Goal: Information Seeking & Learning: Learn about a topic

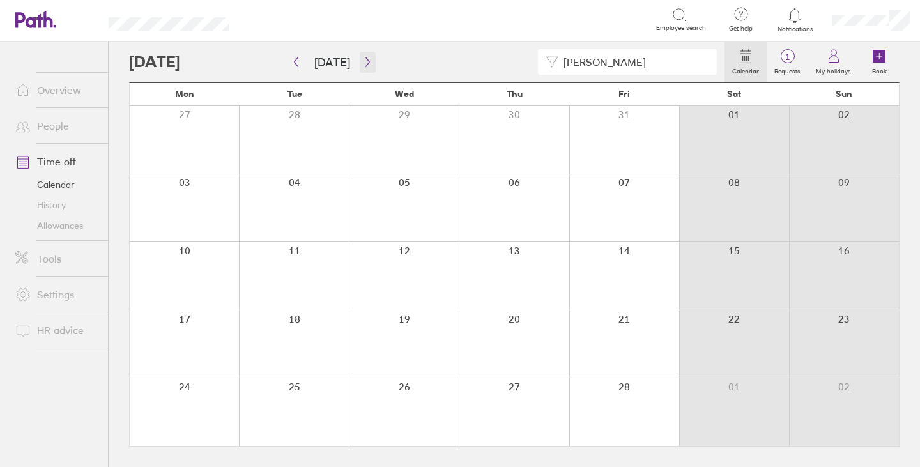
click at [364, 58] on icon "button" at bounding box center [368, 62] width 10 height 10
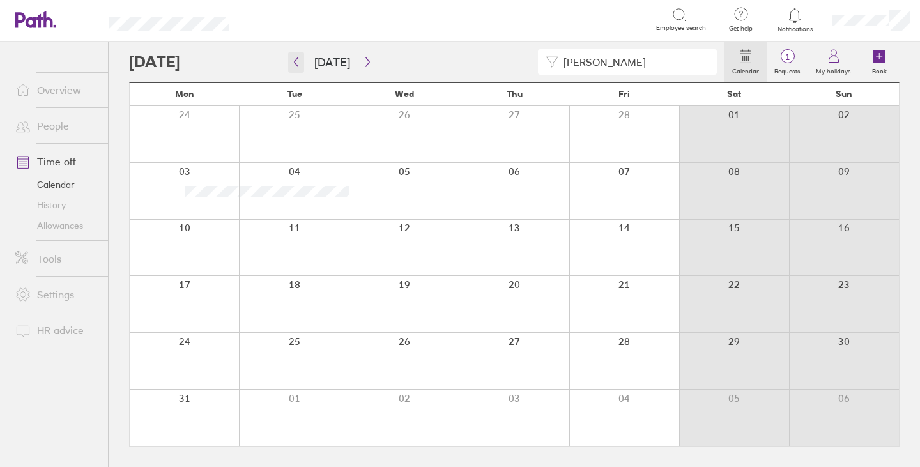
click at [298, 63] on icon "button" at bounding box center [296, 62] width 10 height 10
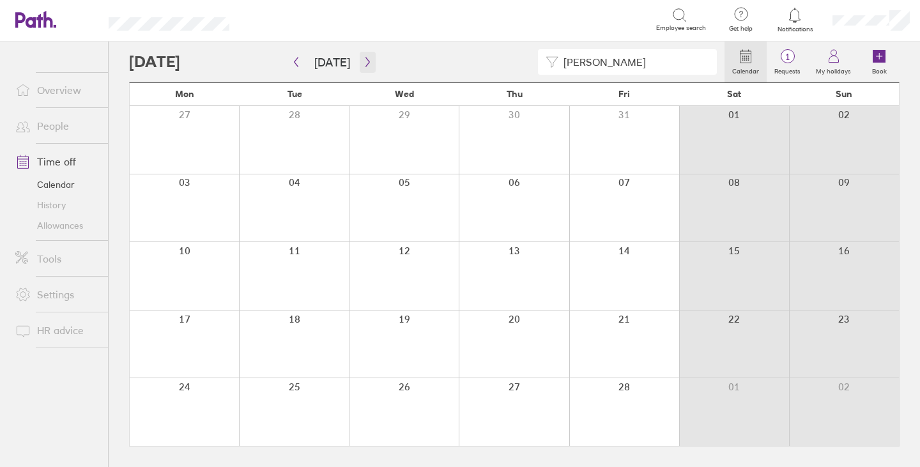
click at [365, 57] on icon "button" at bounding box center [368, 62] width 10 height 10
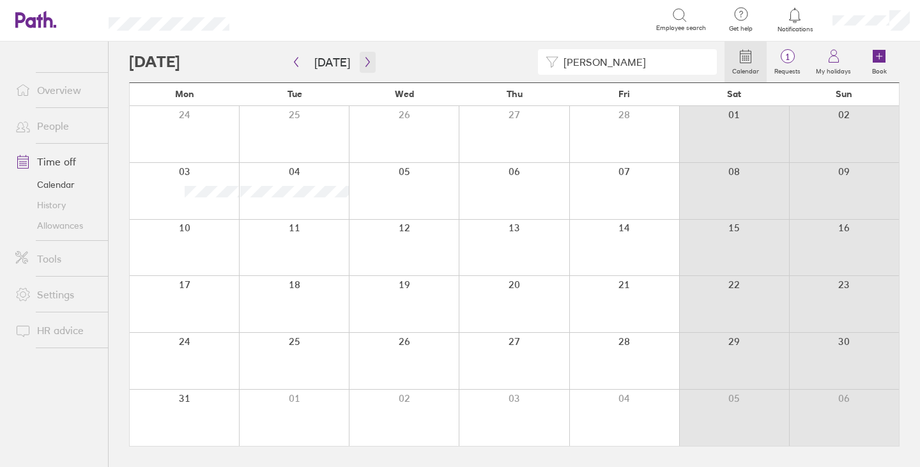
click at [365, 63] on icon "button" at bounding box center [368, 62] width 10 height 10
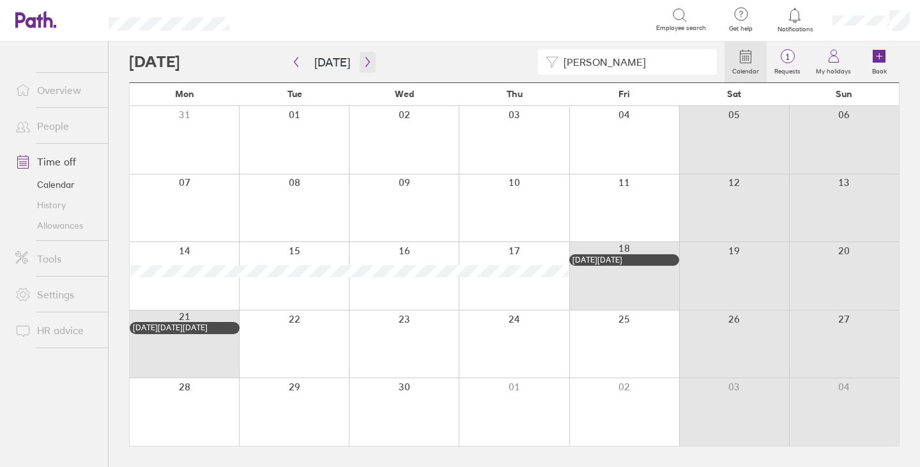
click at [365, 56] on button "button" at bounding box center [368, 62] width 16 height 21
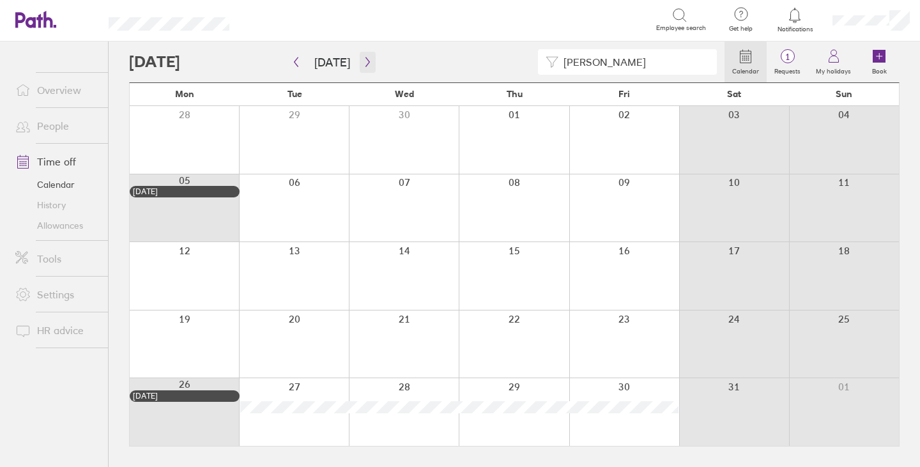
click at [363, 57] on icon "button" at bounding box center [368, 62] width 10 height 10
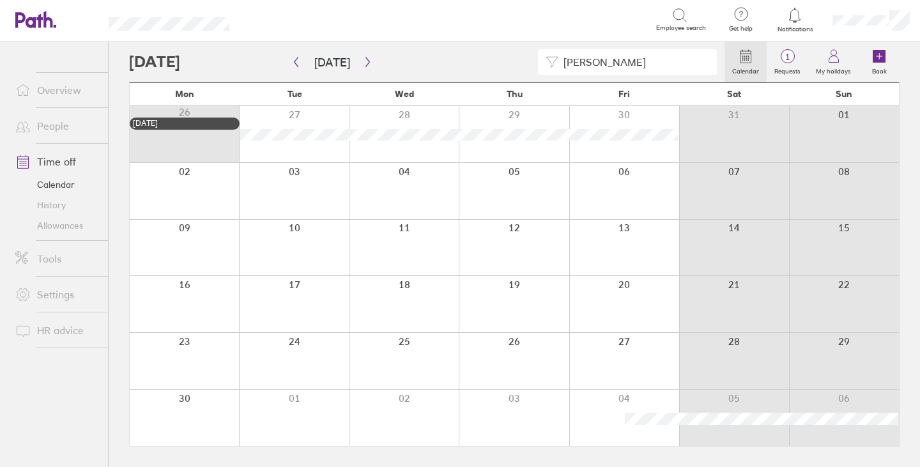
click at [372, 58] on div "colin" at bounding box center [426, 62] width 595 height 26
click at [363, 61] on icon "button" at bounding box center [368, 62] width 10 height 10
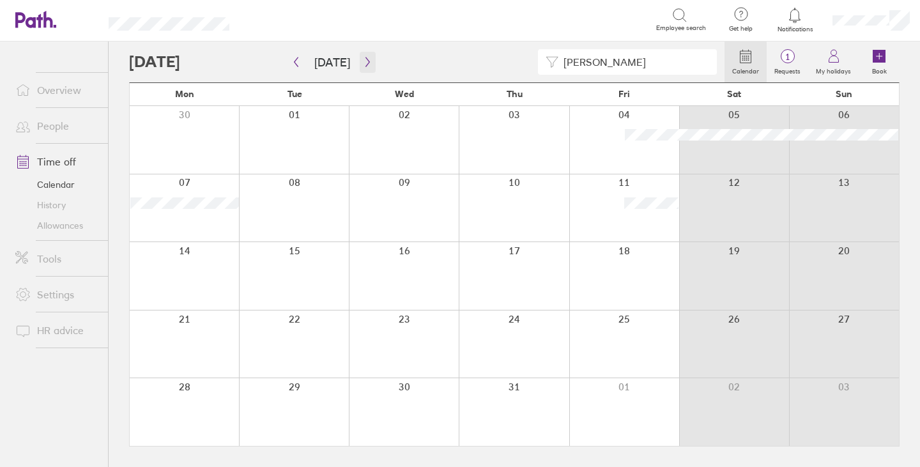
click at [365, 58] on icon "button" at bounding box center [368, 62] width 10 height 10
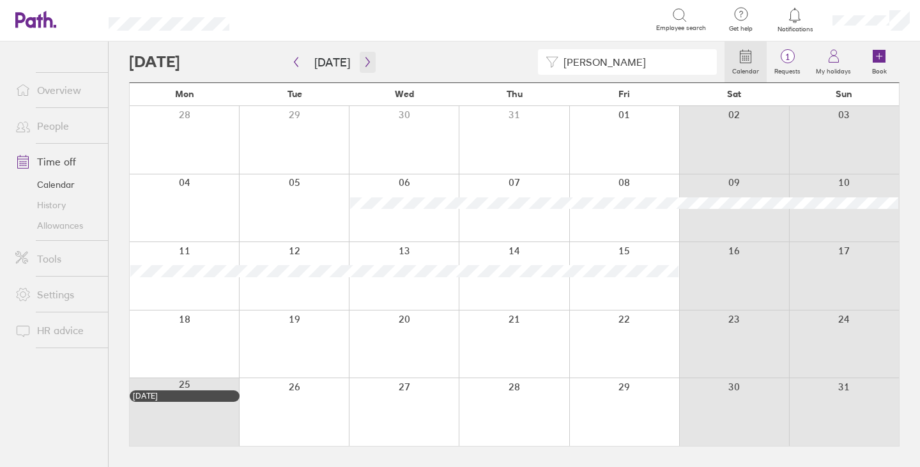
click at [365, 61] on icon "button" at bounding box center [367, 62] width 4 height 10
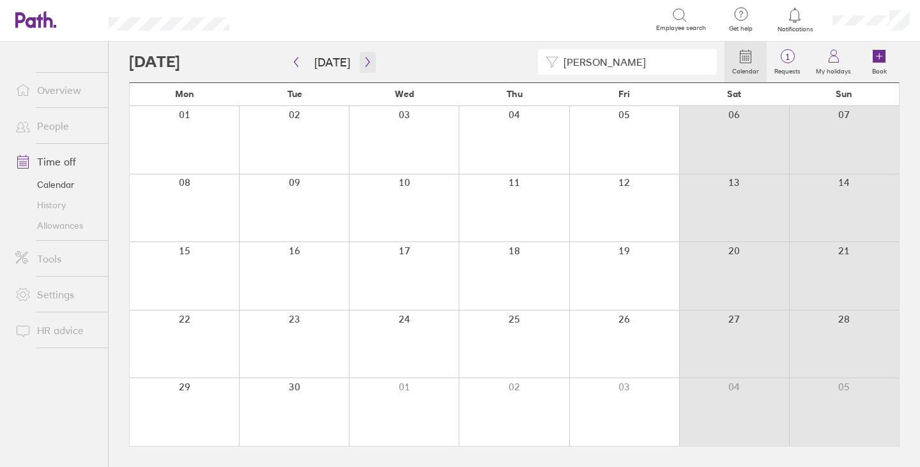
click at [363, 61] on icon "button" at bounding box center [368, 62] width 10 height 10
click at [363, 60] on icon "button" at bounding box center [368, 62] width 10 height 10
click at [367, 58] on icon "button" at bounding box center [368, 62] width 10 height 10
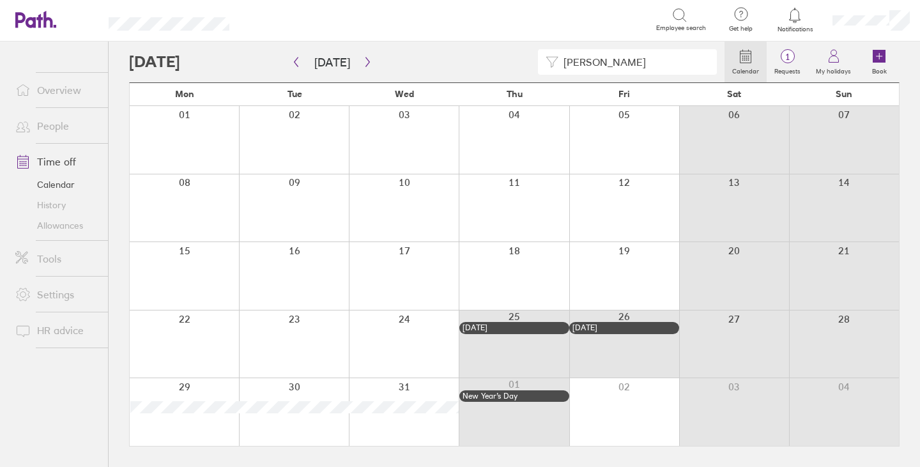
click at [572, 62] on input "colin" at bounding box center [633, 62] width 151 height 24
type input "dawn"
click at [54, 205] on link "History" at bounding box center [56, 205] width 103 height 20
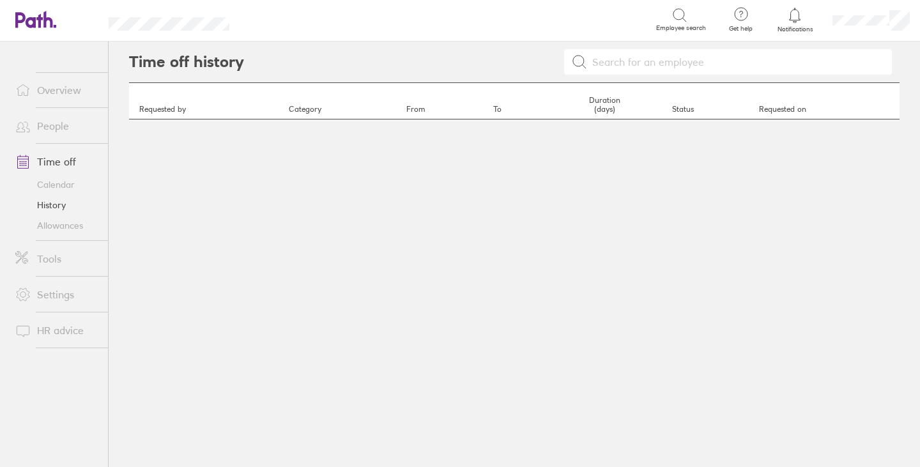
click at [620, 54] on input at bounding box center [735, 62] width 297 height 24
type input "dawn"
click at [577, 65] on icon at bounding box center [579, 61] width 15 height 15
click at [57, 157] on link "Time off" at bounding box center [56, 162] width 103 height 26
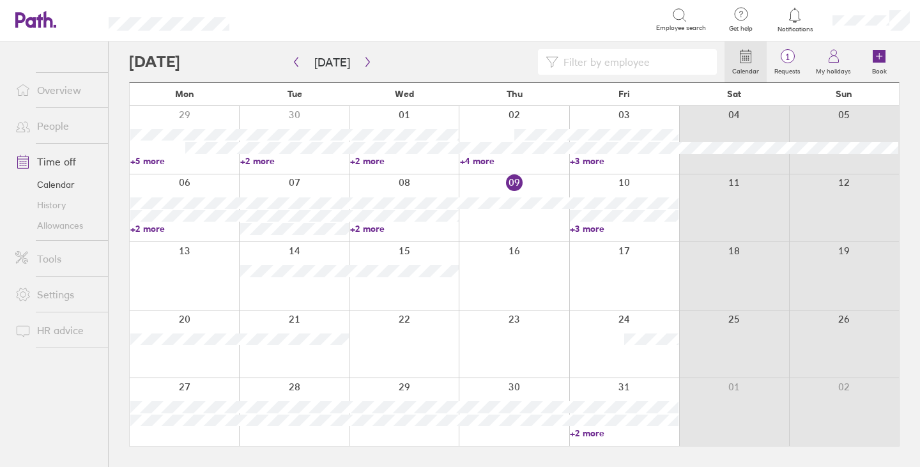
click at [53, 123] on link "People" at bounding box center [56, 126] width 103 height 26
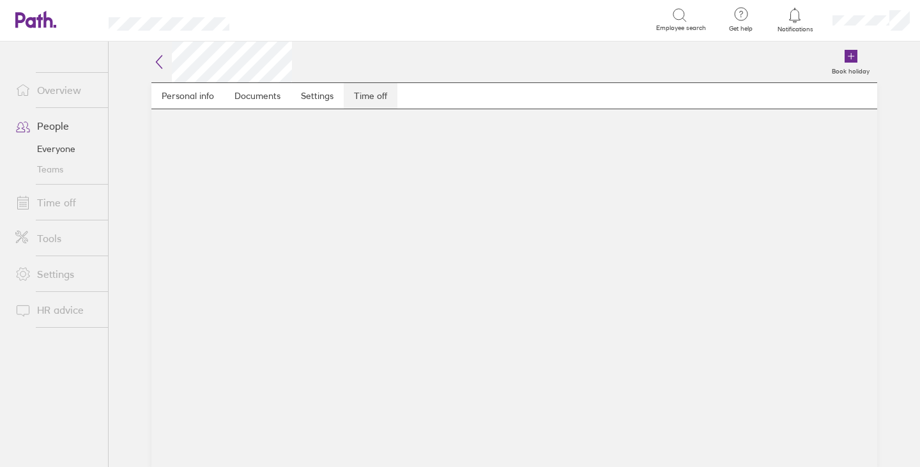
click at [371, 96] on link "Time off" at bounding box center [371, 96] width 54 height 26
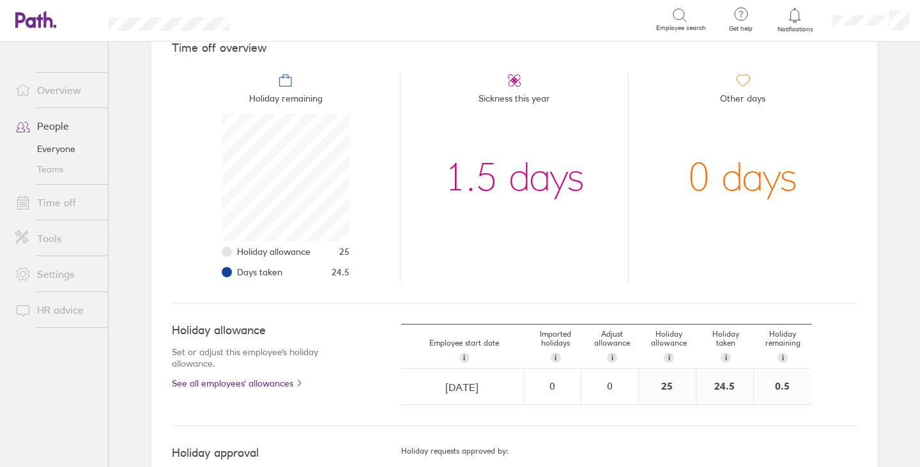
scroll to position [146, 0]
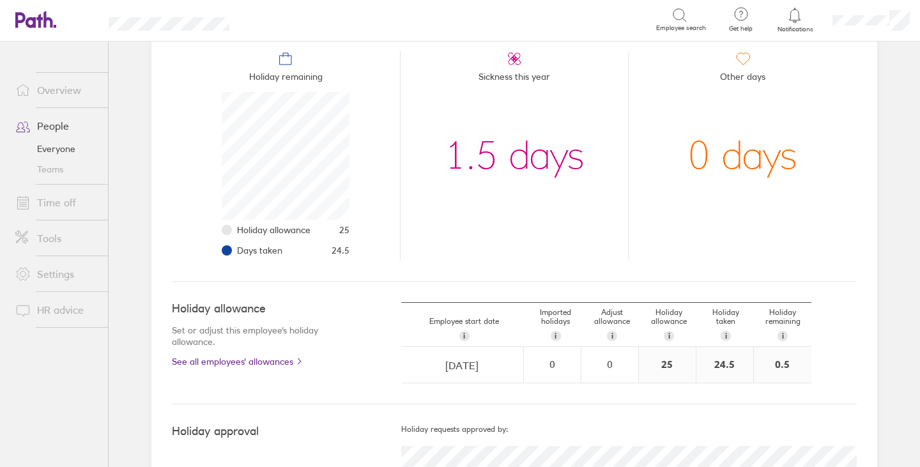
click at [59, 202] on link "Time off" at bounding box center [56, 203] width 103 height 26
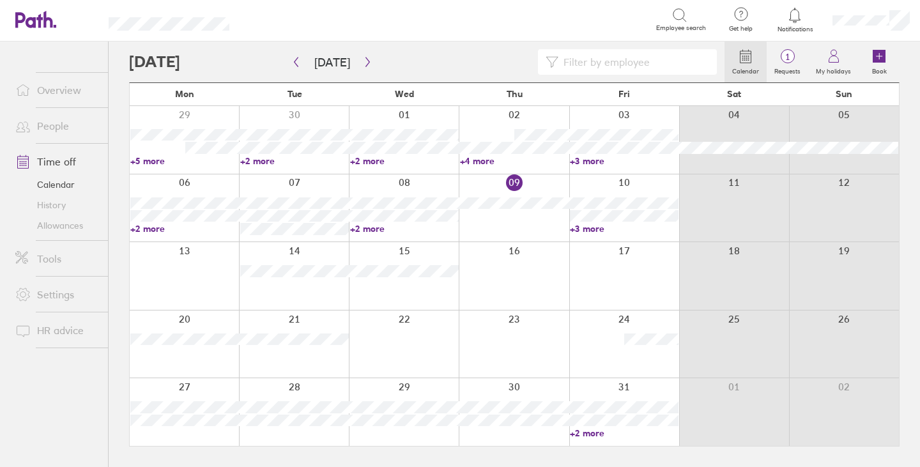
click at [676, 65] on input at bounding box center [633, 62] width 151 height 24
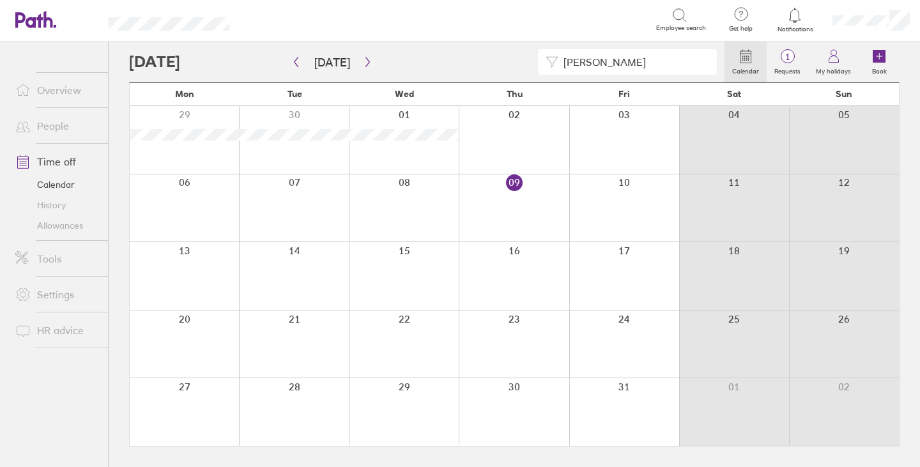
type input "dawn"
click at [300, 59] on icon "button" at bounding box center [296, 62] width 10 height 10
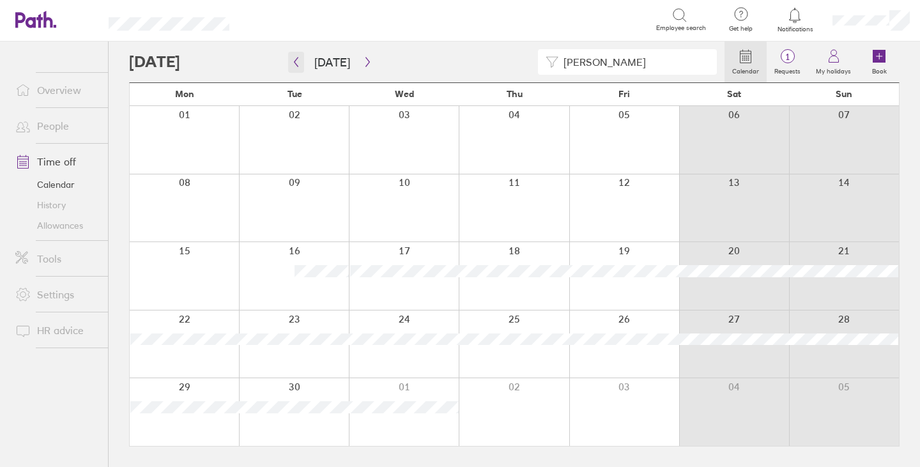
click at [299, 59] on icon "button" at bounding box center [296, 62] width 10 height 10
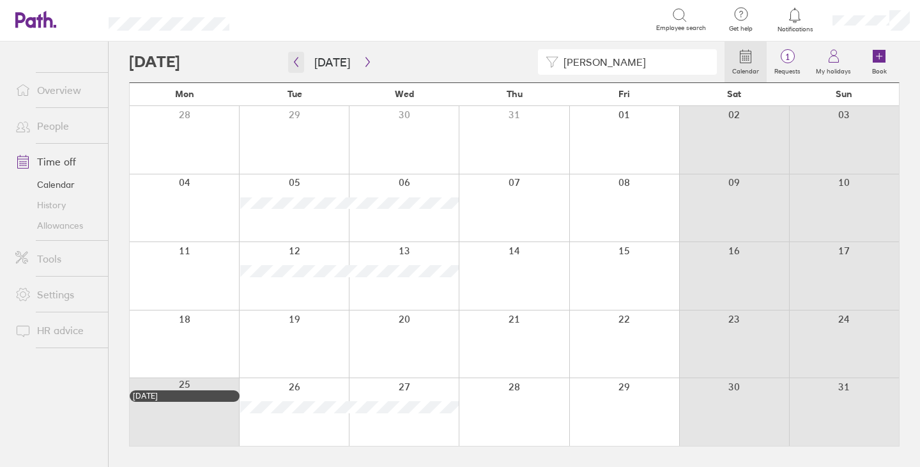
click at [303, 57] on button "button" at bounding box center [296, 62] width 16 height 21
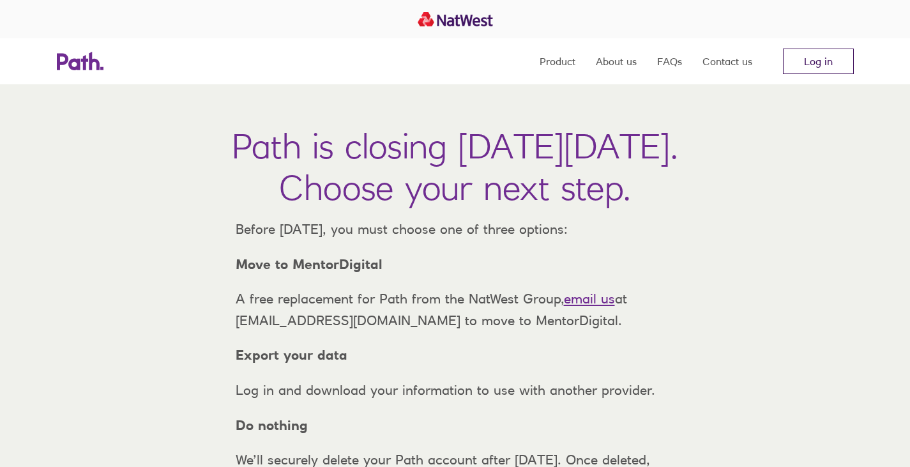
click at [811, 56] on link "Log in" at bounding box center [818, 62] width 71 height 26
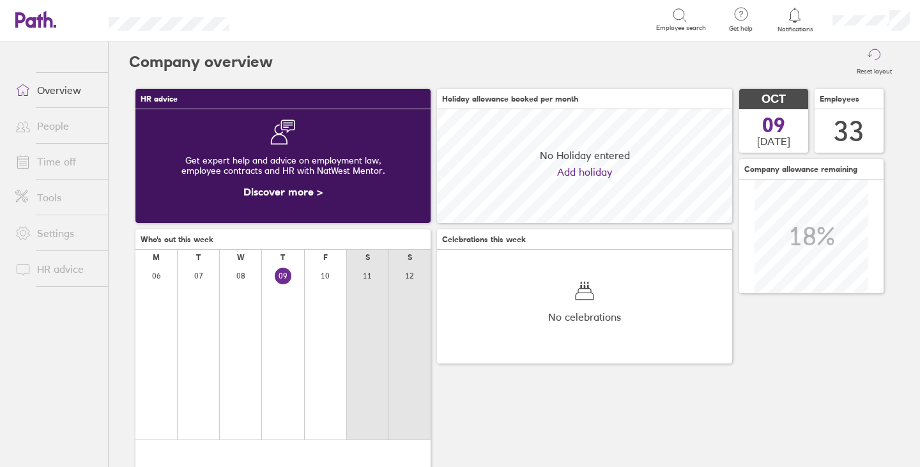
scroll to position [114, 295]
click at [682, 15] on icon at bounding box center [679, 15] width 15 height 15
click at [675, 12] on icon at bounding box center [679, 15] width 15 height 15
click at [627, 19] on div "Search" at bounding box center [456, 20] width 399 height 20
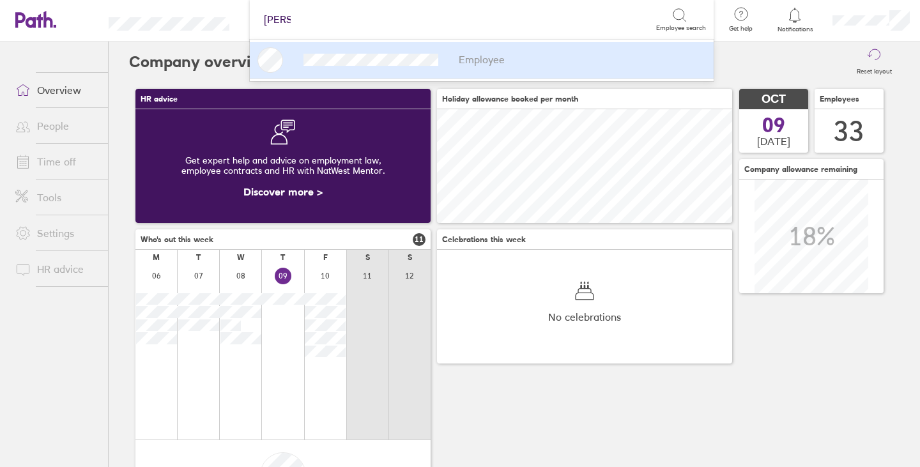
type input "dawn"
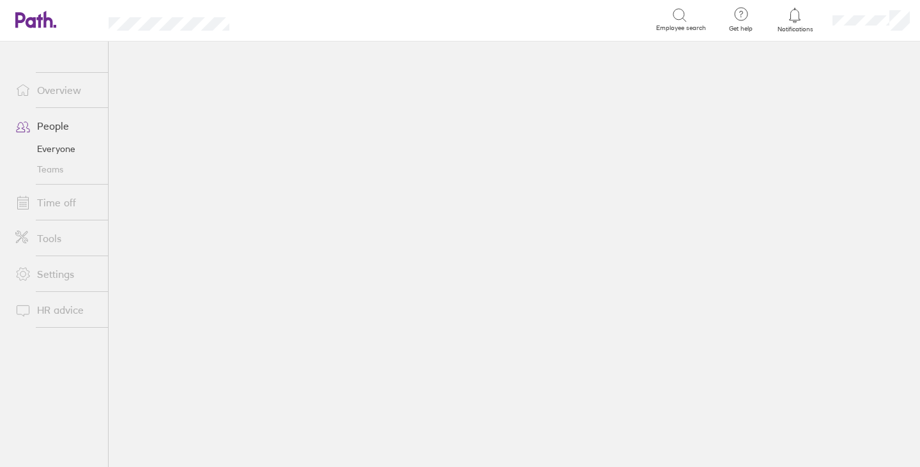
click at [679, 15] on icon at bounding box center [679, 15] width 15 height 15
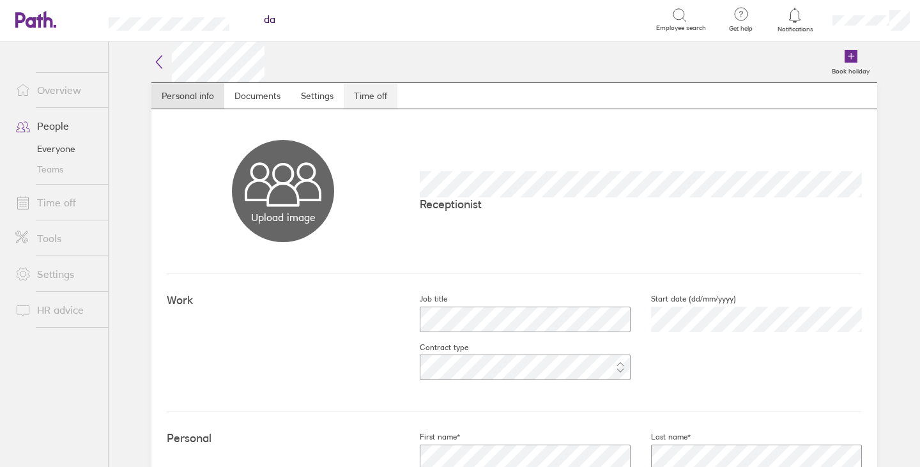
type input "da"
click at [360, 92] on link "Time off" at bounding box center [371, 96] width 54 height 26
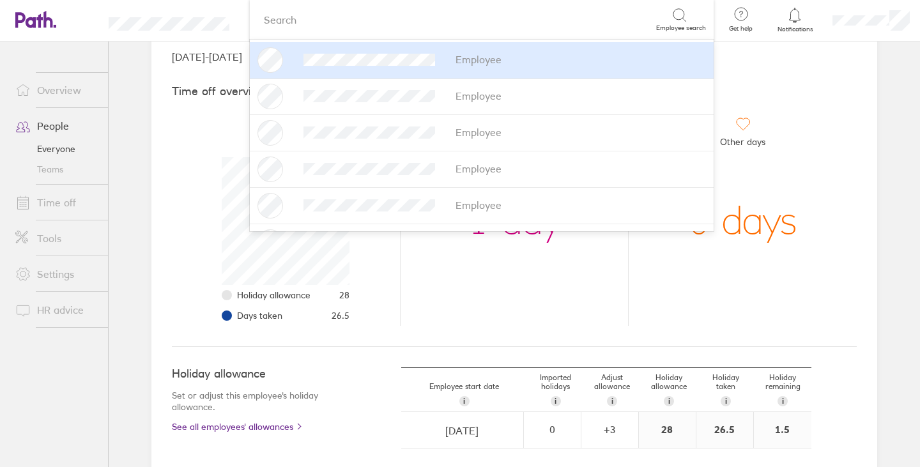
scroll to position [195, 0]
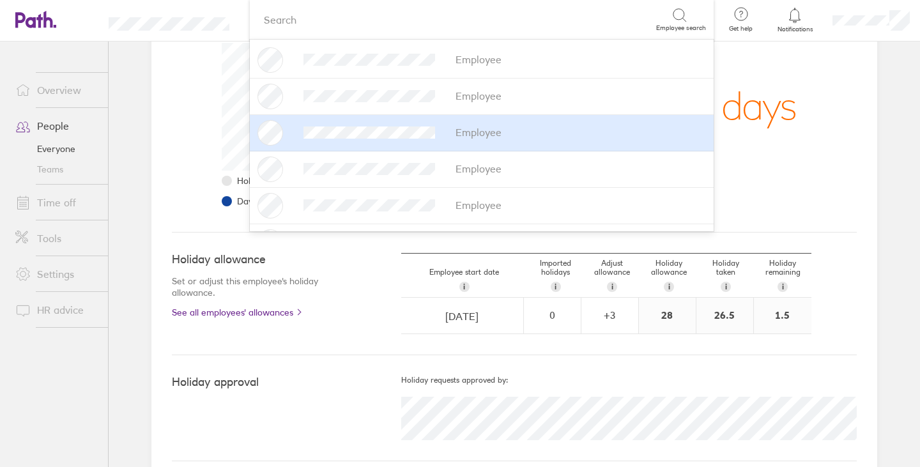
click at [173, 101] on li "Holiday remaining Holiday allowance 28 Days taken 26.5" at bounding box center [286, 107] width 228 height 210
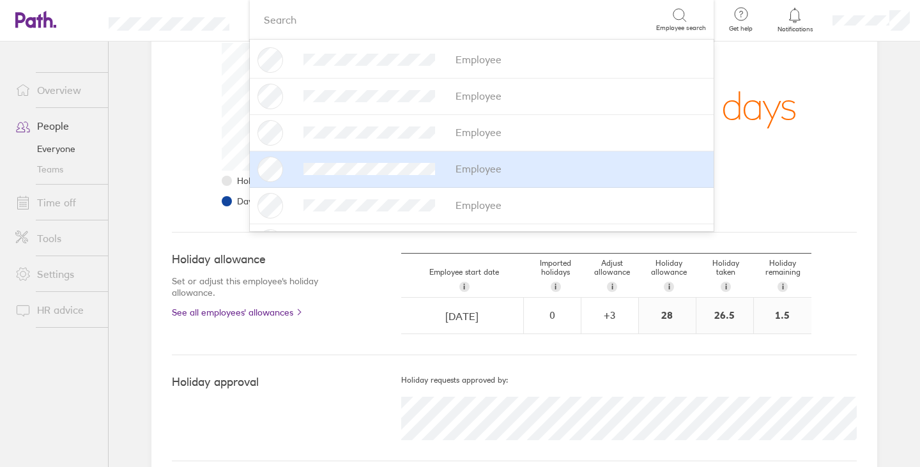
click at [851, 344] on div "Holiday allowance Set or adjust this employee's holiday allowance. See all empl…" at bounding box center [514, 294] width 685 height 123
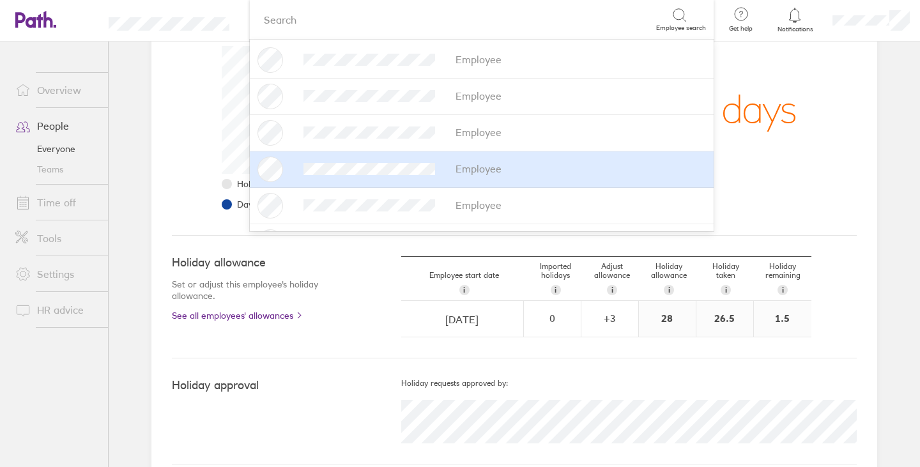
scroll to position [64, 0]
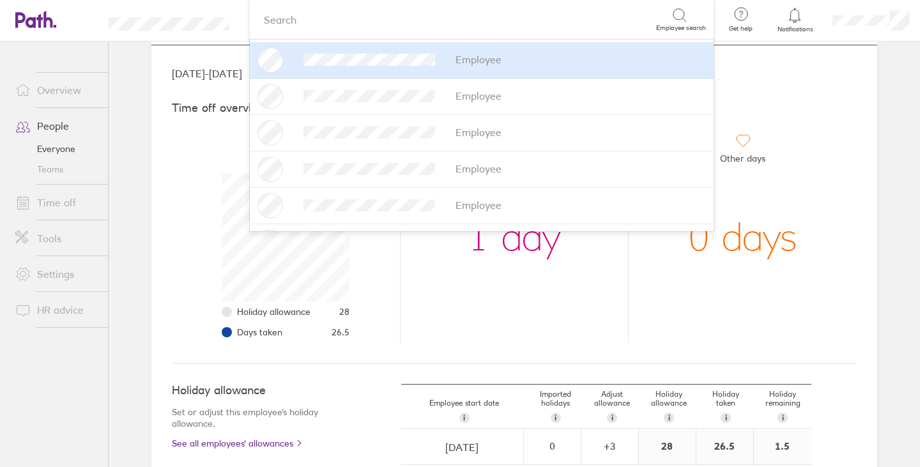
click at [544, 22] on div "Search" at bounding box center [456, 20] width 399 height 20
type input "colin"
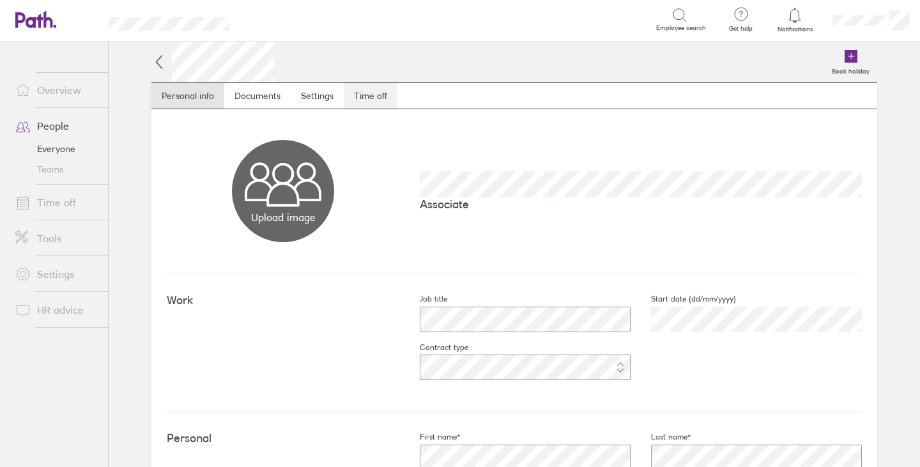
click at [377, 94] on link "Time off" at bounding box center [371, 96] width 54 height 26
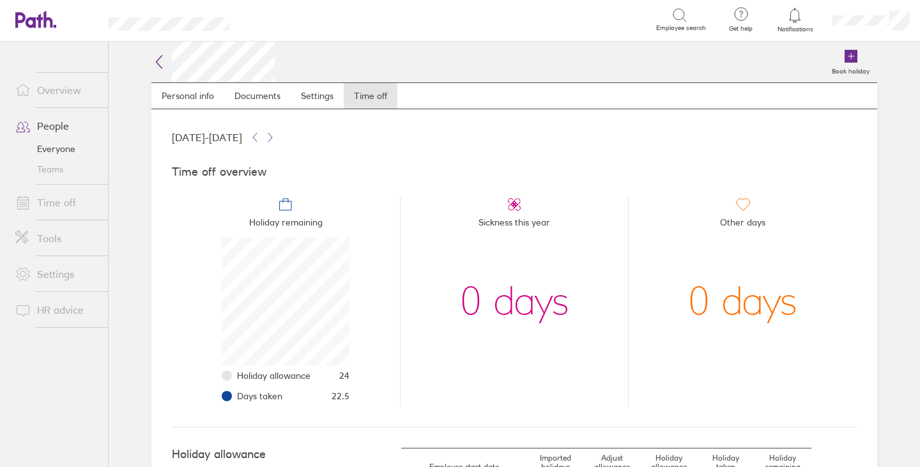
click at [355, 64] on div "Book holiday" at bounding box center [576, 62] width 602 height 41
click at [462, 10] on div "Search" at bounding box center [456, 20] width 399 height 20
click at [677, 16] on icon at bounding box center [679, 15] width 15 height 15
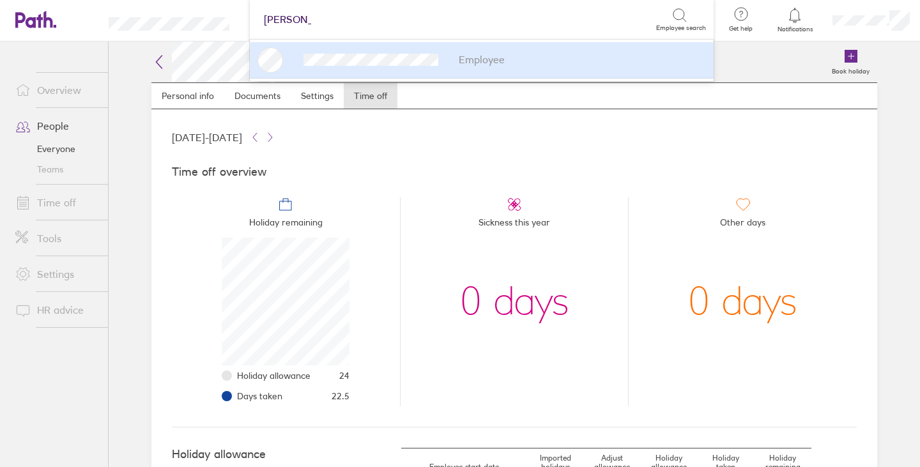
type input "dave brock"
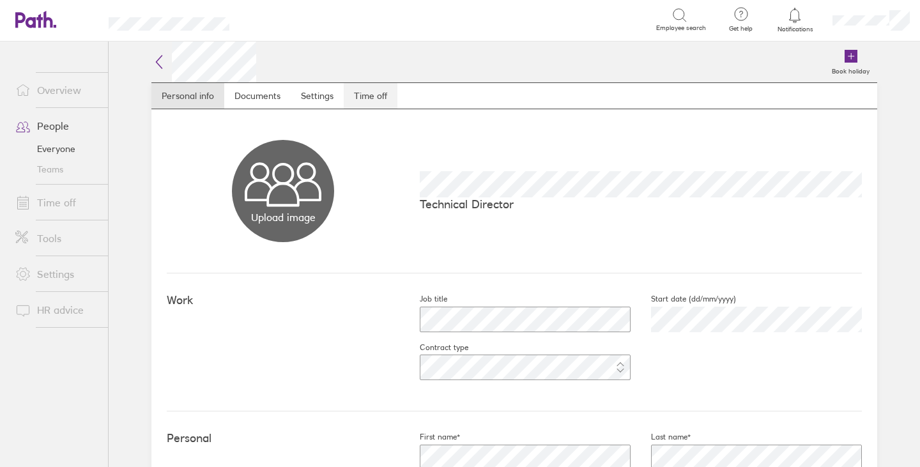
click at [371, 90] on link "Time off" at bounding box center [371, 96] width 54 height 26
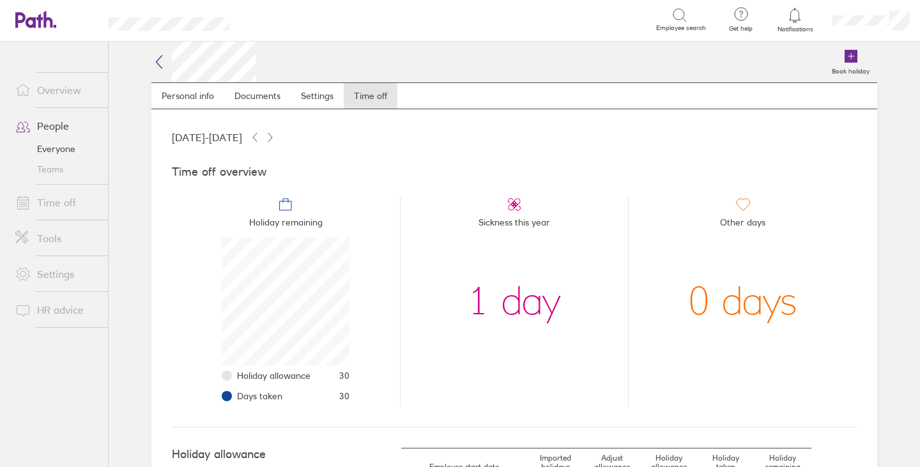
click at [62, 203] on link "Time off" at bounding box center [56, 203] width 103 height 26
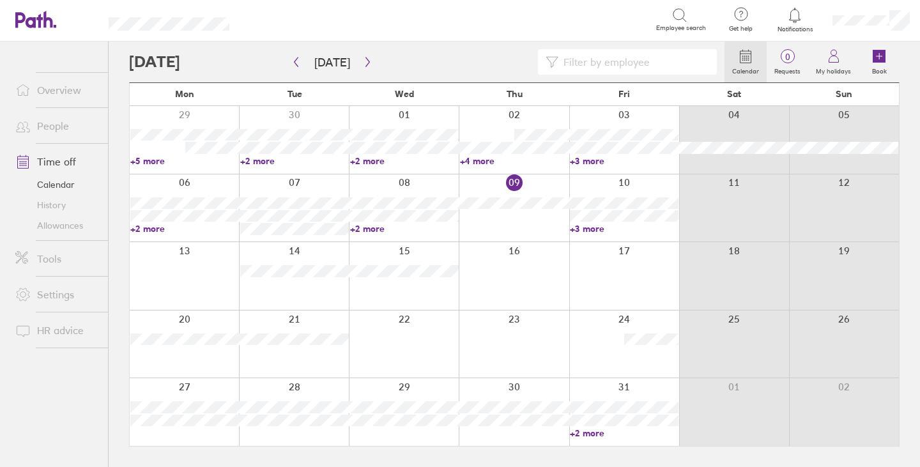
click at [509, 19] on div "Search" at bounding box center [456, 20] width 399 height 20
type input "dave b"
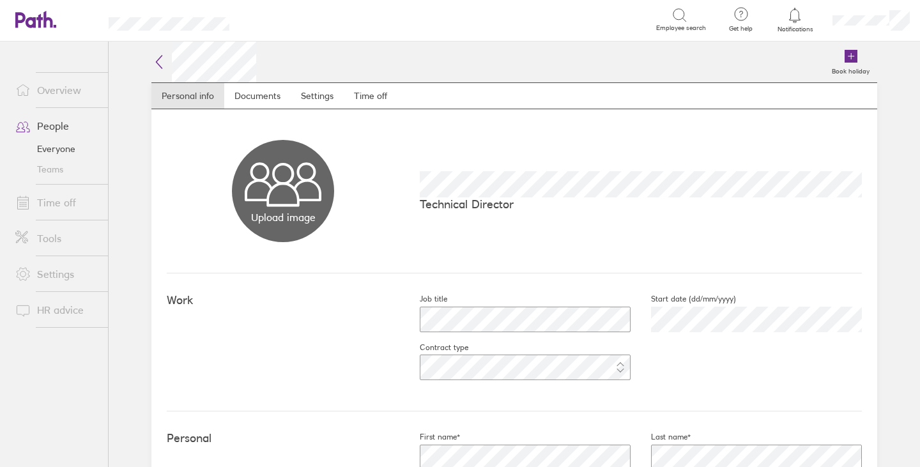
click at [55, 148] on link "Everyone" at bounding box center [56, 149] width 103 height 20
click at [59, 203] on link "Time off" at bounding box center [56, 203] width 103 height 26
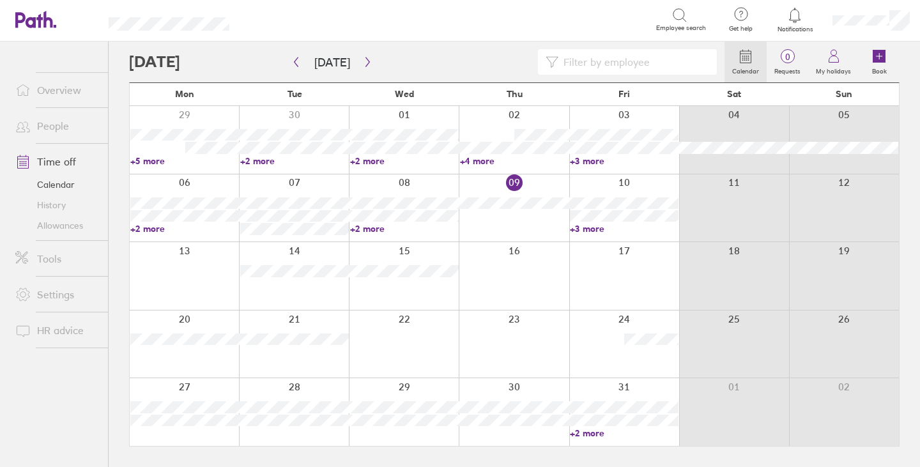
click at [584, 13] on div "Search" at bounding box center [456, 20] width 399 height 20
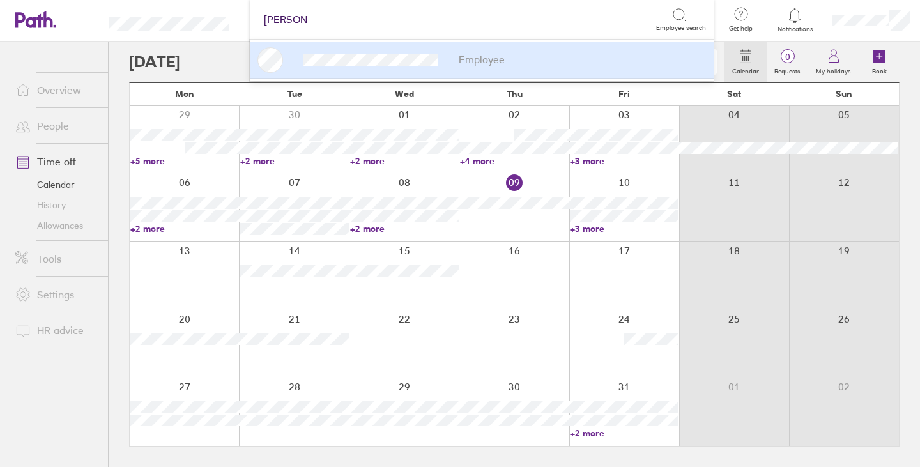
type input "dave brock"
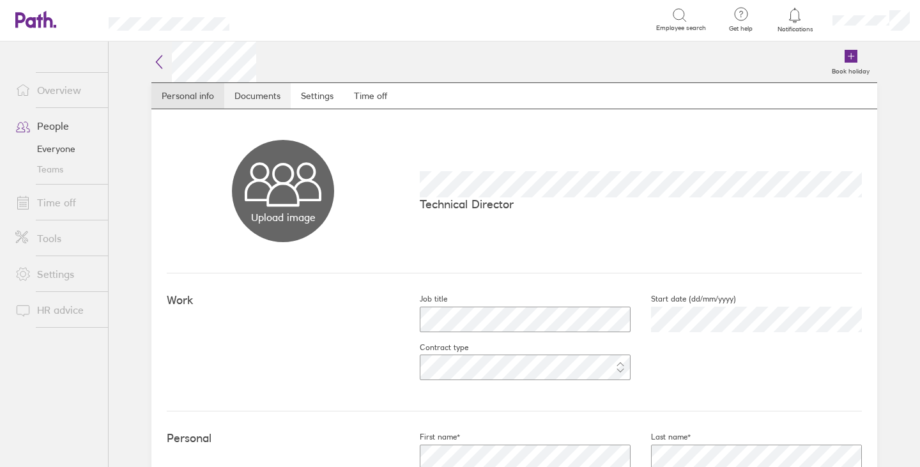
click at [258, 96] on link "Documents" at bounding box center [257, 96] width 66 height 26
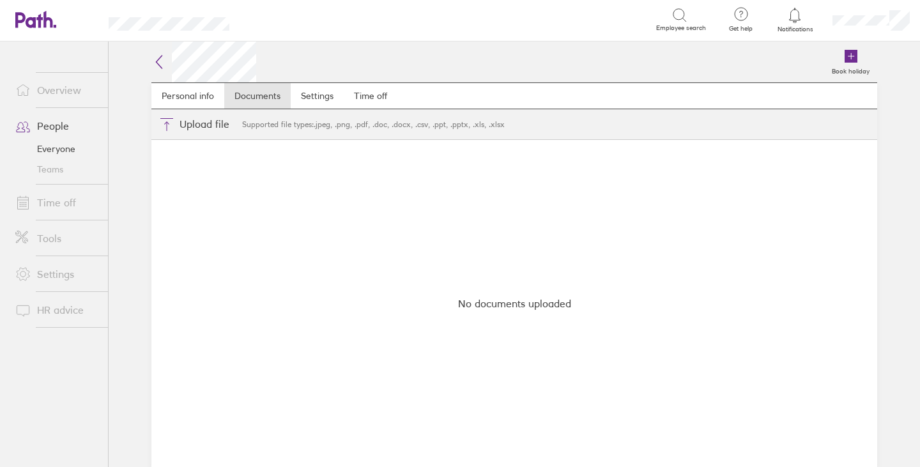
click at [54, 207] on link "Time off" at bounding box center [56, 203] width 103 height 26
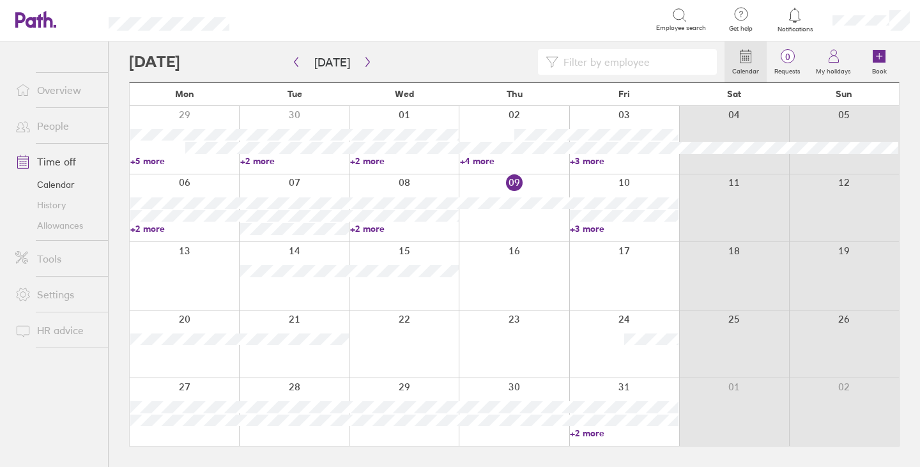
click at [750, 56] on icon at bounding box center [745, 56] width 15 height 15
click at [753, 57] on icon at bounding box center [745, 56] width 15 height 15
click at [678, 63] on input at bounding box center [633, 62] width 151 height 24
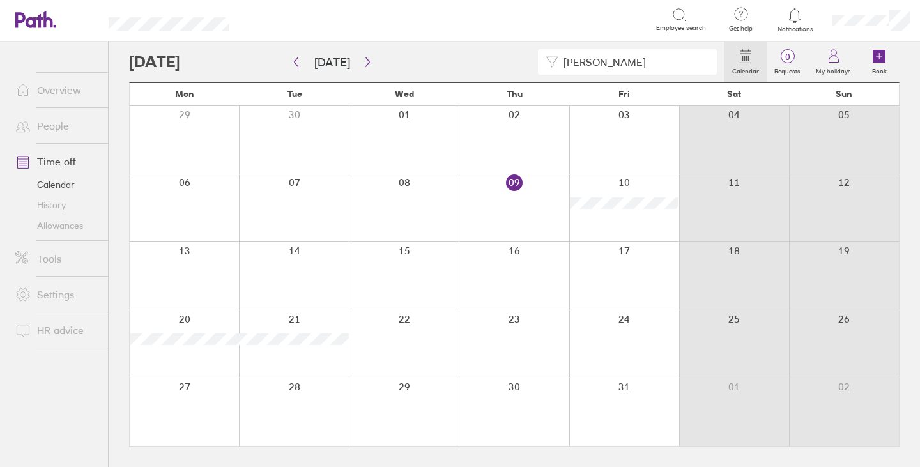
type input "dave brock"
click at [296, 57] on icon "button" at bounding box center [296, 62] width 10 height 10
click at [293, 59] on icon "button" at bounding box center [296, 62] width 10 height 10
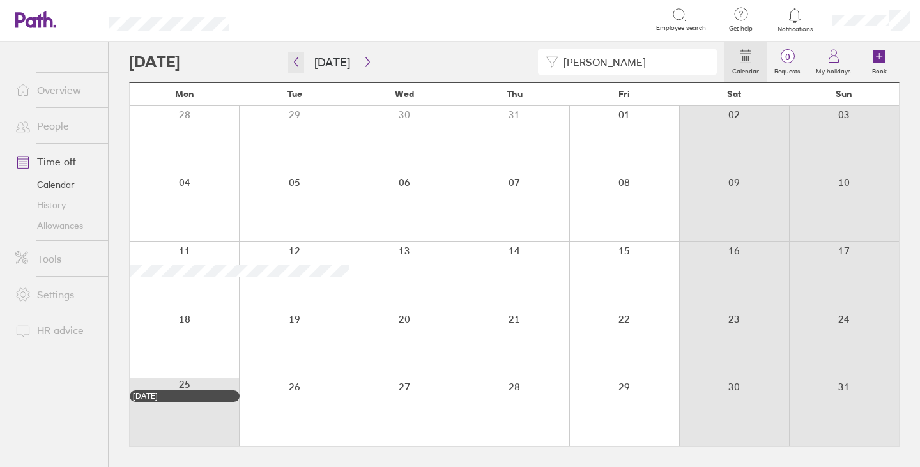
click at [293, 59] on icon "button" at bounding box center [296, 62] width 10 height 10
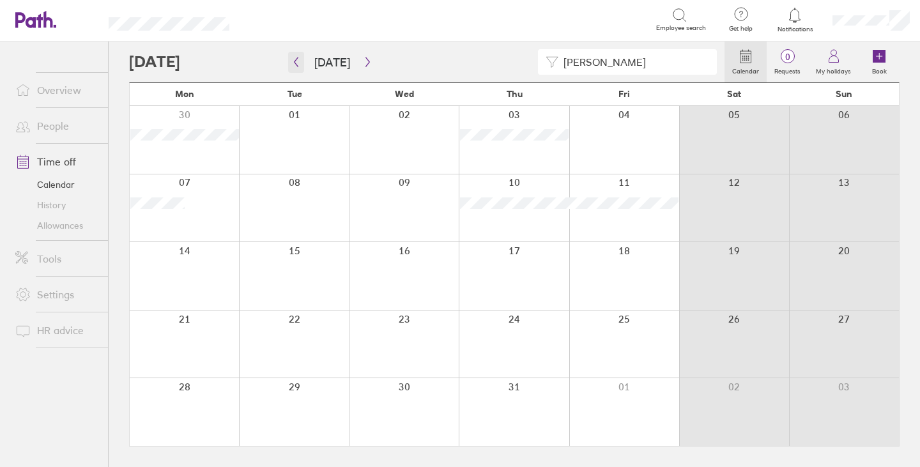
click at [295, 65] on icon "button" at bounding box center [296, 62] width 10 height 10
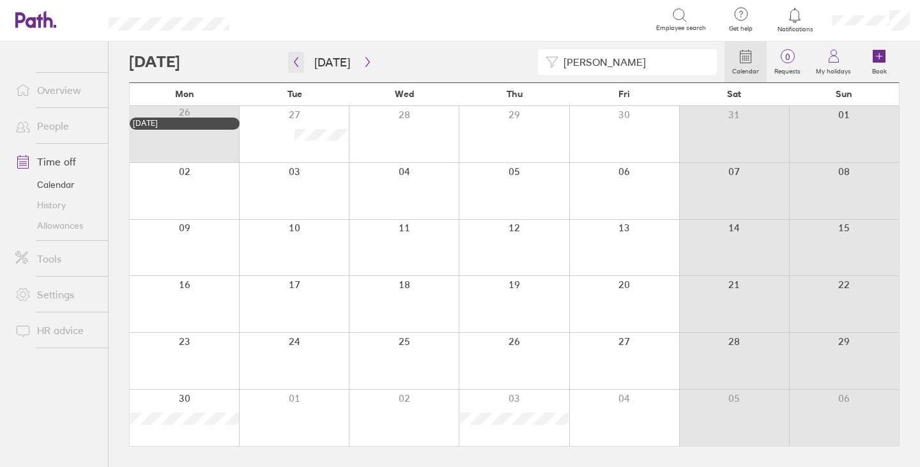
click at [294, 59] on icon "button" at bounding box center [296, 62] width 10 height 10
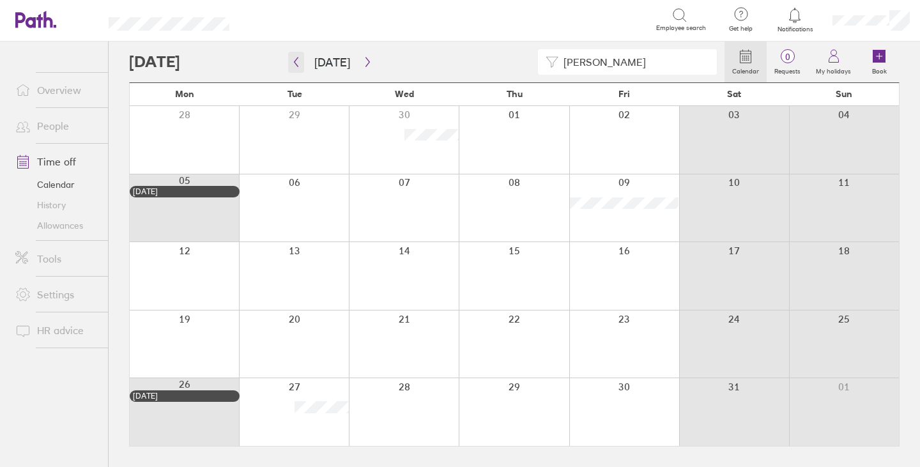
click at [301, 60] on button "button" at bounding box center [296, 62] width 16 height 21
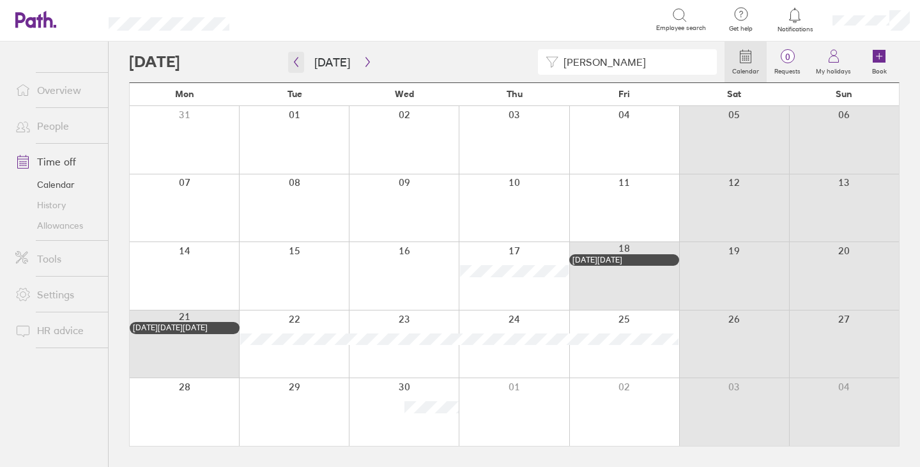
click at [296, 61] on icon "button" at bounding box center [296, 62] width 10 height 10
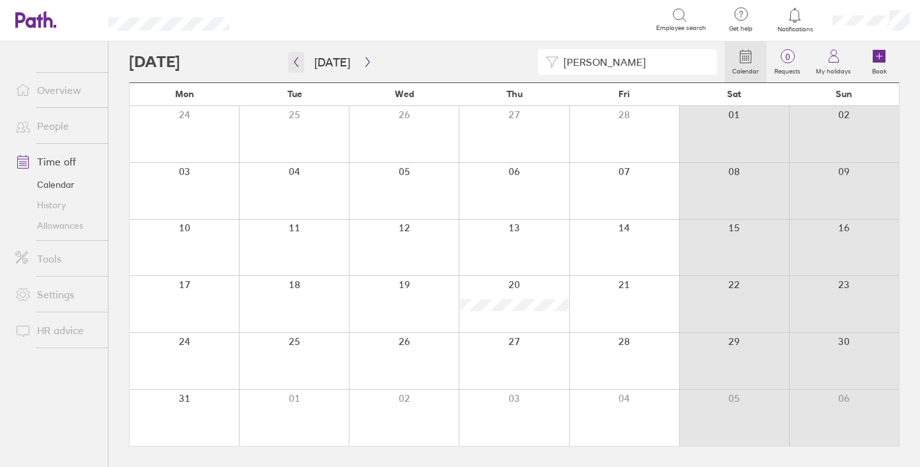
click at [295, 56] on button "button" at bounding box center [296, 62] width 16 height 21
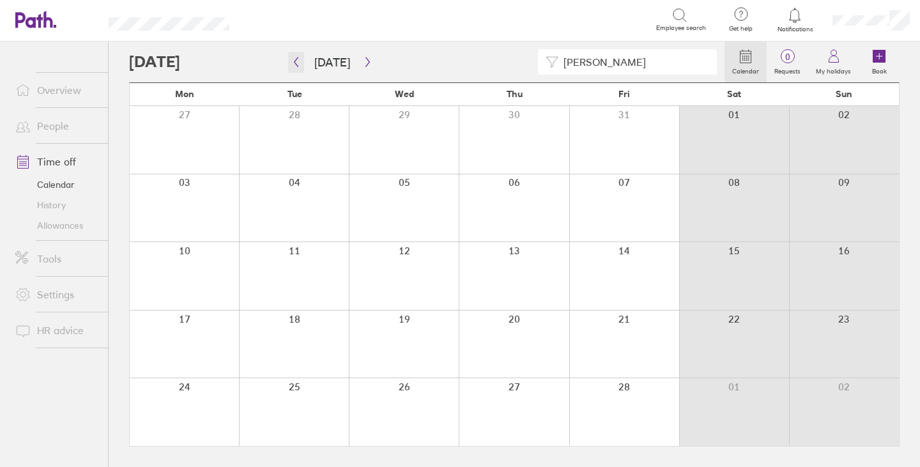
click at [301, 59] on button "button" at bounding box center [296, 62] width 16 height 21
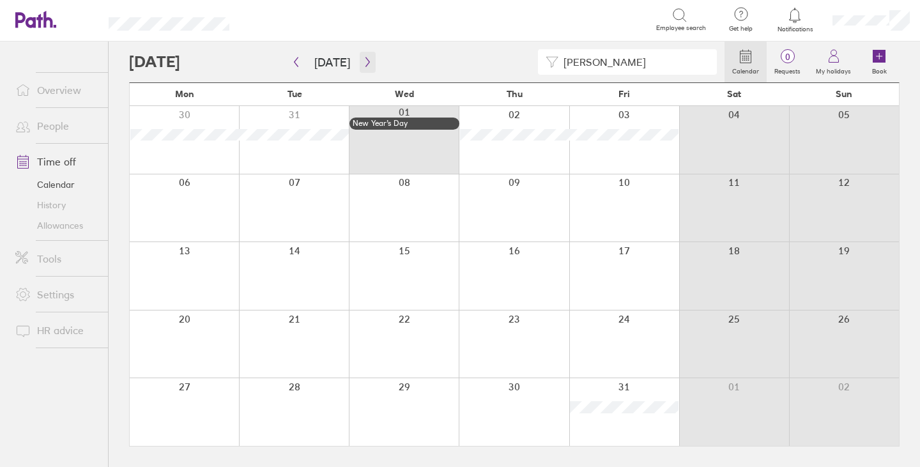
click at [363, 57] on icon "button" at bounding box center [368, 62] width 10 height 10
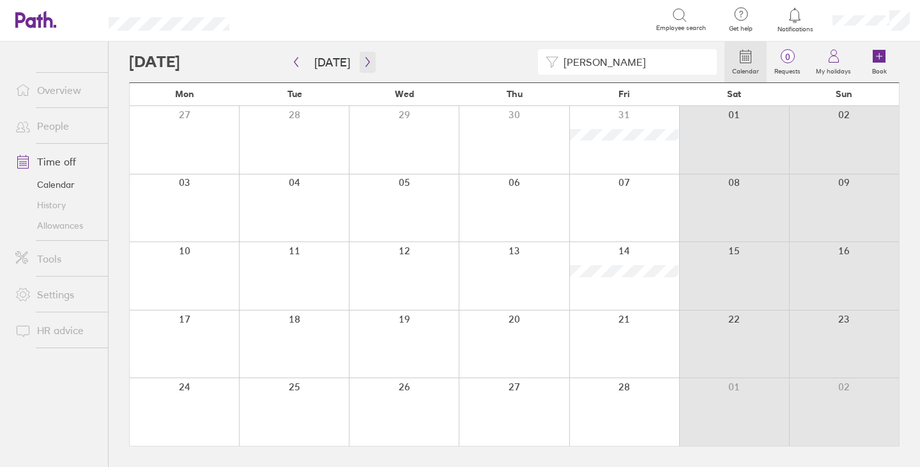
click at [365, 63] on icon "button" at bounding box center [368, 62] width 10 height 10
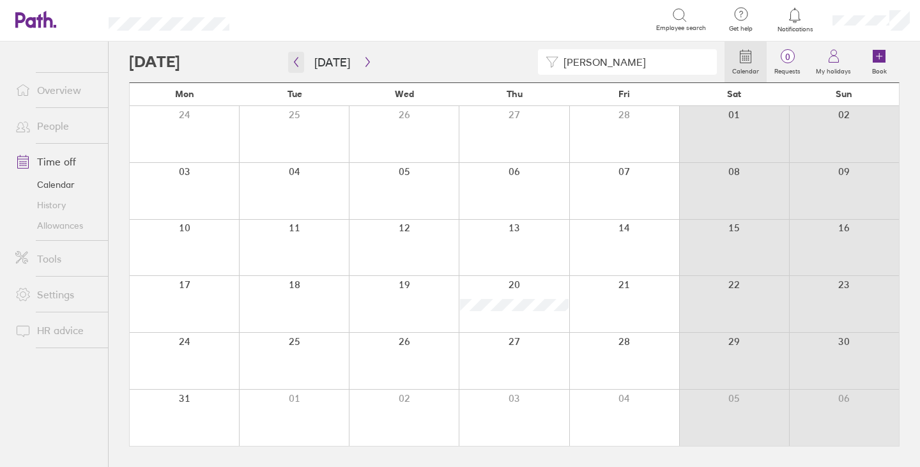
click at [298, 61] on icon "button" at bounding box center [296, 62] width 10 height 10
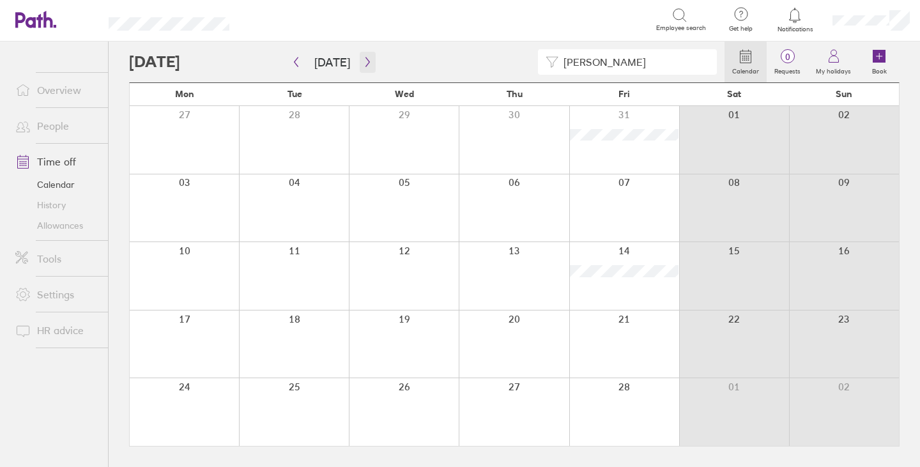
click at [367, 62] on icon "button" at bounding box center [368, 62] width 10 height 10
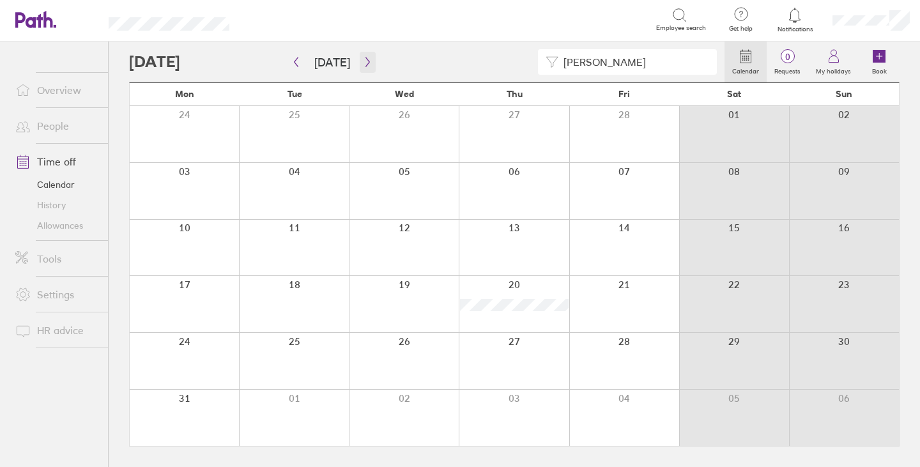
click at [364, 63] on icon "button" at bounding box center [368, 62] width 10 height 10
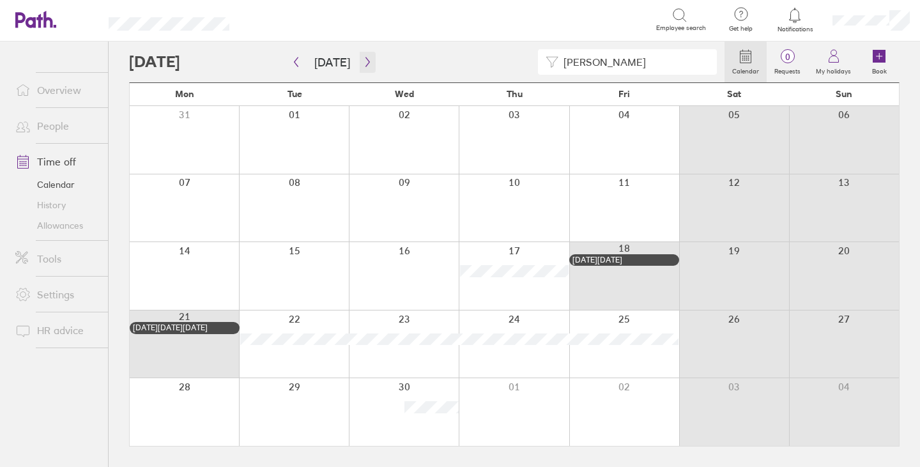
click at [365, 61] on icon "button" at bounding box center [367, 62] width 4 height 10
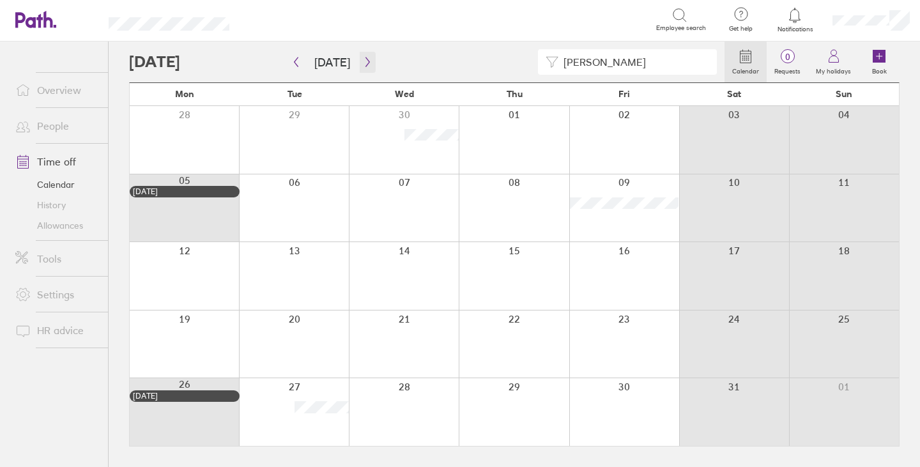
click at [365, 61] on icon "button" at bounding box center [367, 62] width 4 height 10
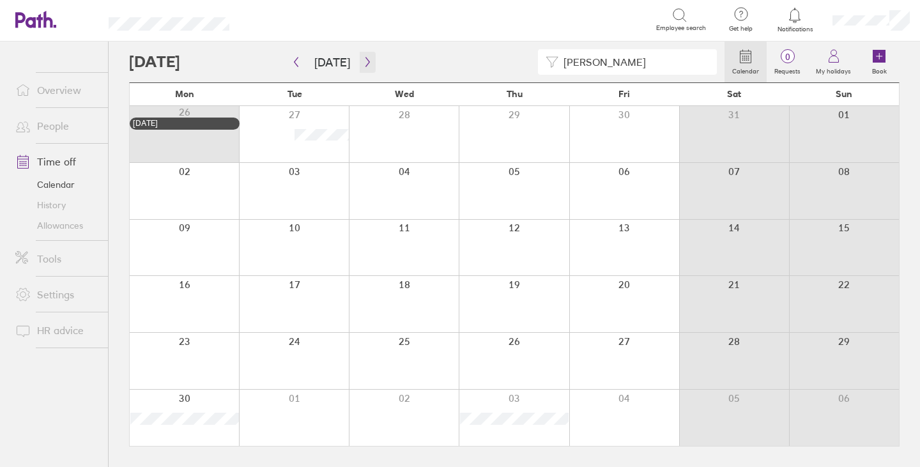
click at [365, 61] on icon "button" at bounding box center [367, 62] width 4 height 10
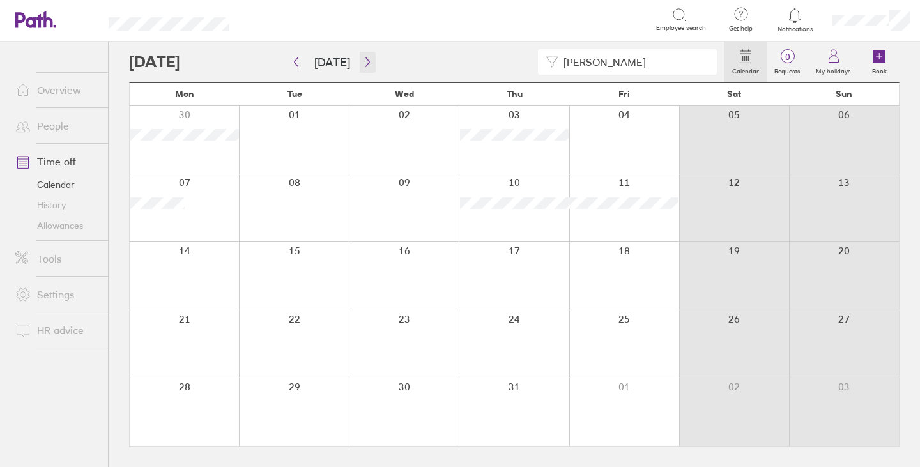
click at [365, 61] on icon "button" at bounding box center [367, 62] width 4 height 10
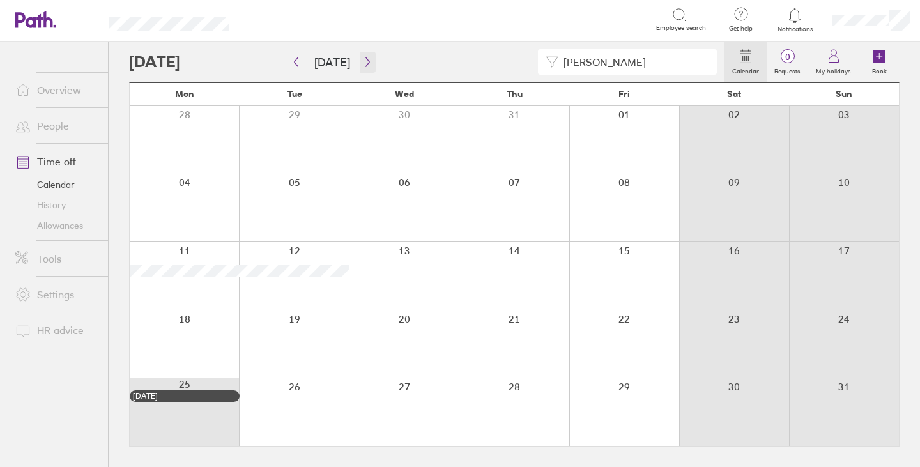
click at [365, 61] on icon "button" at bounding box center [367, 62] width 4 height 10
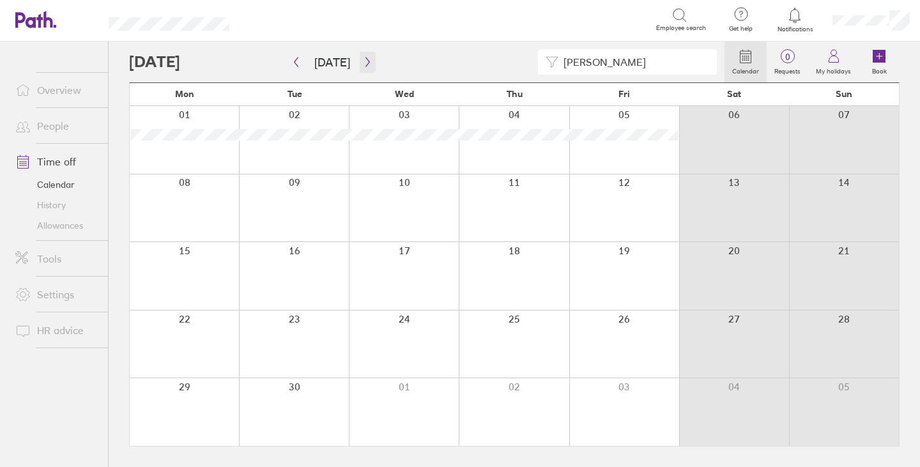
click at [363, 61] on icon "button" at bounding box center [368, 62] width 10 height 10
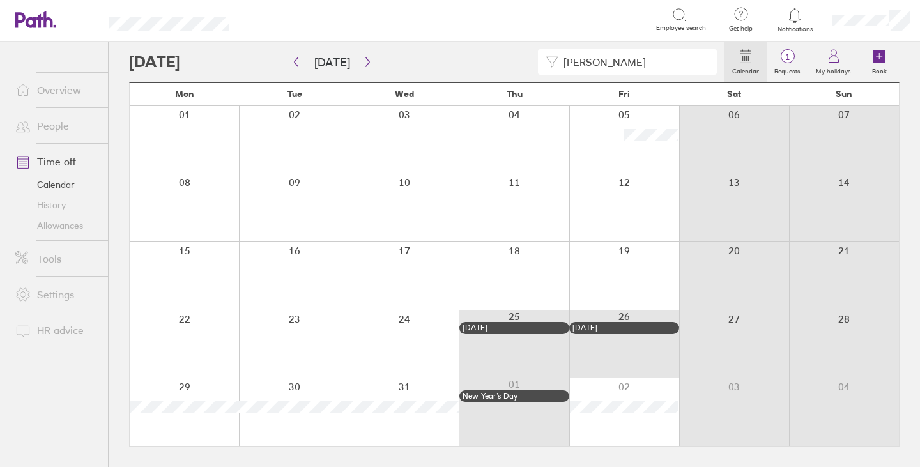
click at [57, 165] on link "Time off" at bounding box center [56, 162] width 103 height 26
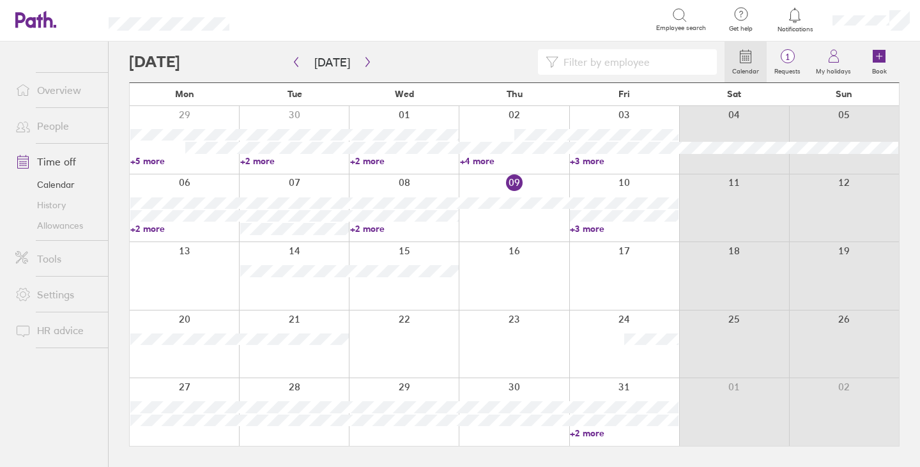
click at [616, 63] on input at bounding box center [633, 62] width 151 height 24
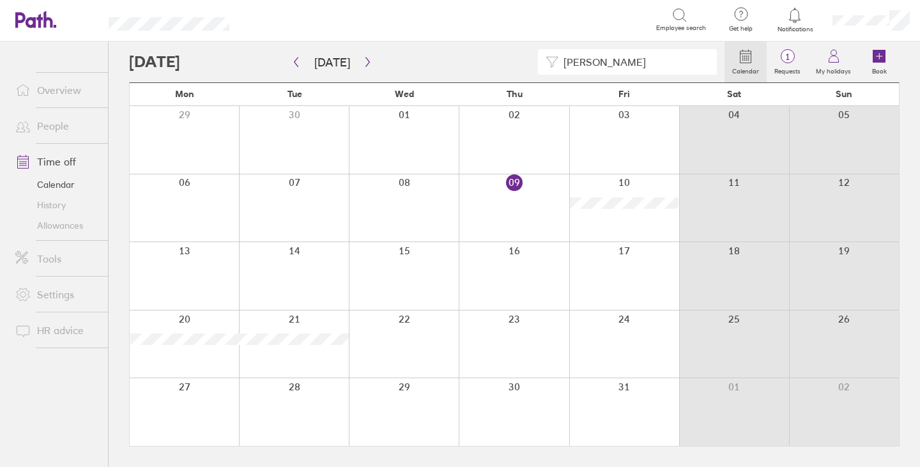
type input "dave"
click at [61, 165] on link "Time off" at bounding box center [56, 162] width 103 height 26
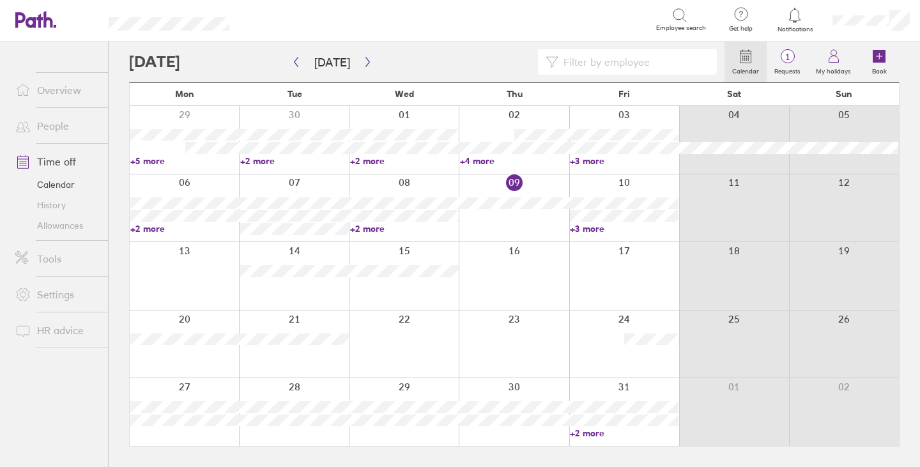
click at [58, 206] on link "History" at bounding box center [56, 205] width 103 height 20
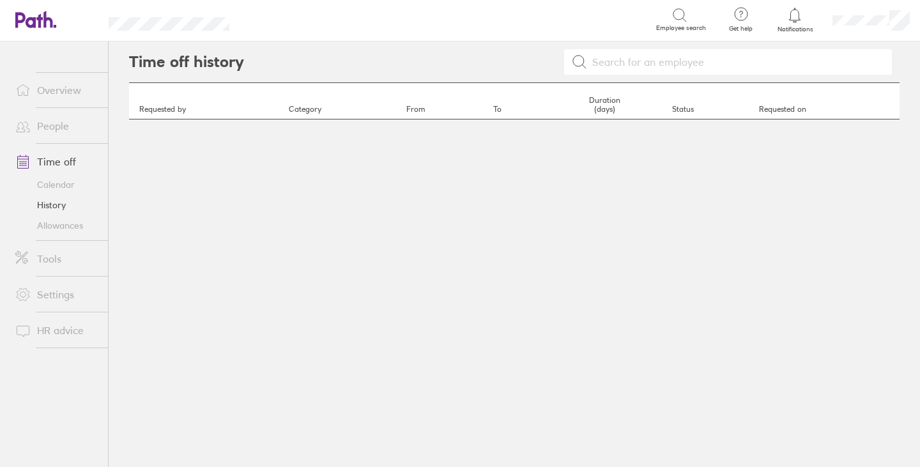
click at [56, 183] on link "Calendar" at bounding box center [56, 184] width 103 height 20
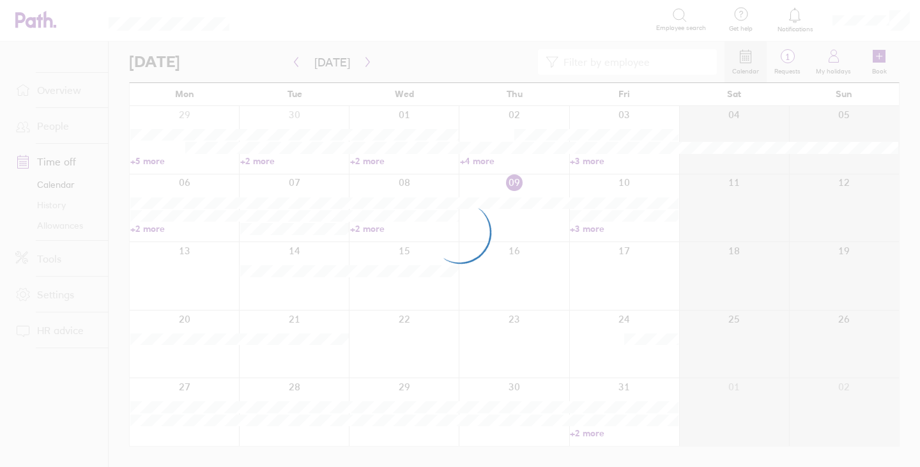
click at [52, 164] on div at bounding box center [460, 233] width 920 height 467
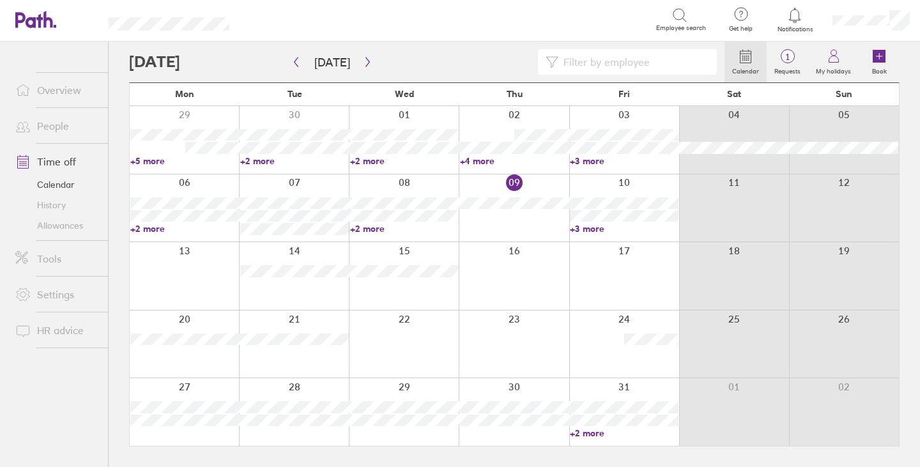
click at [57, 164] on link "Time off" at bounding box center [56, 162] width 103 height 26
click at [57, 160] on link "Time off" at bounding box center [56, 162] width 103 height 26
click at [330, 21] on div "Search" at bounding box center [456, 20] width 399 height 20
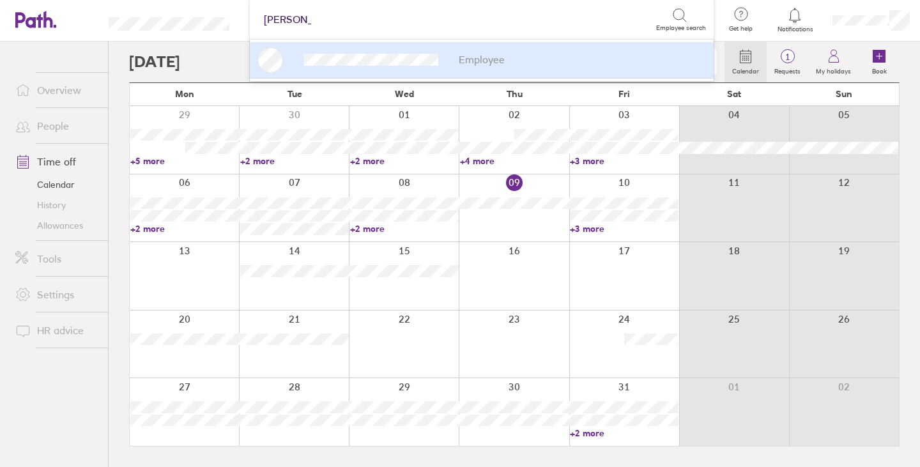
type input "dave brock"
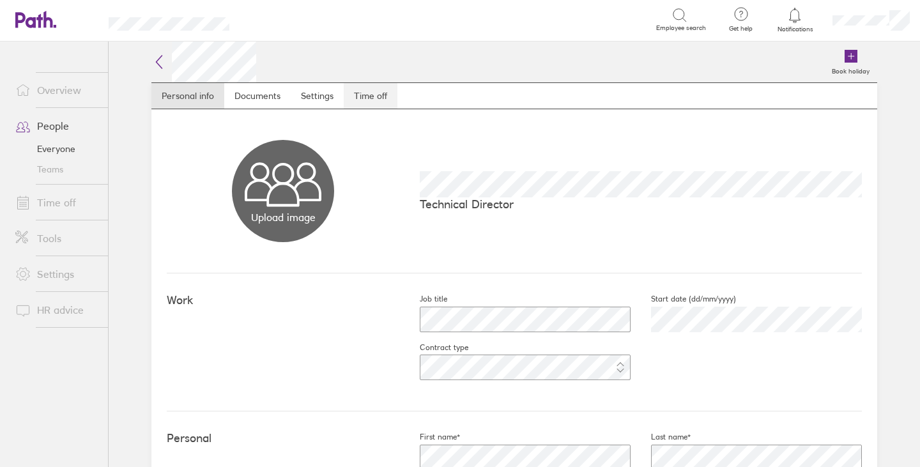
click at [367, 95] on link "Time off" at bounding box center [371, 96] width 54 height 26
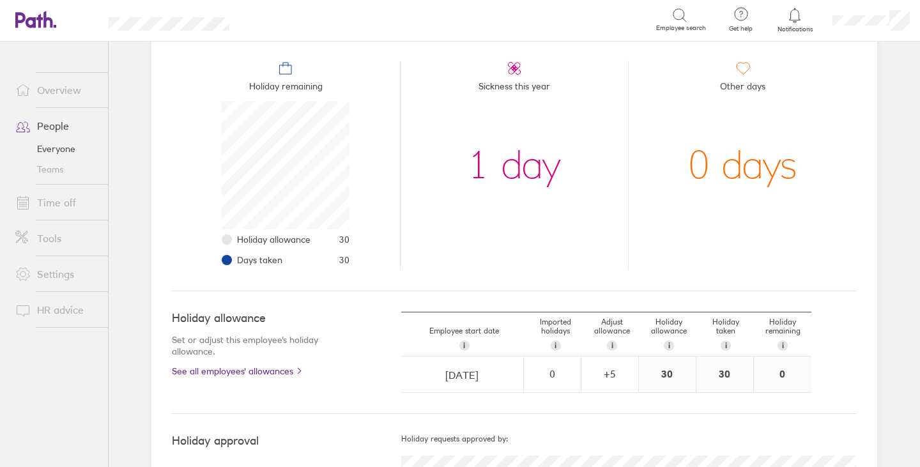
scroll to position [82, 0]
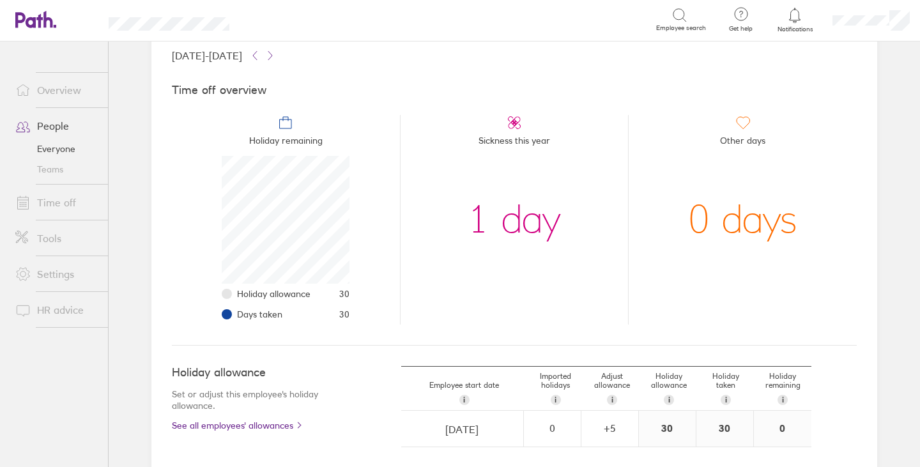
click at [626, 20] on div "Search" at bounding box center [456, 20] width 399 height 20
click at [676, 20] on icon at bounding box center [679, 15] width 15 height 15
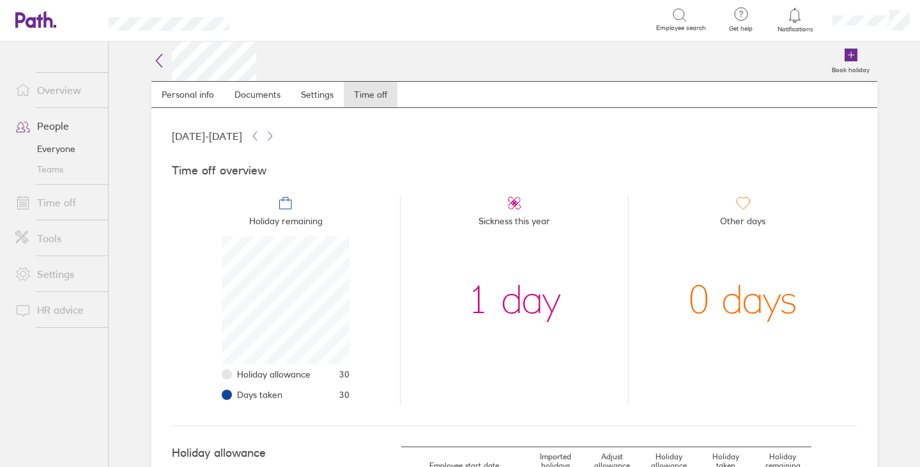
scroll to position [0, 0]
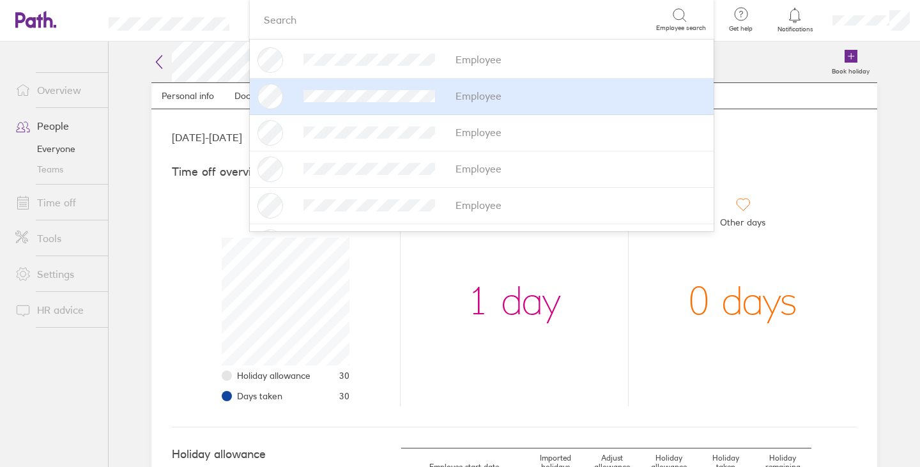
click at [477, 100] on div "Employee" at bounding box center [481, 97] width 448 height 26
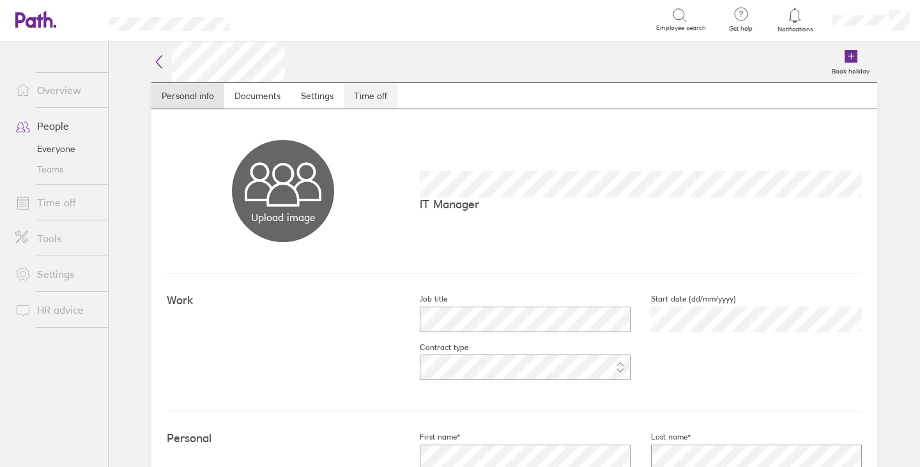
click at [363, 96] on link "Time off" at bounding box center [371, 96] width 54 height 26
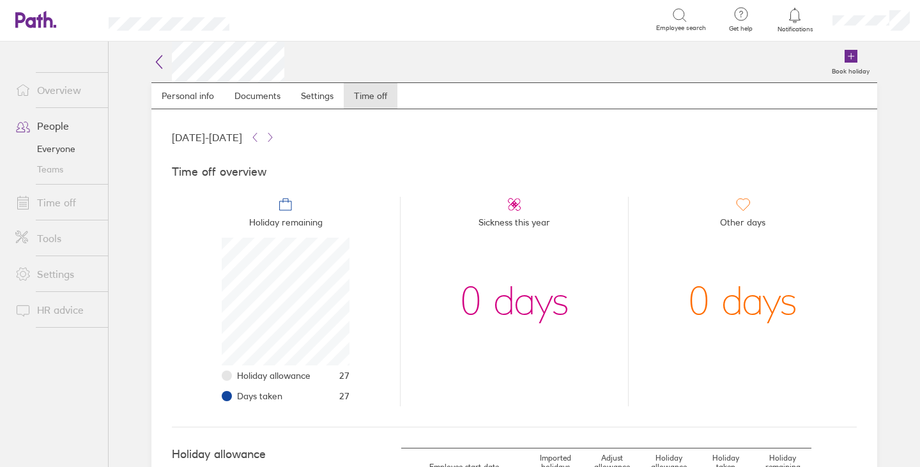
click at [682, 19] on icon at bounding box center [678, 14] width 11 height 11
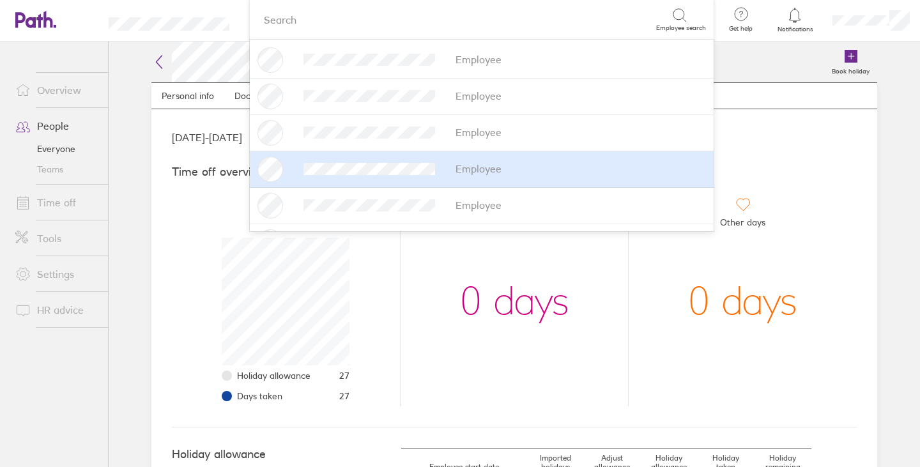
scroll to position [128, 0]
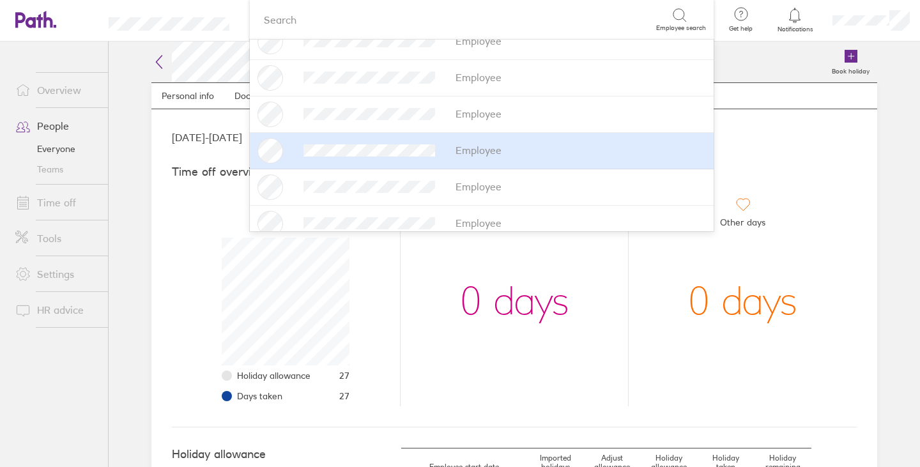
click at [481, 152] on div "Employee" at bounding box center [478, 149] width 46 height 11
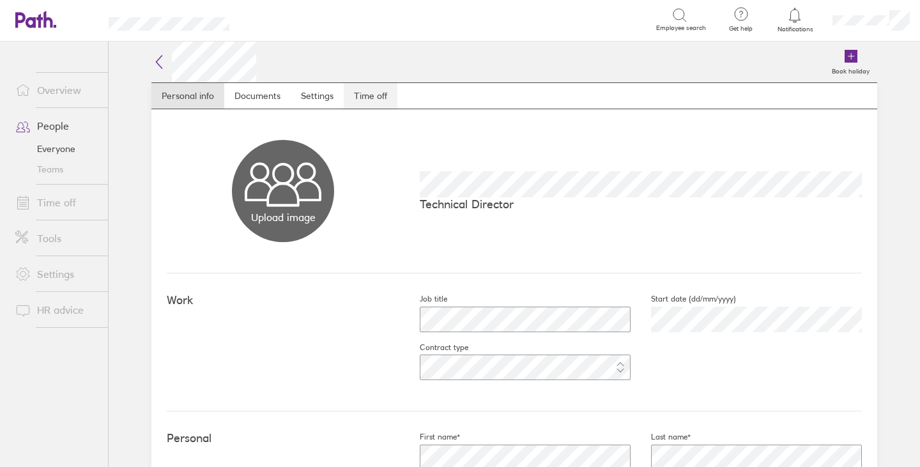
click at [371, 95] on link "Time off" at bounding box center [371, 96] width 54 height 26
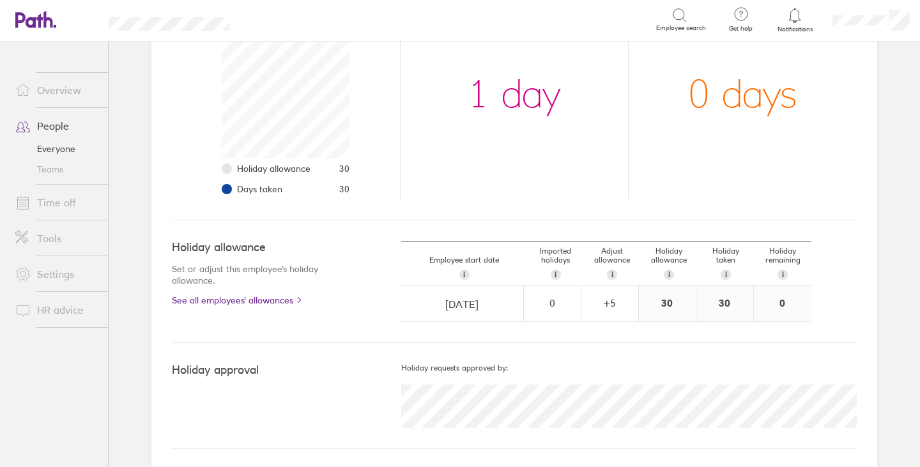
scroll to position [210, 0]
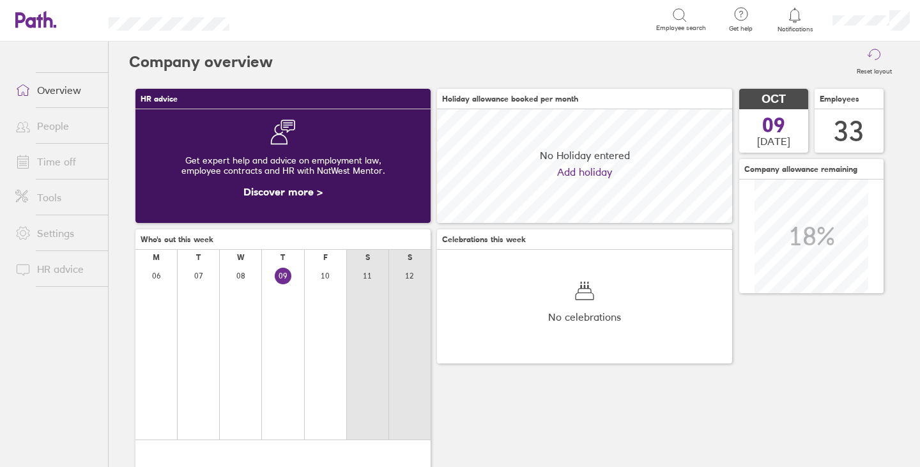
scroll to position [114, 295]
click at [677, 13] on icon at bounding box center [679, 15] width 15 height 15
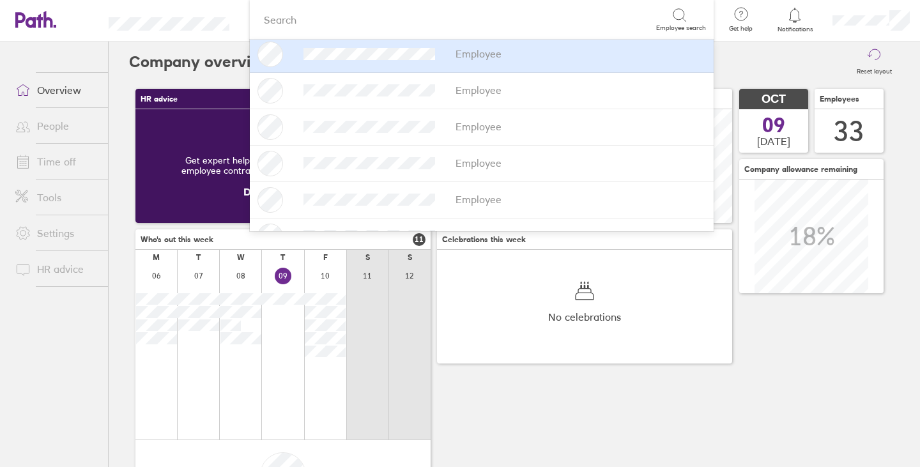
scroll to position [703, 0]
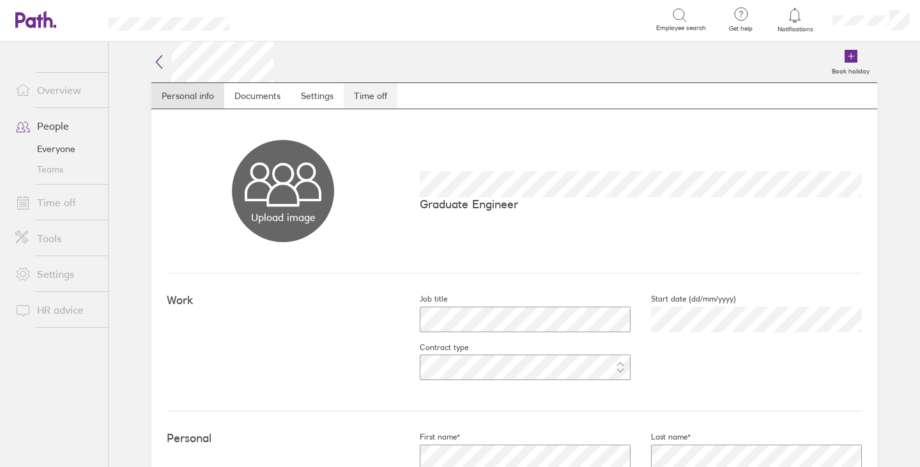
click at [381, 94] on link "Time off" at bounding box center [371, 96] width 54 height 26
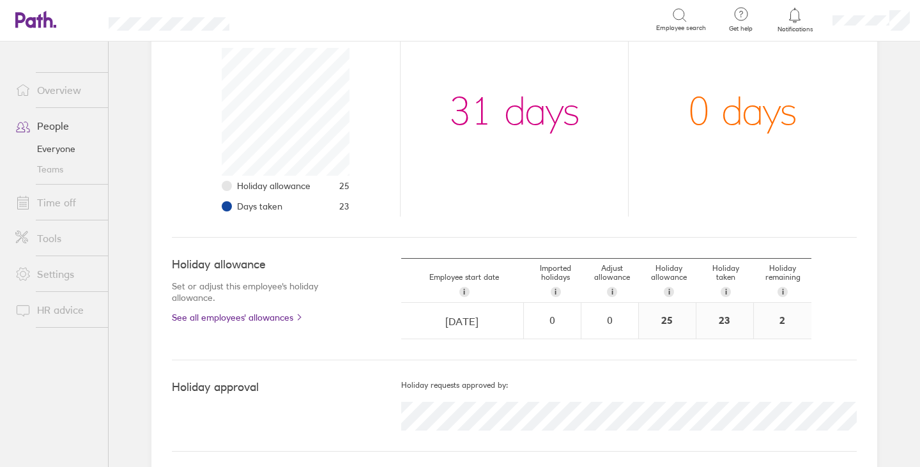
scroll to position [195, 0]
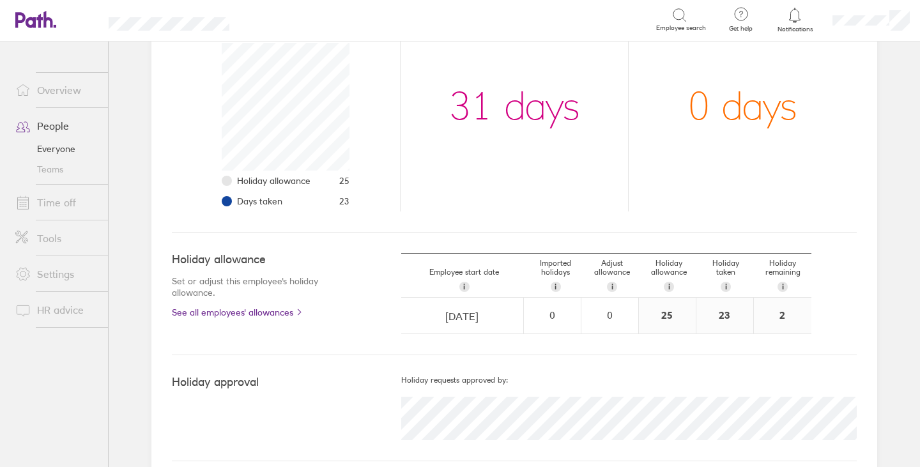
click at [55, 126] on link "People" at bounding box center [56, 126] width 103 height 26
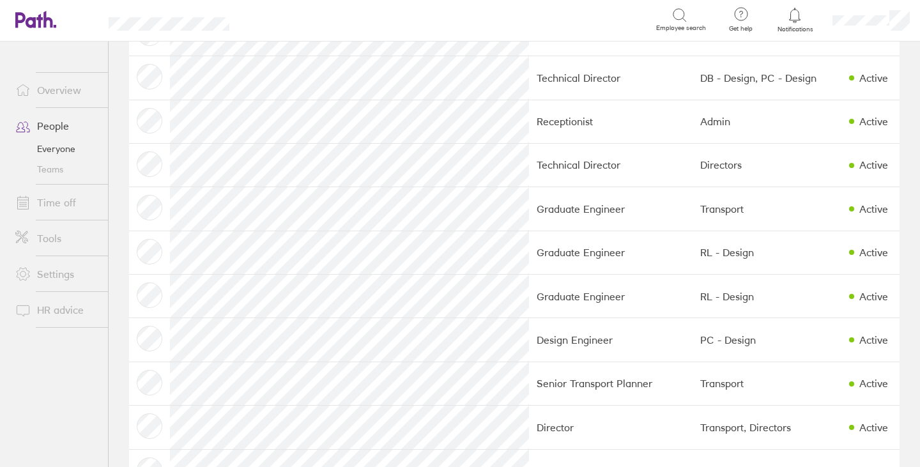
scroll to position [319, 0]
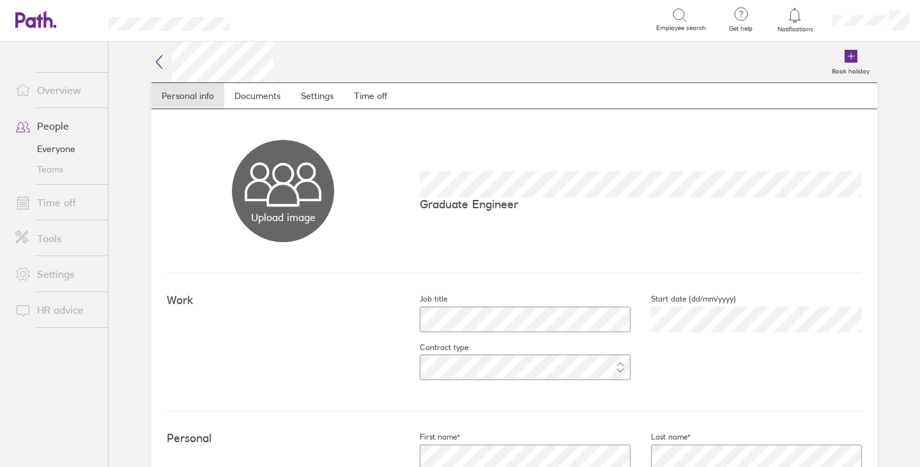
click at [51, 197] on link "Time off" at bounding box center [56, 203] width 103 height 26
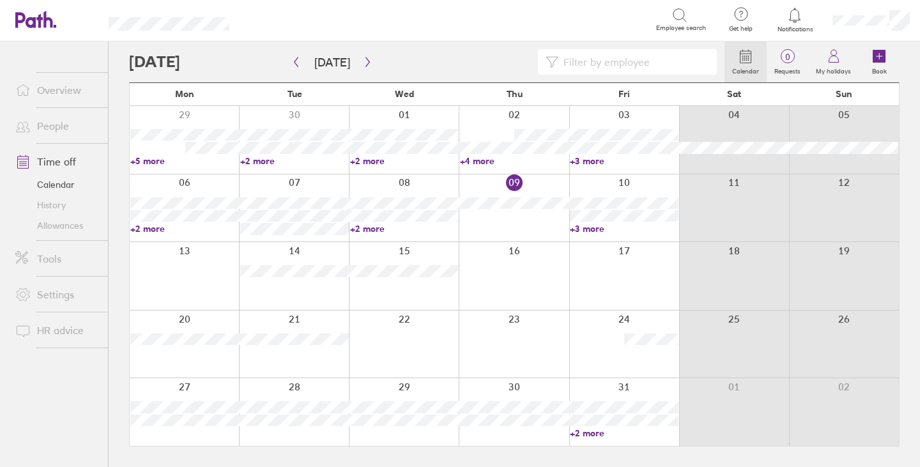
click at [745, 58] on circle at bounding box center [744, 57] width 1 height 1
click at [572, 67] on input at bounding box center [633, 62] width 151 height 24
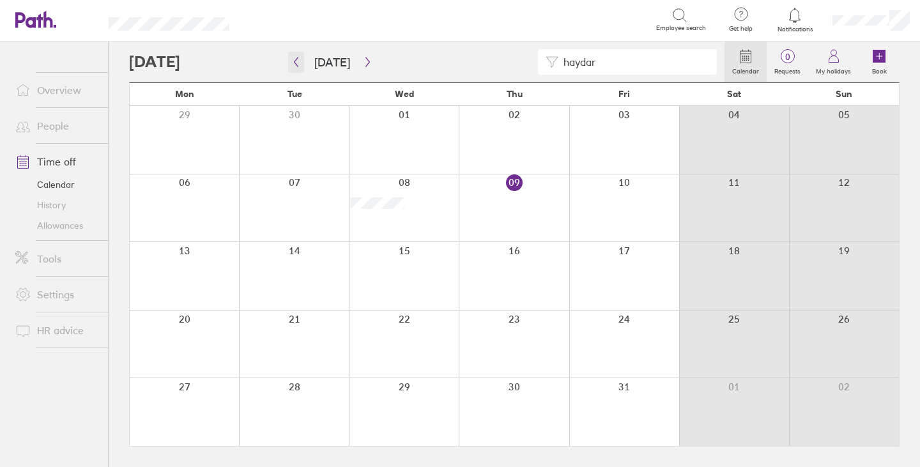
click at [301, 60] on button "button" at bounding box center [296, 62] width 16 height 21
click at [296, 58] on icon "button" at bounding box center [296, 62] width 10 height 10
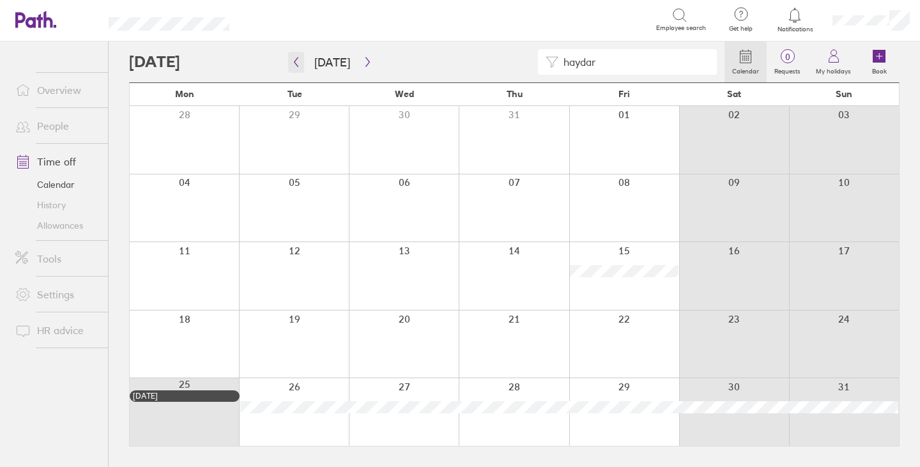
click at [301, 61] on button "button" at bounding box center [296, 62] width 16 height 21
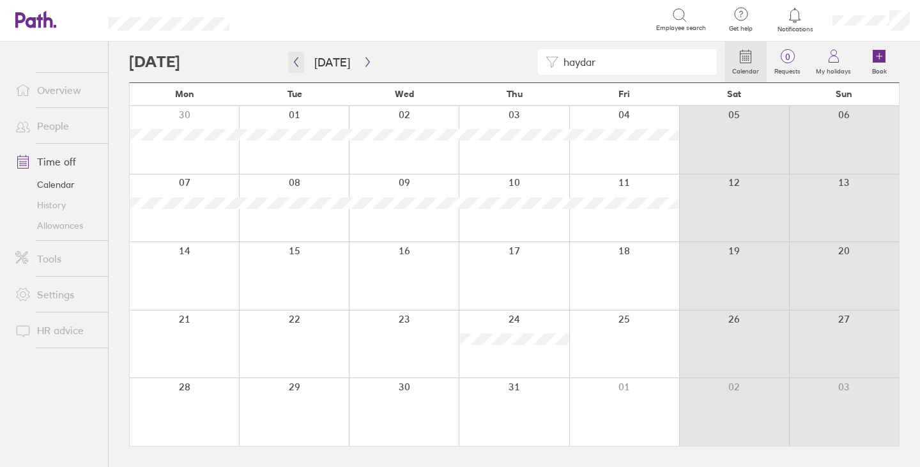
click at [299, 61] on icon "button" at bounding box center [296, 62] width 10 height 10
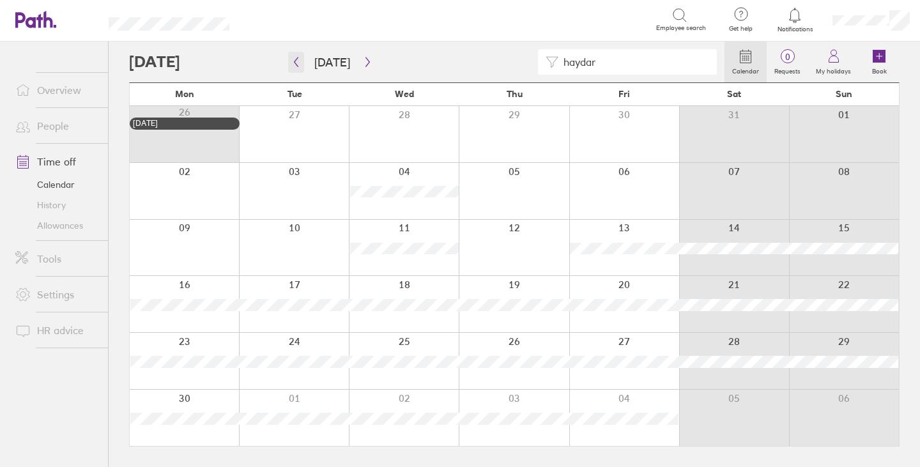
click at [299, 63] on icon "button" at bounding box center [296, 62] width 10 height 10
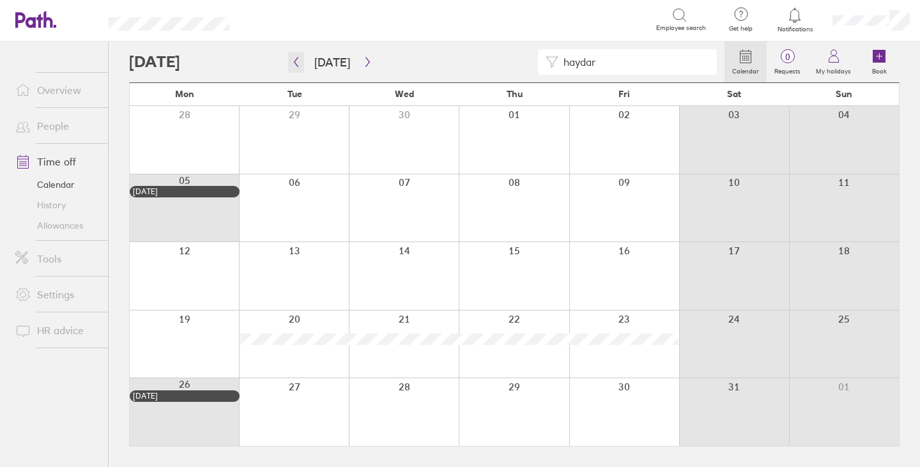
click at [299, 55] on button "button" at bounding box center [296, 62] width 16 height 21
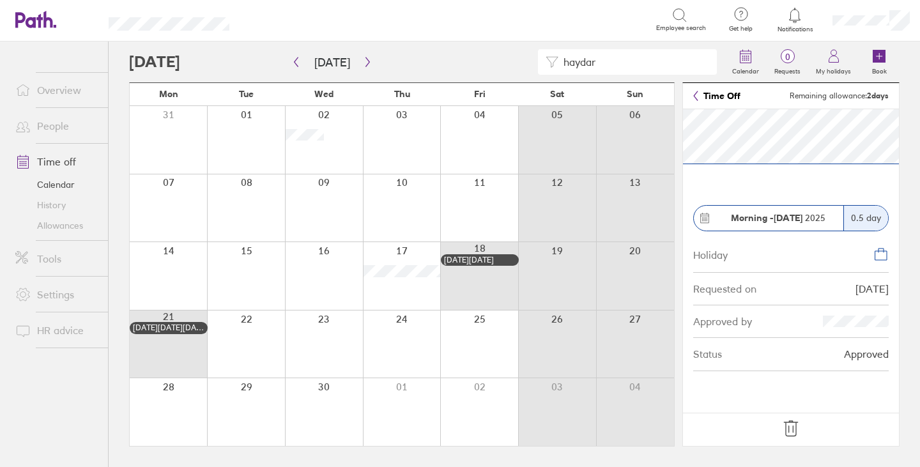
drag, startPoint x: 604, startPoint y: 61, endPoint x: 547, endPoint y: 56, distance: 57.1
click at [548, 59] on div "haydar" at bounding box center [627, 62] width 179 height 26
type input "julian"
click at [64, 166] on link "Time off" at bounding box center [56, 162] width 103 height 26
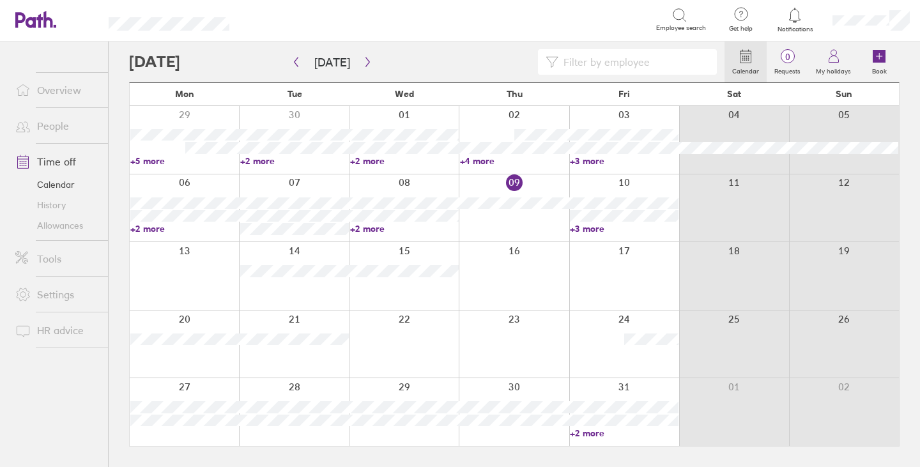
click at [56, 206] on link "History" at bounding box center [56, 205] width 103 height 20
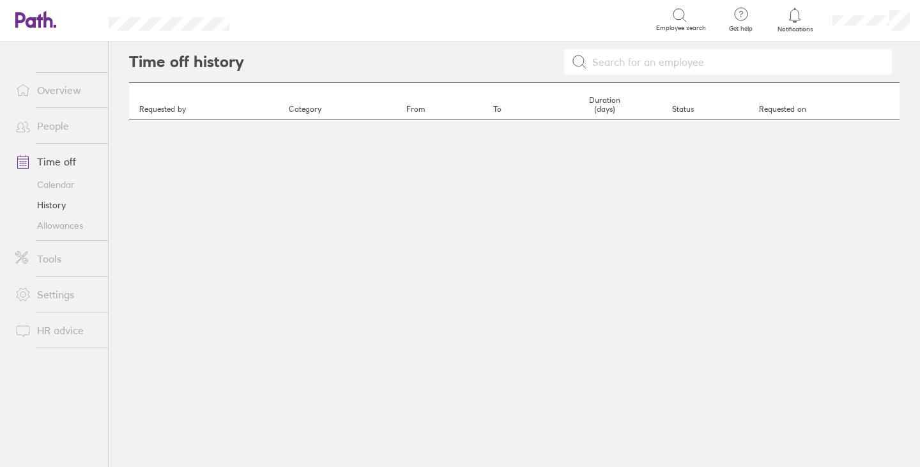
click at [59, 129] on link "People" at bounding box center [56, 126] width 103 height 26
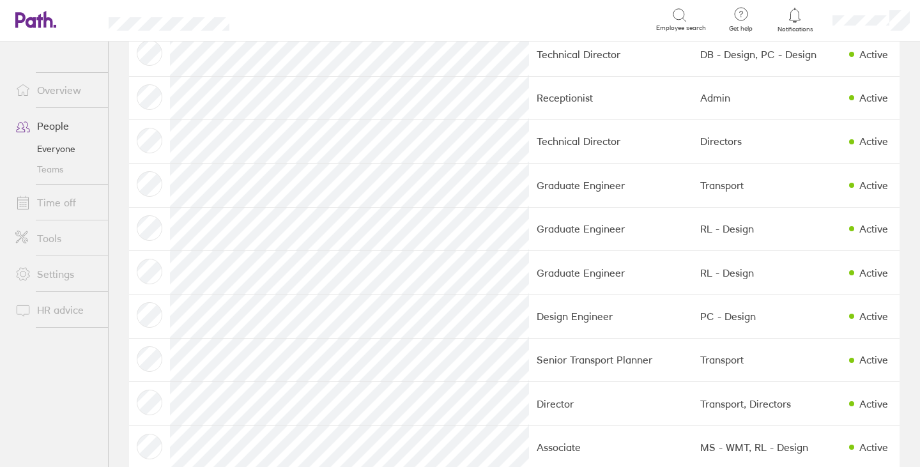
scroll to position [383, 0]
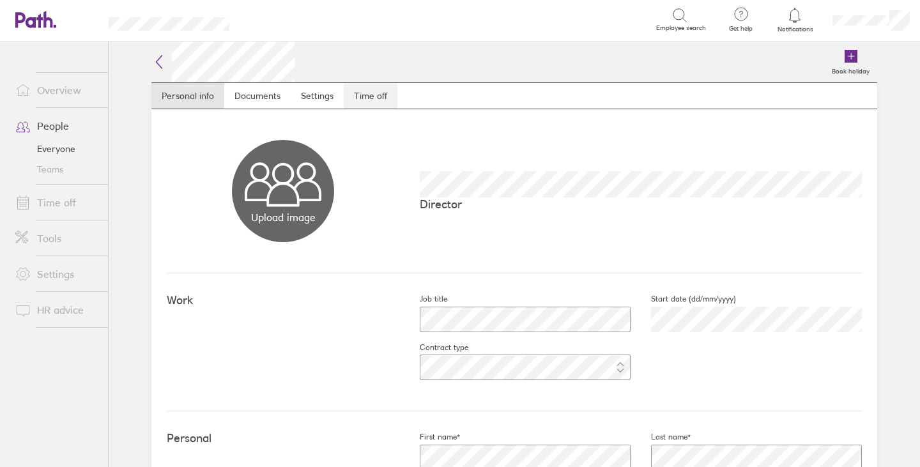
click at [365, 92] on link "Time off" at bounding box center [371, 96] width 54 height 26
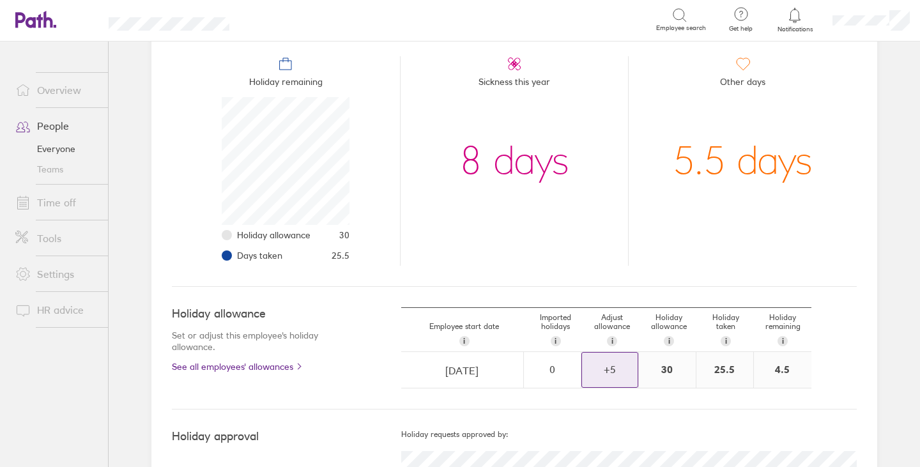
scroll to position [64, 0]
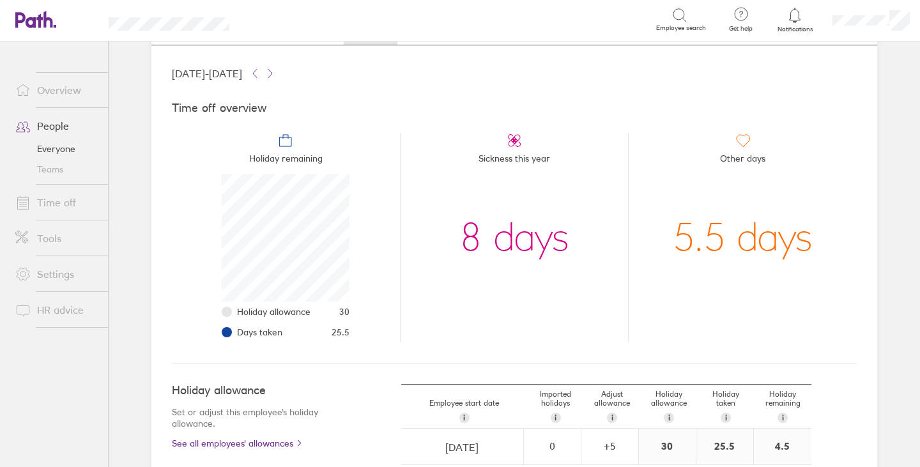
click at [720, 96] on div "Time off overview Holiday remaining Holiday allowance 30 Days taken 25.5 Sickne…" at bounding box center [514, 222] width 685 height 282
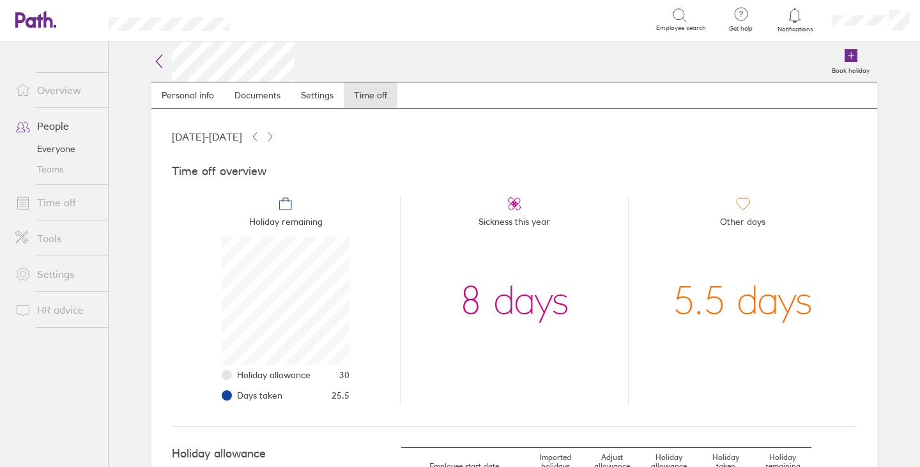
scroll to position [0, 0]
click at [56, 204] on link "Time off" at bounding box center [56, 203] width 103 height 26
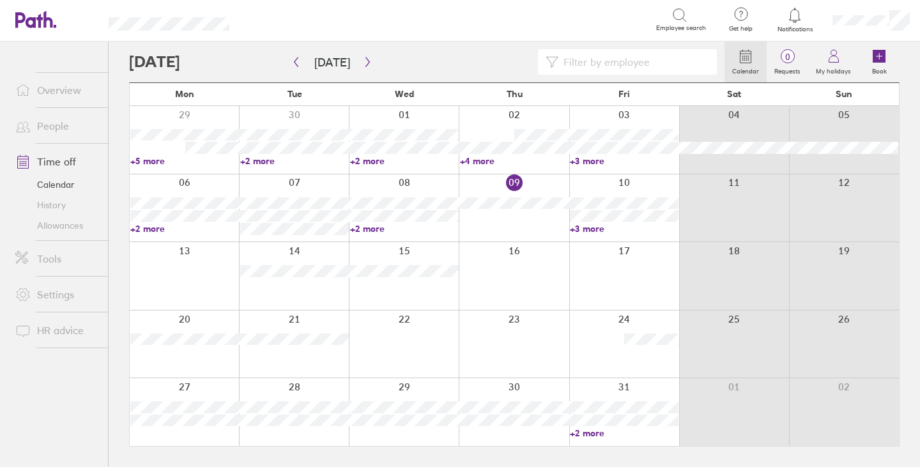
click at [657, 63] on input at bounding box center [633, 62] width 151 height 24
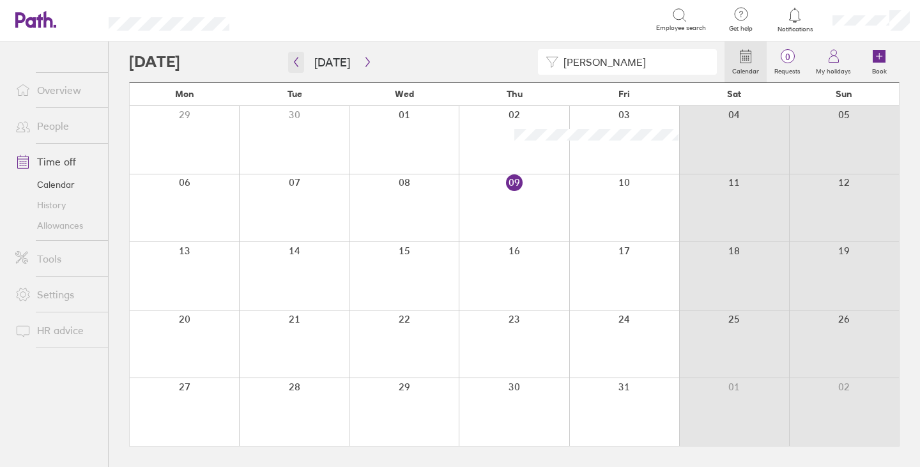
click at [294, 64] on icon "button" at bounding box center [296, 62] width 10 height 10
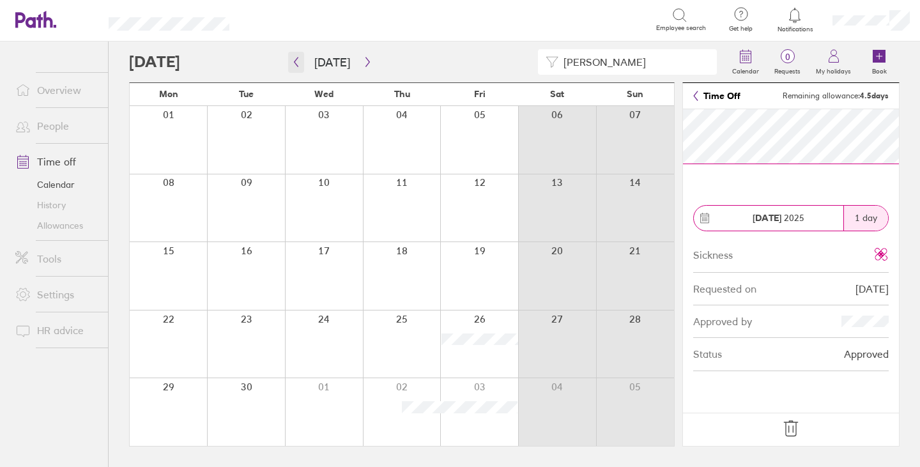
click at [298, 59] on icon "button" at bounding box center [296, 62] width 10 height 10
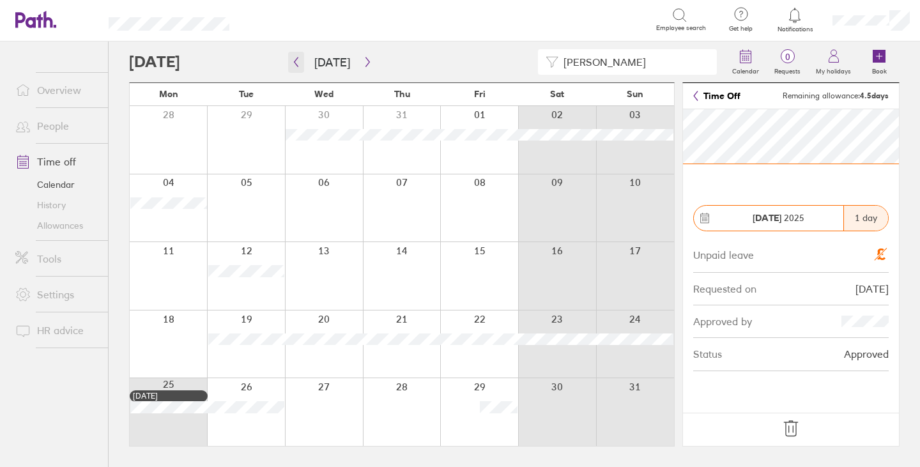
click at [295, 64] on icon "button" at bounding box center [296, 62] width 10 height 10
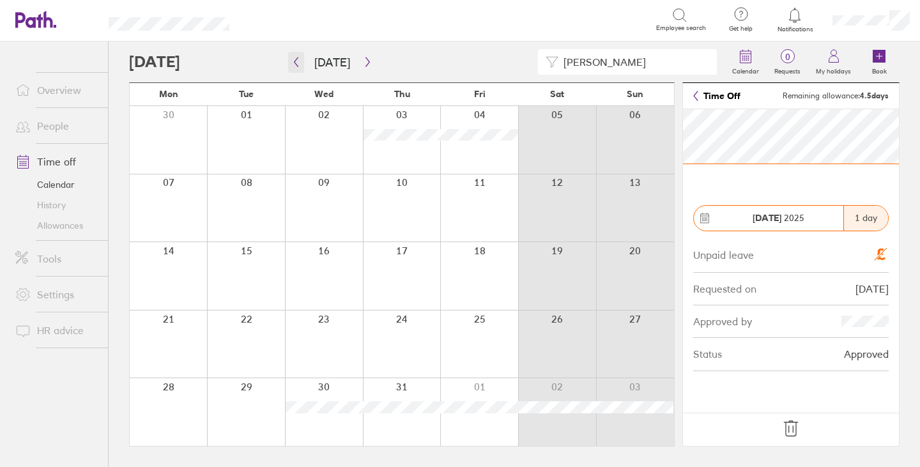
click at [299, 65] on icon "button" at bounding box center [296, 62] width 10 height 10
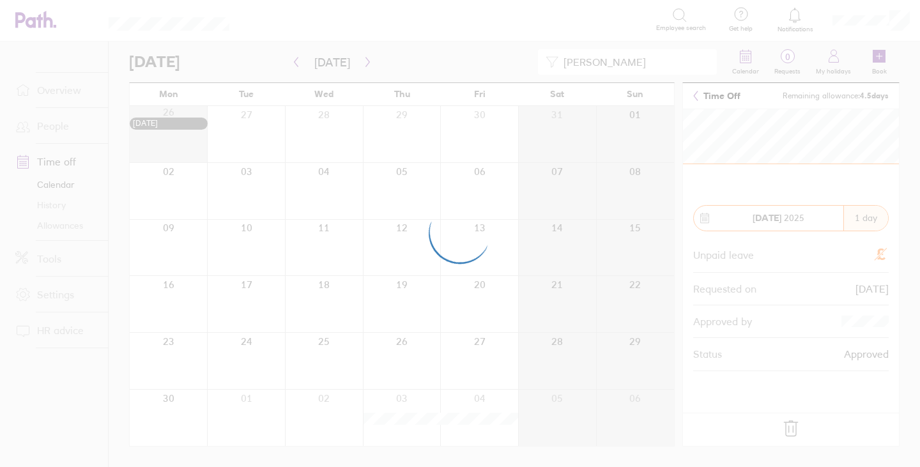
click at [297, 62] on div at bounding box center [460, 233] width 920 height 467
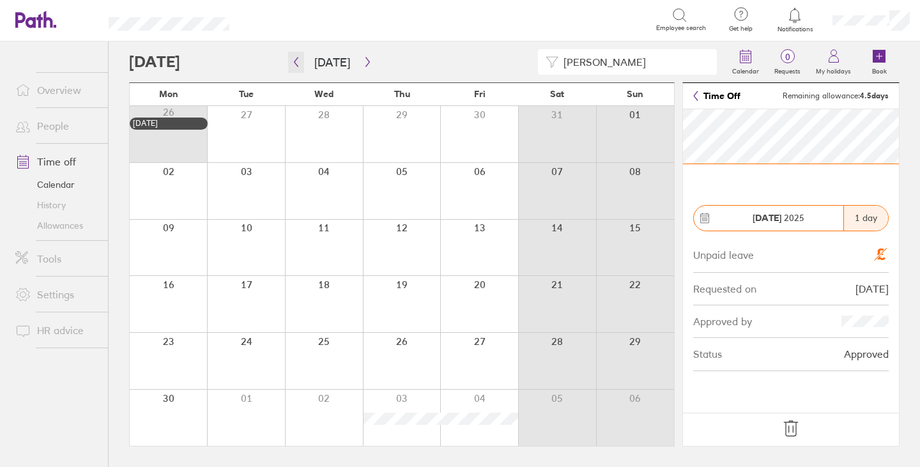
click at [297, 62] on icon "button" at bounding box center [296, 62] width 10 height 10
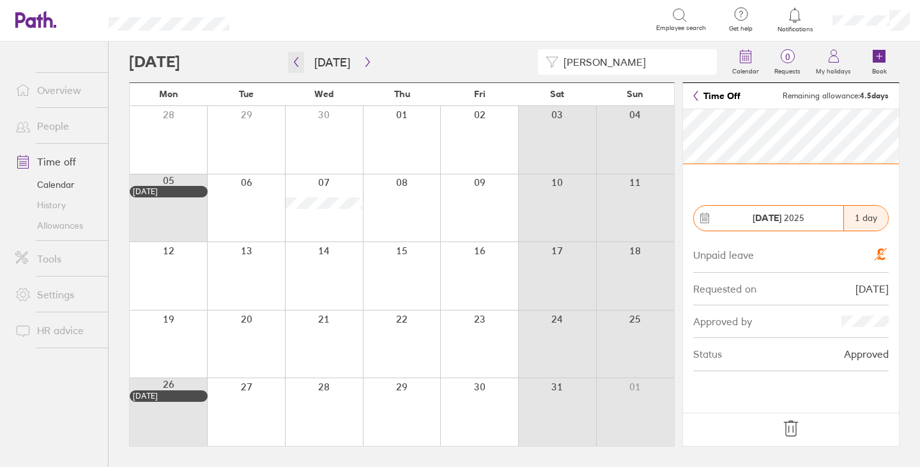
click at [296, 62] on icon "button" at bounding box center [296, 62] width 10 height 10
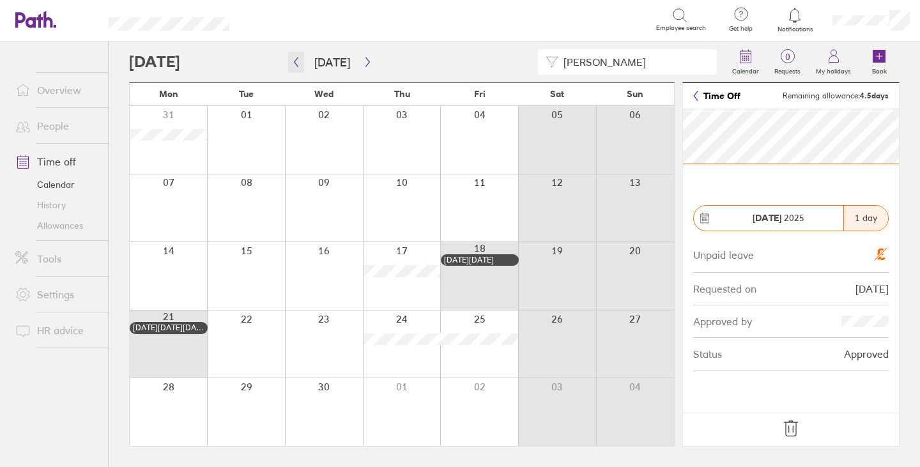
click at [297, 61] on icon "button" at bounding box center [296, 62] width 10 height 10
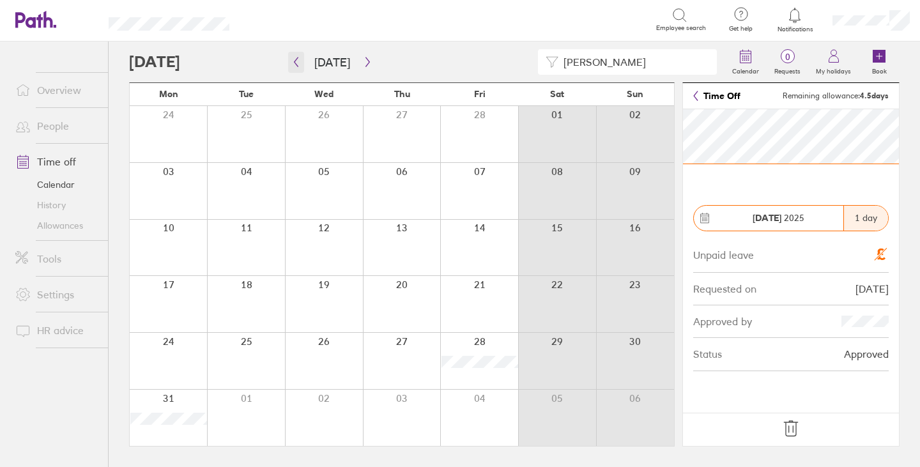
click at [294, 61] on icon "button" at bounding box center [296, 62] width 10 height 10
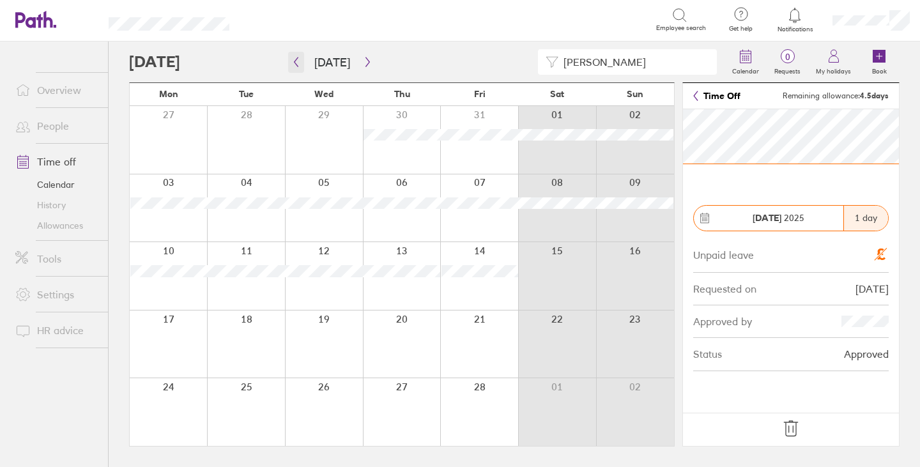
click at [294, 61] on icon "button" at bounding box center [296, 62] width 10 height 10
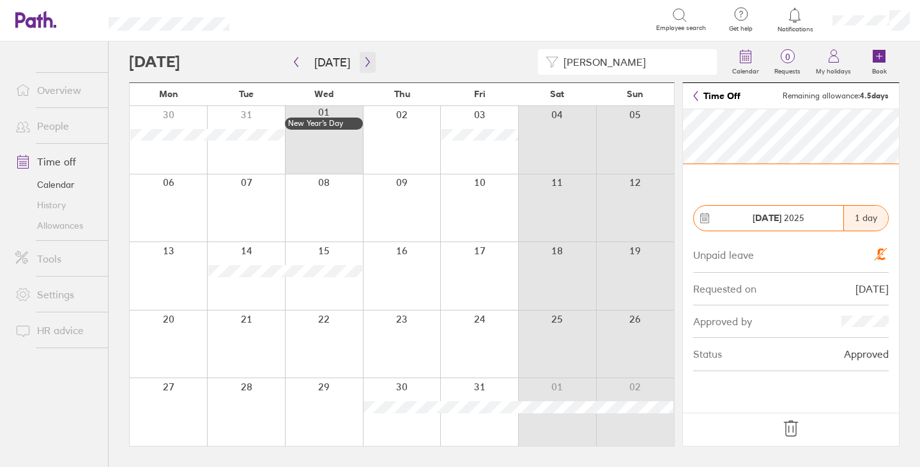
click at [363, 62] on icon "button" at bounding box center [368, 62] width 10 height 10
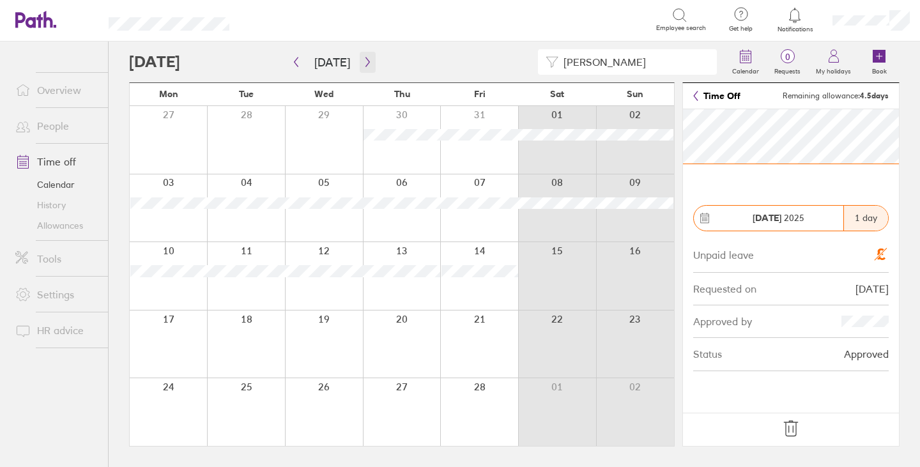
click at [367, 60] on icon "button" at bounding box center [368, 62] width 10 height 10
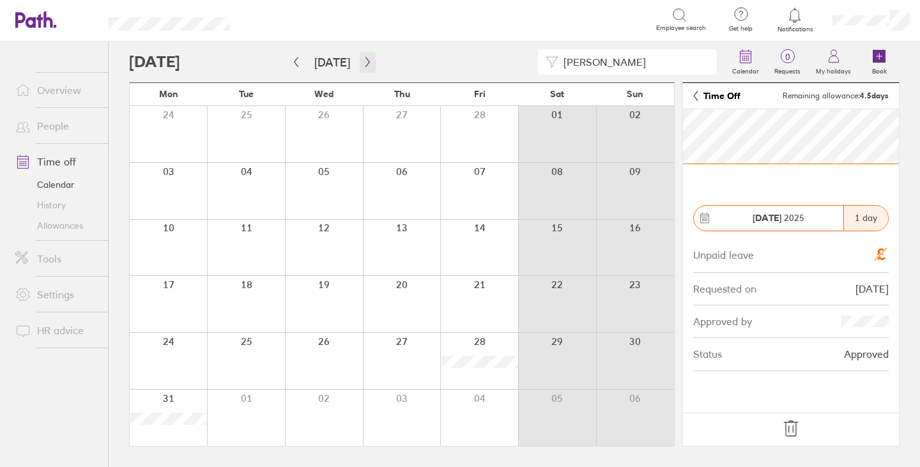
click at [365, 56] on button "button" at bounding box center [368, 62] width 16 height 21
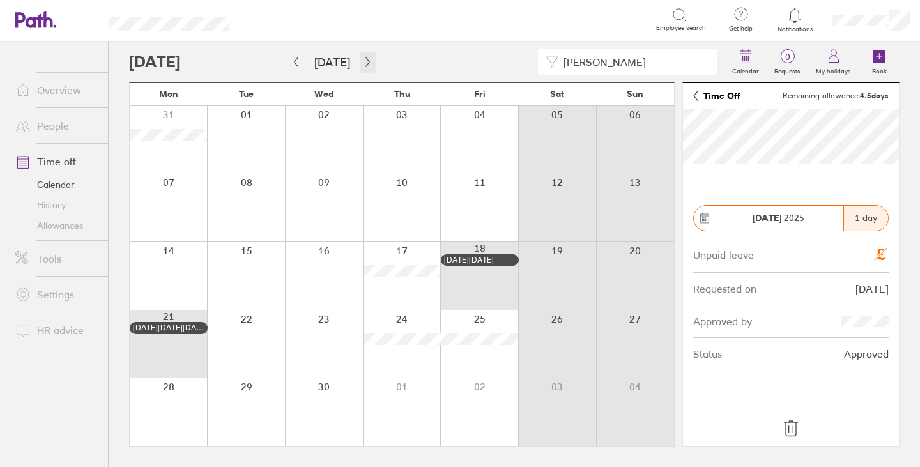
click at [363, 61] on icon "button" at bounding box center [368, 62] width 10 height 10
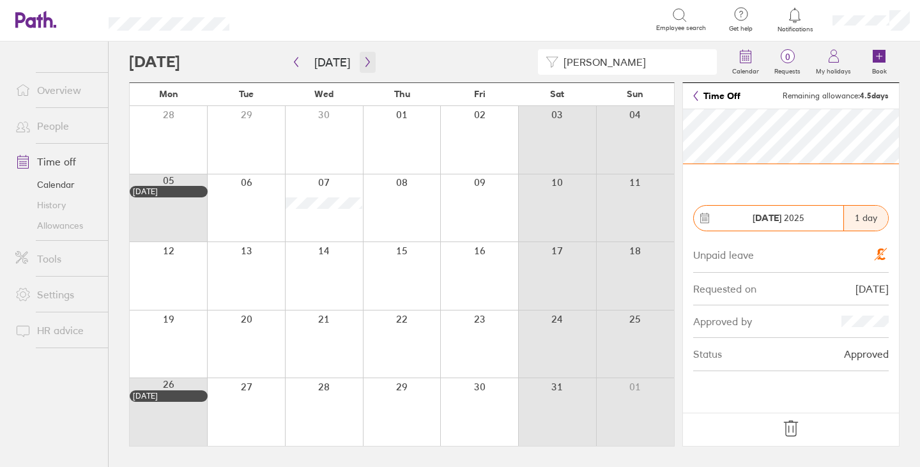
click at [363, 57] on icon "button" at bounding box center [368, 62] width 10 height 10
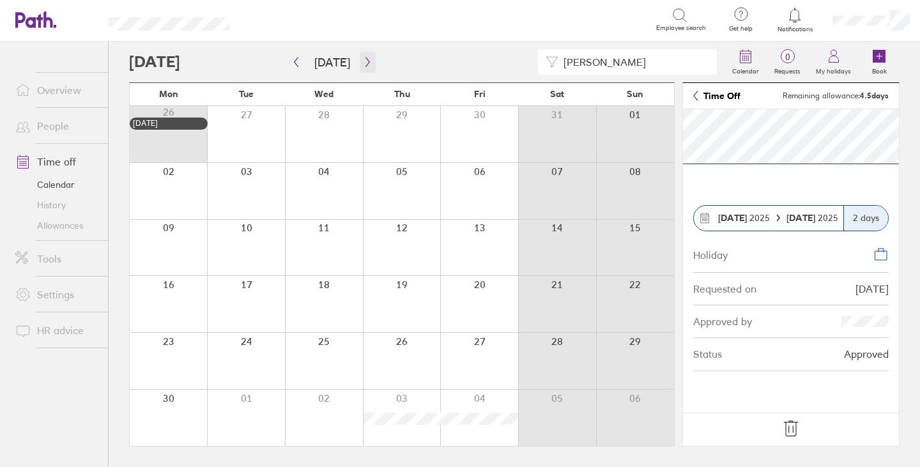
click at [365, 58] on icon "button" at bounding box center [368, 62] width 10 height 10
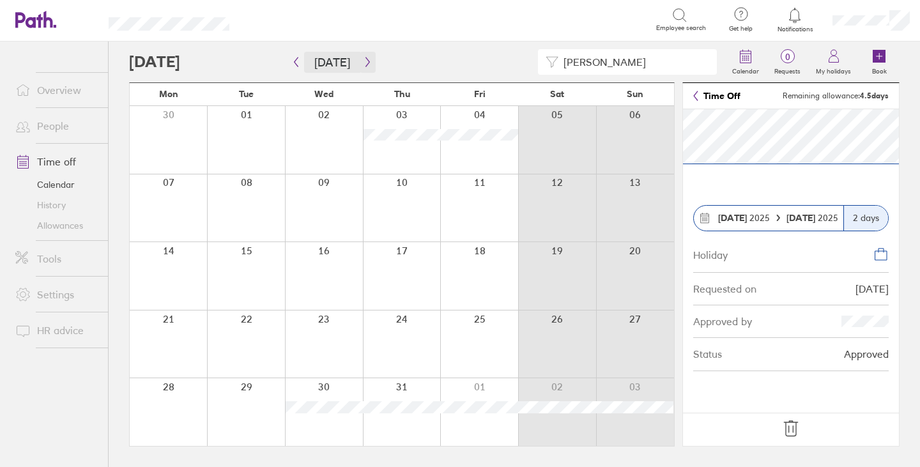
click at [356, 58] on span "[DATE]" at bounding box center [332, 62] width 87 height 21
click at [363, 63] on icon "button" at bounding box center [368, 62] width 10 height 10
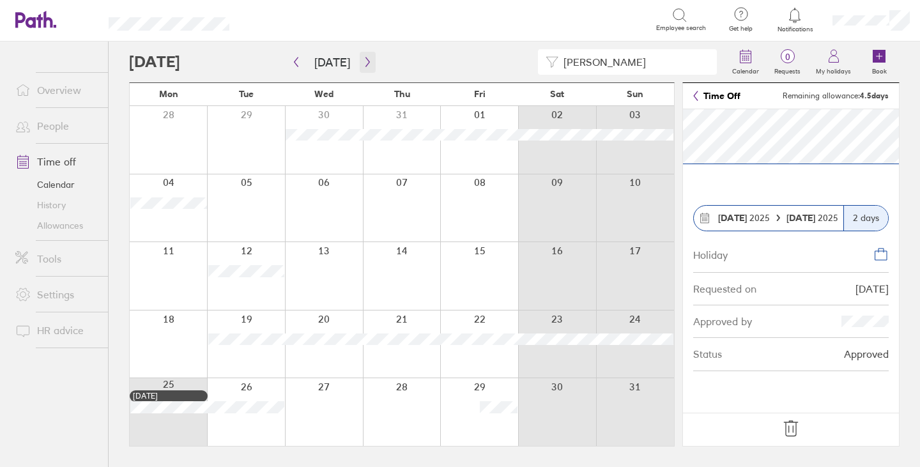
click at [363, 57] on icon "button" at bounding box center [368, 62] width 10 height 10
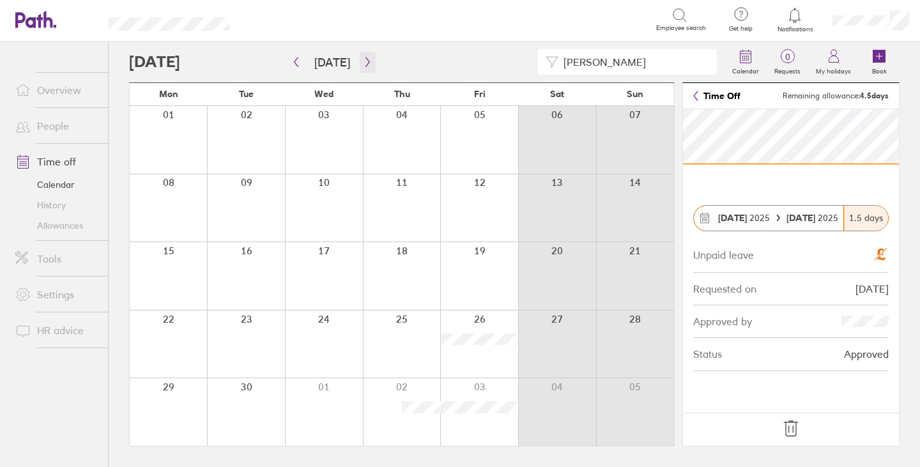
click at [365, 60] on icon "button" at bounding box center [367, 62] width 4 height 10
click at [363, 61] on icon "button" at bounding box center [368, 62] width 10 height 10
click at [367, 63] on icon "button" at bounding box center [368, 62] width 10 height 10
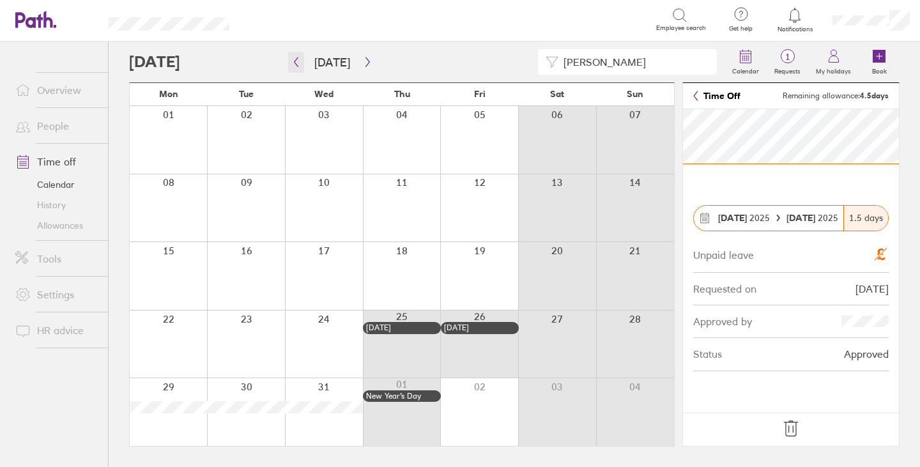
click at [298, 63] on icon "button" at bounding box center [296, 62] width 10 height 10
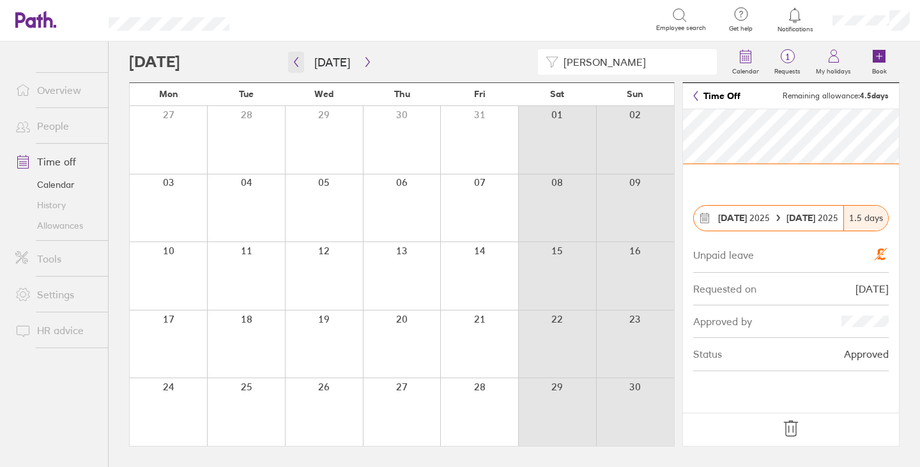
click at [297, 61] on icon "button" at bounding box center [296, 62] width 10 height 10
drag, startPoint x: 598, startPoint y: 59, endPoint x: 533, endPoint y: 43, distance: 67.7
click at [541, 57] on div "julian" at bounding box center [627, 62] width 179 height 26
type input "jack"
click at [301, 57] on button "button" at bounding box center [296, 62] width 16 height 21
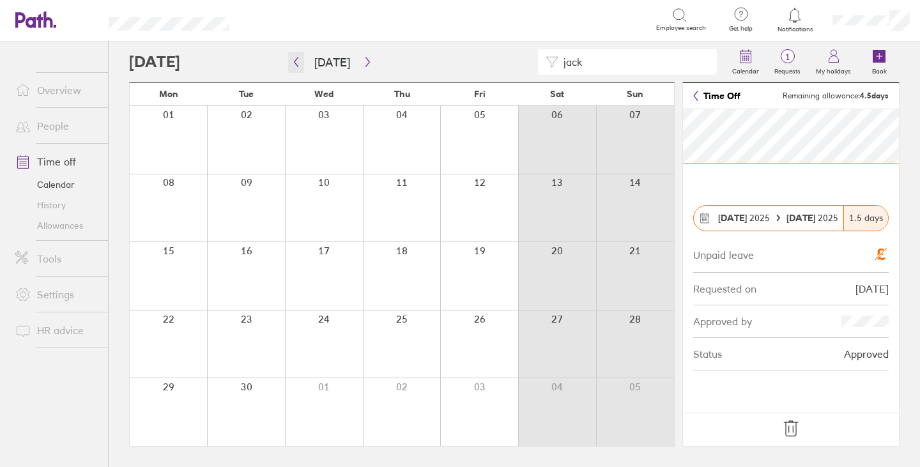
click at [297, 61] on icon "button" at bounding box center [296, 62] width 10 height 10
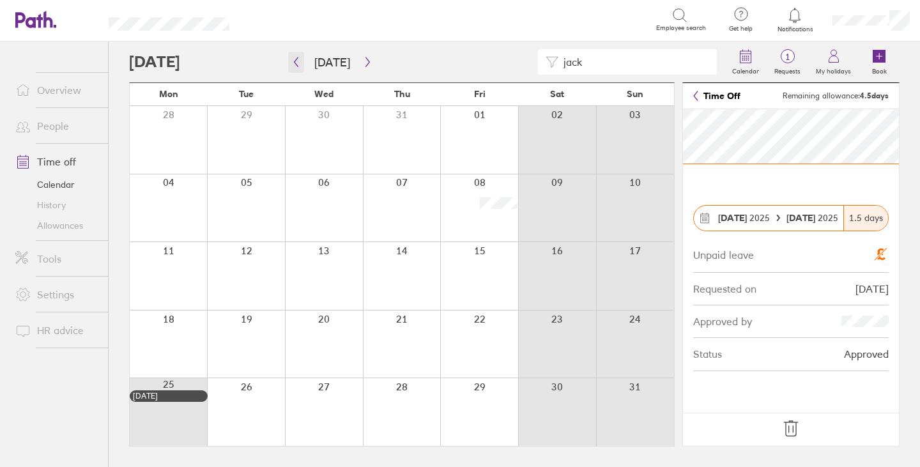
click at [300, 59] on icon "button" at bounding box center [296, 62] width 10 height 10
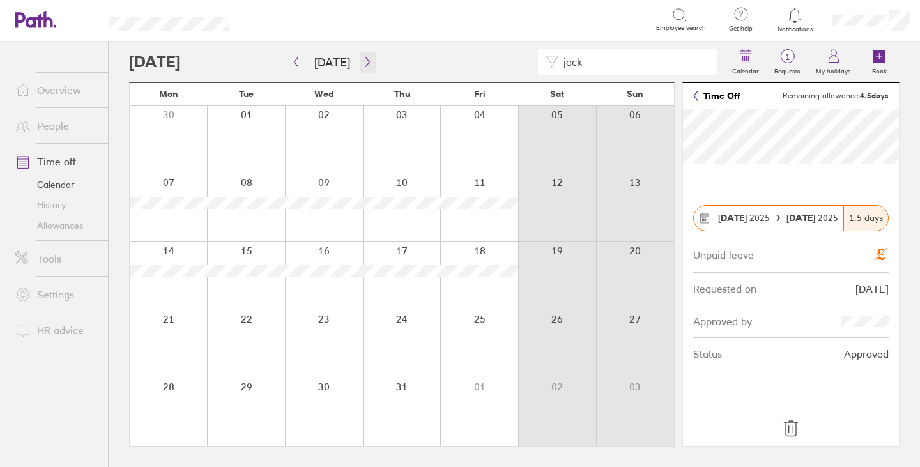
click at [364, 59] on icon "button" at bounding box center [368, 62] width 10 height 10
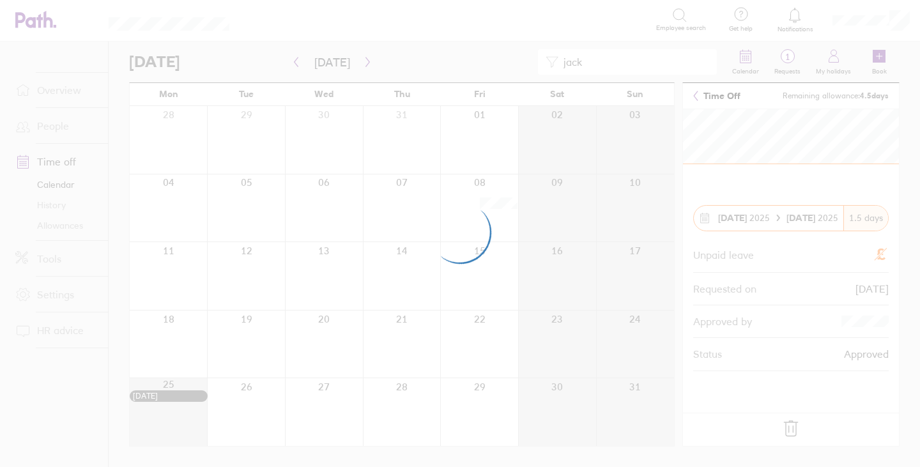
click at [367, 61] on div at bounding box center [460, 233] width 920 height 467
click at [363, 61] on div at bounding box center [460, 233] width 920 height 467
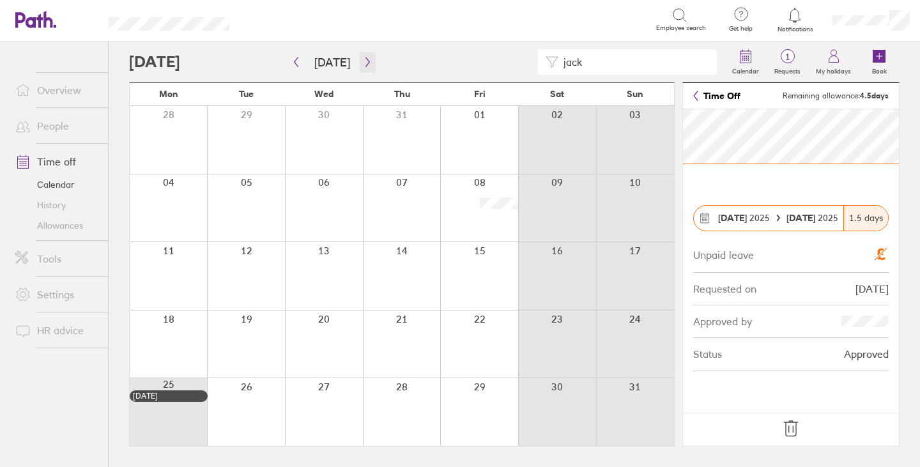
click at [363, 61] on icon "button" at bounding box center [368, 62] width 10 height 10
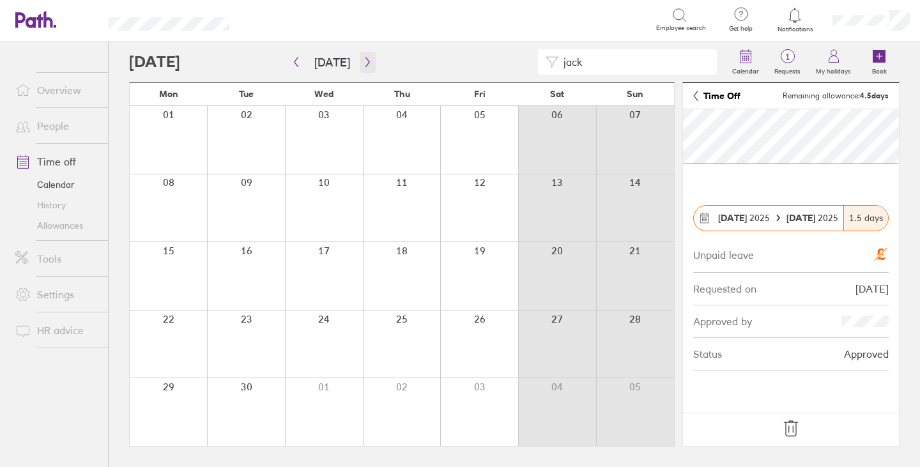
click at [363, 61] on icon "button" at bounding box center [368, 62] width 10 height 10
click at [365, 60] on icon "button" at bounding box center [368, 62] width 10 height 10
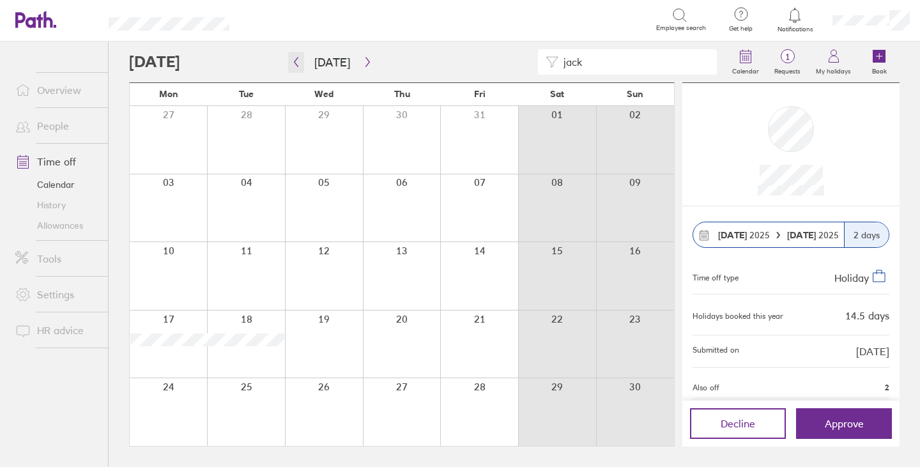
click at [294, 60] on icon "button" at bounding box center [296, 62] width 10 height 10
click at [363, 59] on icon "button" at bounding box center [368, 62] width 10 height 10
click at [366, 61] on icon "button" at bounding box center [368, 62] width 10 height 10
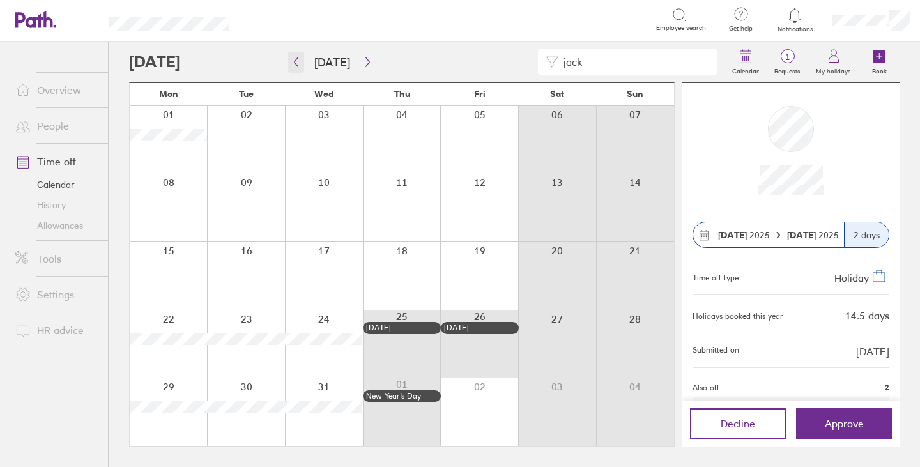
click at [297, 59] on icon "button" at bounding box center [296, 62] width 4 height 10
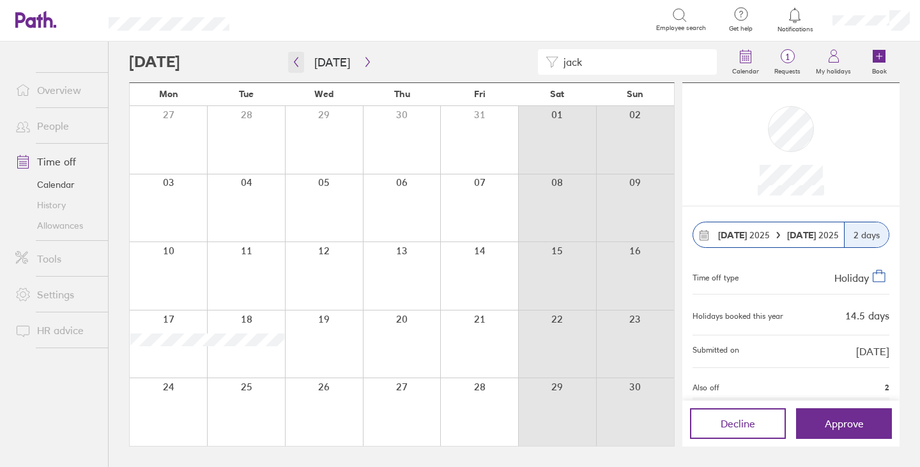
click at [296, 67] on button "button" at bounding box center [296, 62] width 16 height 21
click at [299, 57] on icon "button" at bounding box center [296, 62] width 10 height 10
click at [360, 62] on button "button" at bounding box center [368, 62] width 16 height 21
click at [294, 61] on icon "button" at bounding box center [296, 62] width 10 height 10
click at [296, 61] on icon "button" at bounding box center [296, 62] width 4 height 10
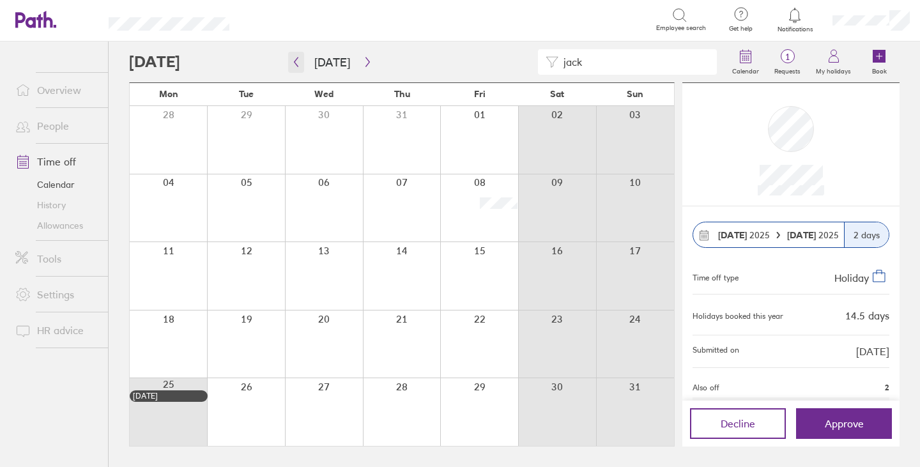
click at [296, 61] on icon "button" at bounding box center [296, 62] width 4 height 10
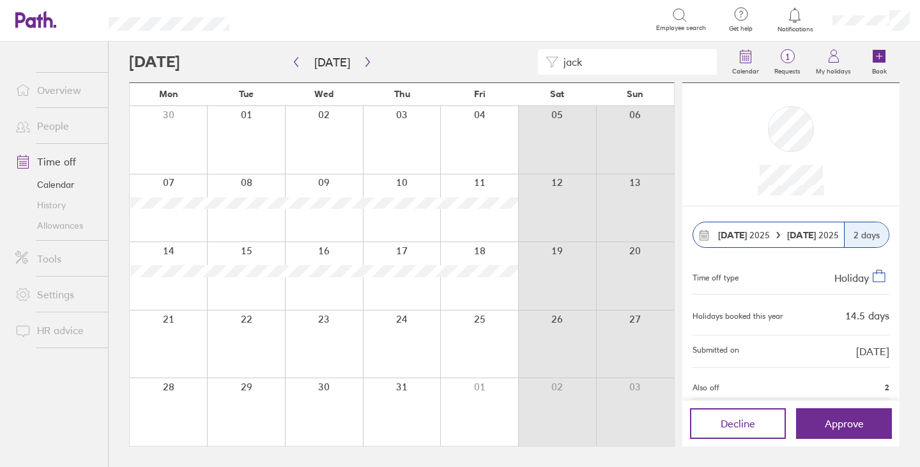
click at [59, 206] on link "History" at bounding box center [56, 205] width 103 height 20
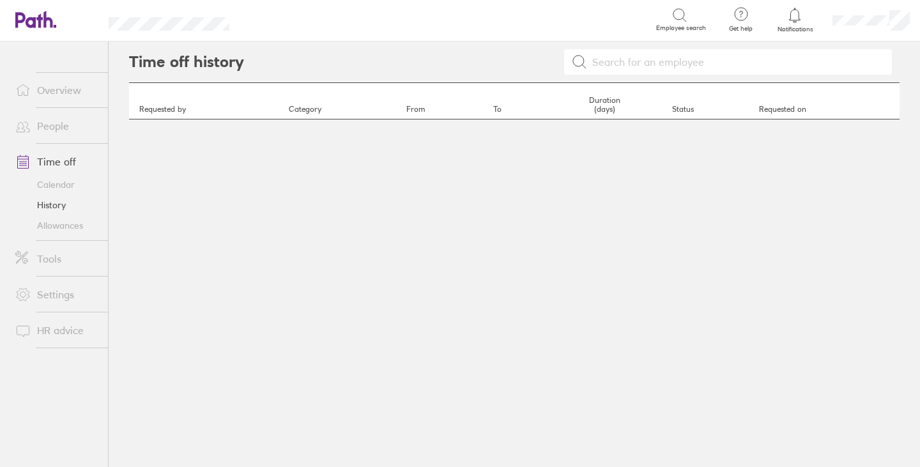
click at [47, 204] on link "History" at bounding box center [56, 205] width 103 height 20
click at [607, 59] on input at bounding box center [735, 62] width 297 height 24
type input "jack plumb"
click at [576, 63] on icon at bounding box center [579, 61] width 15 height 15
click at [50, 204] on link "History" at bounding box center [56, 205] width 103 height 20
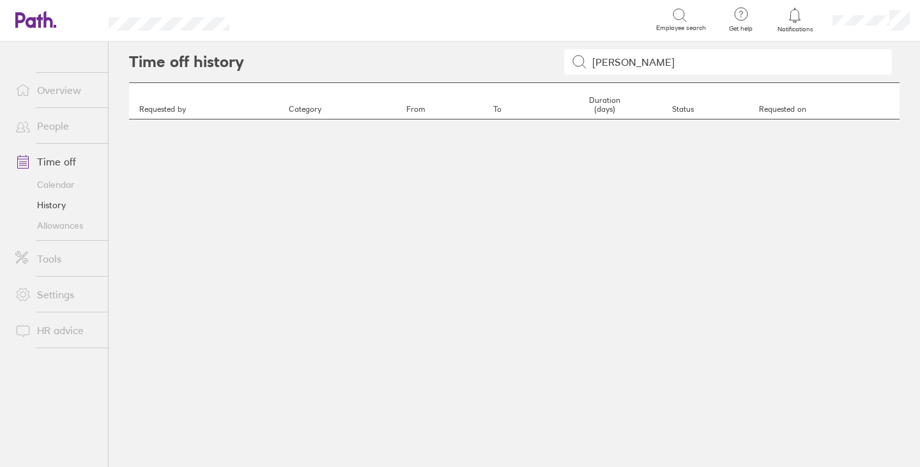
click at [54, 162] on link "Time off" at bounding box center [56, 162] width 103 height 26
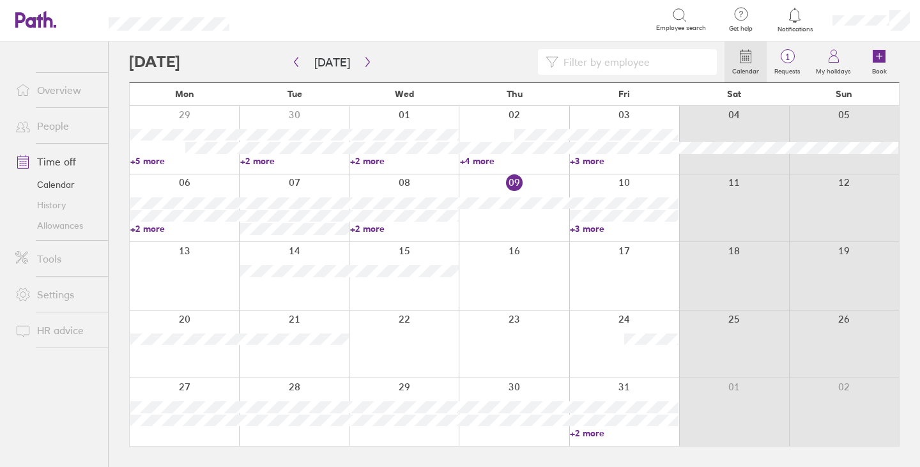
click at [56, 161] on link "Time off" at bounding box center [56, 162] width 103 height 26
click at [648, 63] on input at bounding box center [633, 62] width 151 height 24
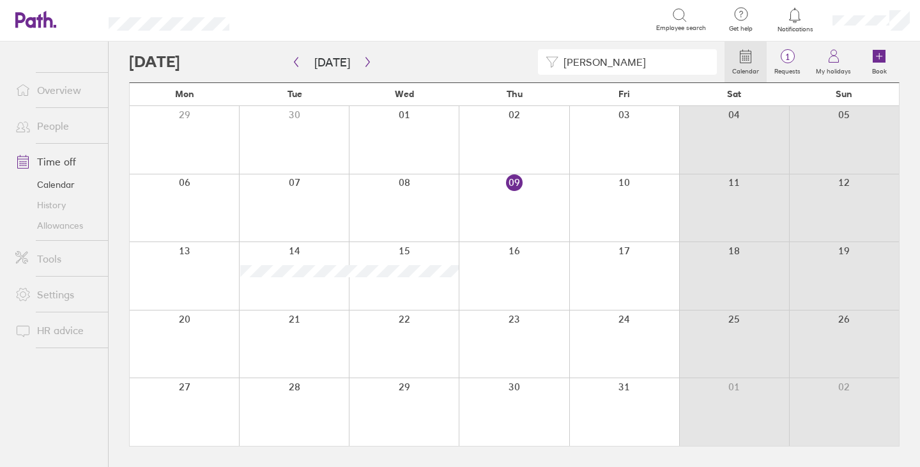
type input "jack plumb"
click at [49, 163] on link "Time off" at bounding box center [56, 162] width 103 height 26
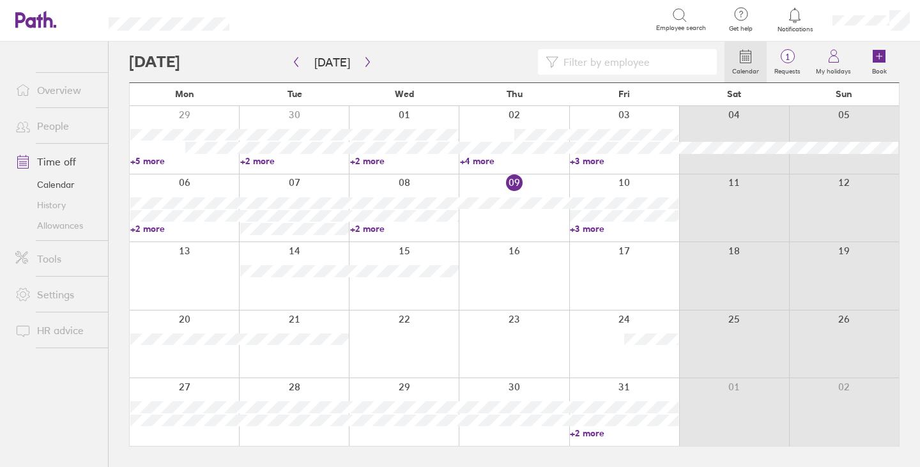
click at [57, 203] on link "History" at bounding box center [56, 205] width 103 height 20
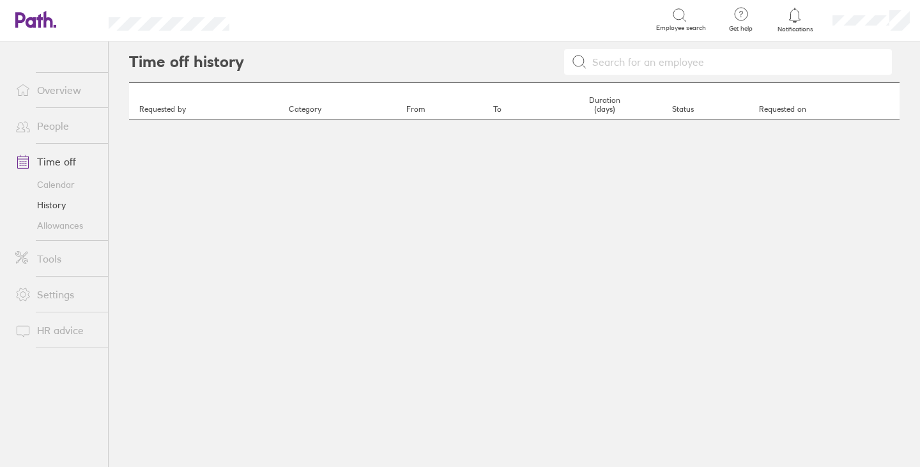
click at [54, 121] on link "People" at bounding box center [56, 126] width 103 height 26
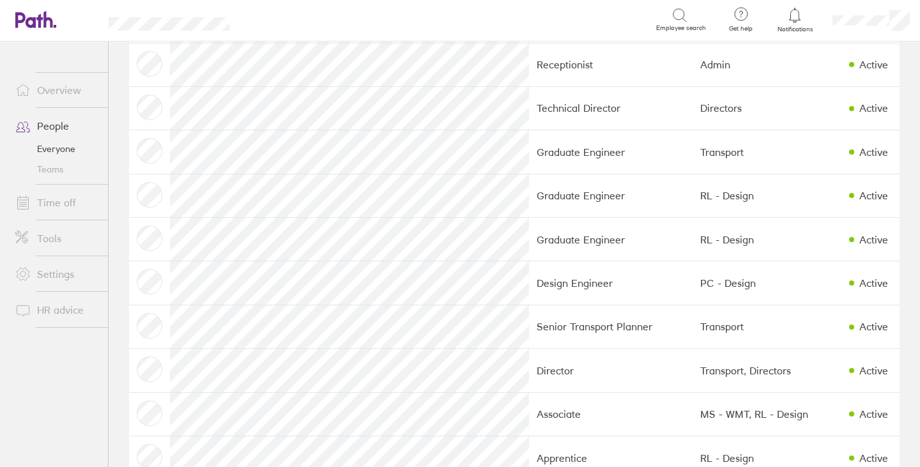
scroll to position [447, 0]
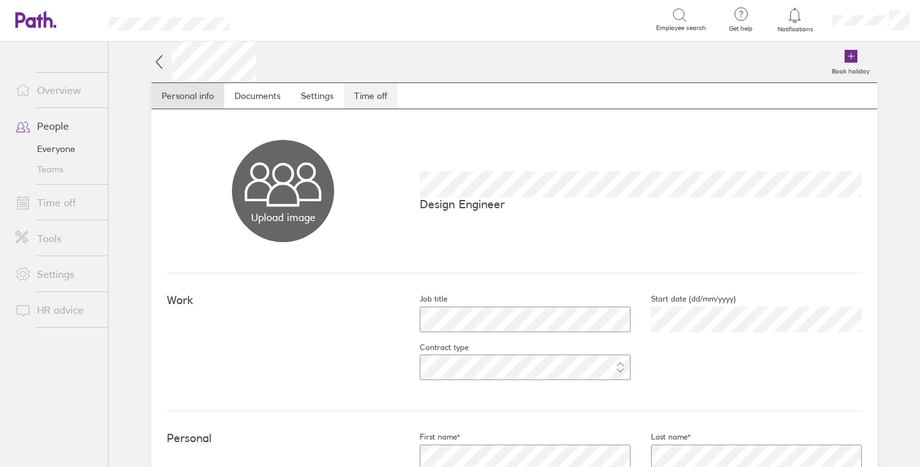
click at [381, 101] on link "Time off" at bounding box center [371, 96] width 54 height 26
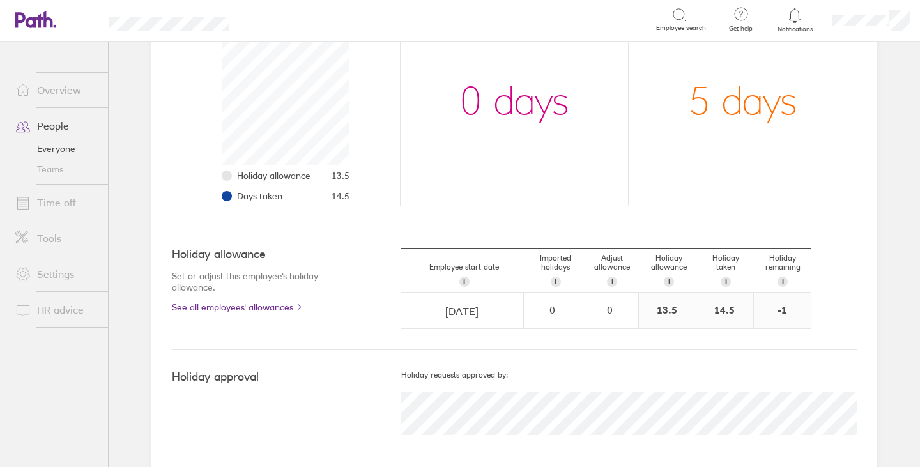
scroll to position [210, 0]
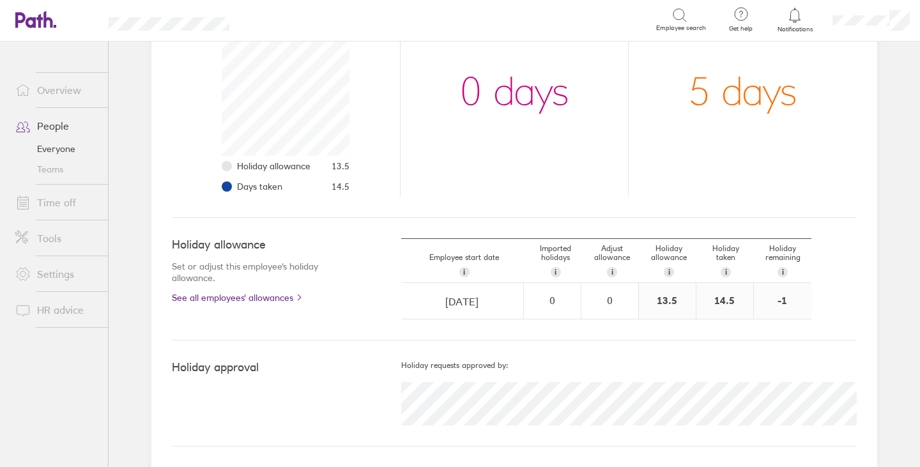
click at [54, 126] on link "People" at bounding box center [56, 126] width 103 height 26
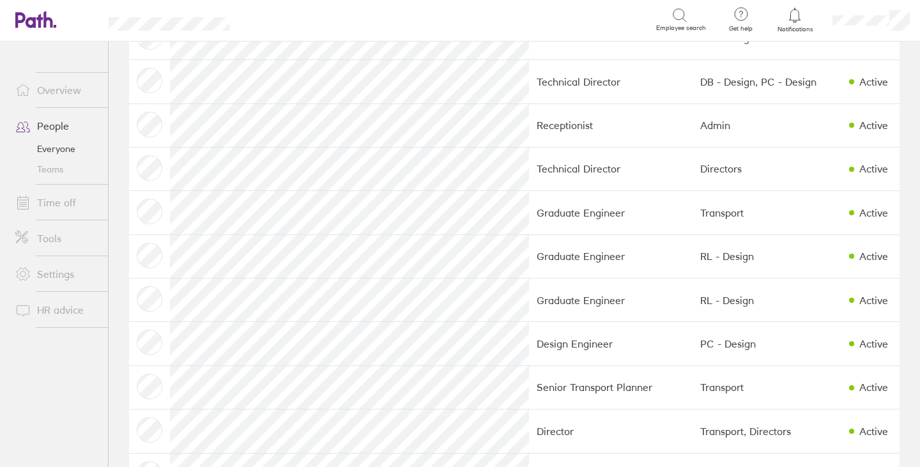
scroll to position [319, 0]
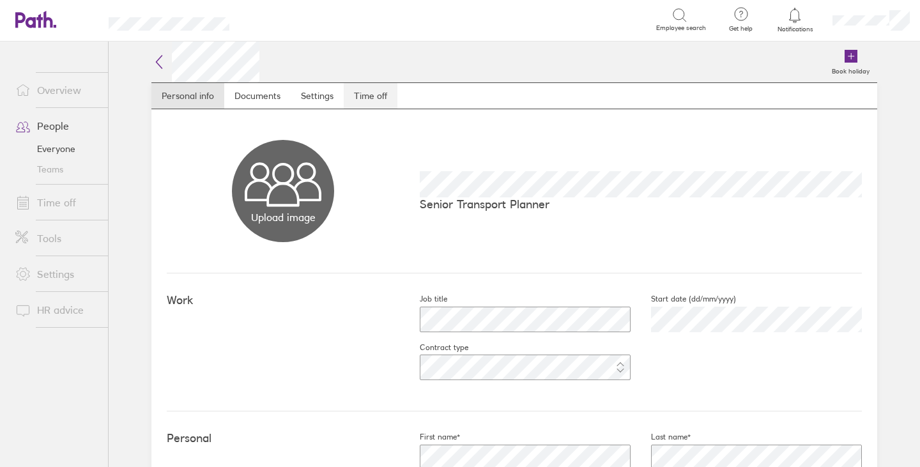
click at [366, 98] on link "Time off" at bounding box center [371, 96] width 54 height 26
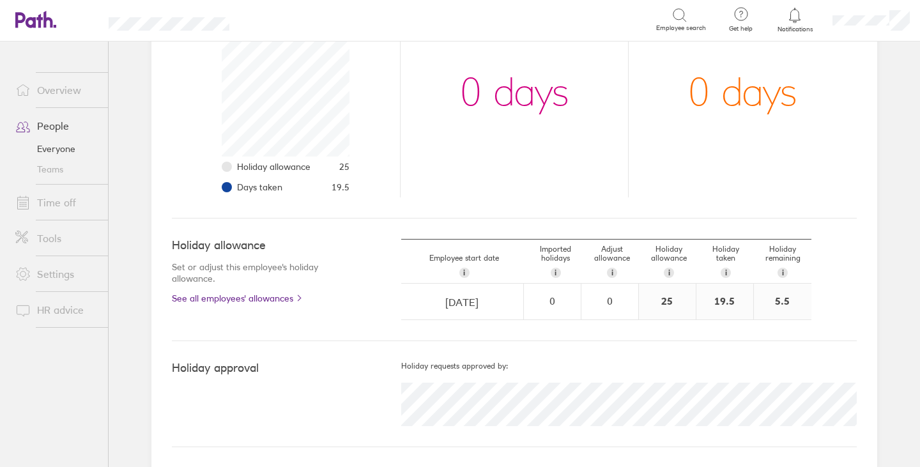
scroll to position [210, 0]
click at [65, 207] on link "Time off" at bounding box center [56, 203] width 103 height 26
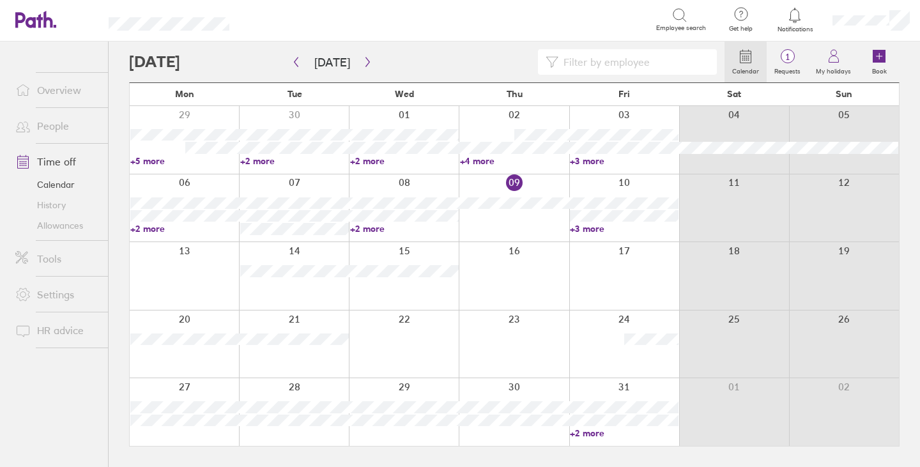
click at [583, 61] on input at bounding box center [633, 62] width 151 height 24
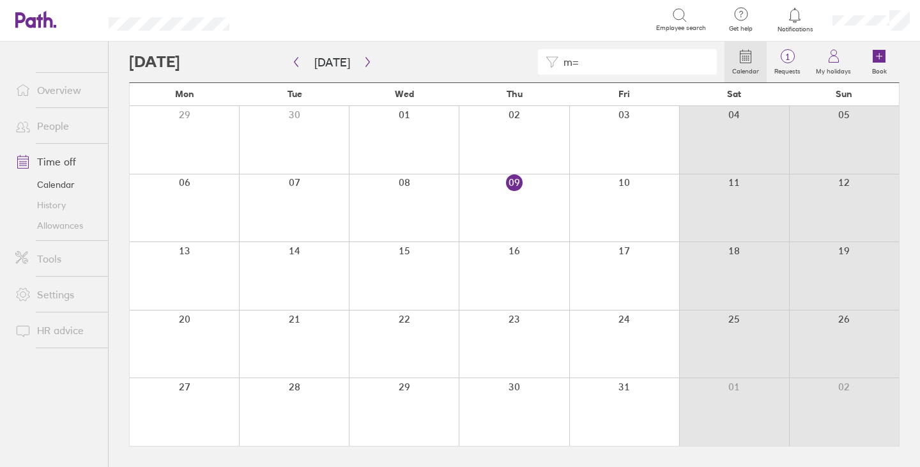
type input "m"
click at [363, 59] on icon "button" at bounding box center [368, 62] width 10 height 10
click at [367, 61] on icon "button" at bounding box center [368, 62] width 10 height 10
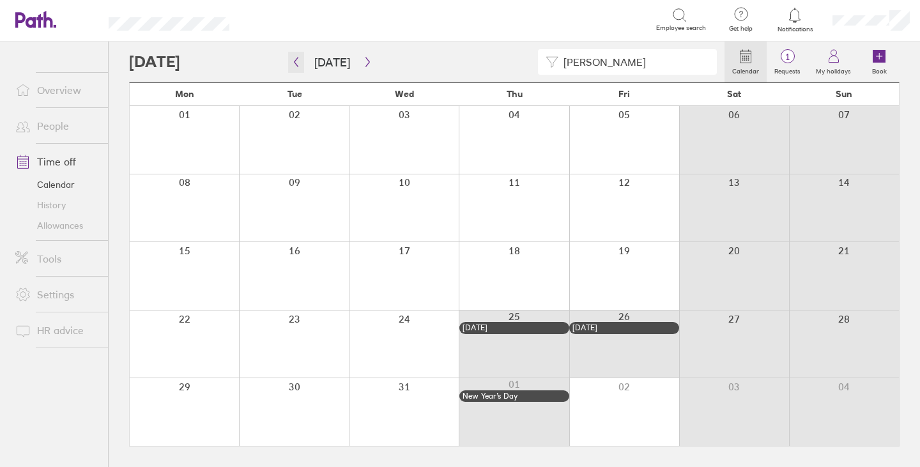
click at [297, 61] on icon "button" at bounding box center [296, 62] width 10 height 10
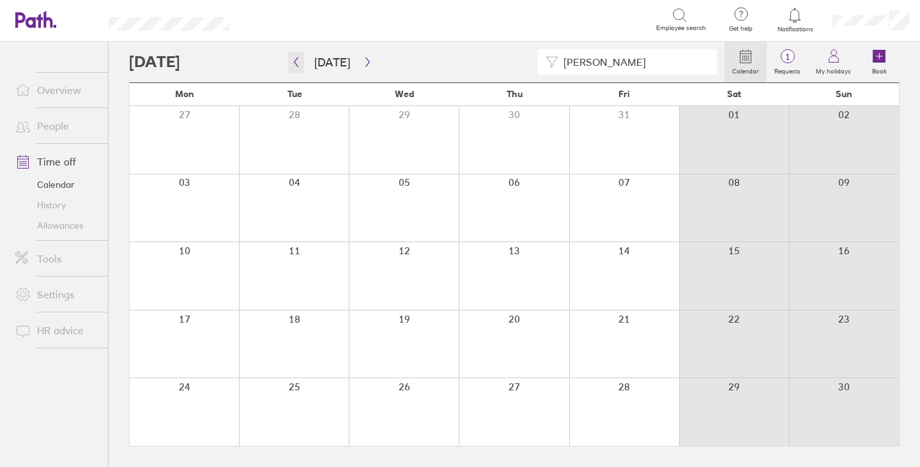
click at [296, 62] on icon "button" at bounding box center [296, 62] width 10 height 10
click at [363, 59] on icon "button" at bounding box center [368, 62] width 10 height 10
click at [298, 59] on icon "button" at bounding box center [296, 62] width 10 height 10
click at [298, 61] on icon "button" at bounding box center [296, 62] width 10 height 10
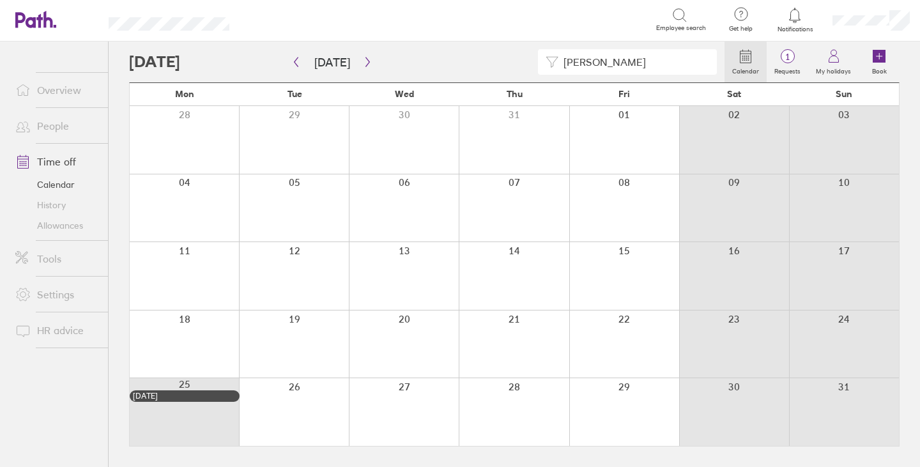
click at [644, 63] on input "james rossi" at bounding box center [633, 62] width 151 height 24
type input "james"
click at [363, 61] on icon "button" at bounding box center [368, 62] width 10 height 10
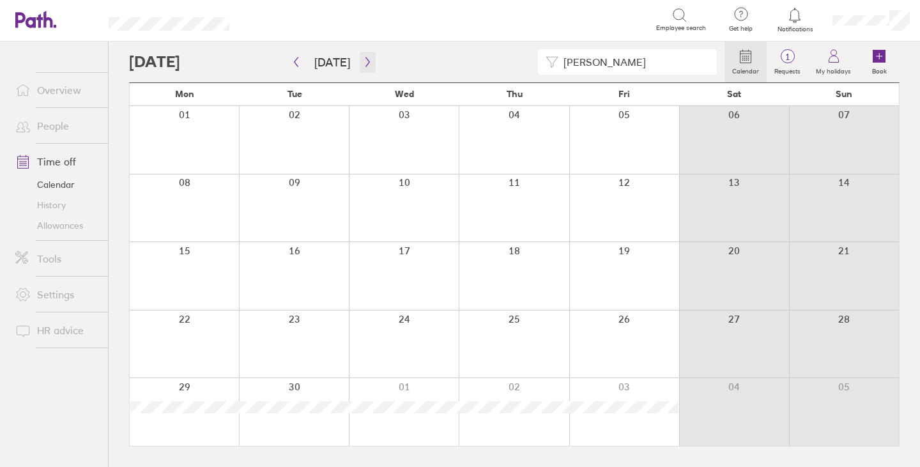
click at [360, 68] on button "button" at bounding box center [368, 62] width 16 height 21
click at [295, 66] on icon "button" at bounding box center [296, 62] width 10 height 10
click at [295, 60] on icon "button" at bounding box center [296, 62] width 10 height 10
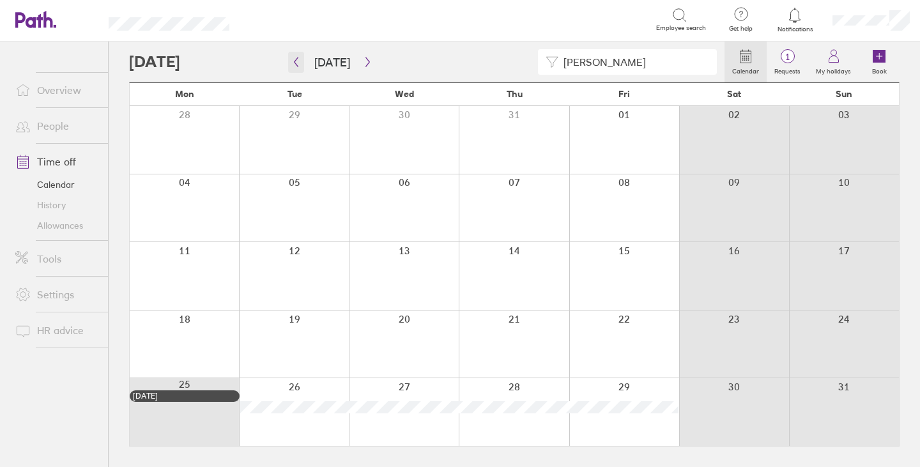
click at [293, 58] on button "button" at bounding box center [296, 62] width 16 height 21
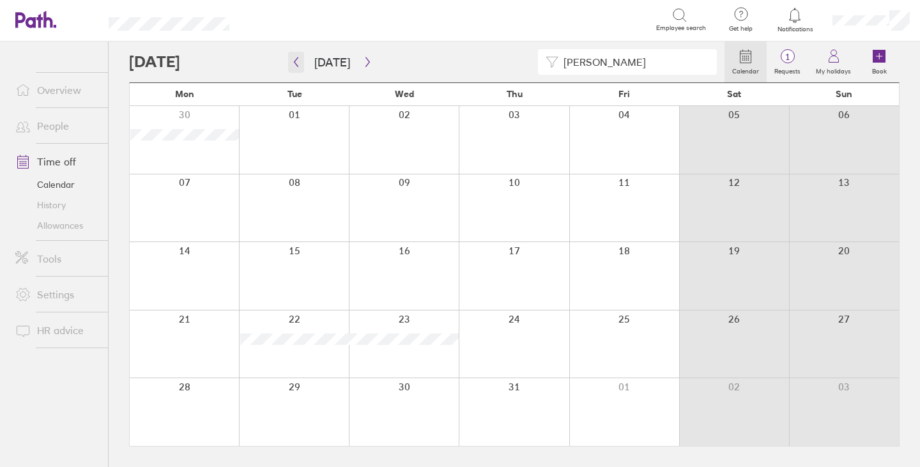
click at [299, 57] on icon "button" at bounding box center [296, 62] width 10 height 10
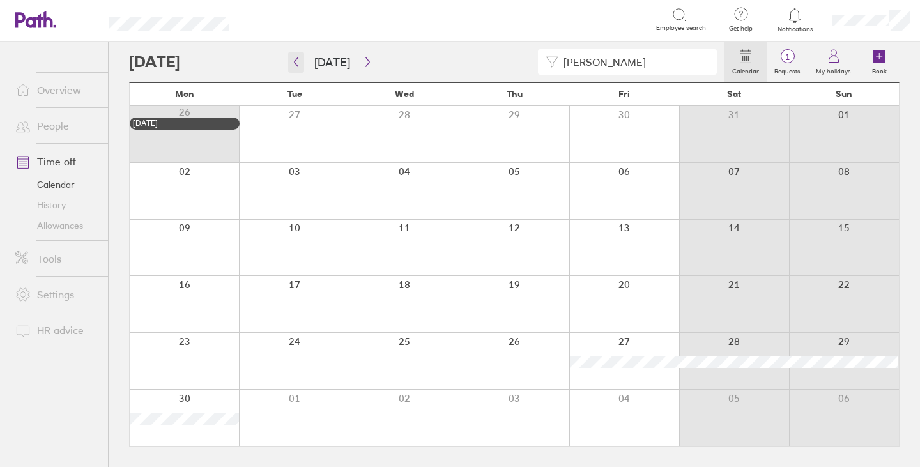
click at [301, 61] on button "button" at bounding box center [296, 62] width 16 height 21
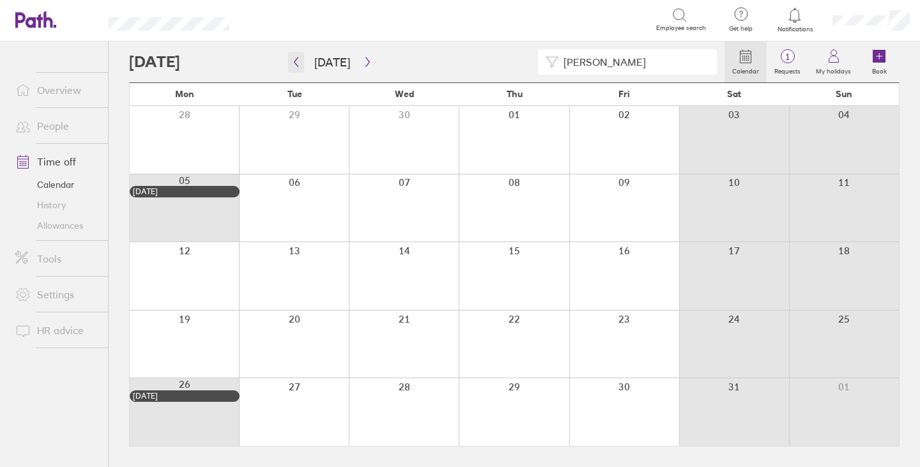
click at [296, 58] on icon "button" at bounding box center [296, 62] width 10 height 10
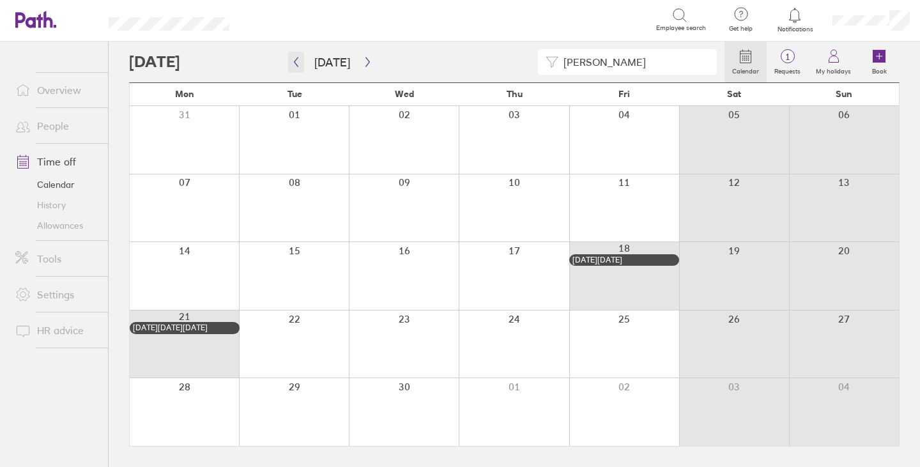
click at [298, 64] on icon "button" at bounding box center [296, 62] width 10 height 10
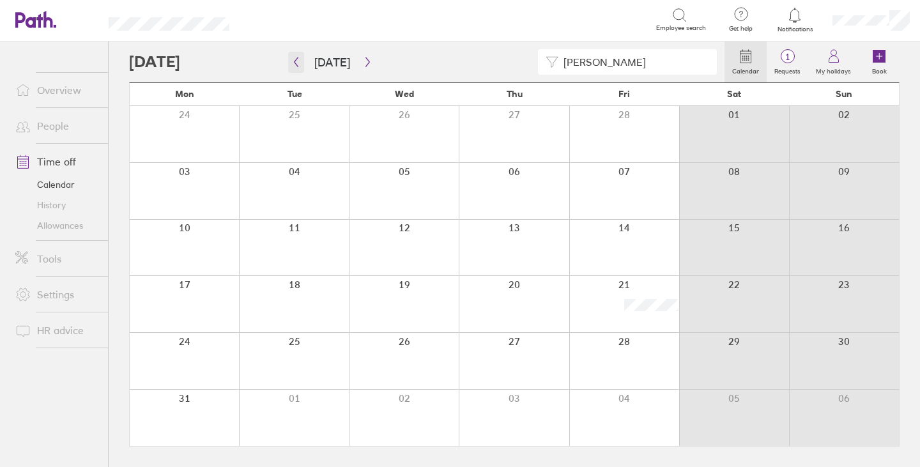
click at [301, 61] on button "button" at bounding box center [296, 62] width 16 height 21
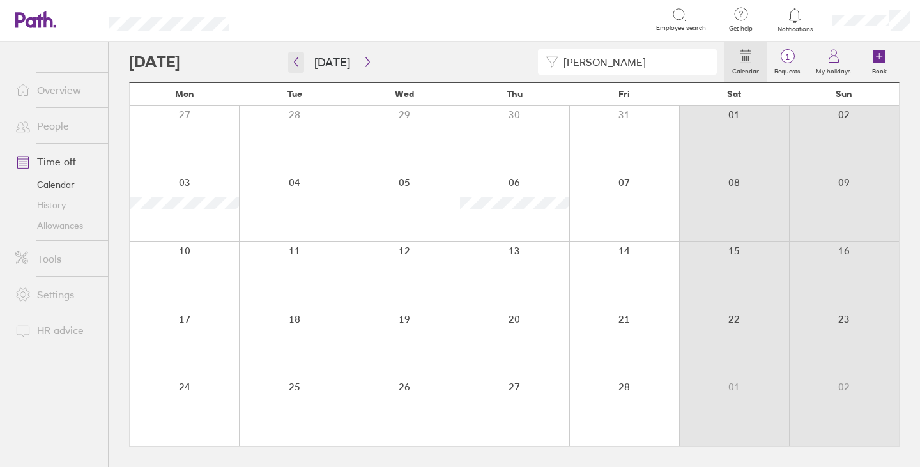
click at [298, 59] on icon "button" at bounding box center [296, 62] width 10 height 10
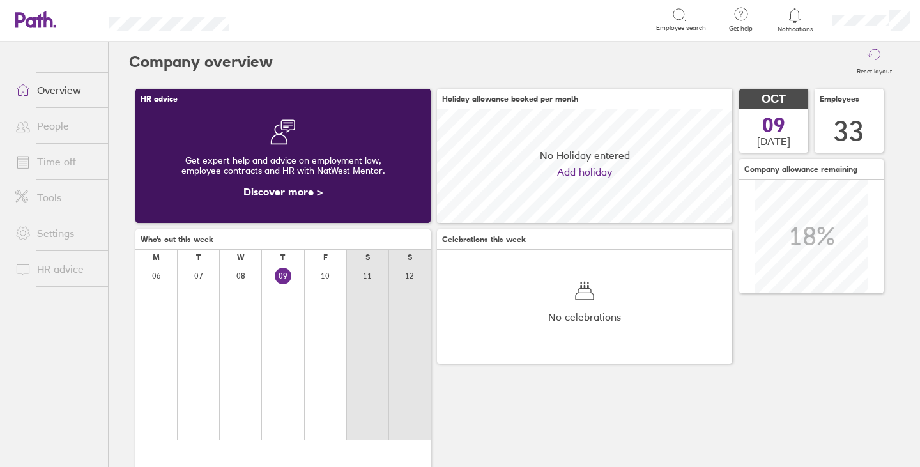
scroll to position [114, 295]
click at [678, 15] on icon at bounding box center [679, 15] width 15 height 15
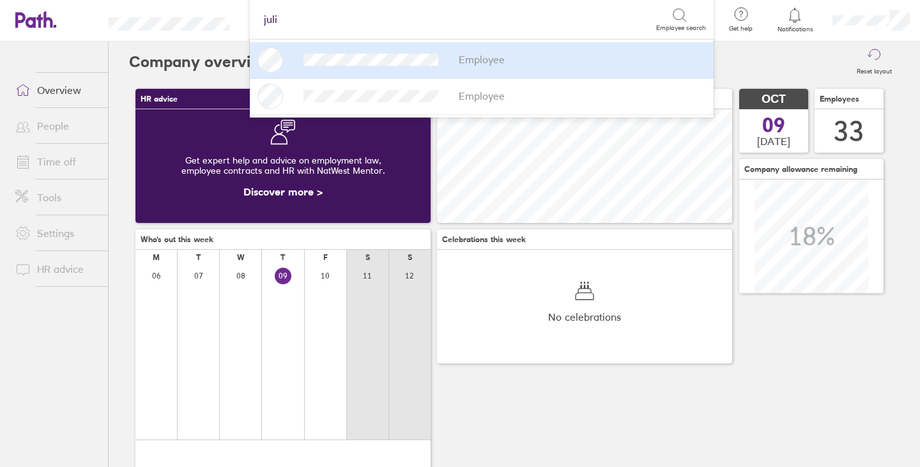
type input "[PERSON_NAME]"
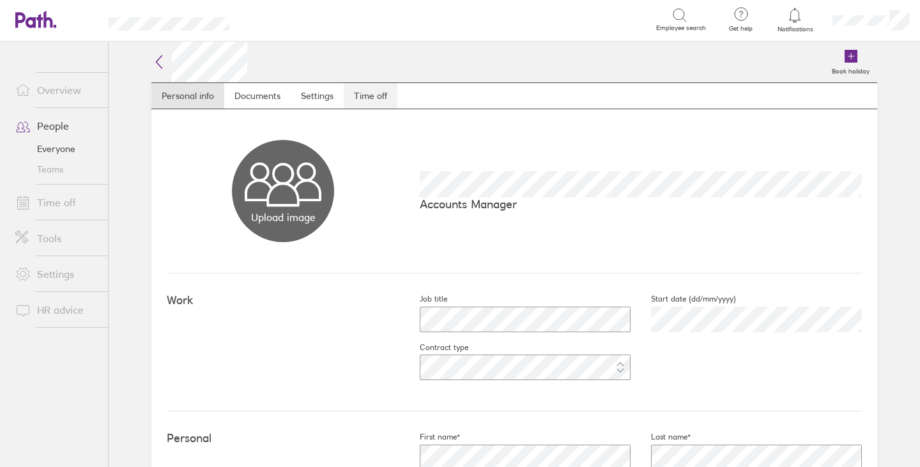
click at [375, 93] on link "Time off" at bounding box center [371, 96] width 54 height 26
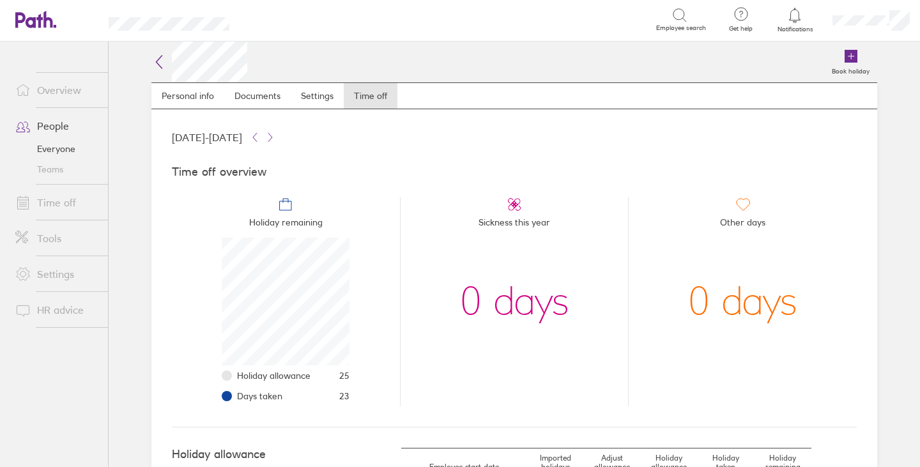
click at [684, 15] on icon at bounding box center [678, 14] width 11 height 11
click at [604, 20] on div "Search" at bounding box center [456, 20] width 399 height 20
click at [683, 63] on div "Book holiday" at bounding box center [562, 62] width 630 height 41
click at [614, 17] on div "Search" at bounding box center [456, 20] width 399 height 20
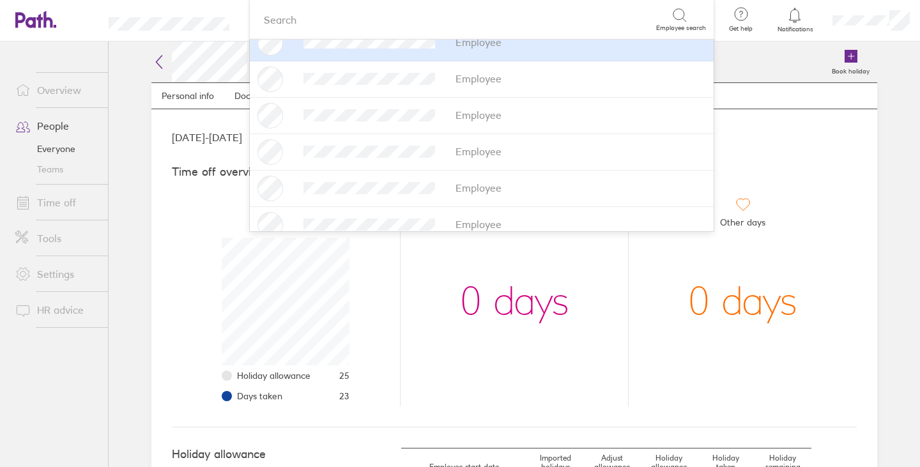
scroll to position [766, 0]
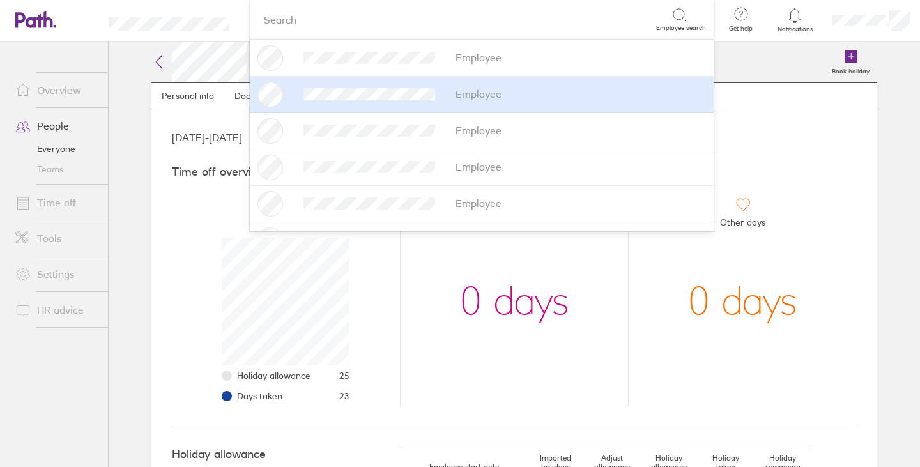
click at [464, 96] on div "Employee" at bounding box center [478, 93] width 46 height 11
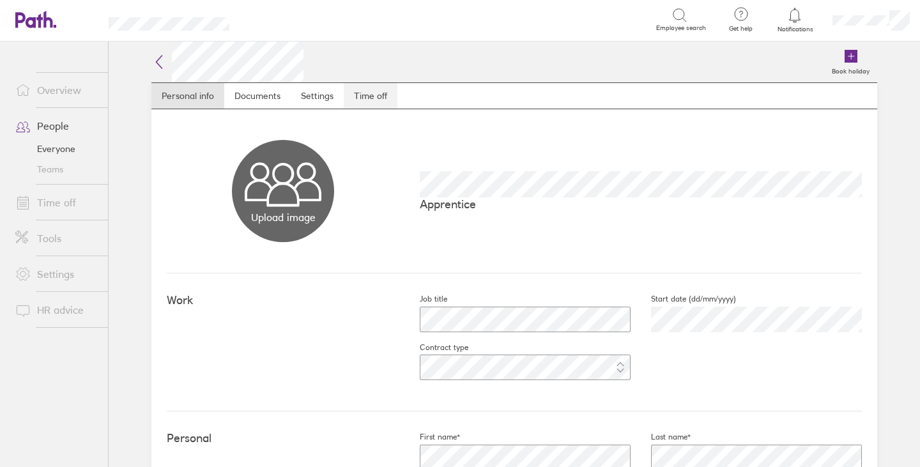
click at [369, 93] on link "Time off" at bounding box center [371, 96] width 54 height 26
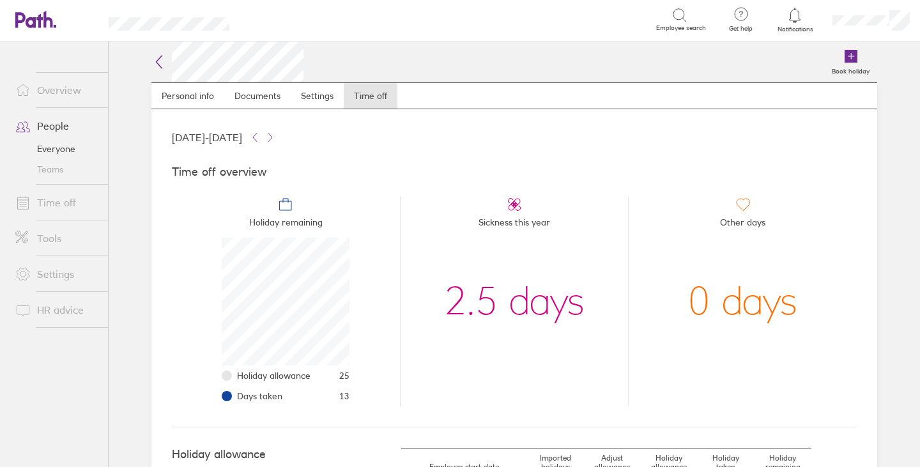
click at [554, 21] on div "Search" at bounding box center [456, 20] width 399 height 20
click at [512, 59] on div "Book holiday" at bounding box center [590, 62] width 574 height 41
click at [684, 24] on span "Employee search" at bounding box center [681, 28] width 50 height 8
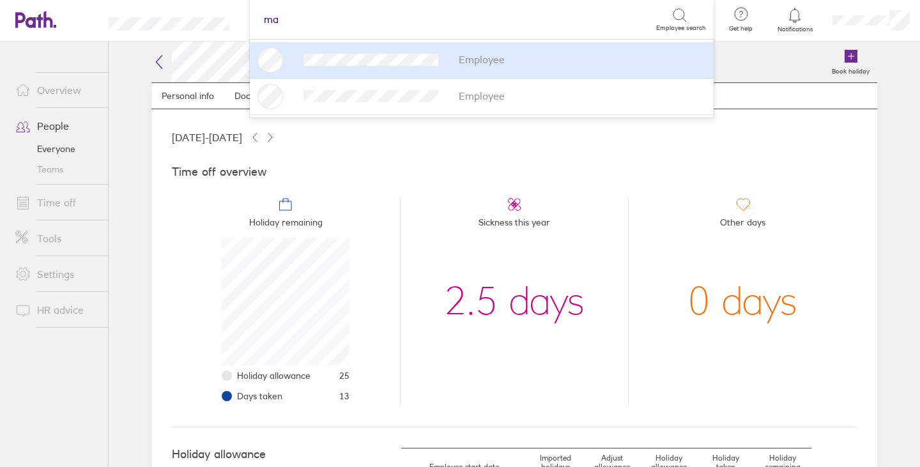
type input "mar"
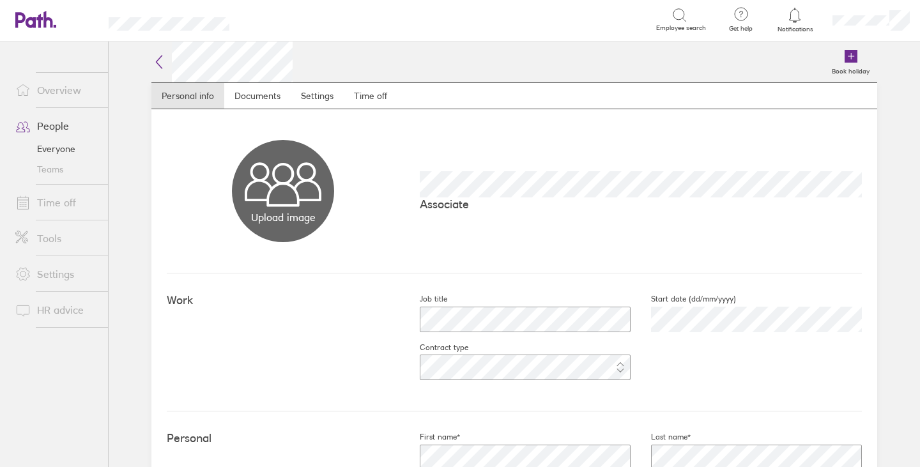
click at [207, 148] on div "Upload image Choose files" at bounding box center [283, 191] width 233 height 102
click at [370, 97] on link "Time off" at bounding box center [371, 96] width 54 height 26
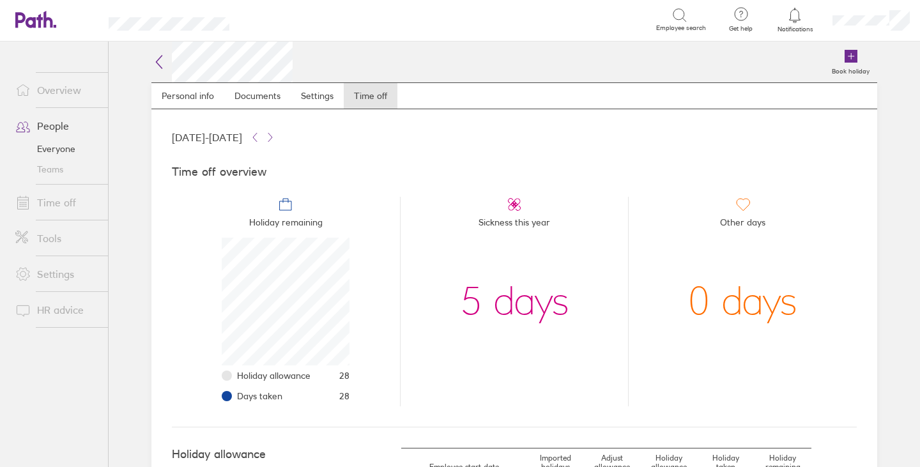
click at [574, 27] on div "Search" at bounding box center [456, 20] width 399 height 20
type input "park key"
click at [675, 11] on icon at bounding box center [679, 15] width 15 height 15
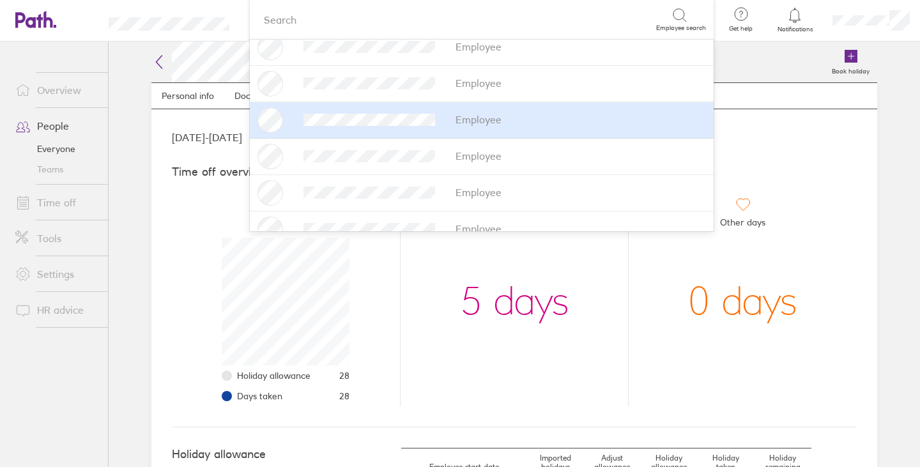
scroll to position [504, 0]
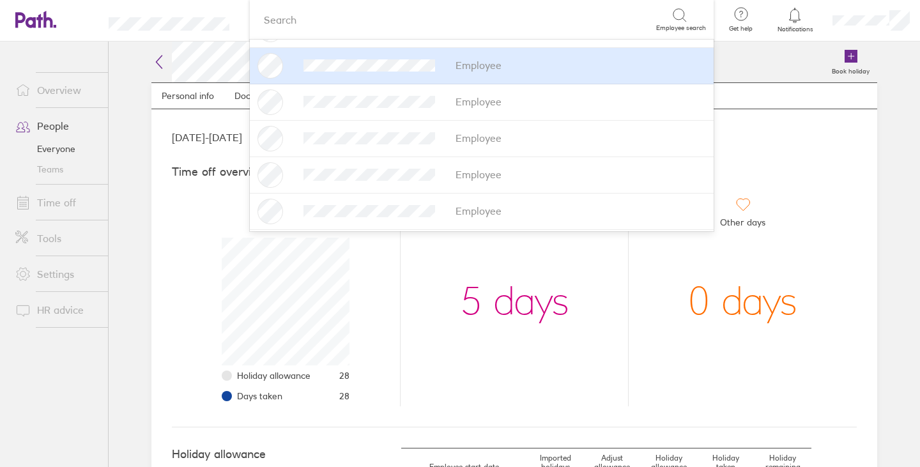
click at [347, 72] on div "Employee" at bounding box center [481, 66] width 448 height 26
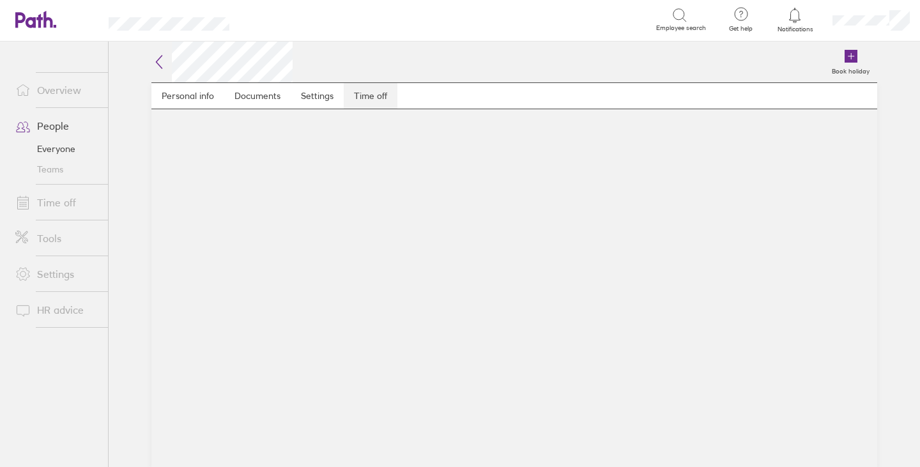
click at [369, 93] on link "Time off" at bounding box center [371, 96] width 54 height 26
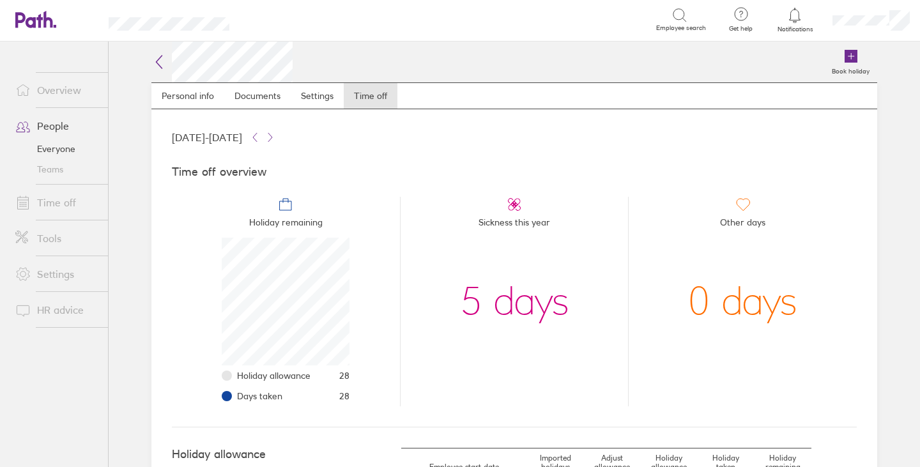
click at [680, 12] on icon at bounding box center [679, 15] width 15 height 15
type input "[PERSON_NAME]"
click at [675, 26] on span "Employee search" at bounding box center [681, 28] width 50 height 8
click at [679, 8] on icon at bounding box center [679, 15] width 15 height 15
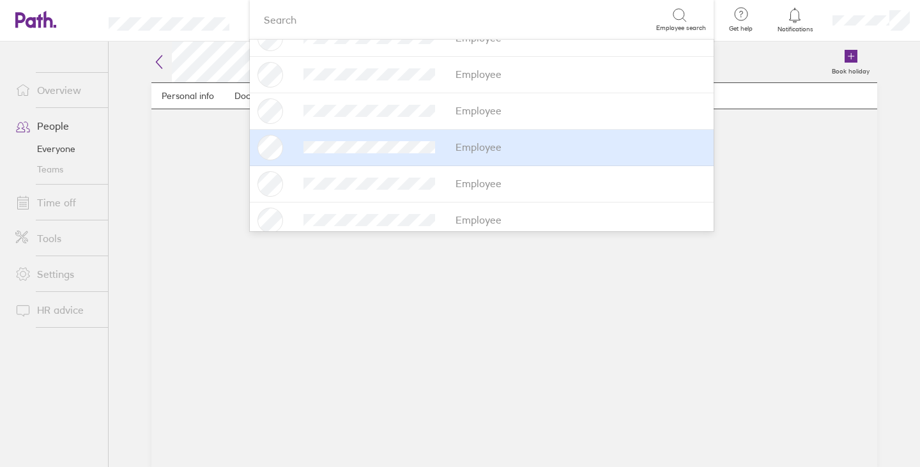
scroll to position [383, 0]
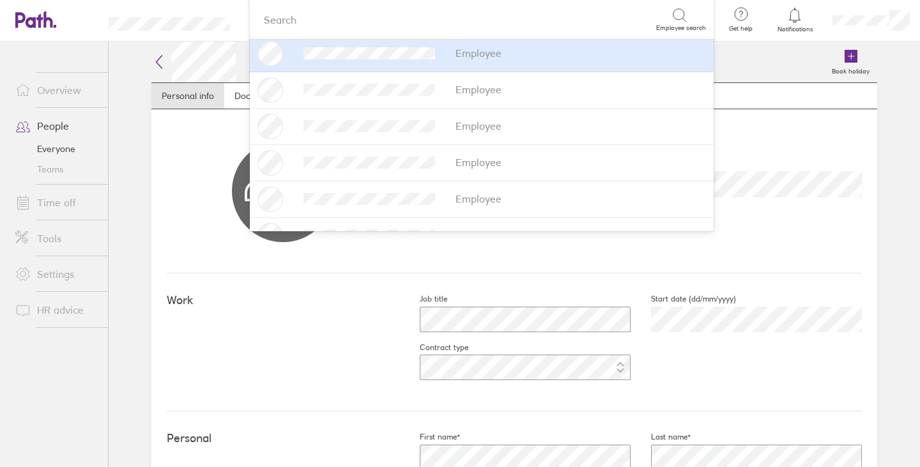
scroll to position [551, 0]
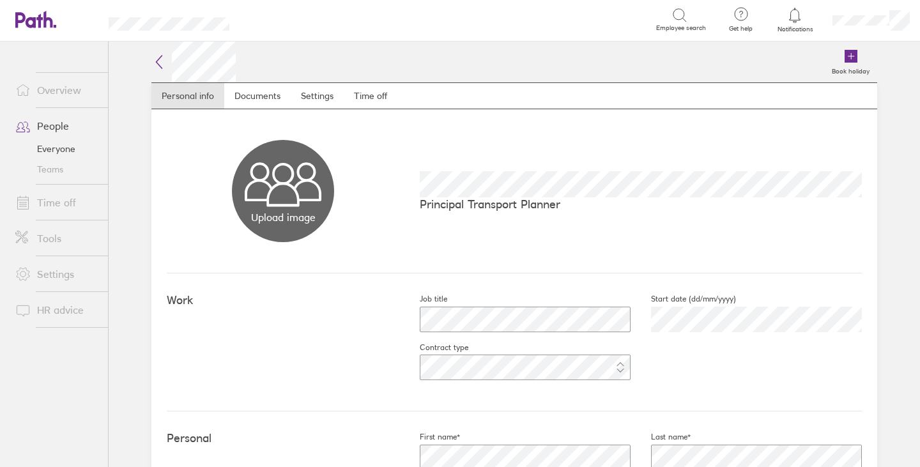
click at [554, 249] on div "Upload image Choose files Principal Transport Planner" at bounding box center [514, 191] width 695 height 164
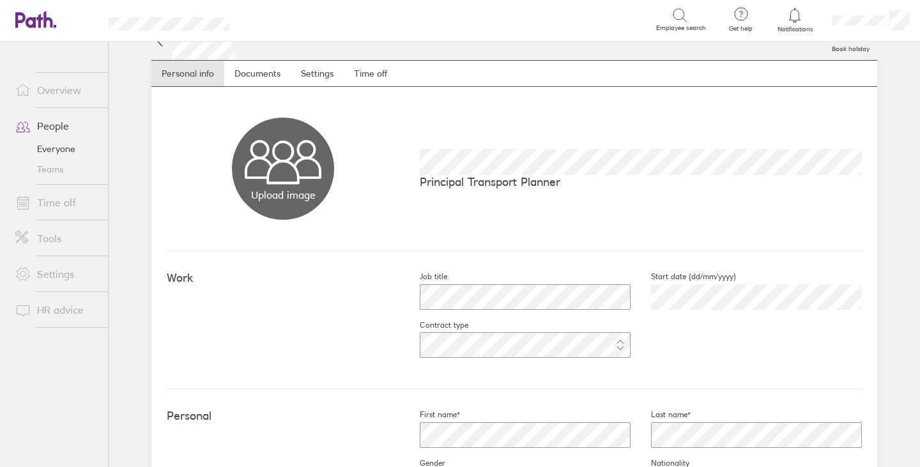
scroll to position [0, 0]
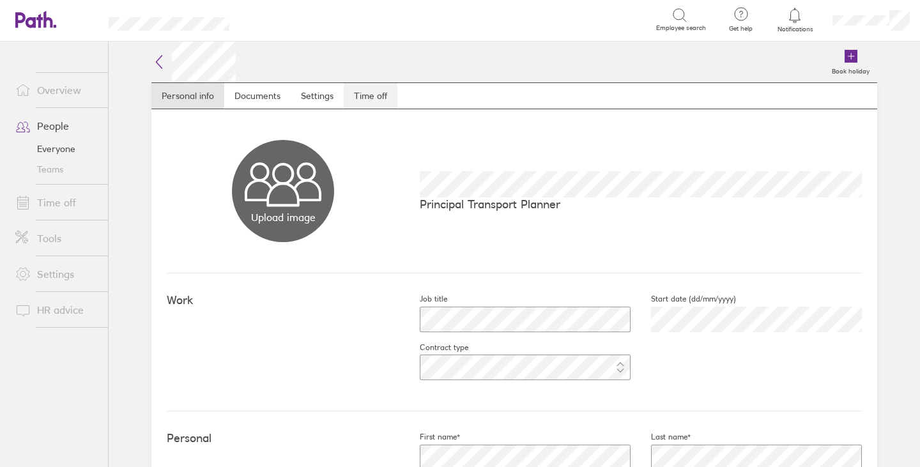
click at [370, 94] on link "Time off" at bounding box center [371, 96] width 54 height 26
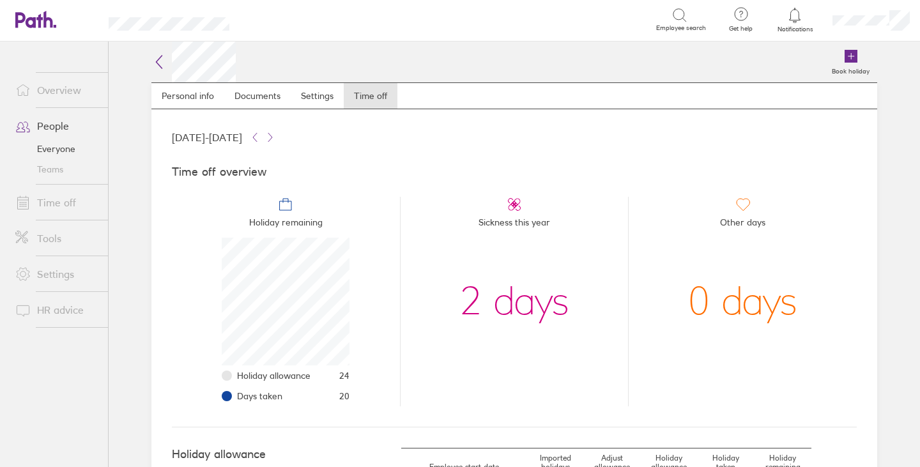
click at [672, 20] on icon at bounding box center [679, 15] width 15 height 15
click at [592, 26] on div "Search" at bounding box center [456, 20] width 399 height 20
click at [680, 10] on icon at bounding box center [679, 15] width 15 height 15
type input "pau"
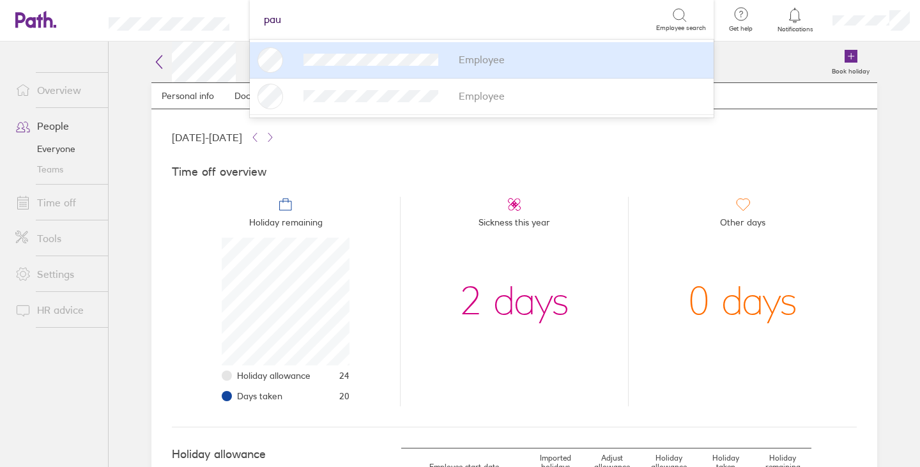
click at [356, 55] on div "Employee" at bounding box center [481, 60] width 448 height 26
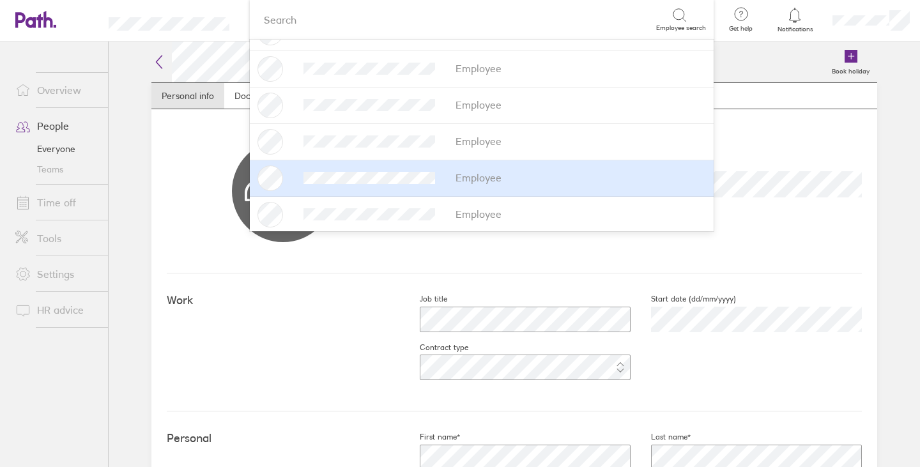
scroll to position [192, 0]
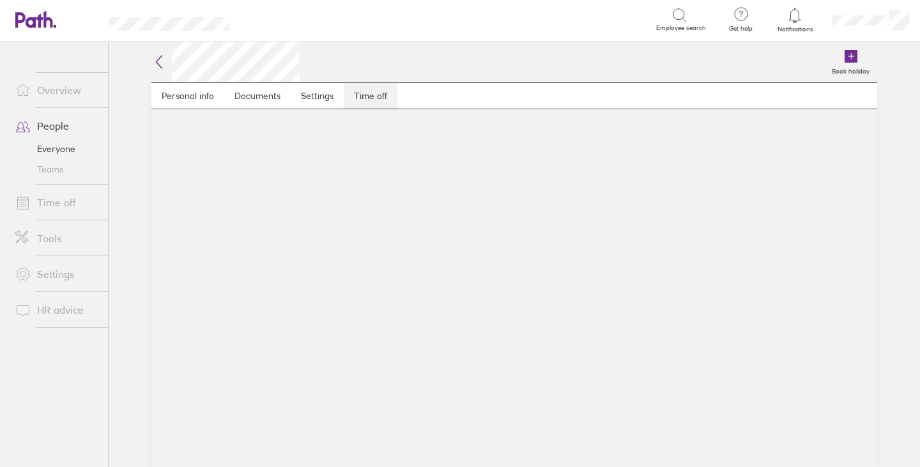
click at [367, 96] on link "Time off" at bounding box center [371, 96] width 54 height 26
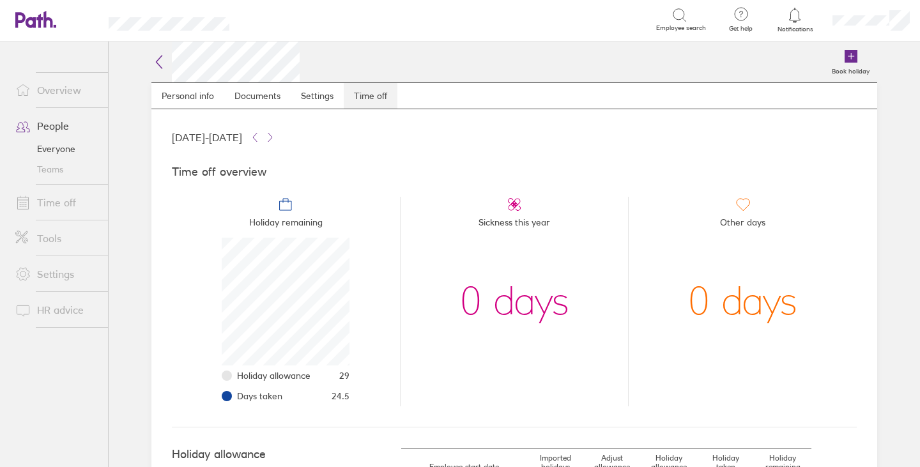
scroll to position [128, 128]
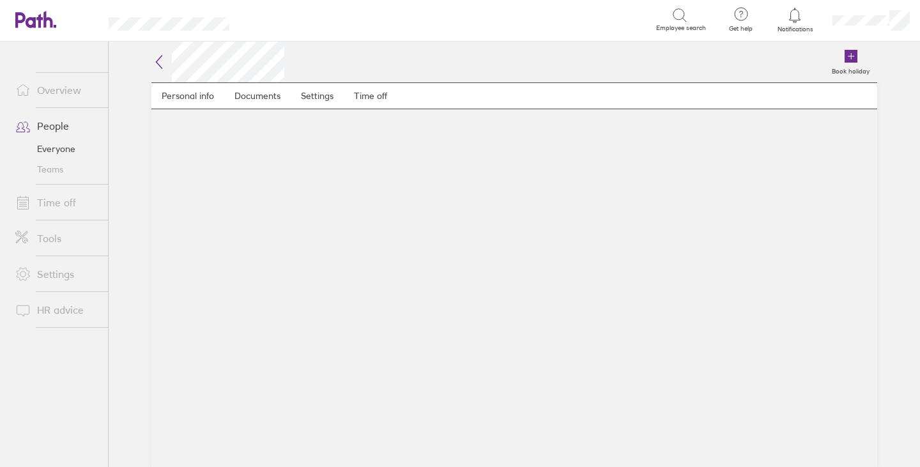
click at [369, 59] on div "Book holiday" at bounding box center [580, 62] width 593 height 41
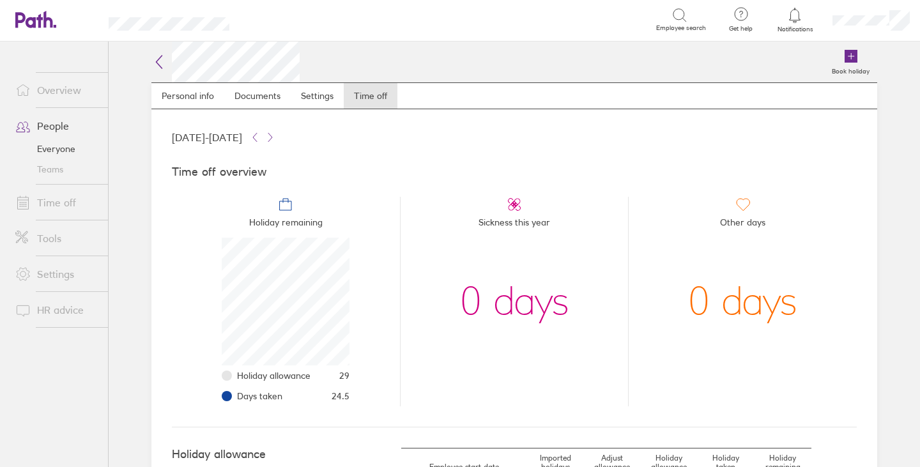
click at [513, 17] on div "Search" at bounding box center [456, 20] width 399 height 20
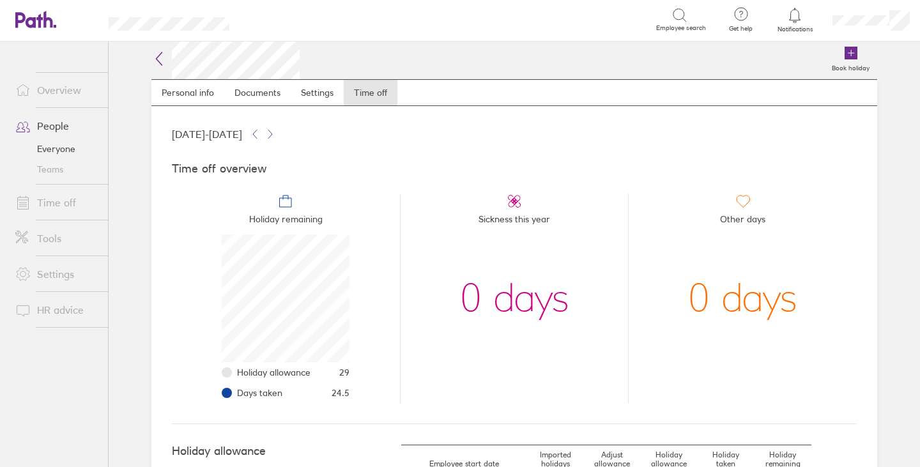
scroll to position [0, 0]
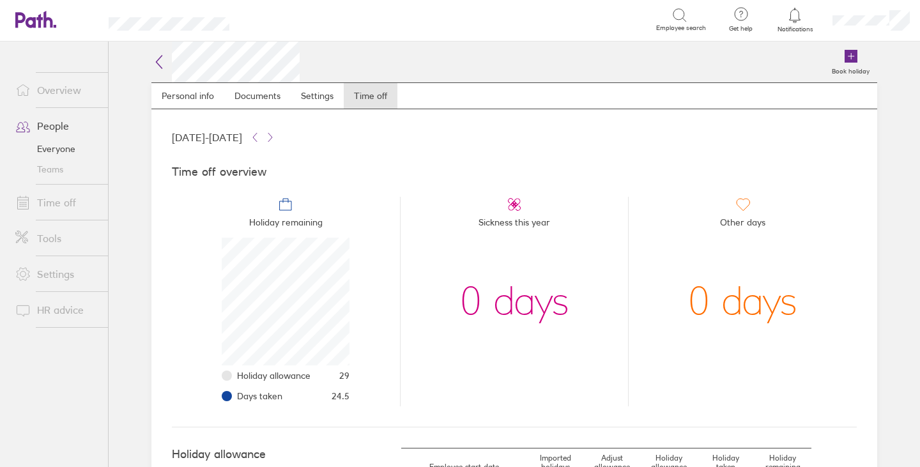
click at [59, 198] on link "Time off" at bounding box center [56, 203] width 103 height 26
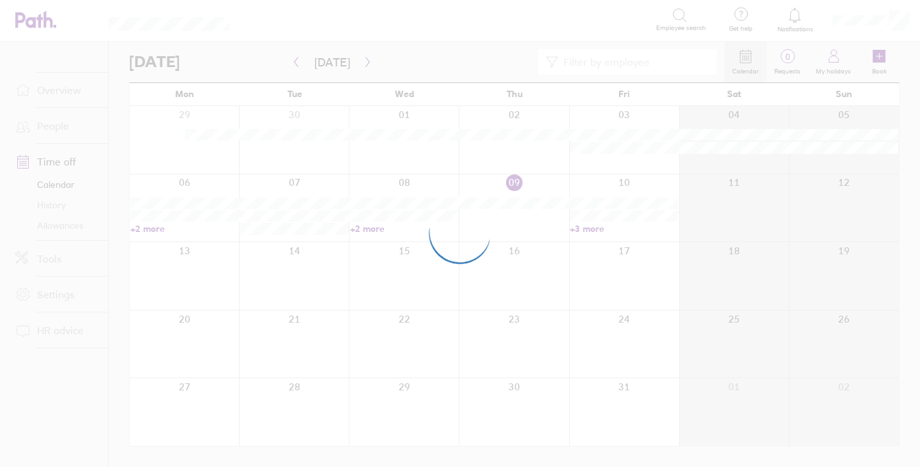
click at [685, 53] on div at bounding box center [460, 233] width 920 height 467
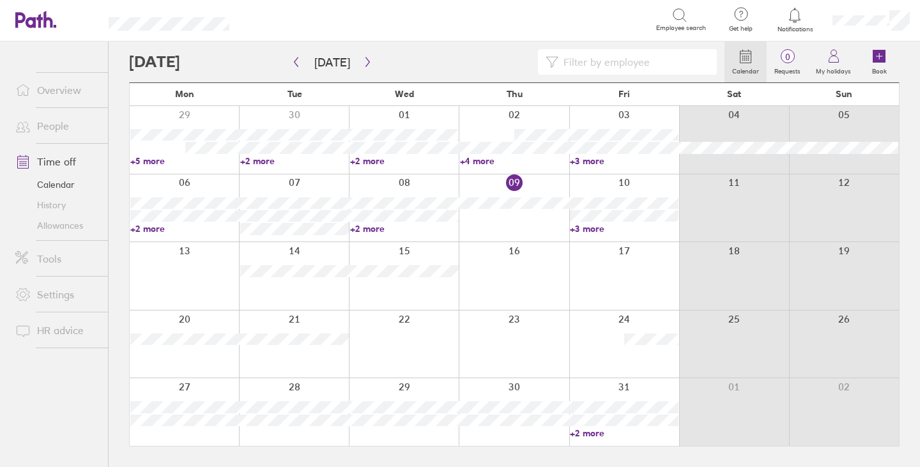
click at [639, 59] on input at bounding box center [633, 62] width 151 height 24
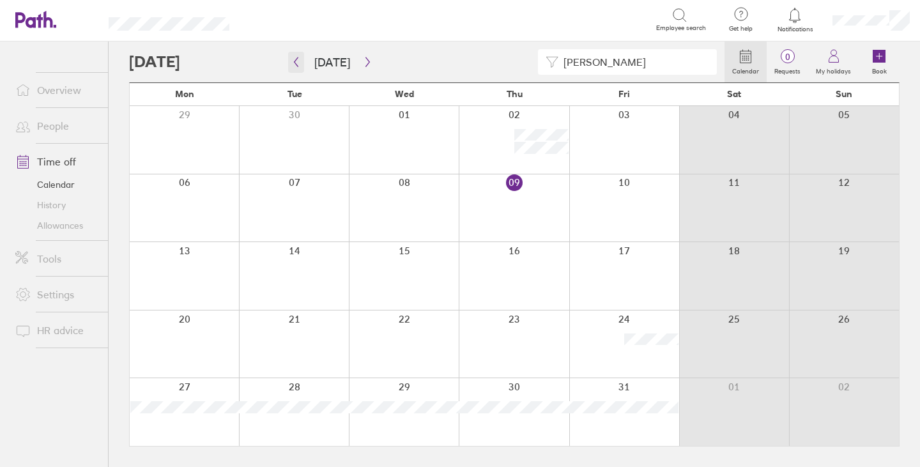
click at [298, 61] on icon "button" at bounding box center [296, 62] width 10 height 10
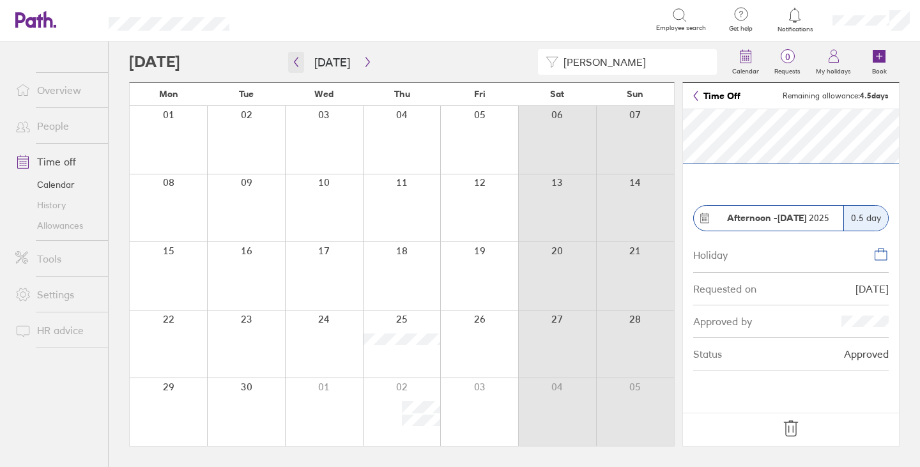
click at [299, 59] on icon "button" at bounding box center [296, 62] width 10 height 10
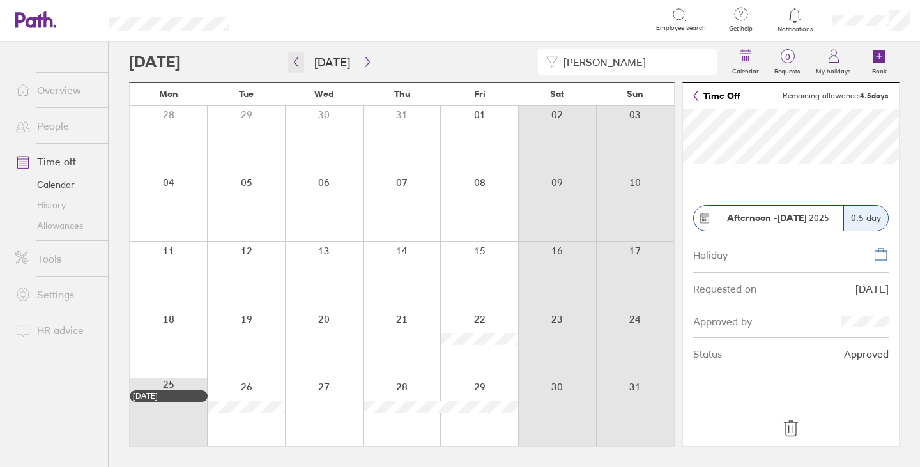
click at [297, 63] on icon "button" at bounding box center [296, 62] width 10 height 10
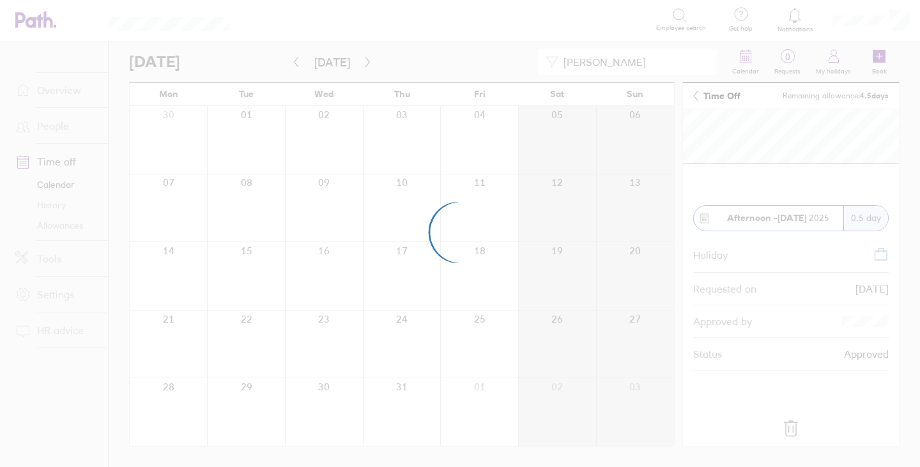
click at [457, 330] on div at bounding box center [460, 233] width 920 height 467
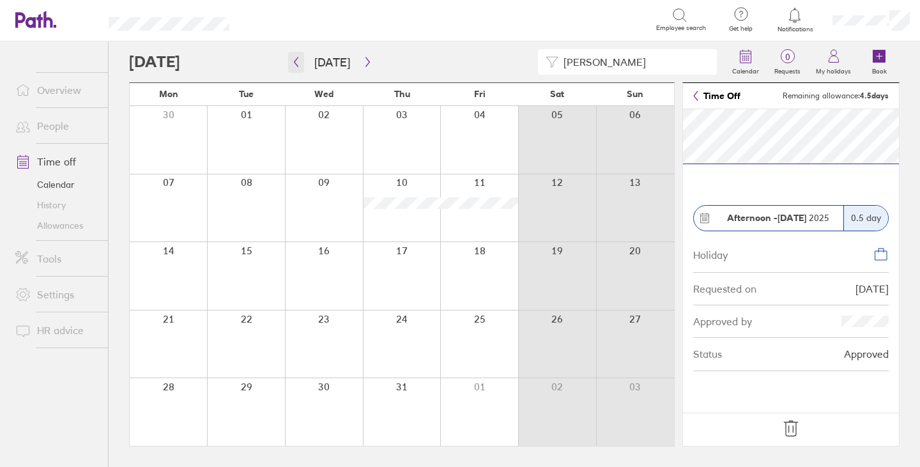
click at [296, 59] on icon "button" at bounding box center [296, 62] width 10 height 10
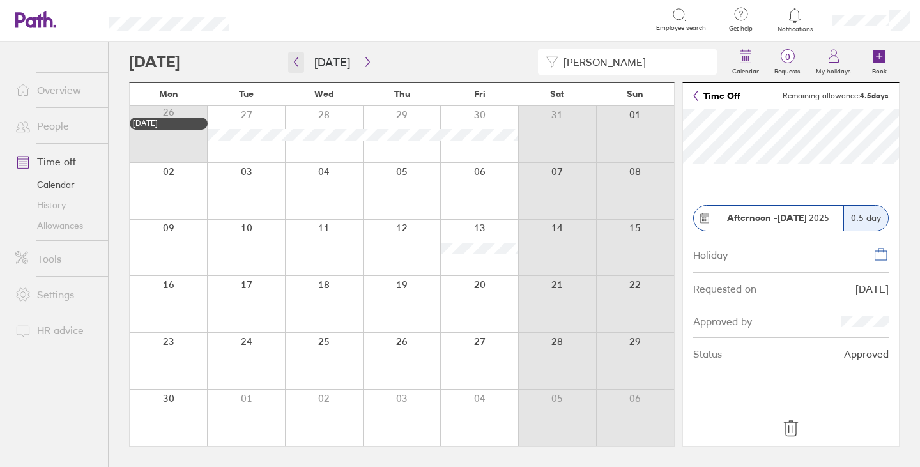
click at [300, 61] on icon "button" at bounding box center [296, 62] width 10 height 10
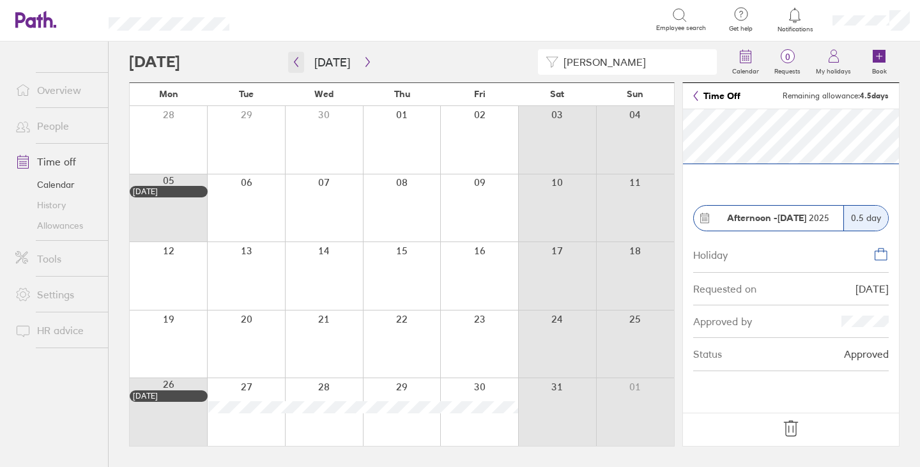
click at [296, 59] on icon "button" at bounding box center [296, 62] width 10 height 10
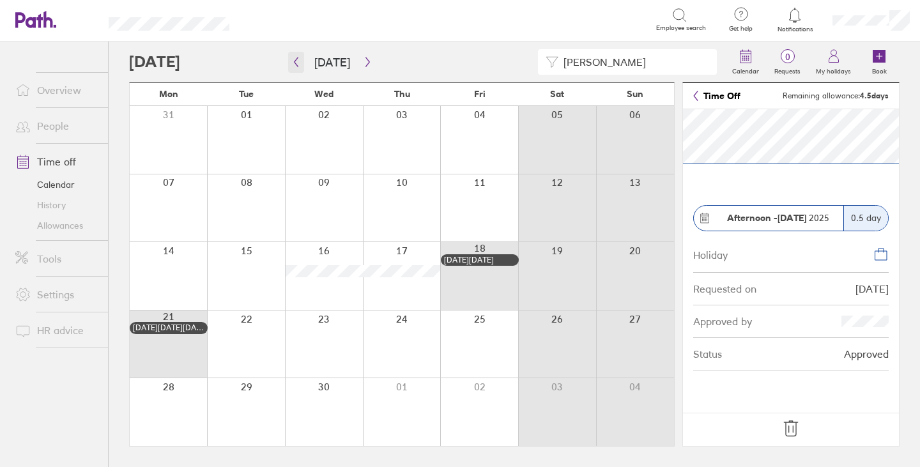
click at [298, 59] on icon "button" at bounding box center [296, 62] width 10 height 10
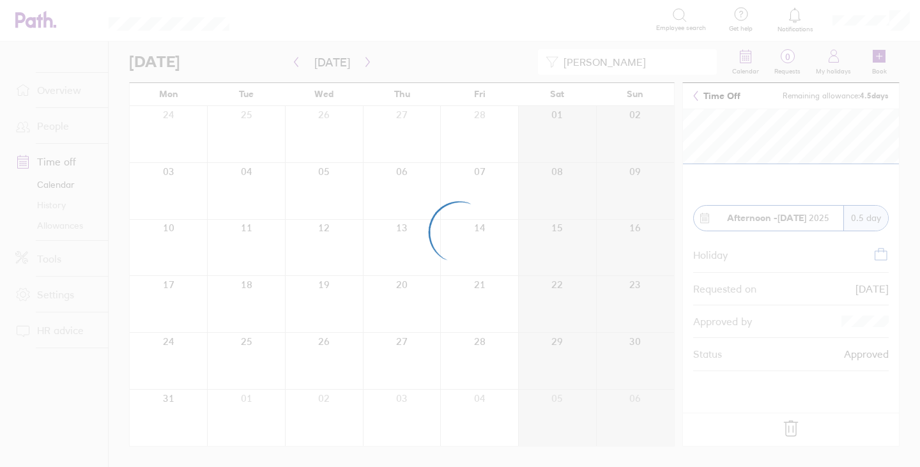
drag, startPoint x: 456, startPoint y: 455, endPoint x: 462, endPoint y: 469, distance: 15.8
click at [462, 466] on html "Search Employee search Get help FAQs Contact us Notifications My profile Sign o…" at bounding box center [460, 233] width 920 height 467
click at [397, 347] on div at bounding box center [460, 233] width 920 height 467
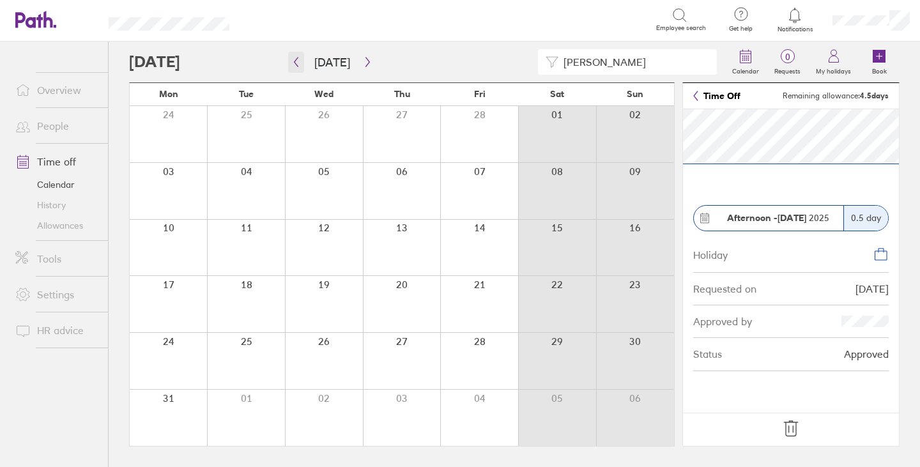
click at [299, 63] on icon "button" at bounding box center [296, 62] width 10 height 10
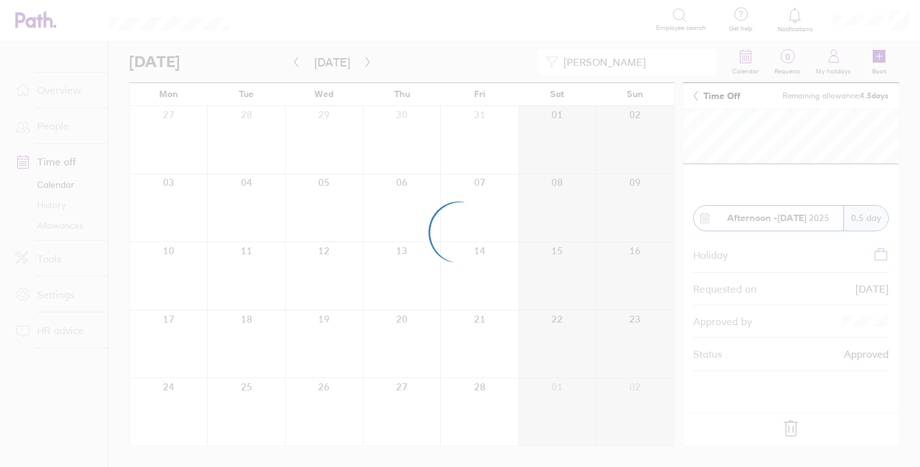
click at [386, 264] on div at bounding box center [460, 233] width 920 height 467
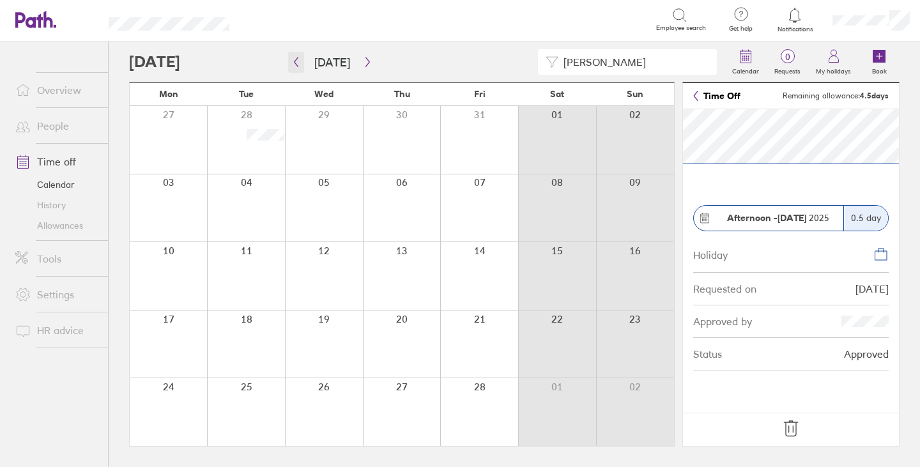
click at [298, 65] on icon "button" at bounding box center [296, 62] width 10 height 10
click at [617, 62] on input "[PERSON_NAME]" at bounding box center [633, 62] width 151 height 24
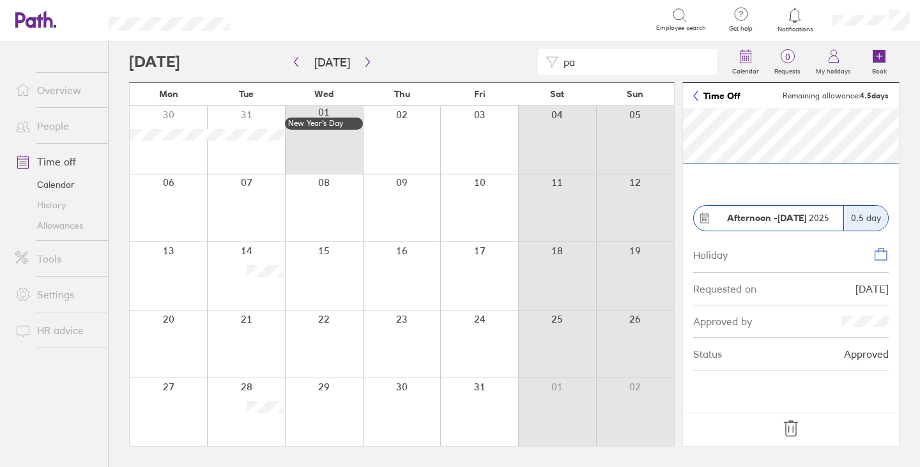
type input "p"
type input "ric"
click at [62, 162] on link "Time off" at bounding box center [56, 162] width 103 height 26
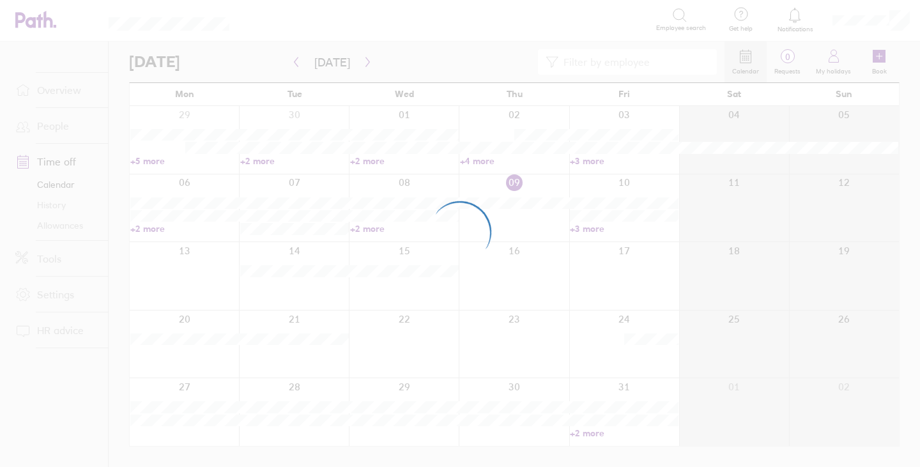
click at [656, 69] on div at bounding box center [460, 233] width 920 height 467
click at [680, 59] on div at bounding box center [460, 233] width 920 height 467
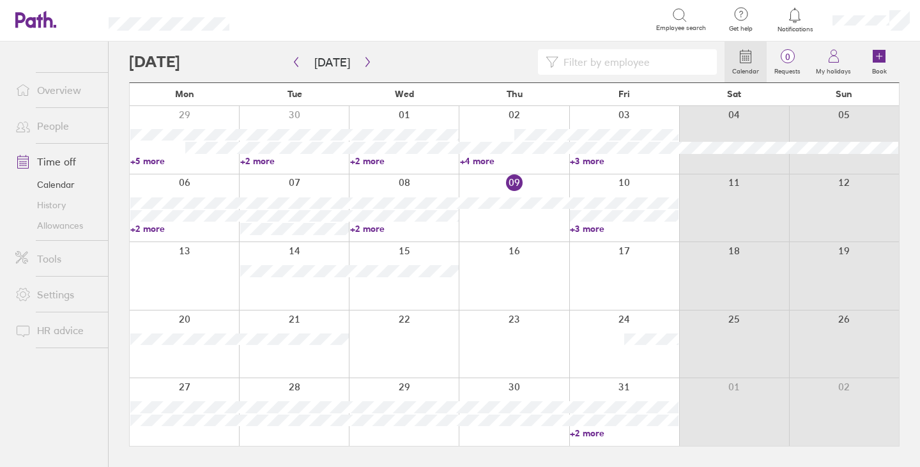
click at [654, 61] on input at bounding box center [633, 62] width 151 height 24
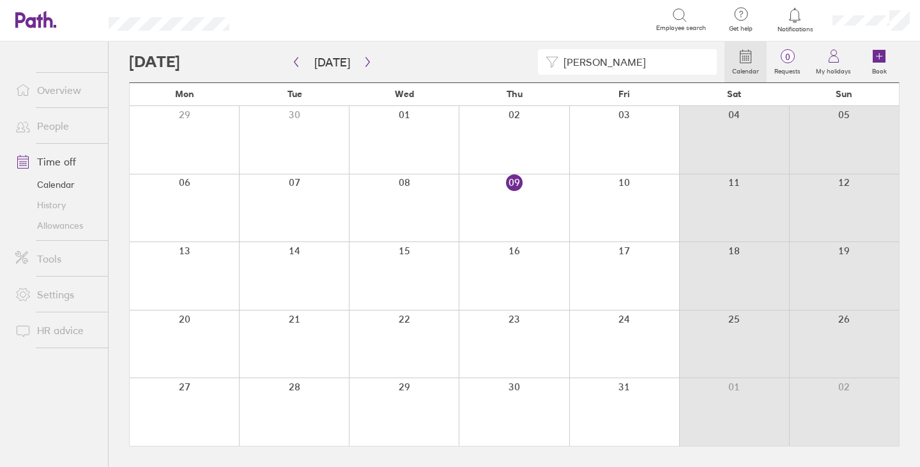
type input "[PERSON_NAME]"
drag, startPoint x: 743, startPoint y: 55, endPoint x: 735, endPoint y: 56, distance: 7.7
click at [743, 55] on icon at bounding box center [745, 56] width 15 height 15
click at [58, 158] on link "Time off" at bounding box center [56, 162] width 103 height 26
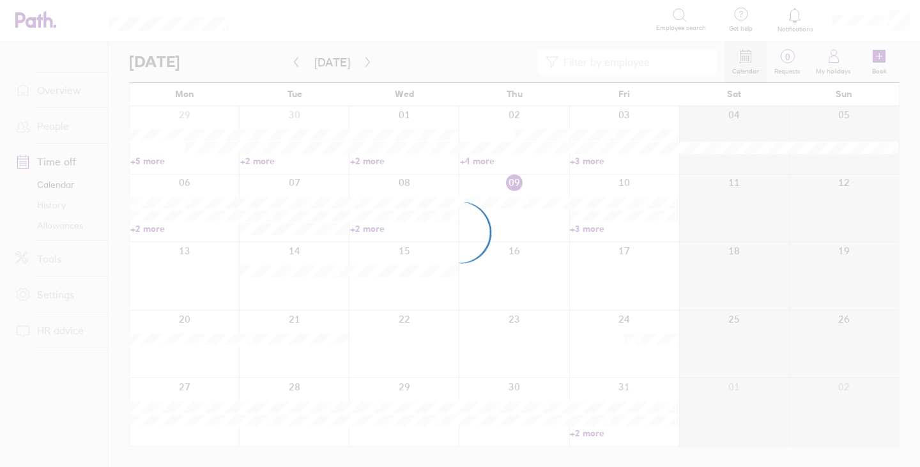
click at [57, 163] on div at bounding box center [460, 233] width 920 height 467
click at [452, 66] on div at bounding box center [460, 233] width 920 height 467
click at [565, 258] on div at bounding box center [460, 233] width 920 height 467
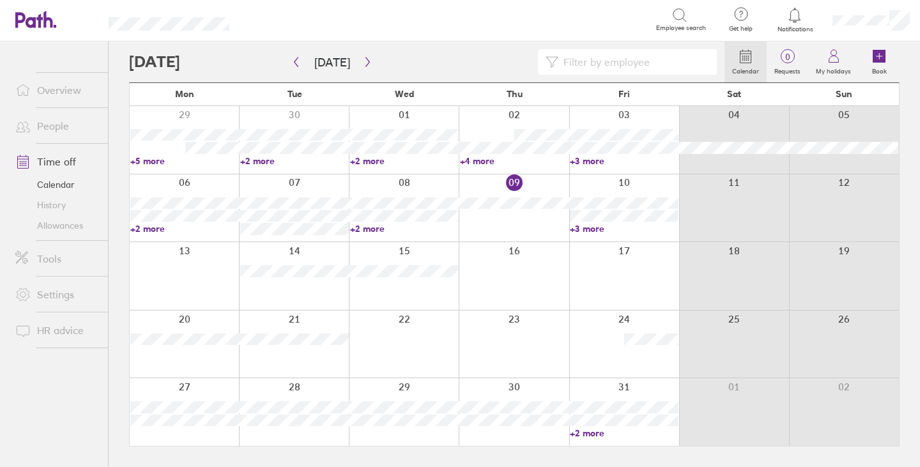
click at [52, 167] on link "Time off" at bounding box center [56, 162] width 103 height 26
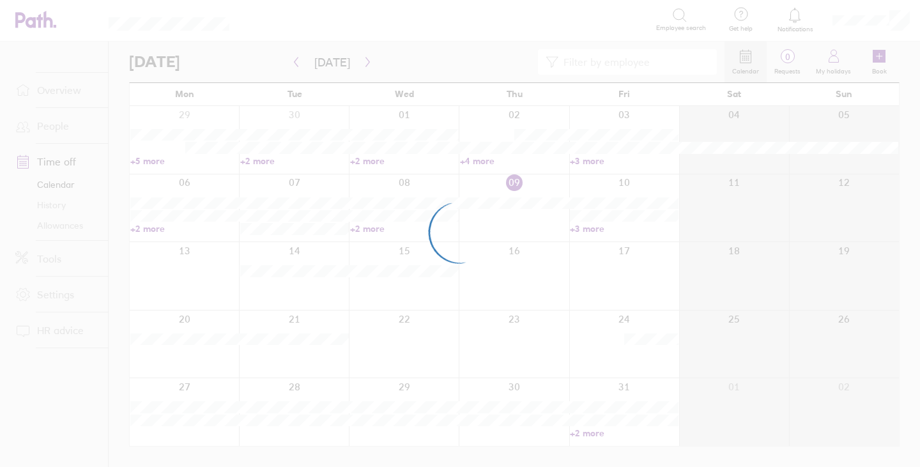
click at [526, 57] on div at bounding box center [460, 233] width 920 height 467
click at [232, 25] on div at bounding box center [460, 233] width 920 height 467
click at [683, 11] on div at bounding box center [460, 233] width 920 height 467
click at [53, 160] on div at bounding box center [460, 233] width 920 height 467
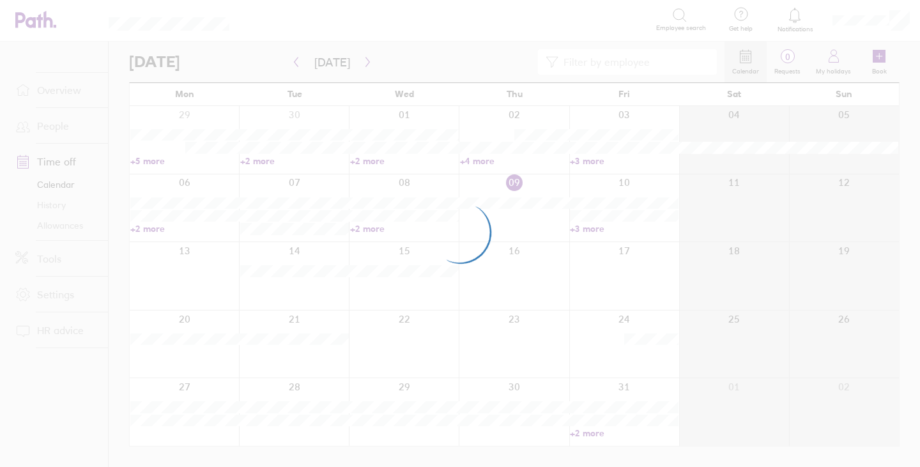
click at [26, 164] on div at bounding box center [460, 233] width 920 height 467
click at [43, 160] on div at bounding box center [460, 233] width 920 height 467
click at [329, 26] on div at bounding box center [460, 233] width 920 height 467
click at [572, 54] on div at bounding box center [460, 233] width 920 height 467
click at [679, 66] on div at bounding box center [460, 233] width 920 height 467
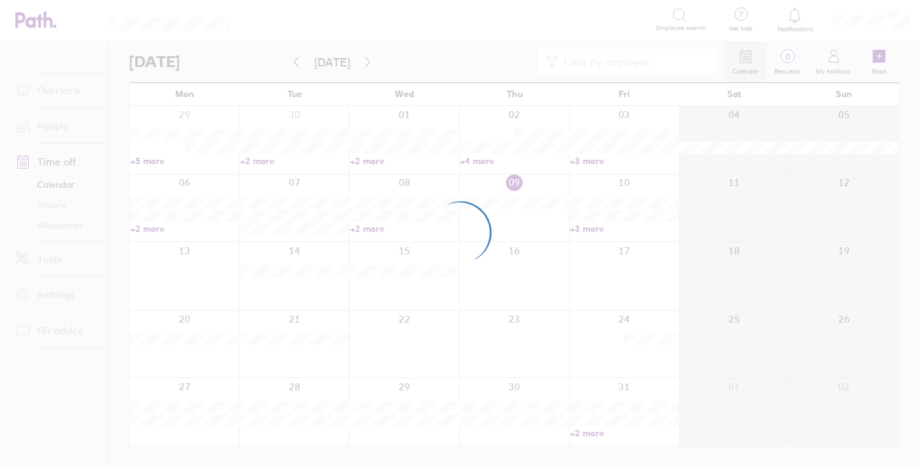
drag, startPoint x: 662, startPoint y: 63, endPoint x: 650, endPoint y: 63, distance: 12.1
click at [655, 63] on div at bounding box center [460, 233] width 920 height 467
click at [610, 62] on div at bounding box center [460, 233] width 920 height 467
click at [608, 62] on div at bounding box center [460, 233] width 920 height 467
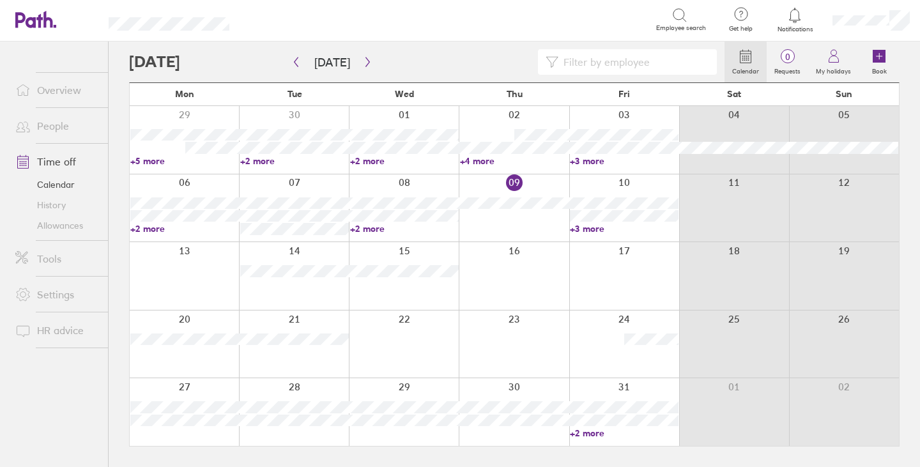
click at [630, 52] on input at bounding box center [633, 62] width 151 height 24
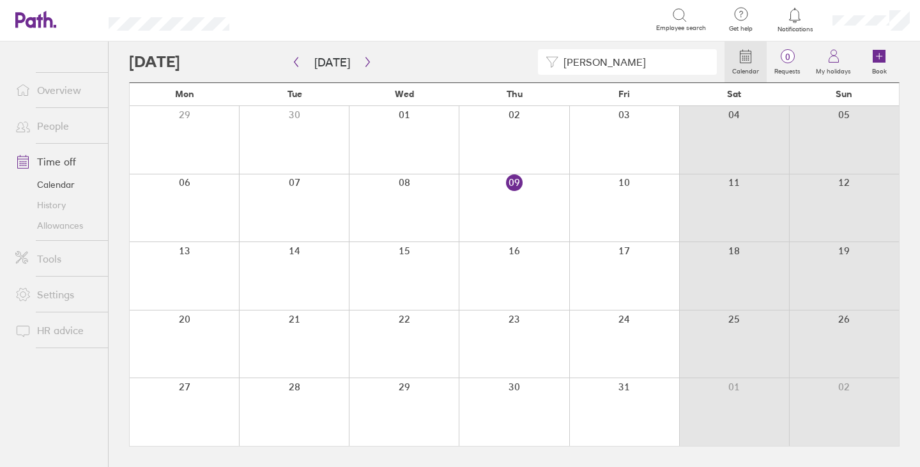
type input "[PERSON_NAME]"
click at [687, 16] on icon at bounding box center [679, 15] width 15 height 15
click at [677, 10] on icon at bounding box center [679, 15] width 15 height 15
click at [678, 9] on icon at bounding box center [679, 15] width 15 height 15
click at [58, 206] on link "History" at bounding box center [56, 205] width 103 height 20
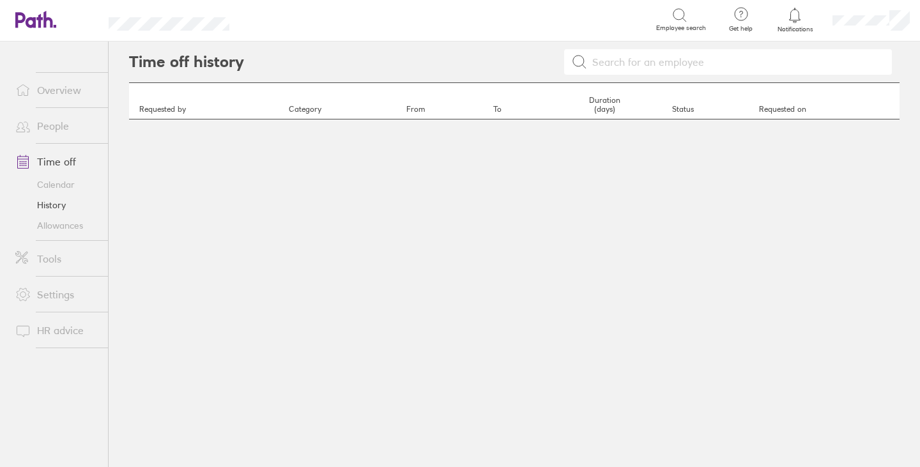
click at [629, 65] on input at bounding box center [735, 62] width 297 height 24
type input "[PERSON_NAME]"
click at [54, 206] on link "History" at bounding box center [56, 205] width 103 height 20
click at [47, 163] on link "Time off" at bounding box center [56, 162] width 103 height 26
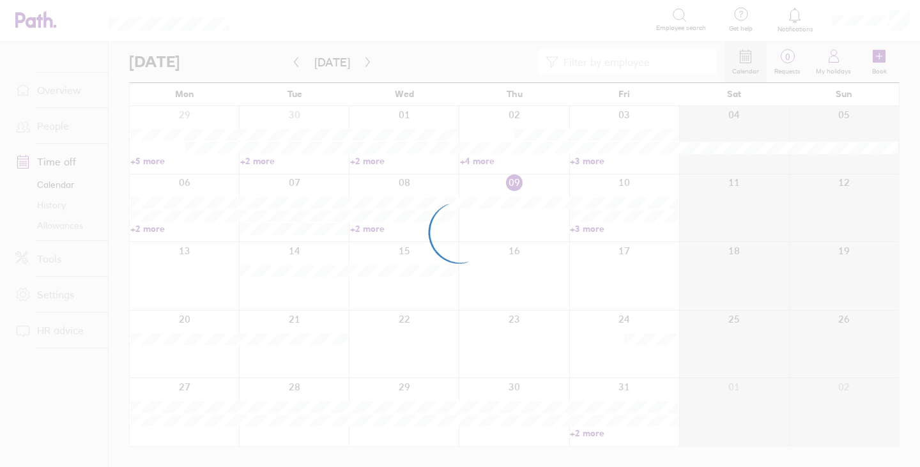
click at [47, 163] on div at bounding box center [460, 233] width 920 height 467
click at [231, 31] on div at bounding box center [460, 233] width 920 height 467
click at [756, 59] on div at bounding box center [460, 233] width 920 height 467
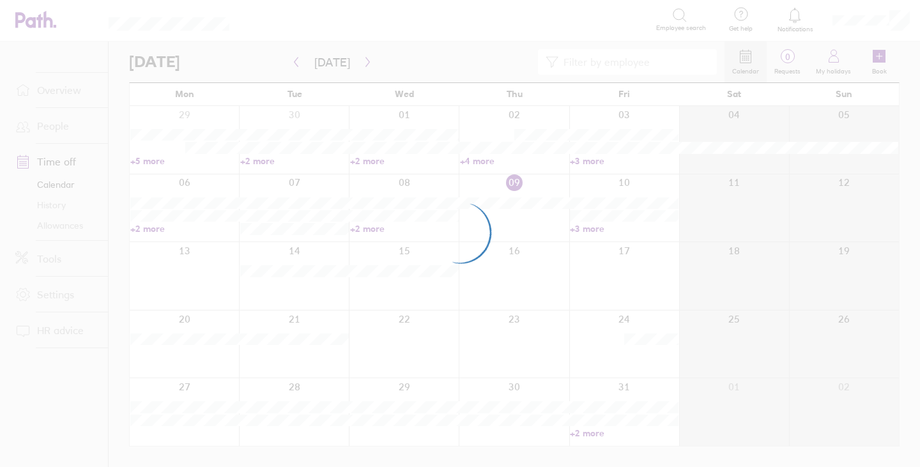
click at [805, 65] on div at bounding box center [460, 233] width 920 height 467
click at [747, 30] on div at bounding box center [460, 233] width 920 height 467
click at [563, 19] on div at bounding box center [460, 233] width 920 height 467
click at [331, 36] on div at bounding box center [460, 233] width 920 height 467
click at [51, 159] on div at bounding box center [460, 233] width 920 height 467
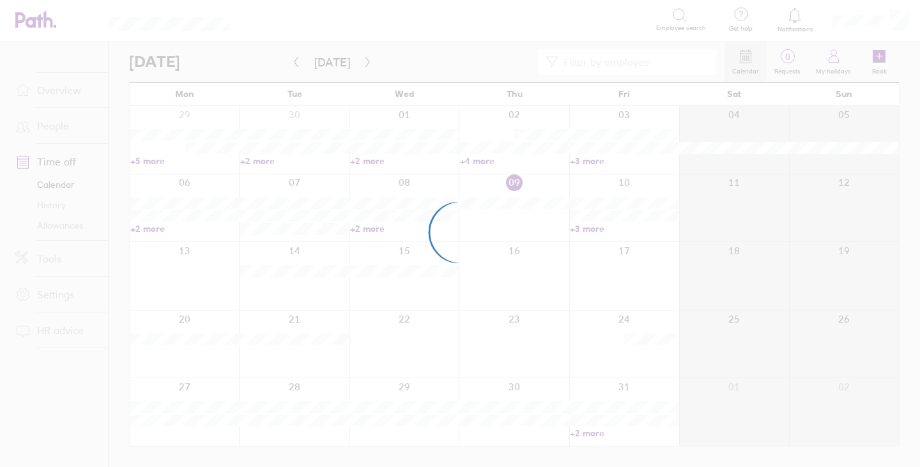
click at [51, 186] on div at bounding box center [460, 233] width 920 height 467
click at [47, 220] on div at bounding box center [460, 233] width 920 height 467
click at [63, 242] on div at bounding box center [460, 233] width 920 height 467
click at [454, 31] on div at bounding box center [460, 233] width 920 height 467
click at [340, 55] on div at bounding box center [460, 233] width 920 height 467
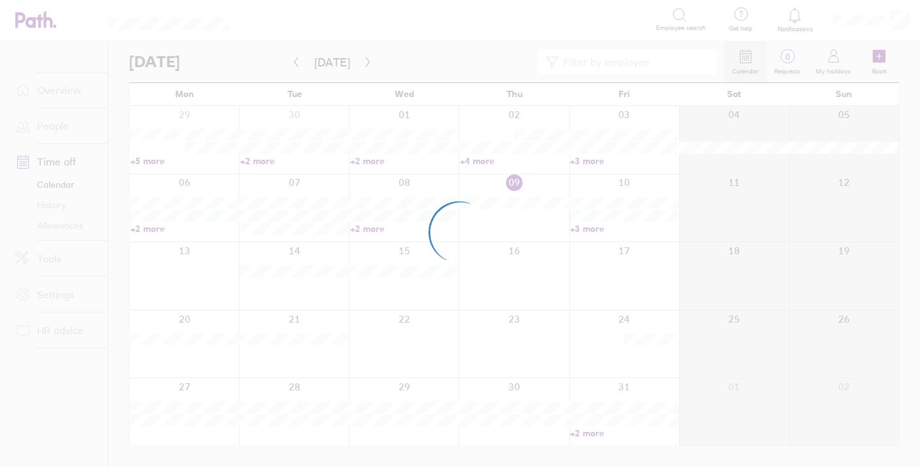
click at [627, 383] on div at bounding box center [460, 233] width 920 height 467
click at [57, 160] on div at bounding box center [460, 233] width 920 height 467
click at [20, 162] on div at bounding box center [460, 233] width 920 height 467
click at [53, 160] on div at bounding box center [460, 233] width 920 height 467
click at [177, 59] on div at bounding box center [460, 233] width 920 height 467
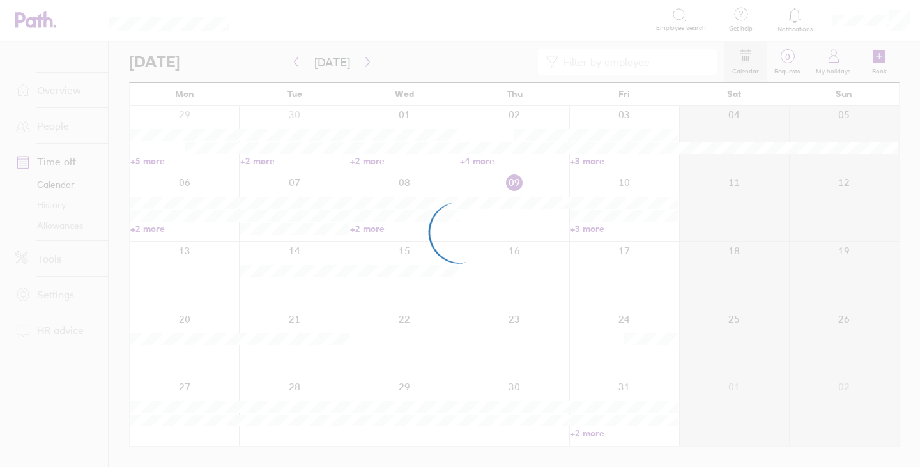
click at [174, 31] on div at bounding box center [460, 233] width 920 height 467
click at [731, 252] on div at bounding box center [460, 233] width 920 height 467
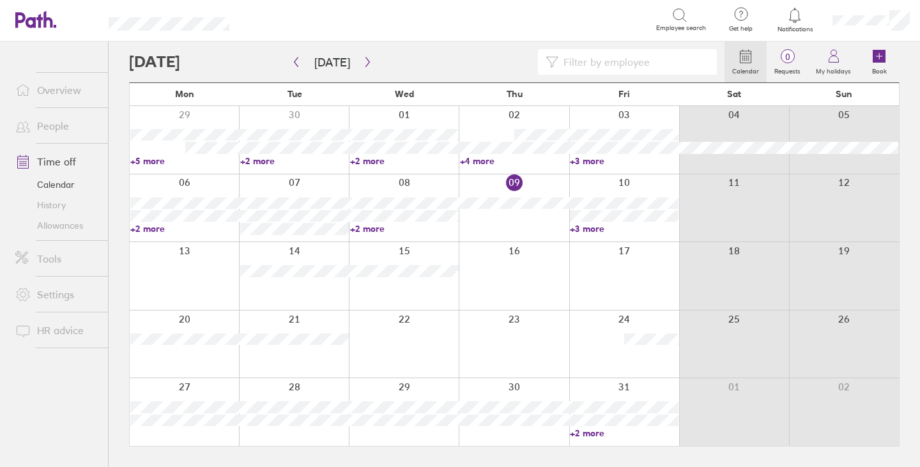
click at [45, 160] on link "Time off" at bounding box center [56, 162] width 103 height 26
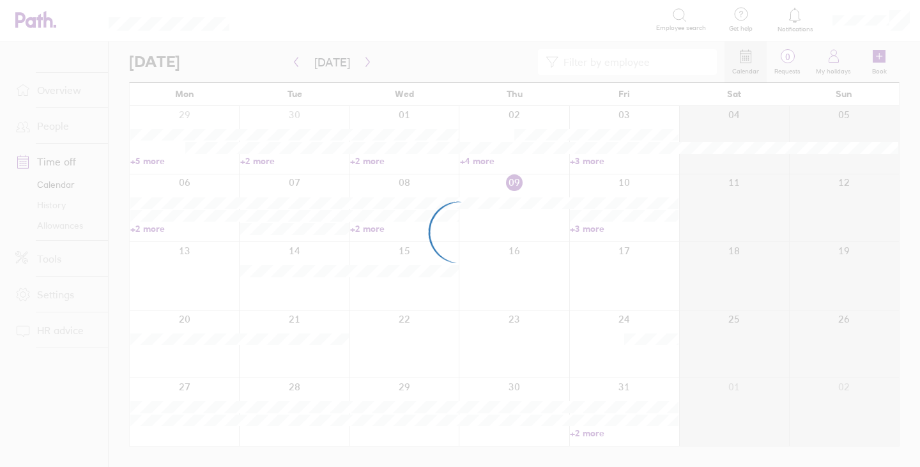
click at [46, 123] on div at bounding box center [460, 233] width 920 height 467
click at [383, 19] on div at bounding box center [460, 233] width 920 height 467
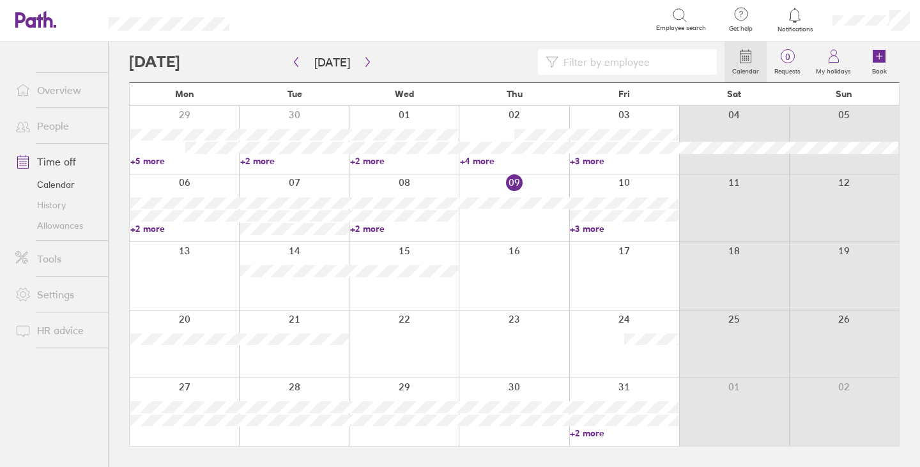
drag, startPoint x: 346, startPoint y: 81, endPoint x: 356, endPoint y: 82, distance: 9.7
click at [355, 82] on div "Calendar 0 Requests My holidays Book [DATE] [DATE] Mon Tue Wed Thu Fri Sat Sun …" at bounding box center [514, 254] width 811 height 425
click at [455, 53] on div at bounding box center [426, 62] width 595 height 26
click at [52, 126] on link "People" at bounding box center [56, 126] width 103 height 26
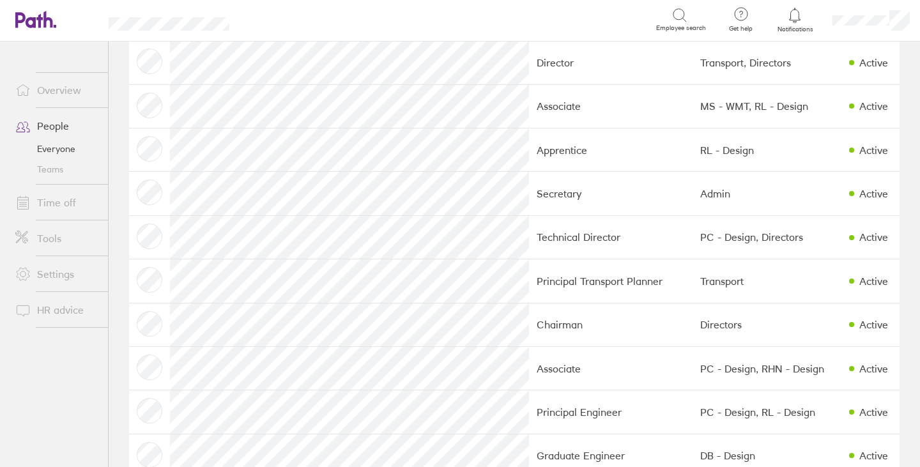
scroll to position [766, 0]
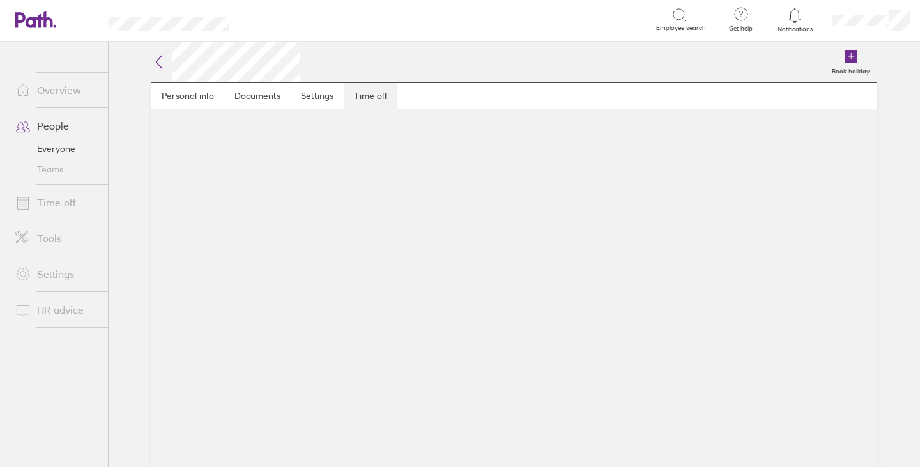
click at [376, 96] on link "Time off" at bounding box center [371, 96] width 54 height 26
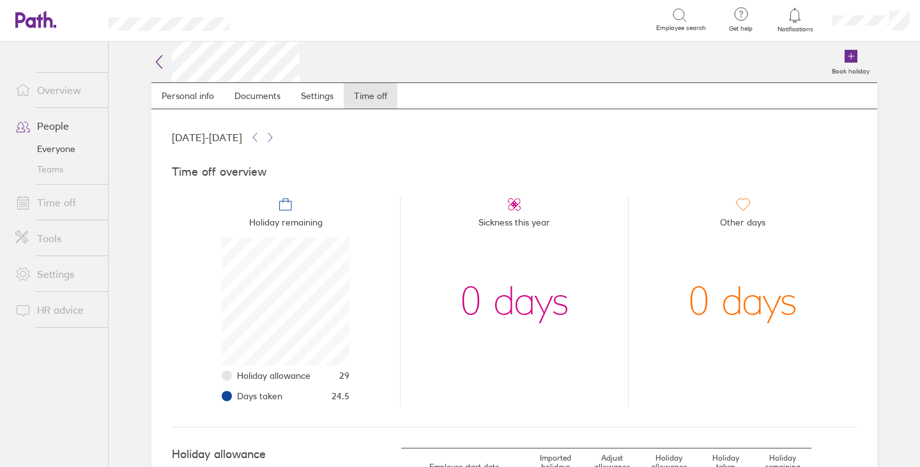
click at [606, 29] on div "Search" at bounding box center [456, 20] width 399 height 20
click at [672, 56] on div "Book holiday" at bounding box center [588, 62] width 577 height 41
click at [305, 22] on div "Search" at bounding box center [456, 20] width 399 height 20
type input "[PERSON_NAME]"
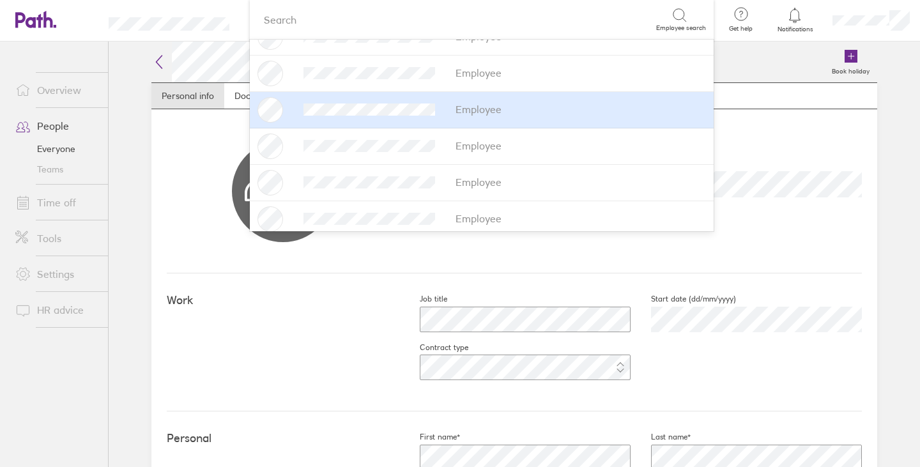
scroll to position [696, 0]
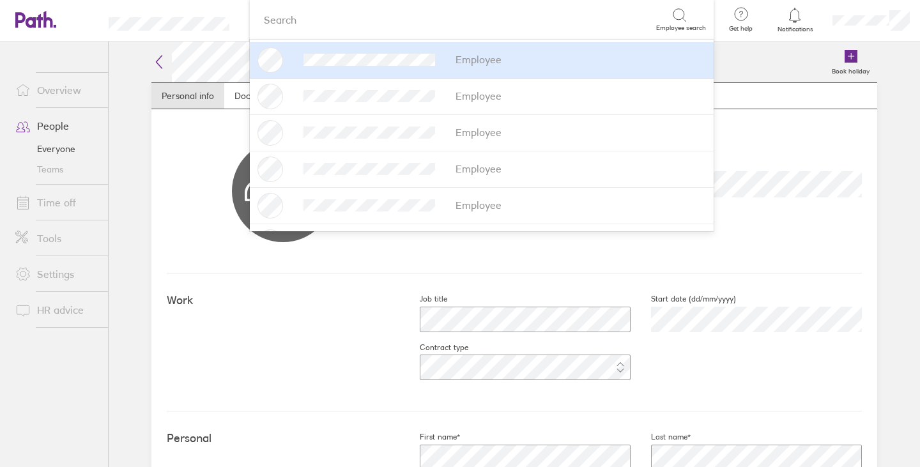
click at [180, 144] on div "Upload image Choose files" at bounding box center [283, 191] width 233 height 102
click at [200, 96] on link "Personal info" at bounding box center [187, 96] width 73 height 26
drag, startPoint x: 798, startPoint y: 114, endPoint x: 805, endPoint y: 125, distance: 13.5
click at [805, 126] on div "Upload image Choose files Associate" at bounding box center [514, 191] width 695 height 164
click at [774, 155] on div "Upload image Choose files Associate" at bounding box center [514, 191] width 695 height 164
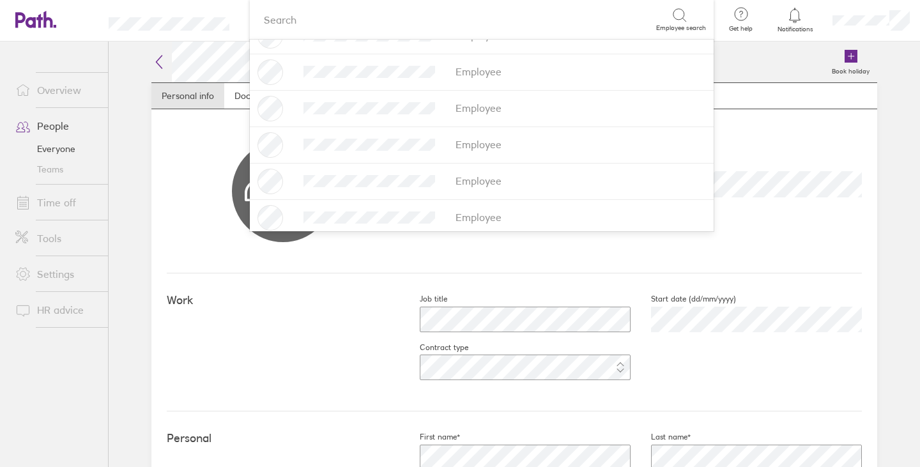
scroll to position [894, 0]
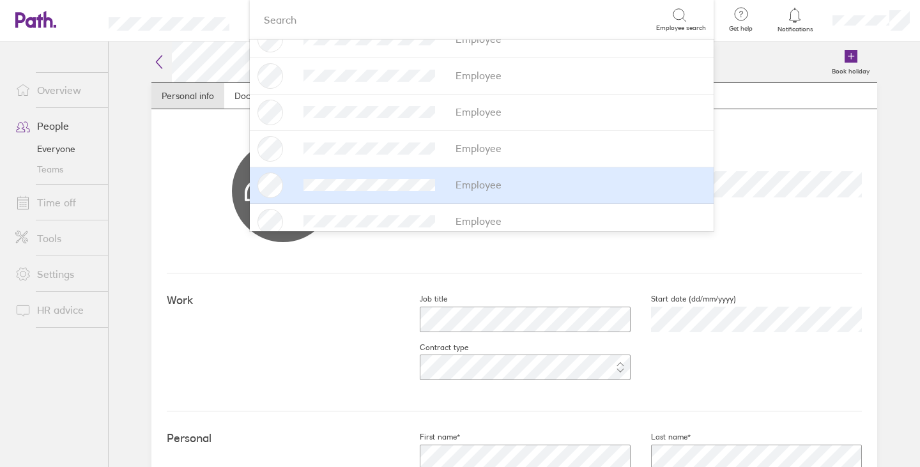
click at [760, 206] on p "Associate" at bounding box center [641, 203] width 442 height 13
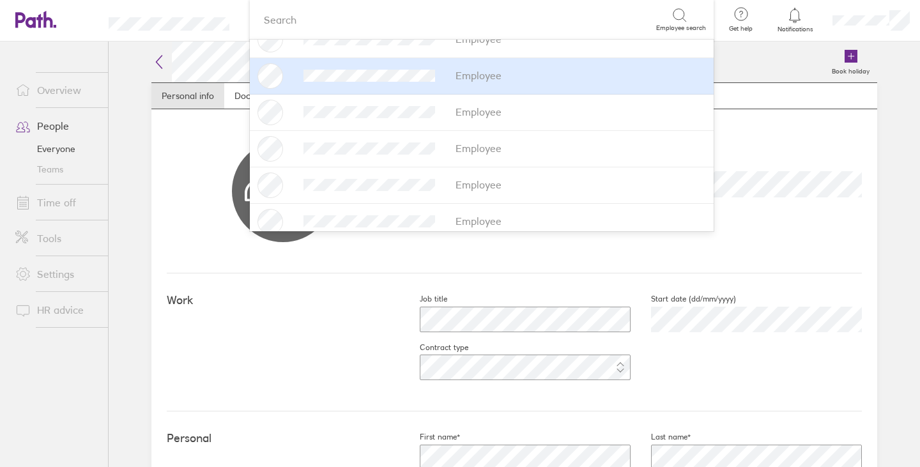
scroll to position [869, 0]
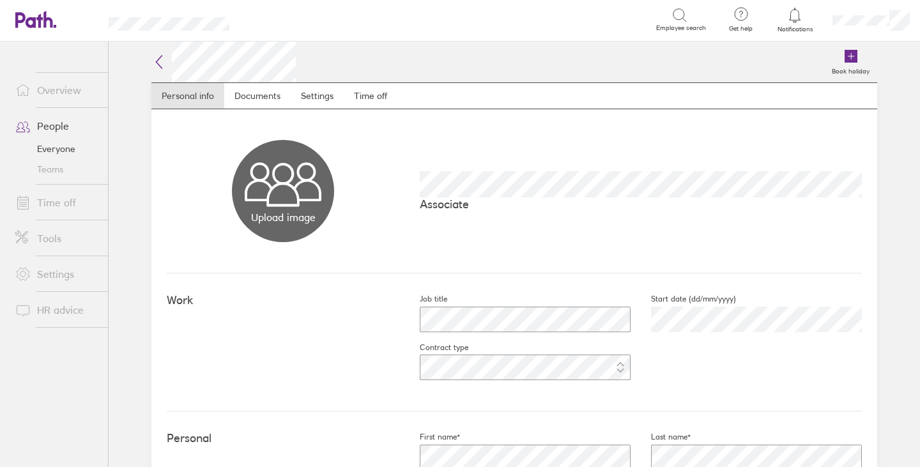
click at [206, 142] on div "Upload image Choose files" at bounding box center [283, 191] width 233 height 102
click at [363, 94] on link "Time off" at bounding box center [371, 96] width 54 height 26
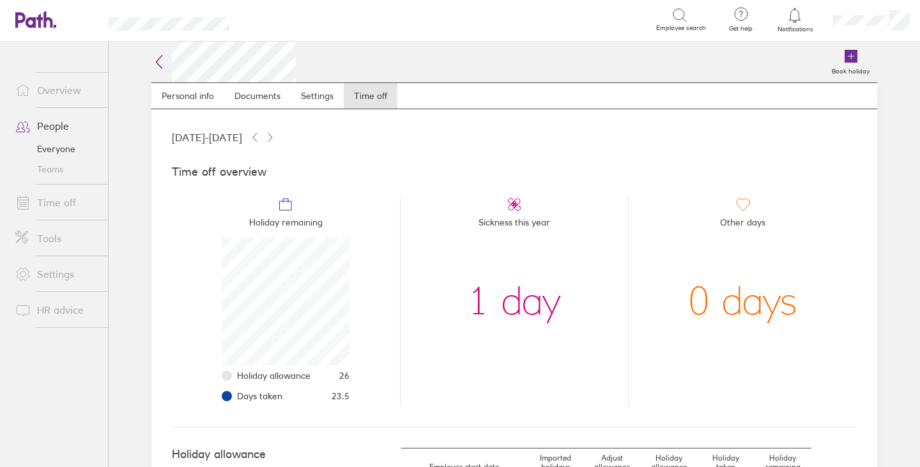
click at [313, 57] on div "Book holiday" at bounding box center [587, 62] width 582 height 41
click at [164, 66] on h2 at bounding box center [223, 62] width 144 height 41
click at [330, 58] on div "Book holiday" at bounding box center [587, 62] width 582 height 41
click at [181, 71] on header "Book holiday" at bounding box center [514, 62] width 726 height 41
click at [60, 146] on link "Everyone" at bounding box center [56, 149] width 103 height 20
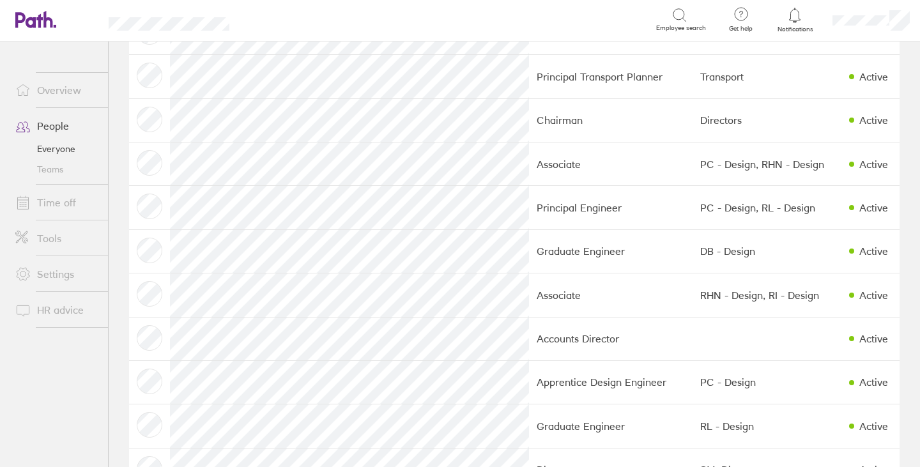
scroll to position [894, 0]
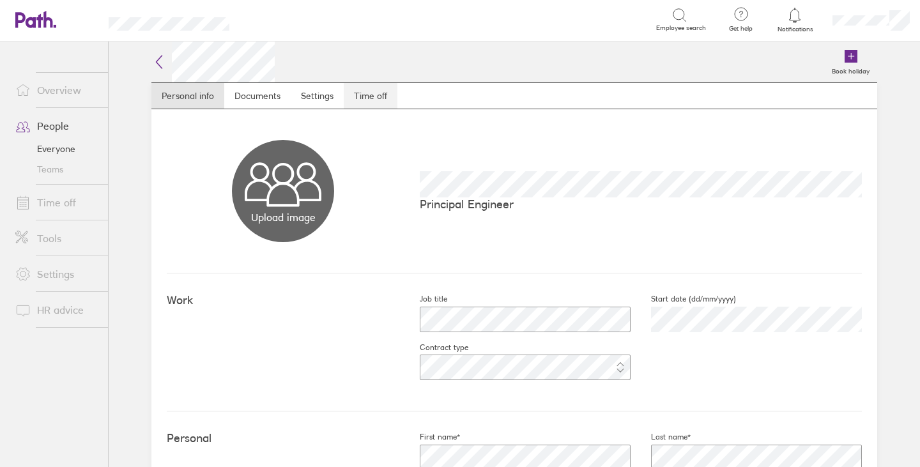
click at [372, 91] on link "Time off" at bounding box center [371, 96] width 54 height 26
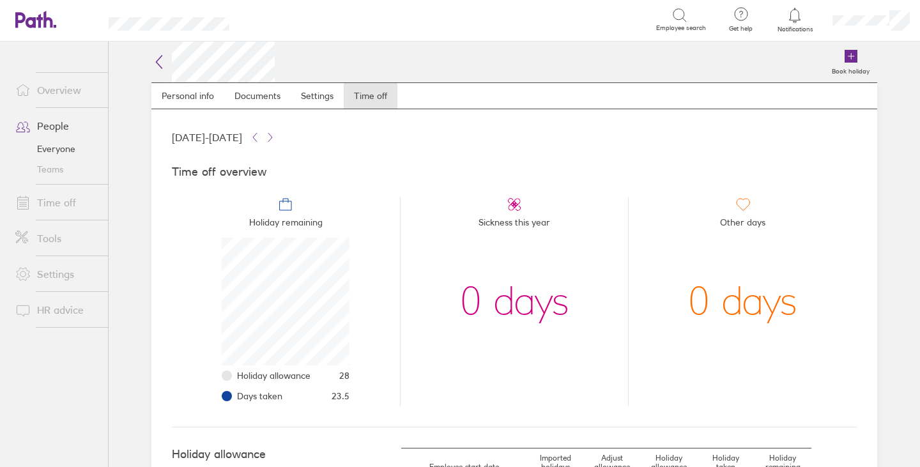
click at [57, 151] on link "Everyone" at bounding box center [56, 149] width 103 height 20
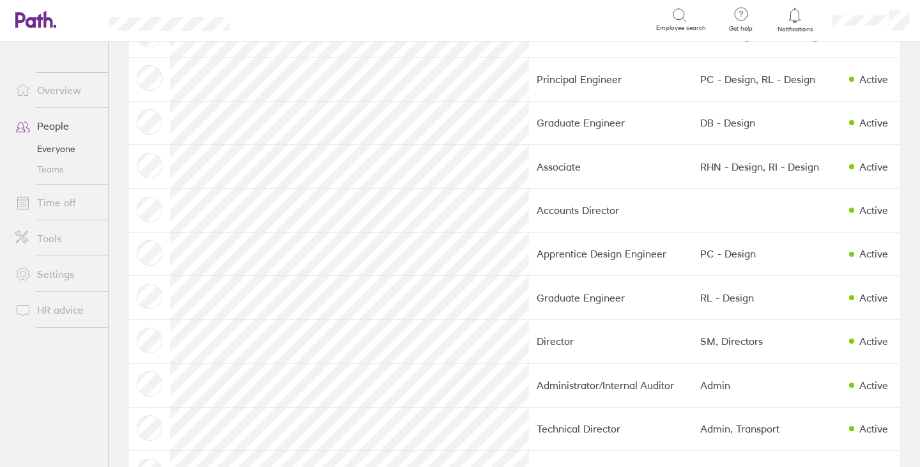
scroll to position [1022, 0]
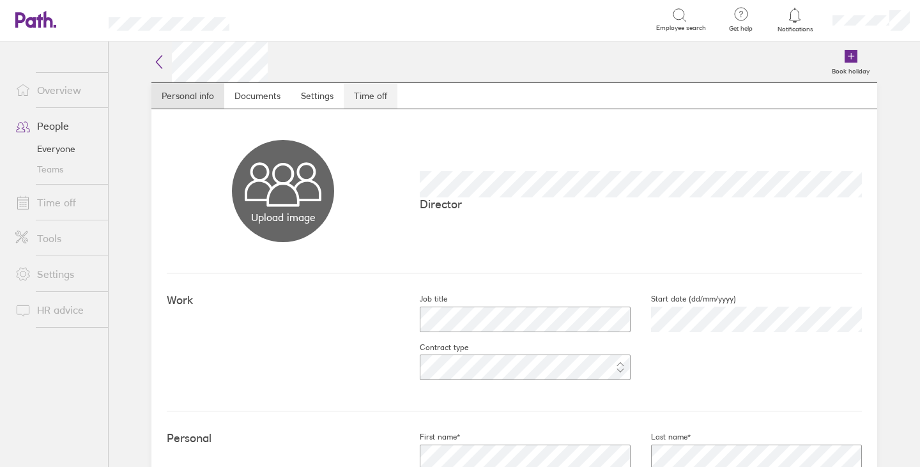
click at [375, 98] on link "Time off" at bounding box center [371, 96] width 54 height 26
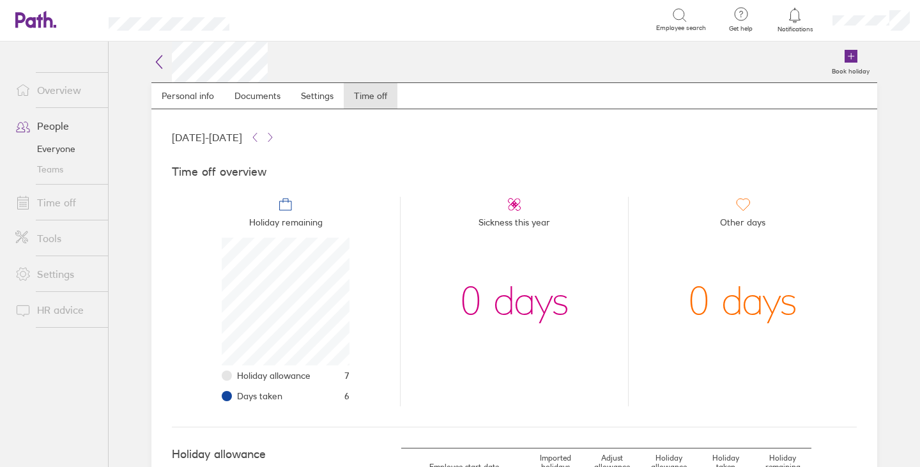
click at [64, 202] on link "Time off" at bounding box center [56, 203] width 103 height 26
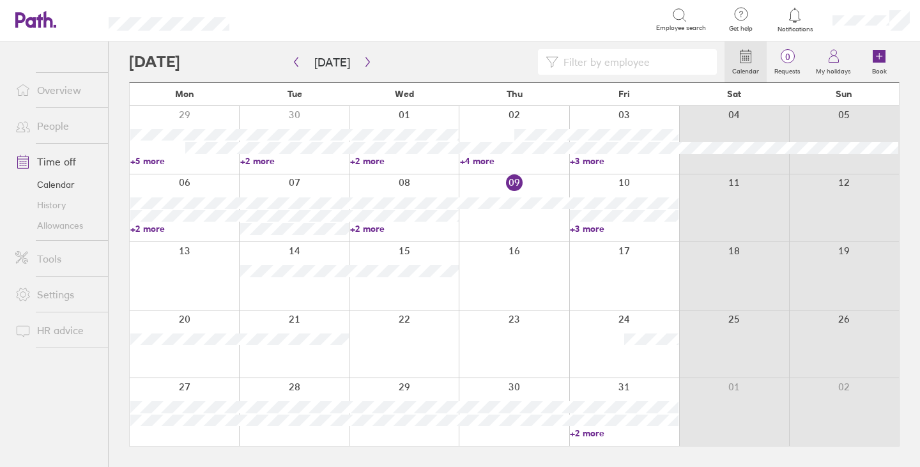
click at [589, 64] on input at bounding box center [633, 62] width 151 height 24
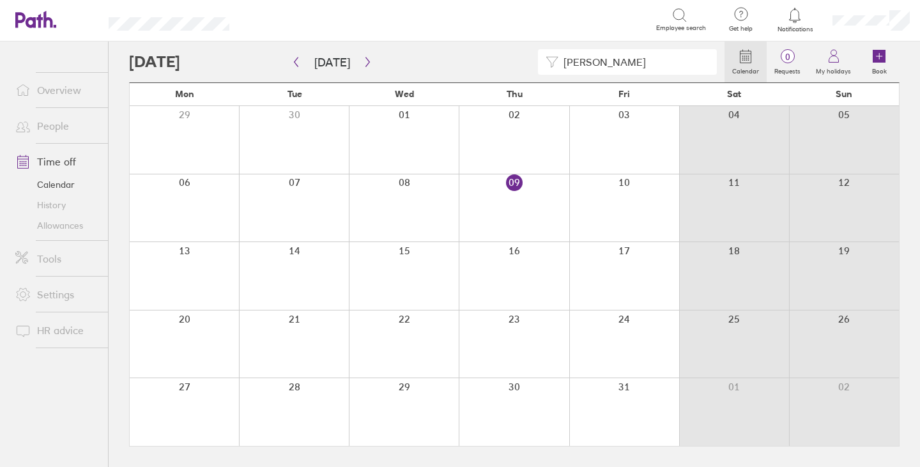
type input "[PERSON_NAME]"
click at [685, 20] on icon at bounding box center [679, 15] width 15 height 15
click at [298, 60] on icon "button" at bounding box center [296, 62] width 10 height 10
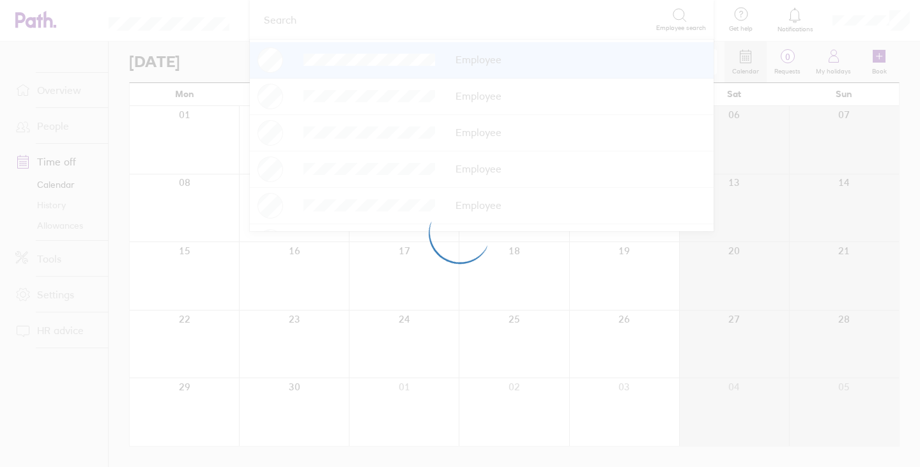
click at [549, 320] on div at bounding box center [460, 233] width 920 height 467
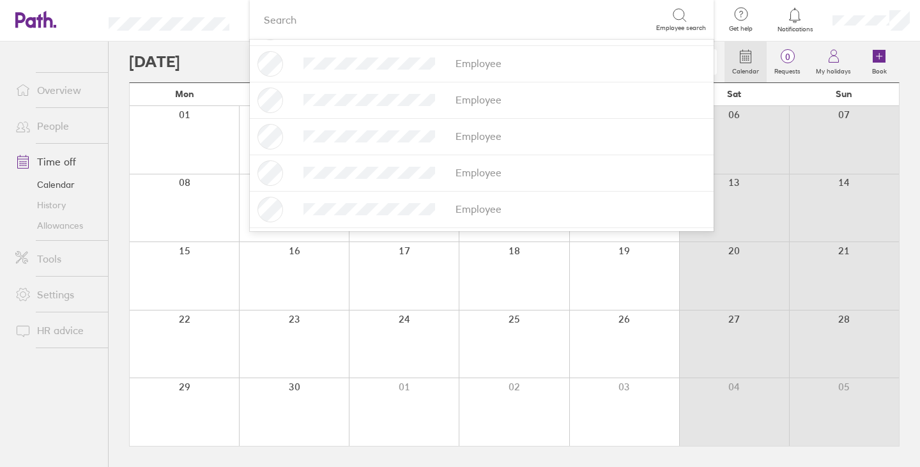
scroll to position [511, 0]
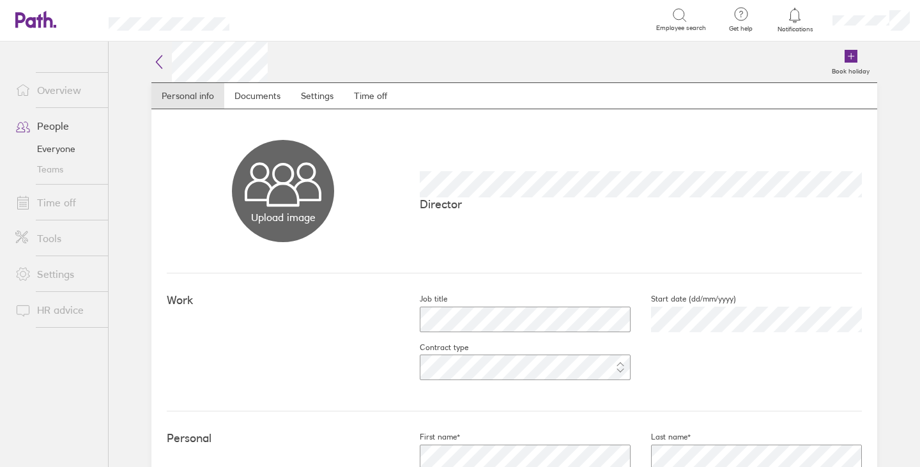
click at [52, 199] on link "Time off" at bounding box center [56, 203] width 103 height 26
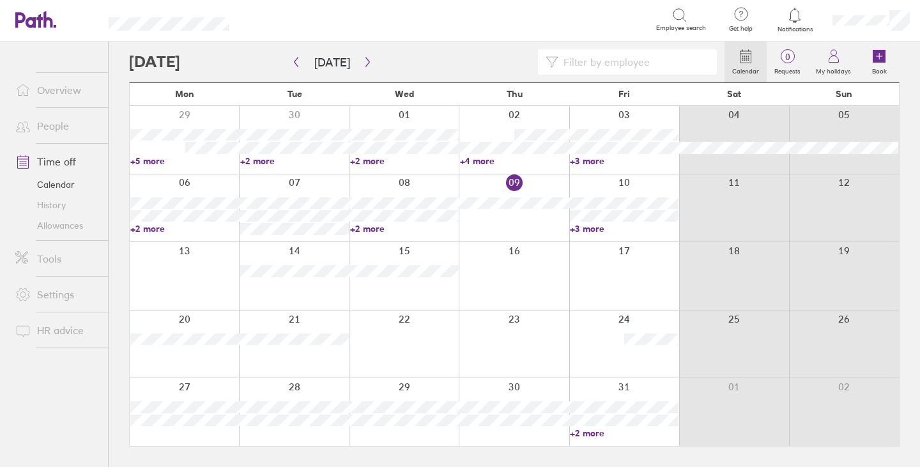
click at [643, 65] on input at bounding box center [633, 62] width 151 height 24
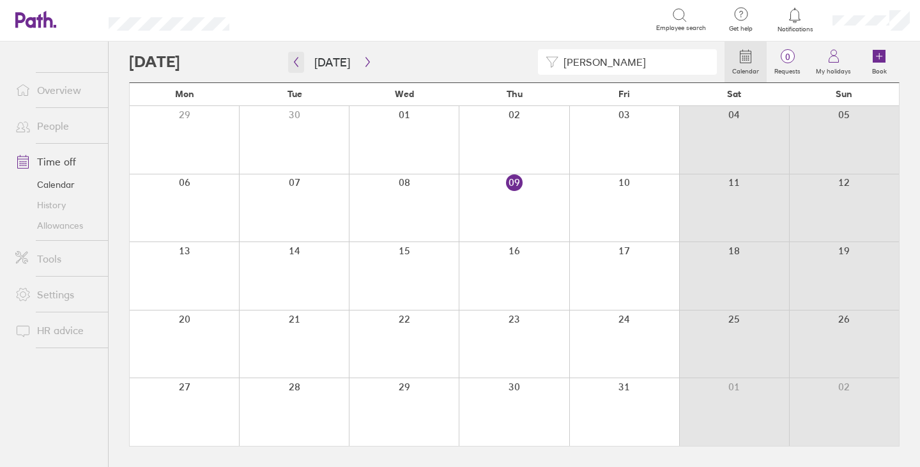
type input "[PERSON_NAME]"
click at [300, 60] on icon "button" at bounding box center [296, 62] width 10 height 10
click at [300, 59] on icon "button" at bounding box center [296, 62] width 10 height 10
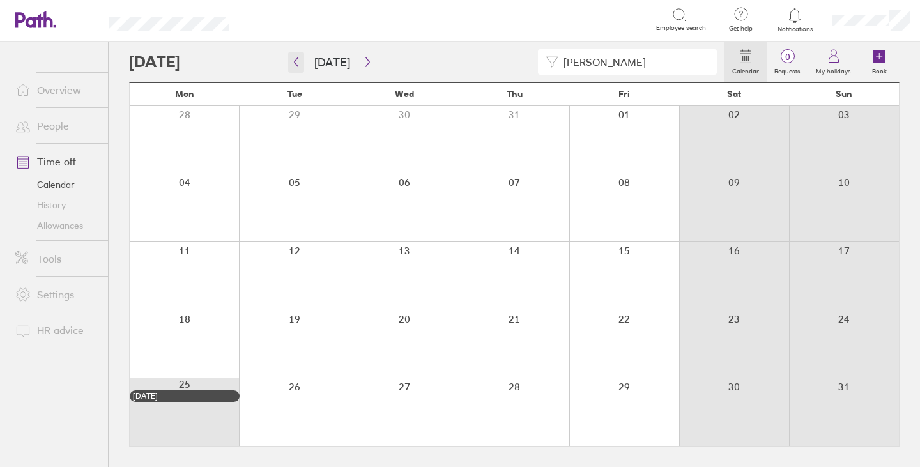
click at [301, 61] on button "button" at bounding box center [296, 62] width 16 height 21
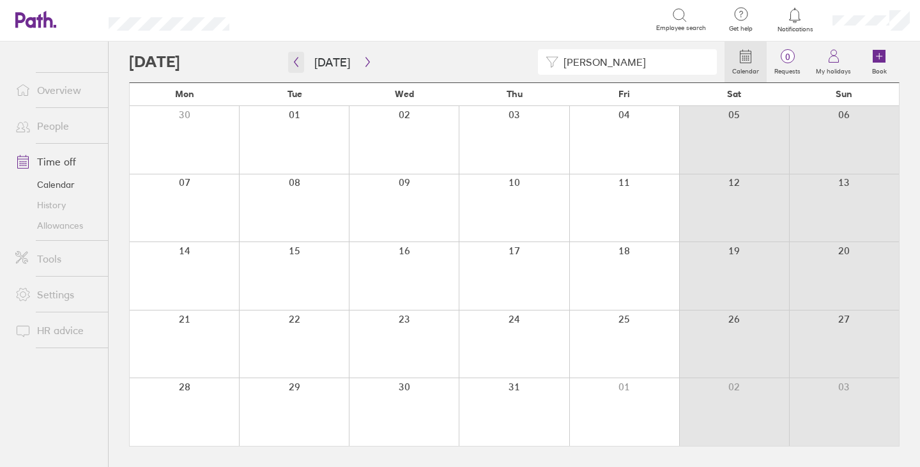
click at [300, 63] on icon "button" at bounding box center [296, 62] width 10 height 10
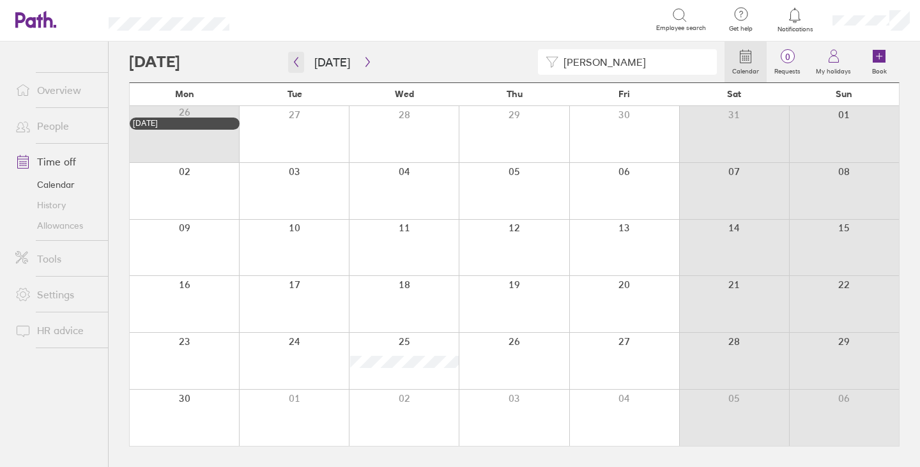
click at [296, 59] on icon "button" at bounding box center [296, 62] width 10 height 10
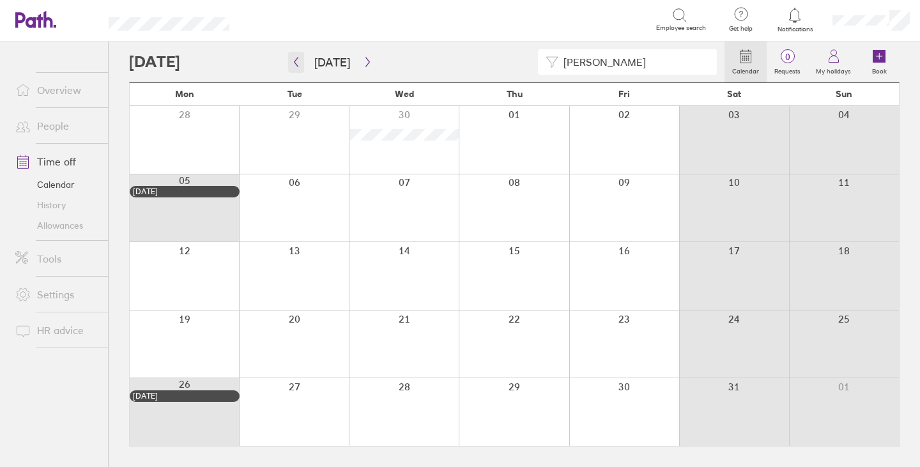
click at [294, 60] on icon "button" at bounding box center [296, 62] width 10 height 10
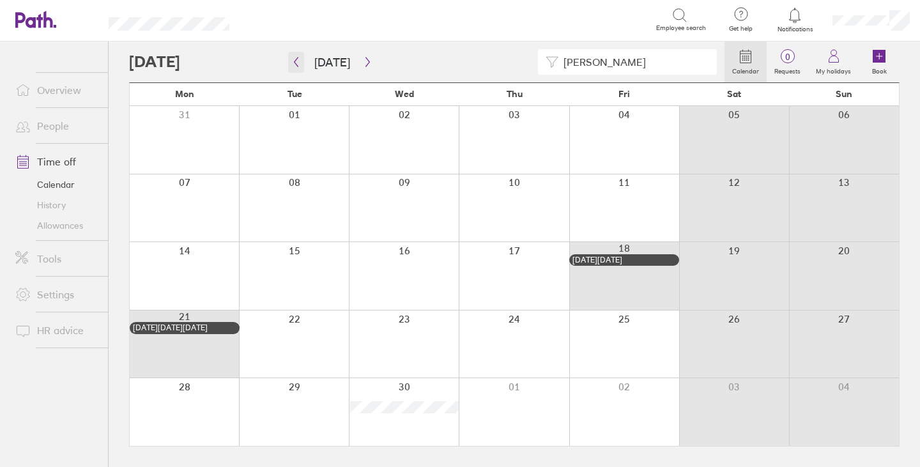
click at [298, 63] on icon "button" at bounding box center [296, 62] width 10 height 10
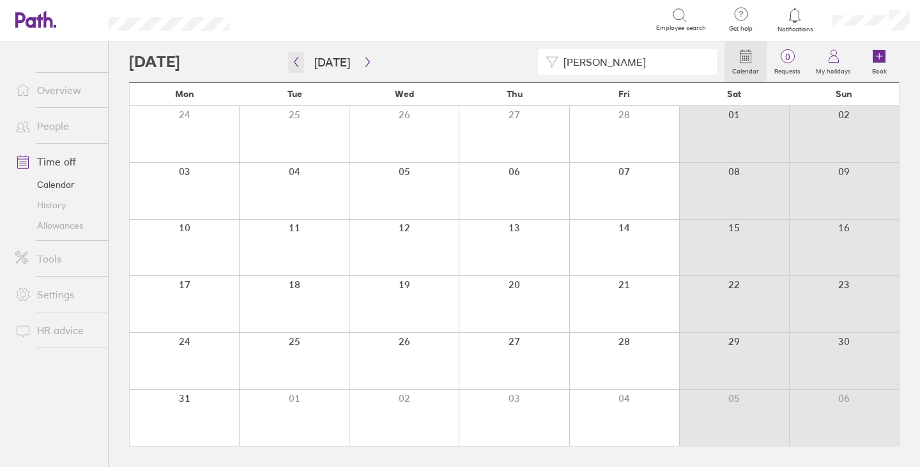
click at [294, 62] on icon "button" at bounding box center [296, 62] width 4 height 10
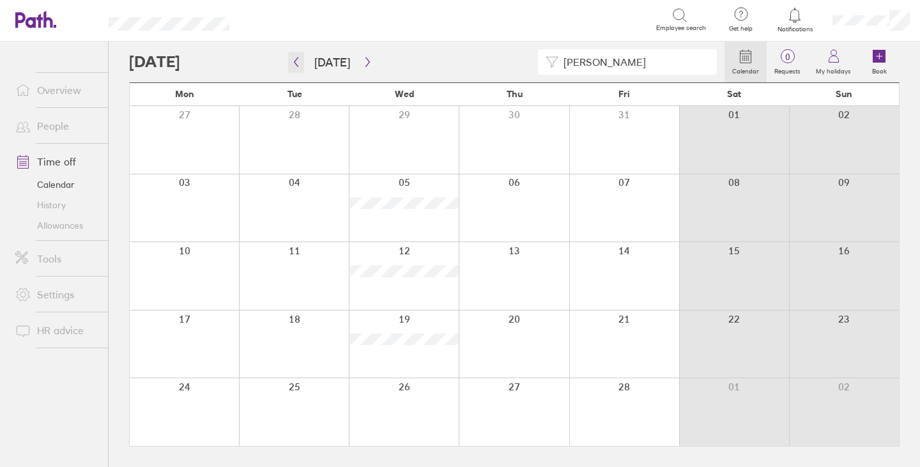
click at [294, 61] on icon "button" at bounding box center [296, 62] width 4 height 10
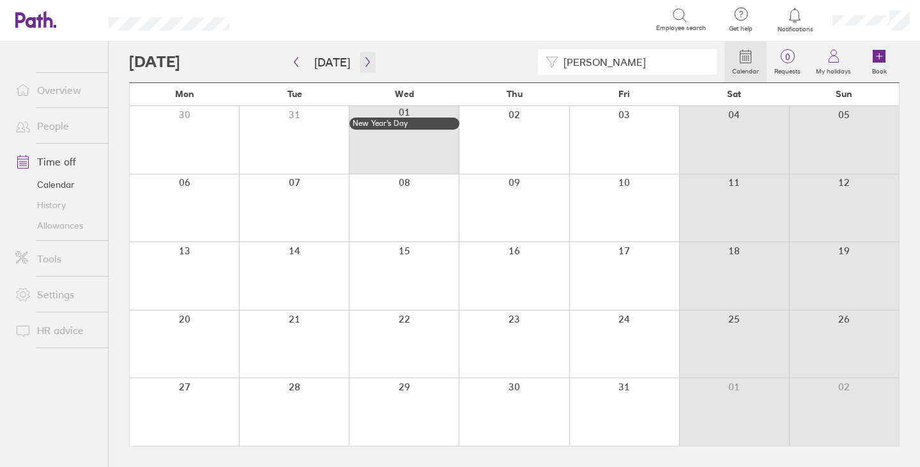
click at [363, 60] on icon "button" at bounding box center [368, 62] width 10 height 10
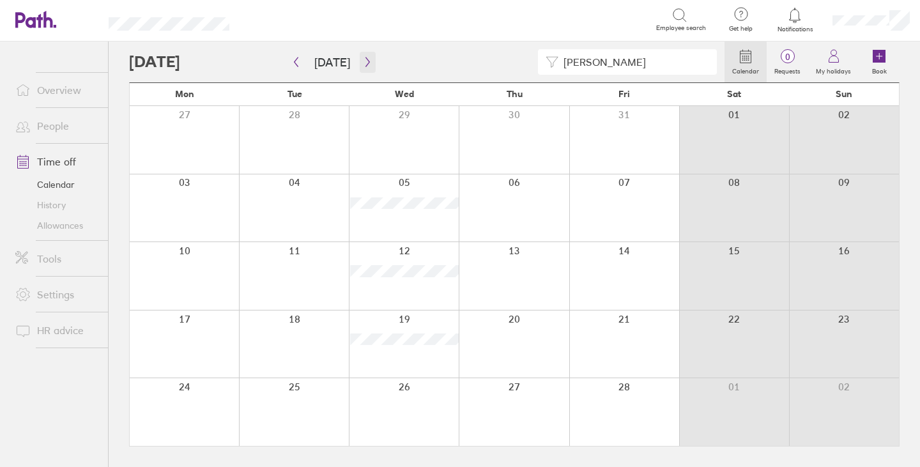
click at [370, 59] on button "button" at bounding box center [368, 62] width 16 height 21
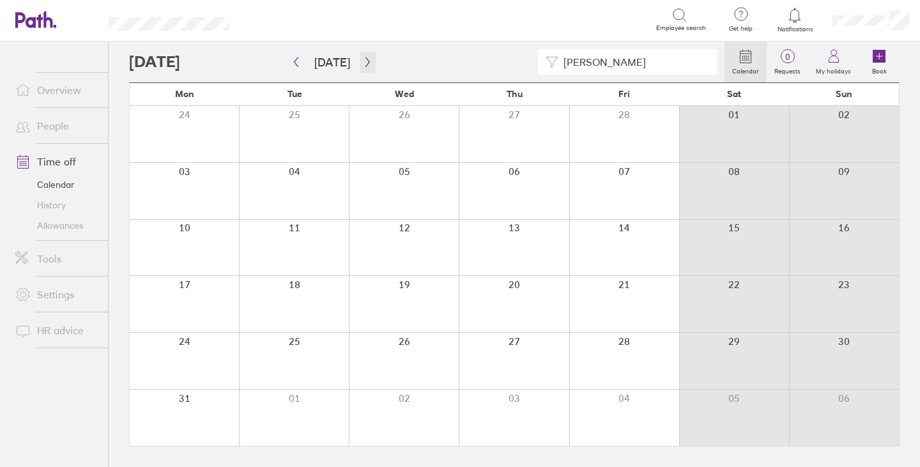
click at [370, 60] on button "button" at bounding box center [368, 62] width 16 height 21
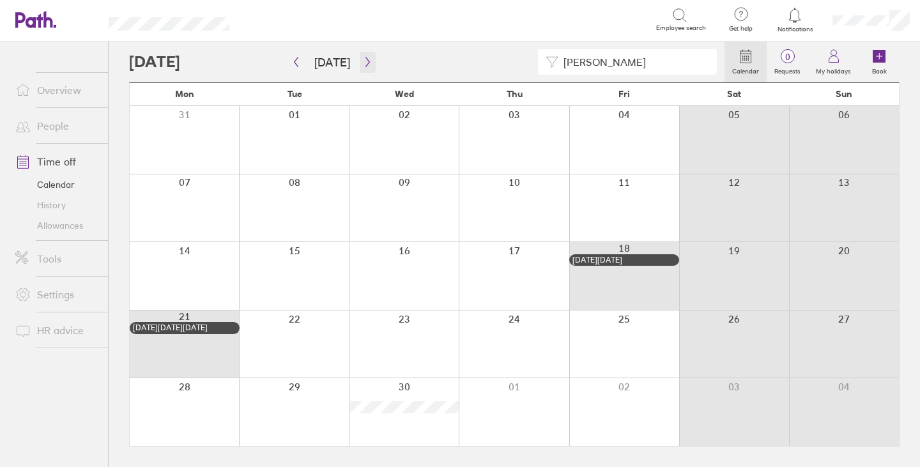
click at [370, 60] on button "button" at bounding box center [368, 62] width 16 height 21
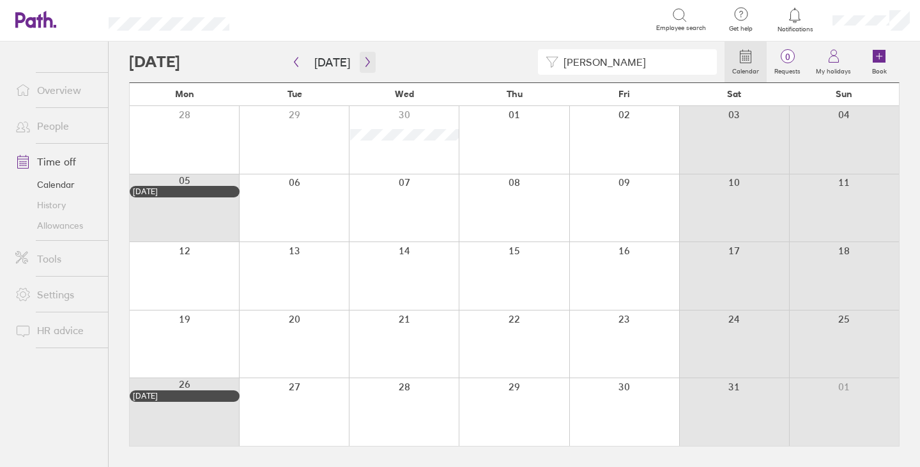
click at [363, 59] on icon "button" at bounding box center [368, 62] width 10 height 10
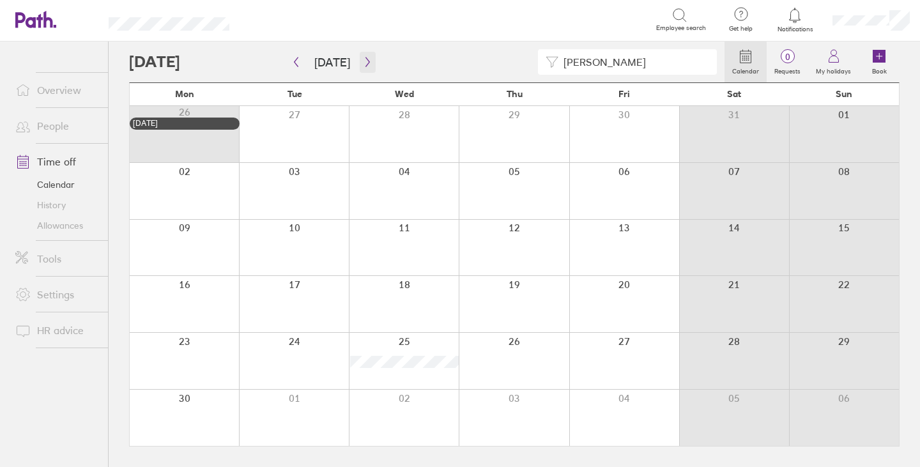
click at [366, 56] on button "button" at bounding box center [368, 62] width 16 height 21
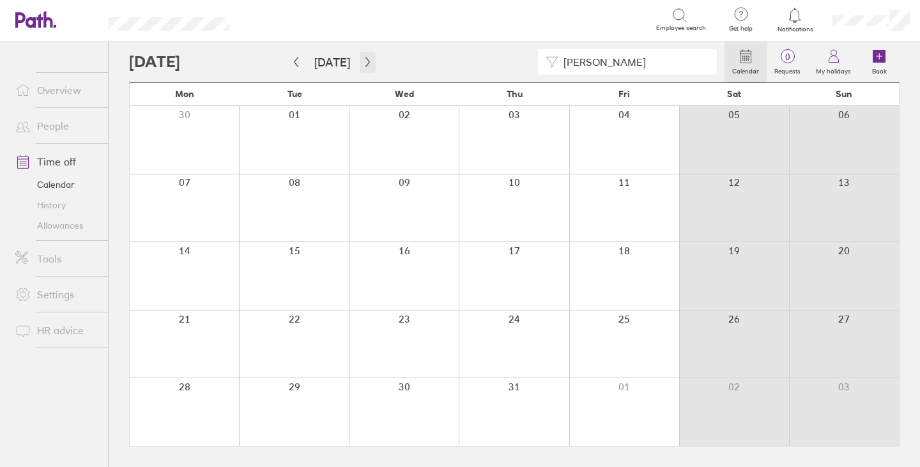
click at [366, 56] on button "button" at bounding box center [368, 62] width 16 height 21
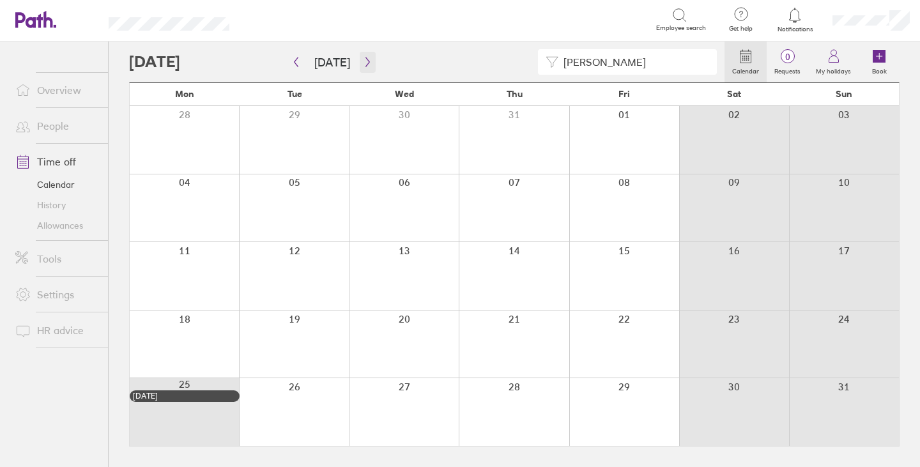
click at [363, 61] on icon "button" at bounding box center [368, 62] width 10 height 10
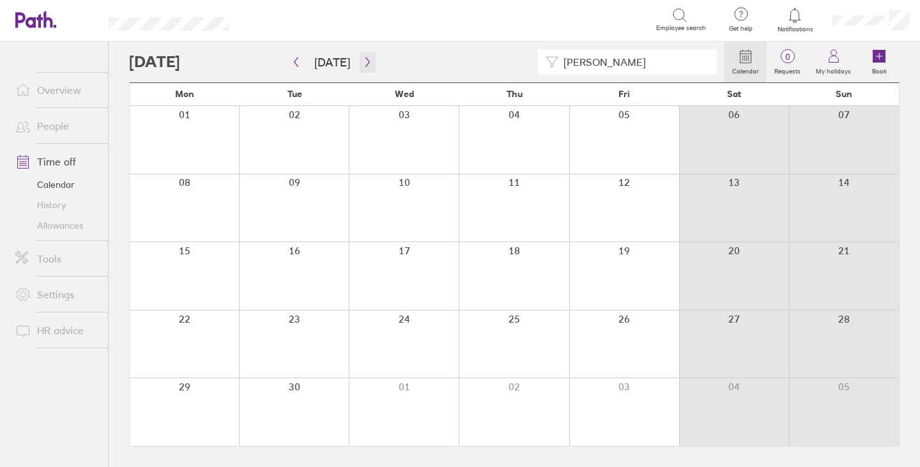
click at [363, 61] on icon "button" at bounding box center [368, 62] width 10 height 10
click at [367, 58] on icon "button" at bounding box center [368, 62] width 10 height 10
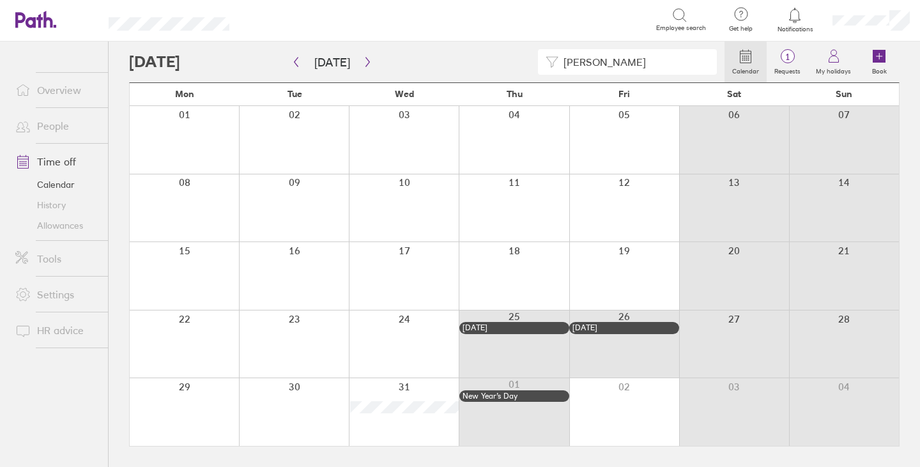
click at [53, 126] on link "People" at bounding box center [56, 126] width 103 height 26
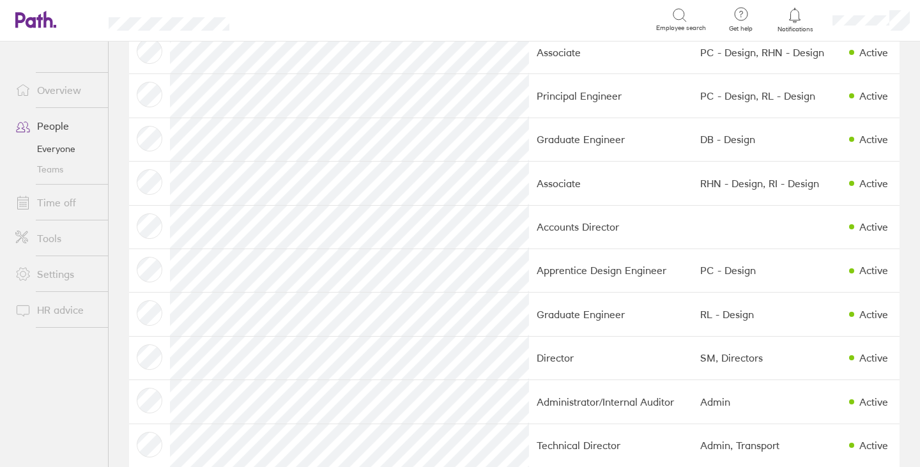
scroll to position [1022, 0]
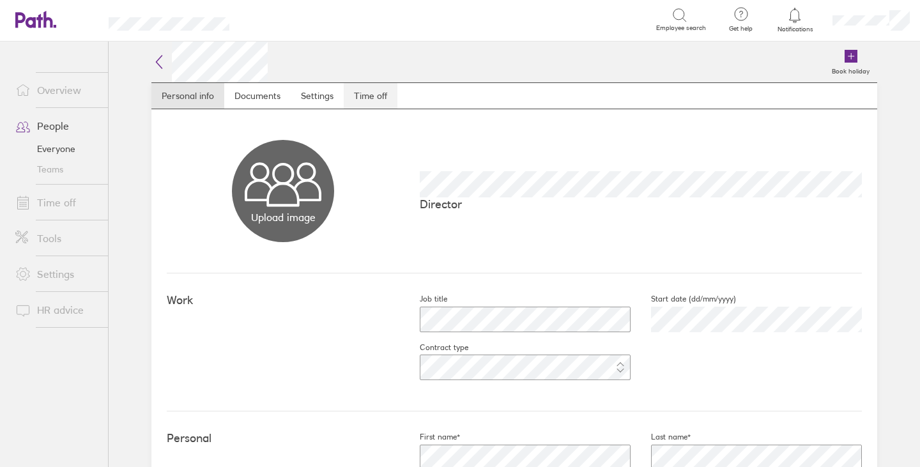
click at [371, 98] on link "Time off" at bounding box center [371, 96] width 54 height 26
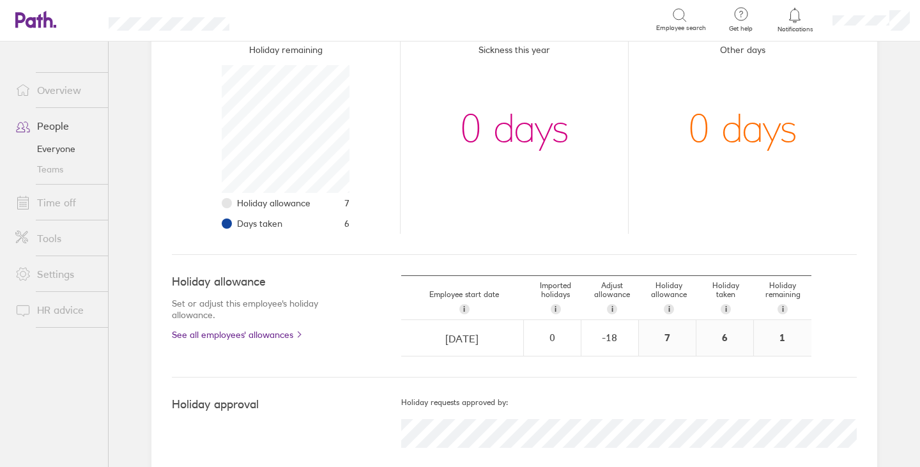
scroll to position [195, 0]
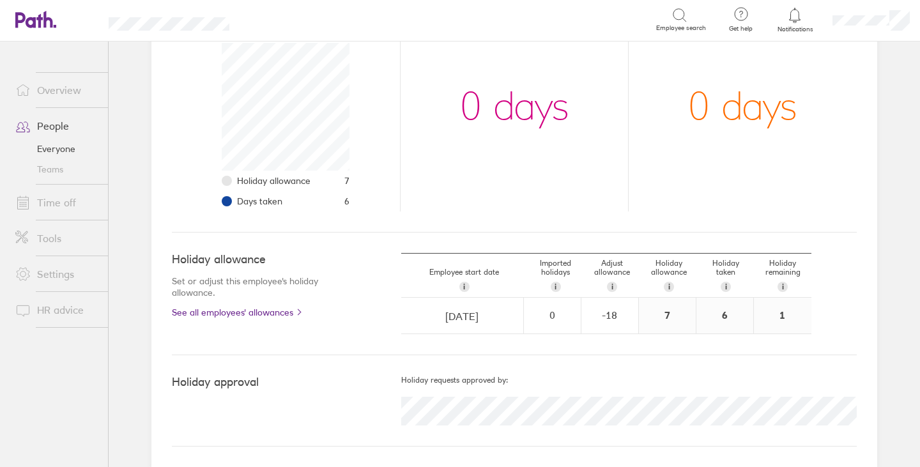
click at [69, 148] on link "Everyone" at bounding box center [56, 149] width 103 height 20
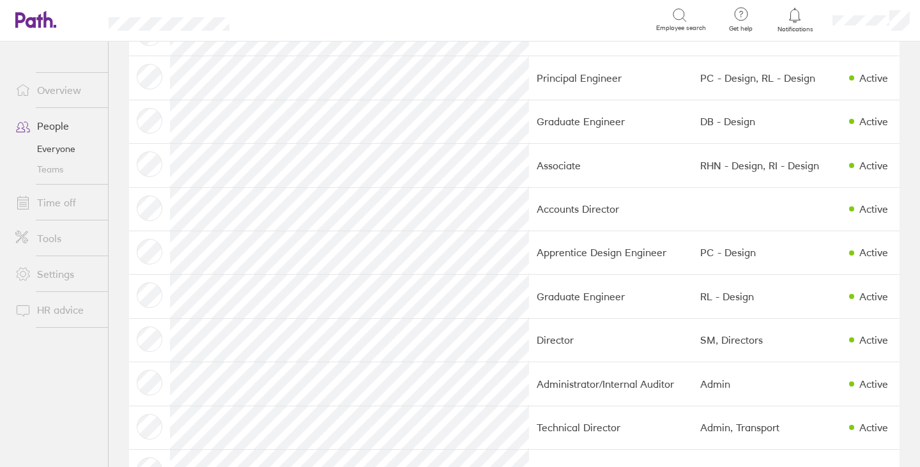
scroll to position [1086, 0]
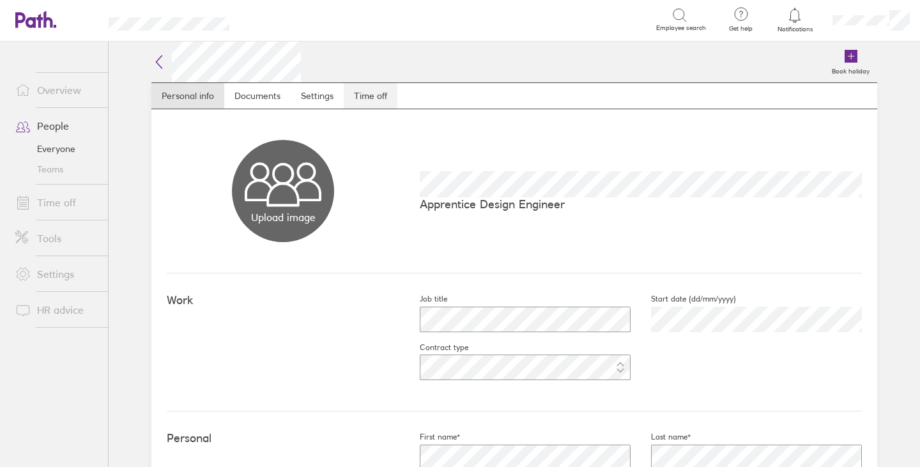
click at [369, 94] on link "Time off" at bounding box center [371, 96] width 54 height 26
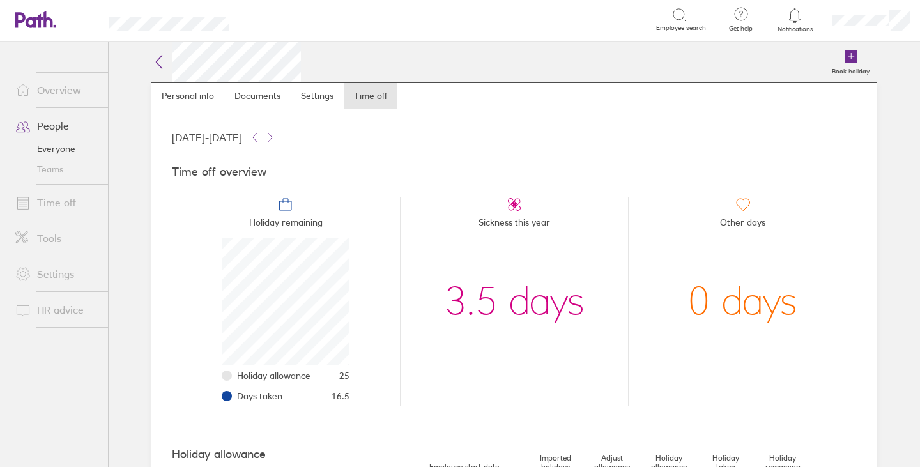
click at [59, 203] on link "Time off" at bounding box center [56, 203] width 103 height 26
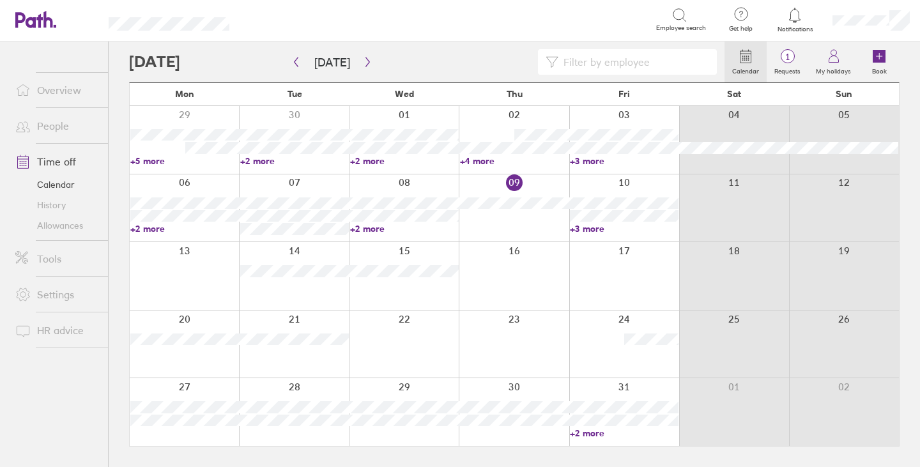
click at [669, 61] on input at bounding box center [633, 62] width 151 height 24
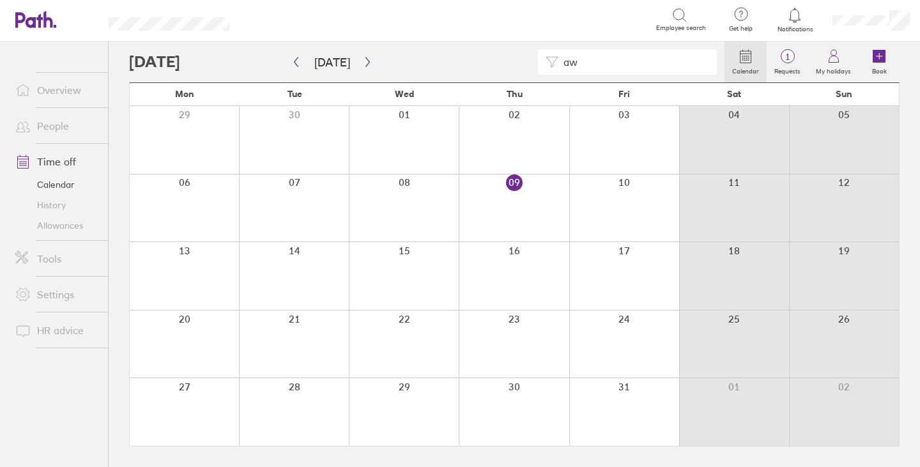
type input "a"
type input "sera"
click at [298, 65] on icon "button" at bounding box center [296, 62] width 10 height 10
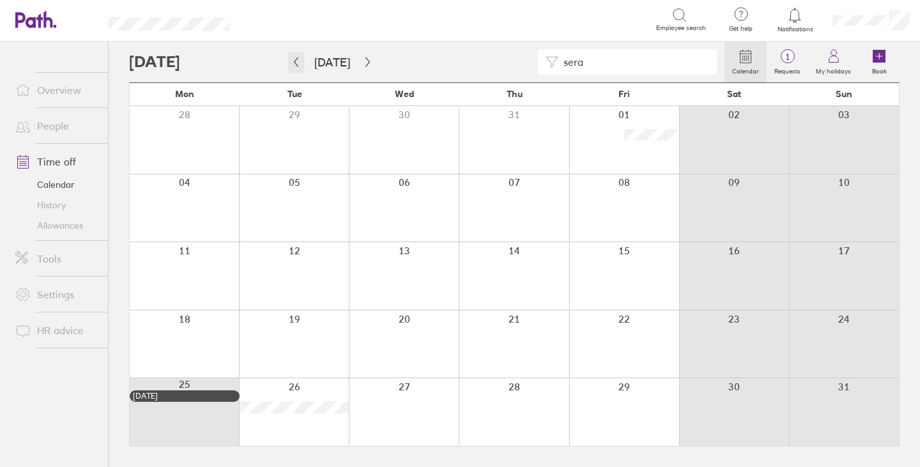
click at [301, 60] on button "button" at bounding box center [296, 62] width 16 height 21
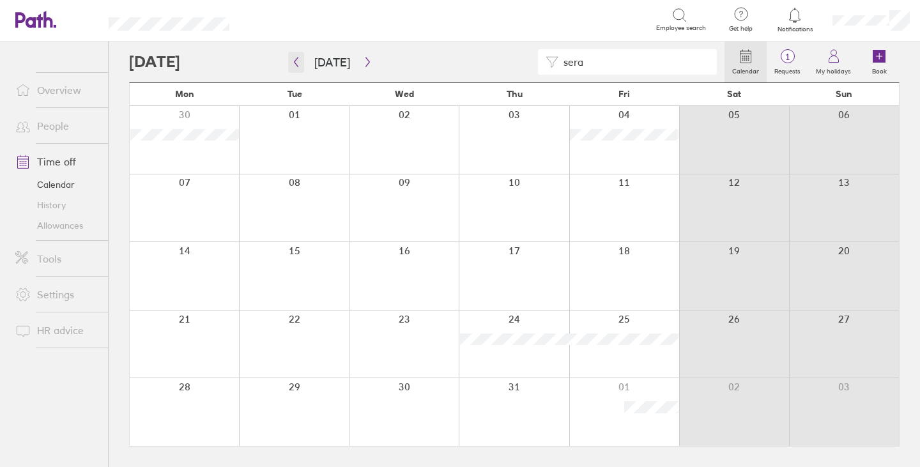
click at [301, 61] on button "button" at bounding box center [296, 62] width 16 height 21
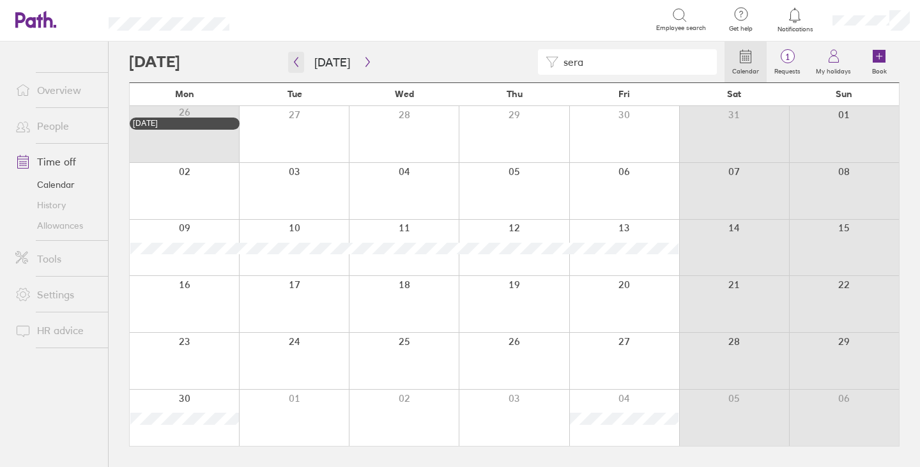
click at [295, 57] on icon "button" at bounding box center [296, 62] width 10 height 10
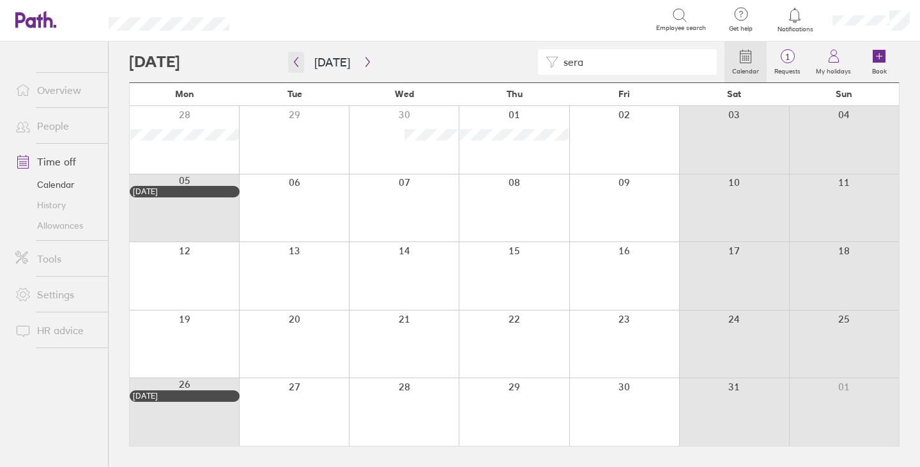
click at [294, 62] on icon "button" at bounding box center [296, 62] width 4 height 10
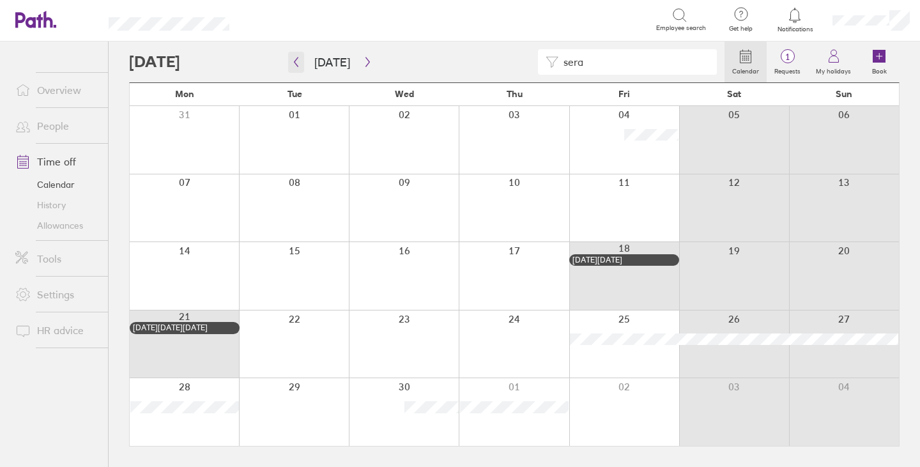
click at [296, 62] on icon "button" at bounding box center [296, 62] width 10 height 10
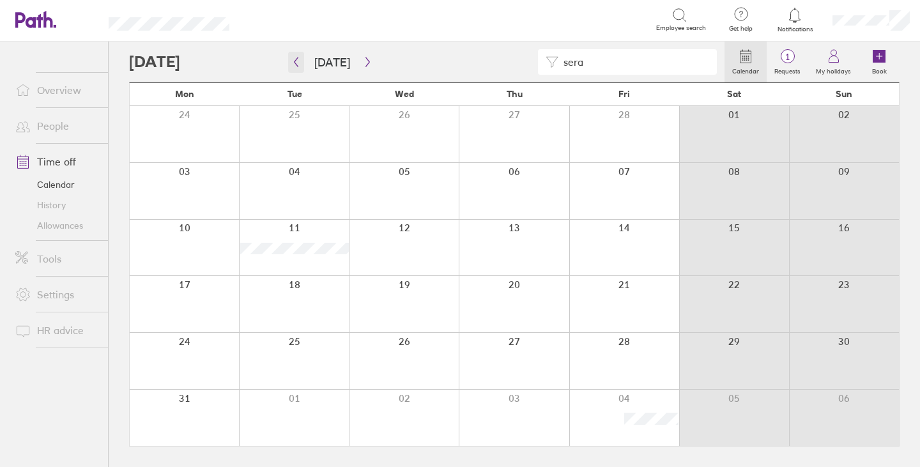
click at [298, 64] on icon "button" at bounding box center [296, 62] width 10 height 10
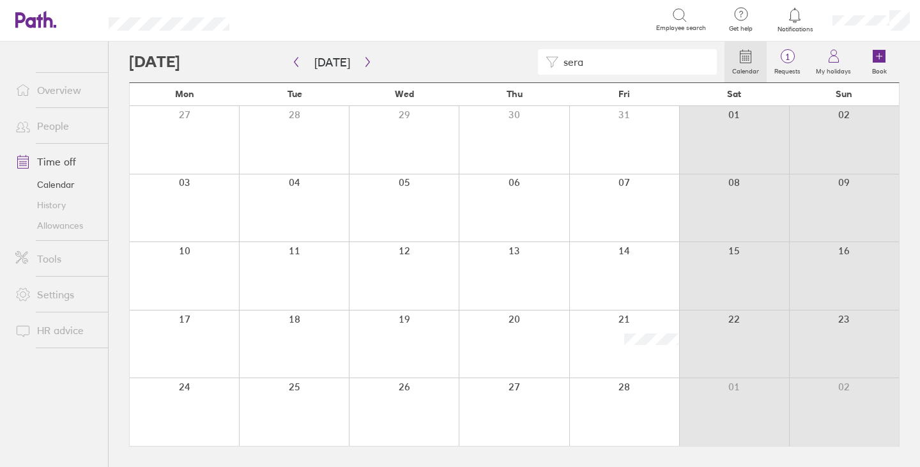
click at [57, 128] on link "People" at bounding box center [56, 126] width 103 height 26
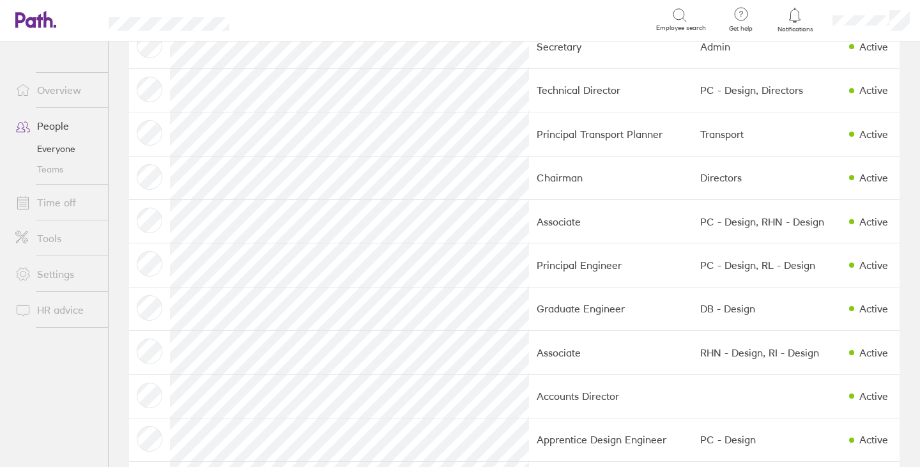
scroll to position [1108, 0]
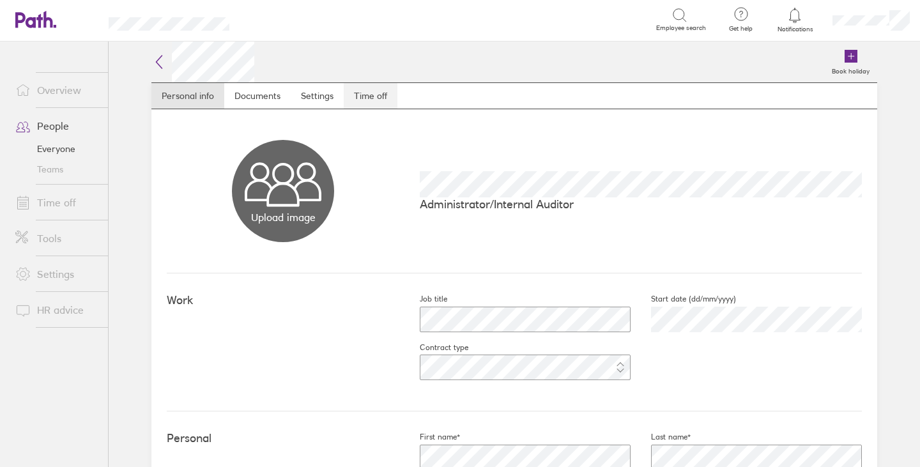
click at [359, 95] on link "Time off" at bounding box center [371, 96] width 54 height 26
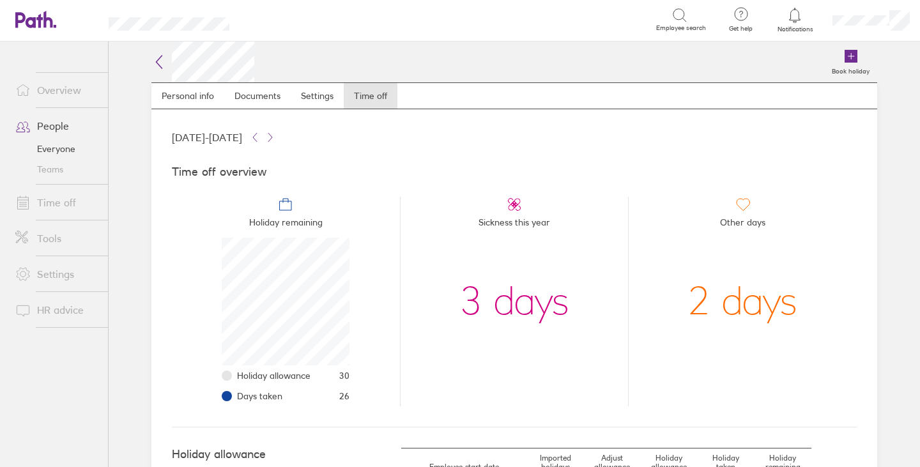
click at [69, 148] on link "Everyone" at bounding box center [56, 149] width 103 height 20
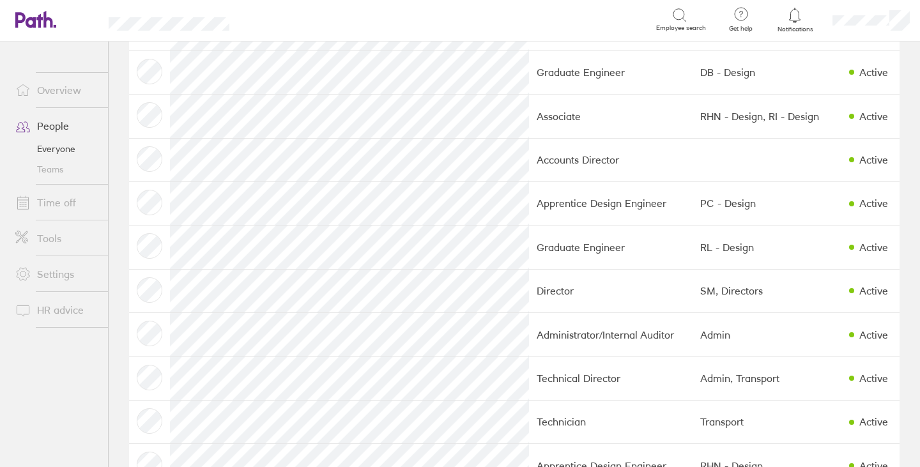
scroll to position [1108, 0]
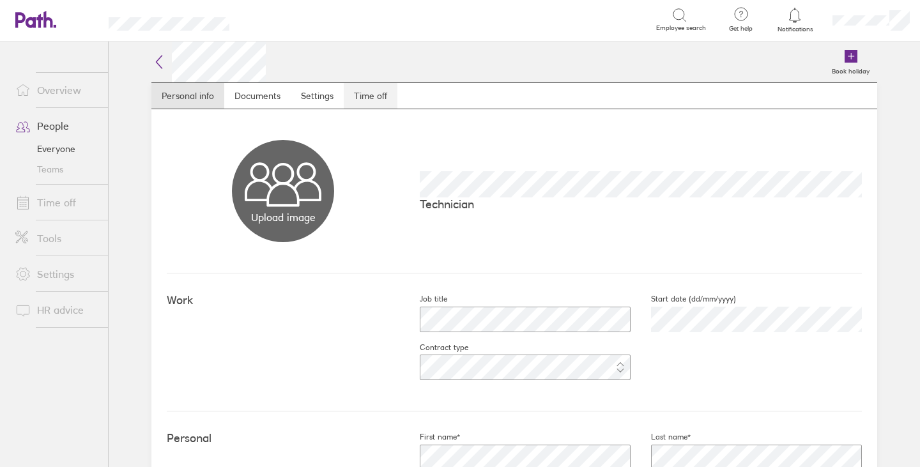
click at [373, 97] on link "Time off" at bounding box center [371, 96] width 54 height 26
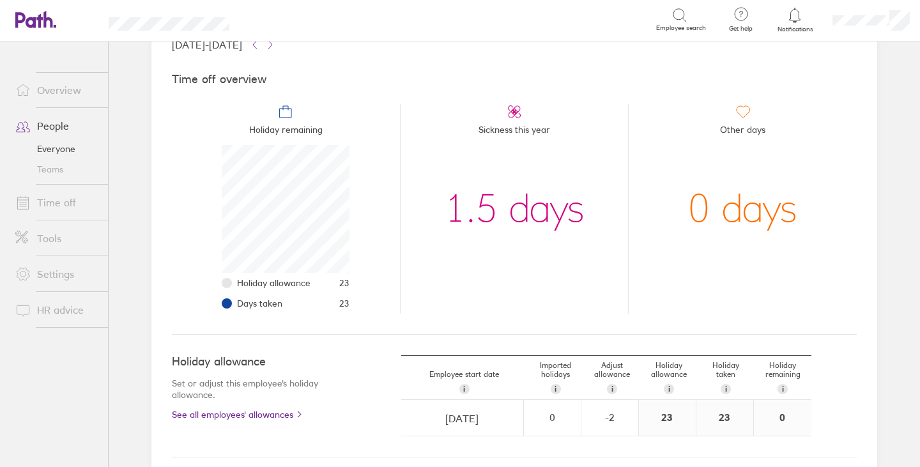
scroll to position [210, 0]
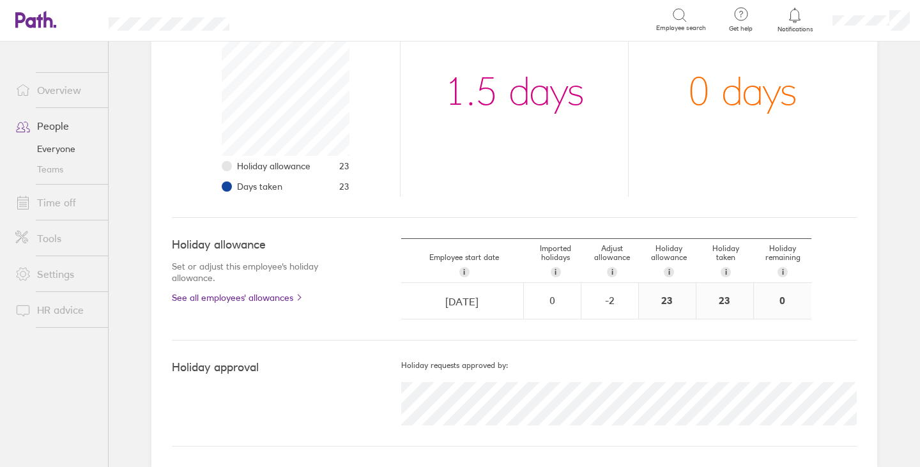
click at [59, 199] on link "Time off" at bounding box center [56, 203] width 103 height 26
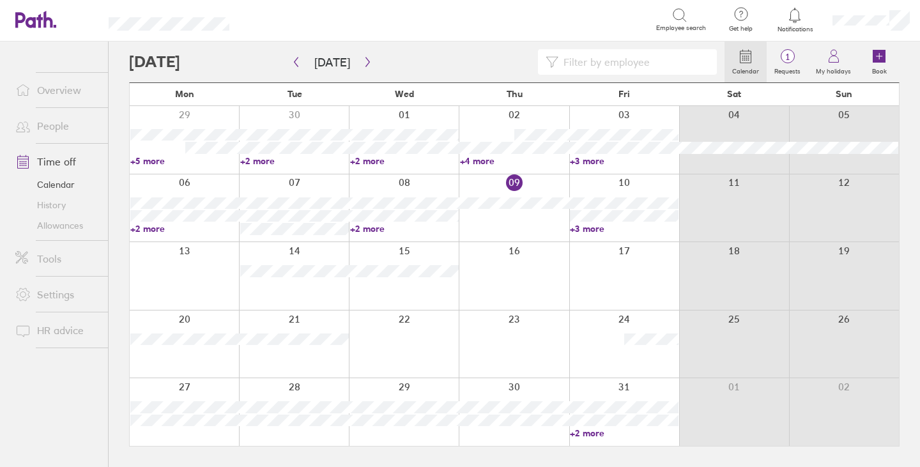
click at [610, 62] on input at bounding box center [633, 62] width 151 height 24
type input "r"
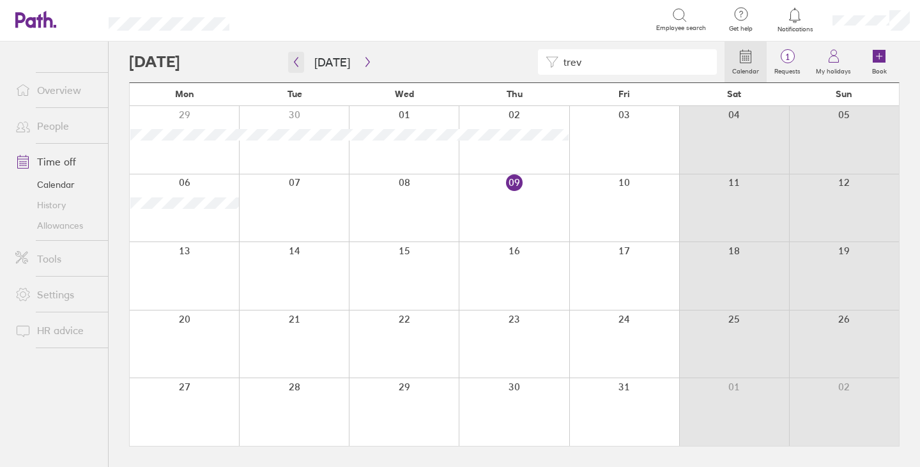
type input "trev"
click at [296, 60] on icon "button" at bounding box center [296, 62] width 10 height 10
click at [296, 59] on icon "button" at bounding box center [296, 62] width 4 height 10
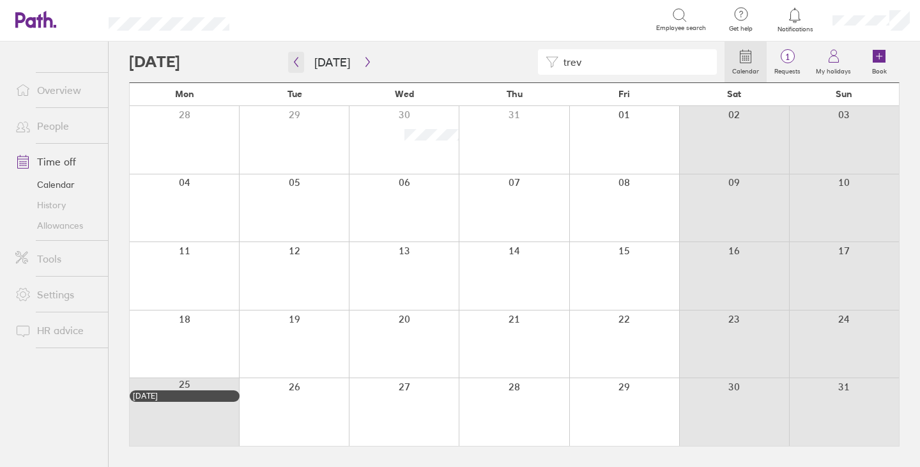
click at [301, 55] on button "button" at bounding box center [296, 62] width 16 height 21
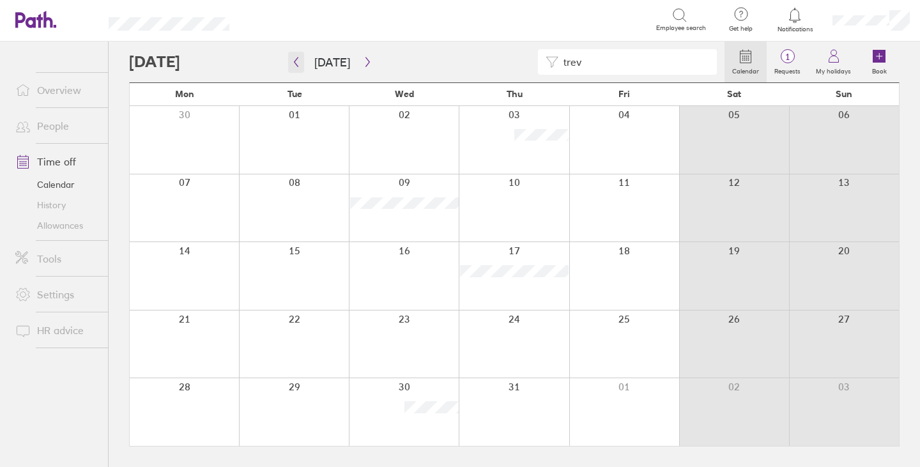
click at [298, 57] on icon "button" at bounding box center [296, 62] width 4 height 10
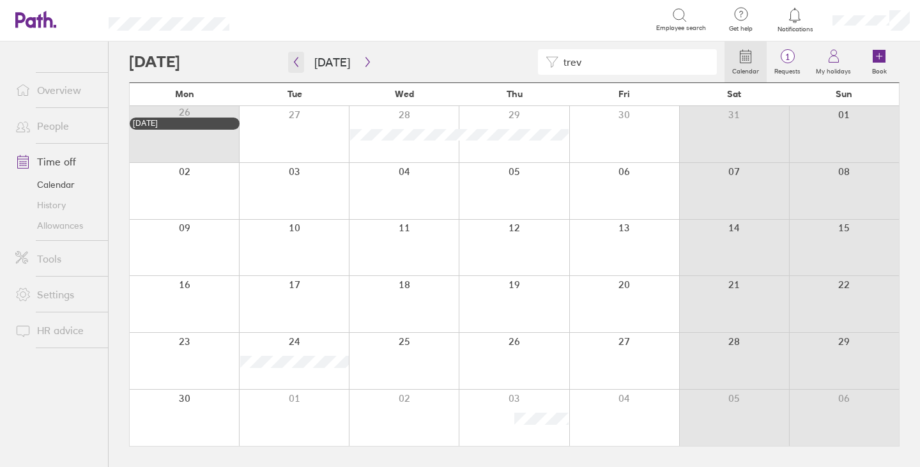
click at [303, 56] on button "button" at bounding box center [296, 62] width 16 height 21
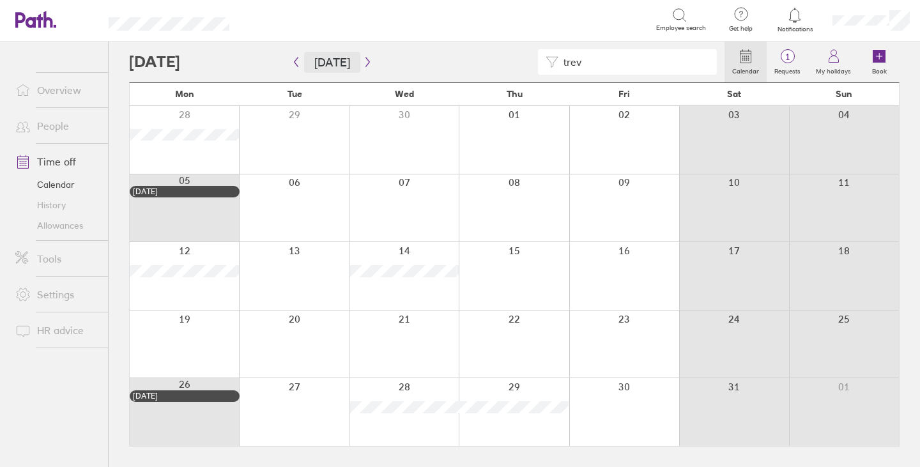
click at [304, 63] on button "[DATE]" at bounding box center [332, 62] width 56 height 21
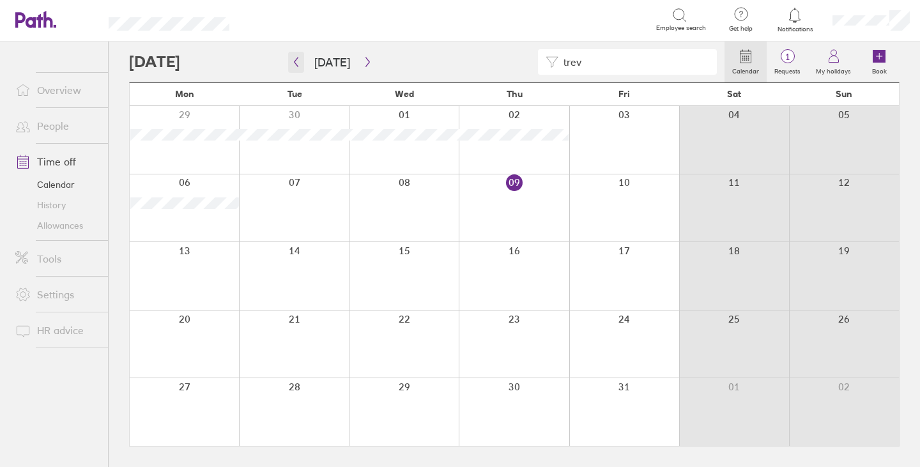
click at [294, 62] on icon "button" at bounding box center [296, 62] width 4 height 10
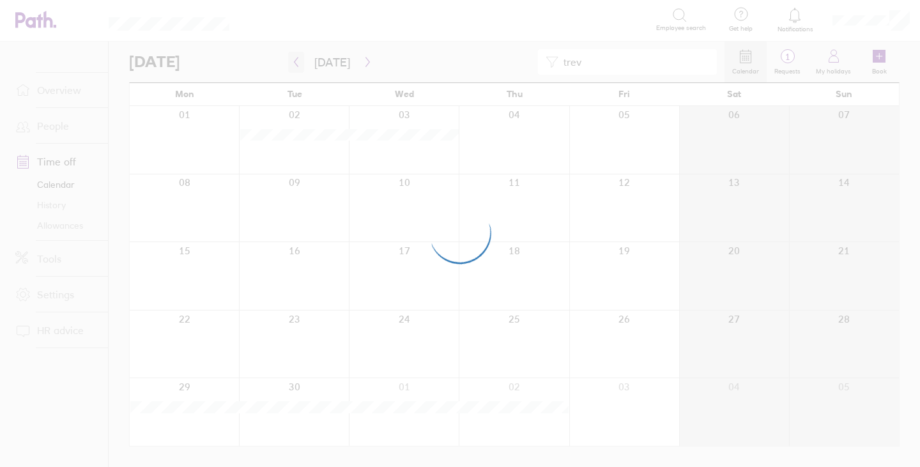
click at [293, 62] on div at bounding box center [460, 233] width 920 height 467
click at [297, 62] on div at bounding box center [460, 233] width 920 height 467
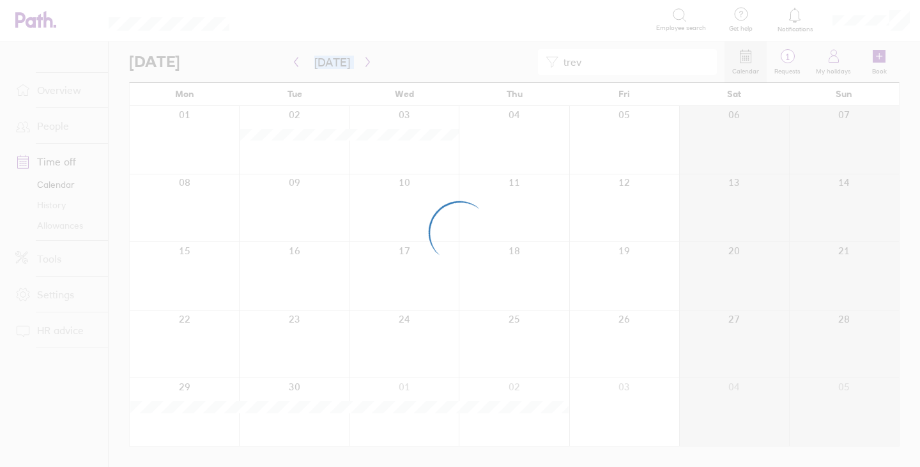
click at [297, 62] on div at bounding box center [460, 233] width 920 height 467
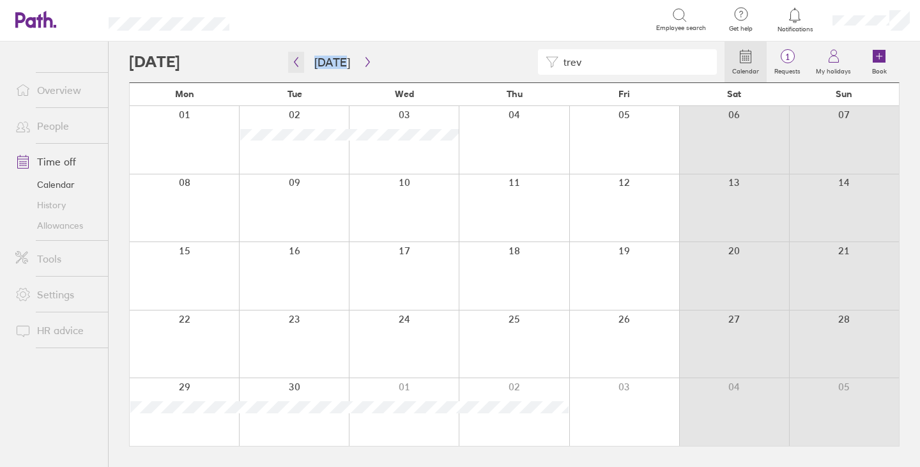
click at [297, 62] on icon "button" at bounding box center [296, 62] width 10 height 10
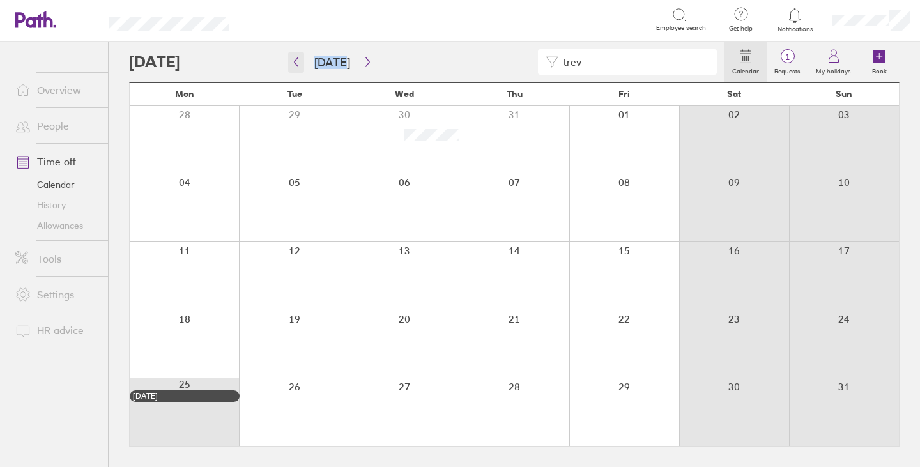
click at [296, 59] on icon "button" at bounding box center [296, 62] width 4 height 10
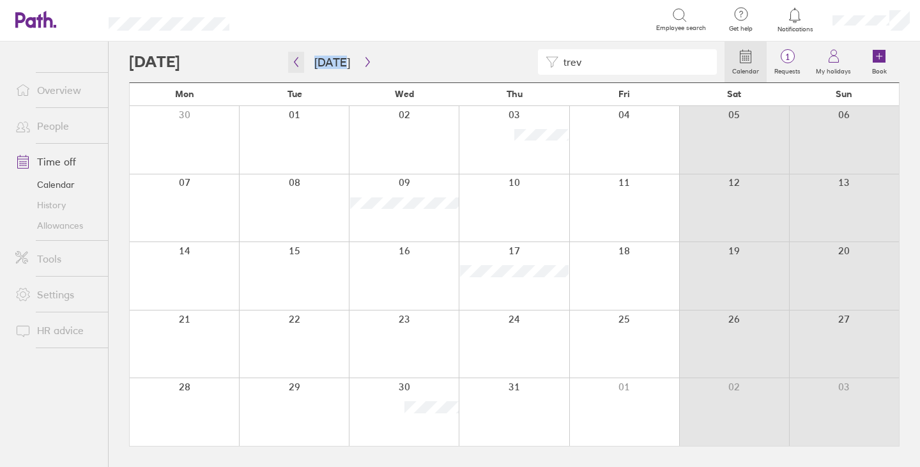
click at [296, 63] on icon "button" at bounding box center [296, 62] width 4 height 10
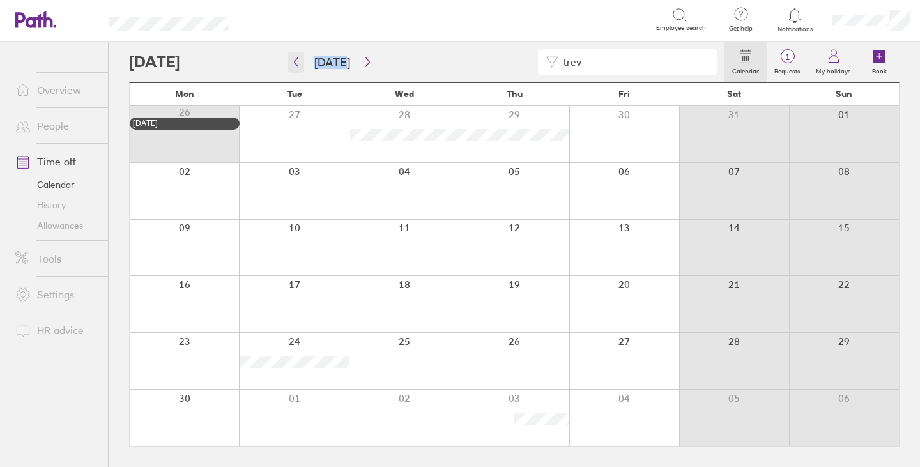
click at [294, 63] on icon "button" at bounding box center [296, 62] width 4 height 10
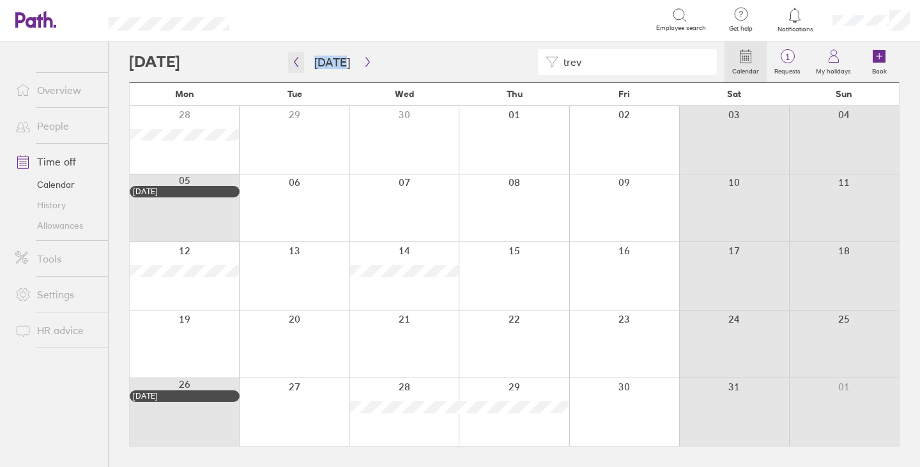
click at [294, 63] on icon "button" at bounding box center [296, 62] width 4 height 10
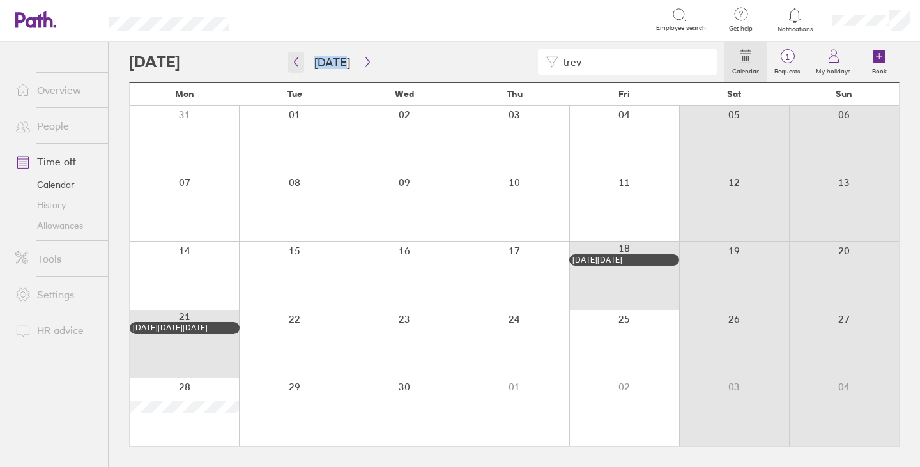
click at [294, 63] on icon "button" at bounding box center [296, 62] width 4 height 10
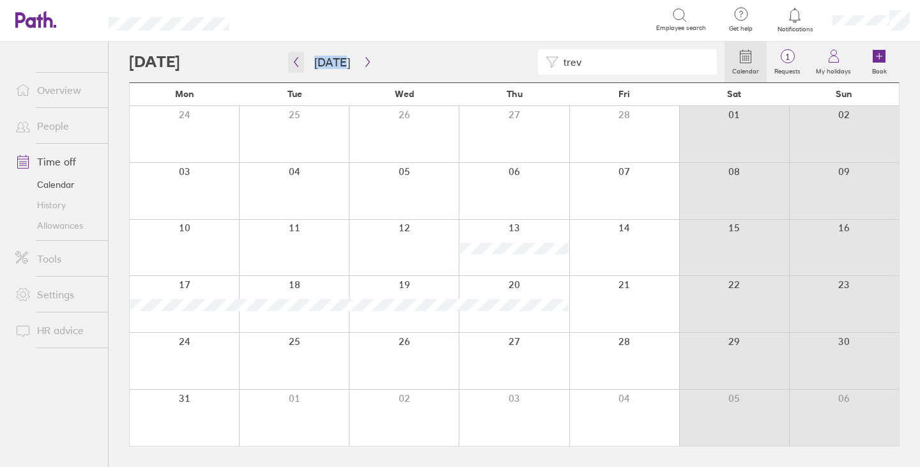
click at [296, 59] on icon "button" at bounding box center [296, 62] width 10 height 10
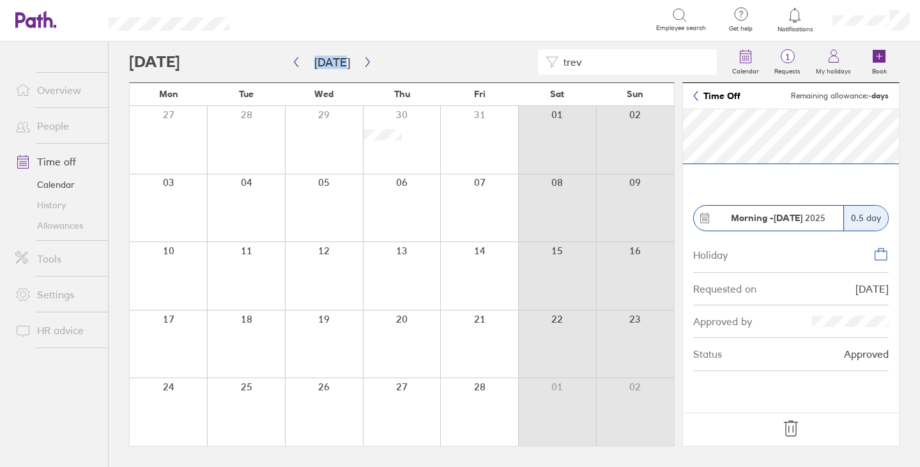
click at [44, 122] on link "People" at bounding box center [56, 126] width 103 height 26
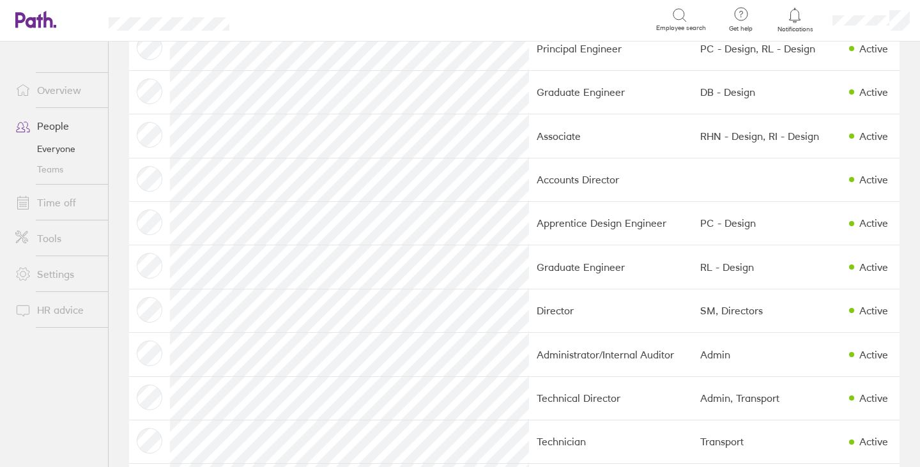
scroll to position [1108, 0]
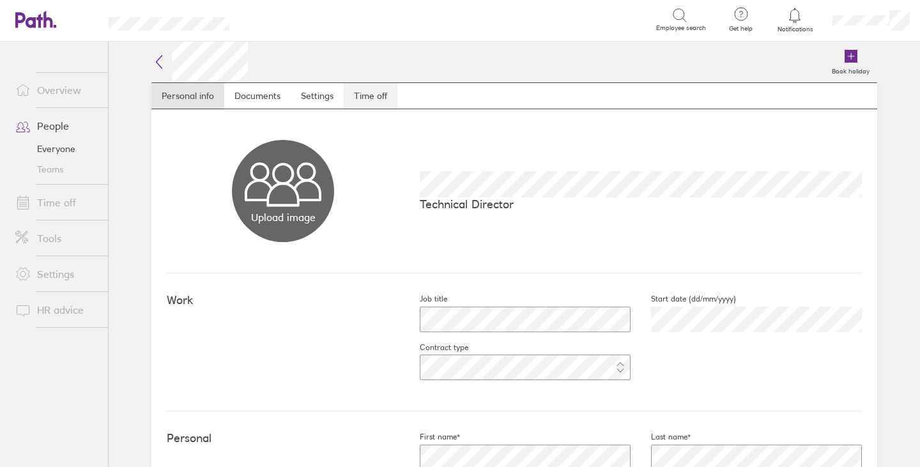
click at [374, 92] on link "Time off" at bounding box center [371, 96] width 54 height 26
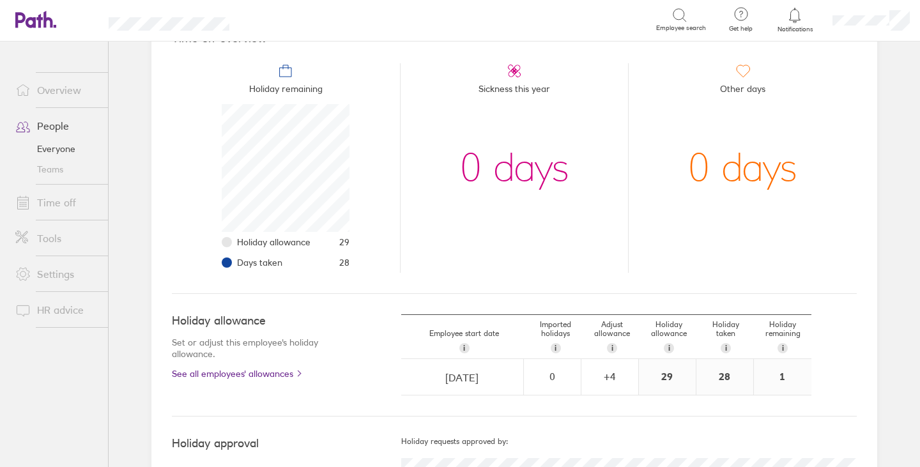
scroll to position [210, 0]
